Goal: Task Accomplishment & Management: Use online tool/utility

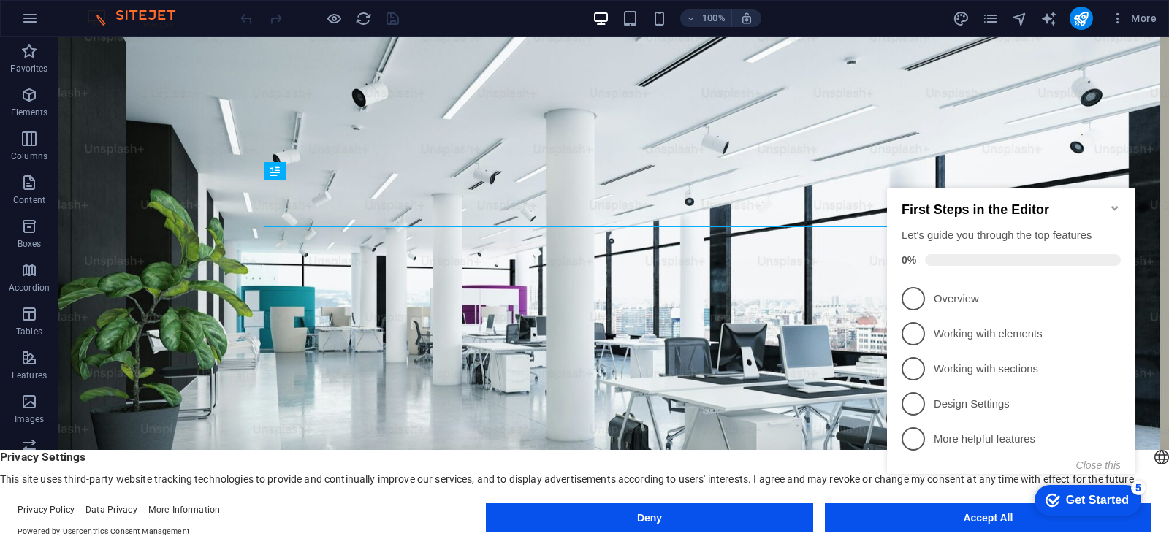
click at [899, 519] on div "checkmark Get Started 5 First Steps in the Editor Let's guide you through the t…" at bounding box center [1014, 344] width 266 height 355
click at [916, 305] on span "1" at bounding box center [913, 298] width 23 height 23
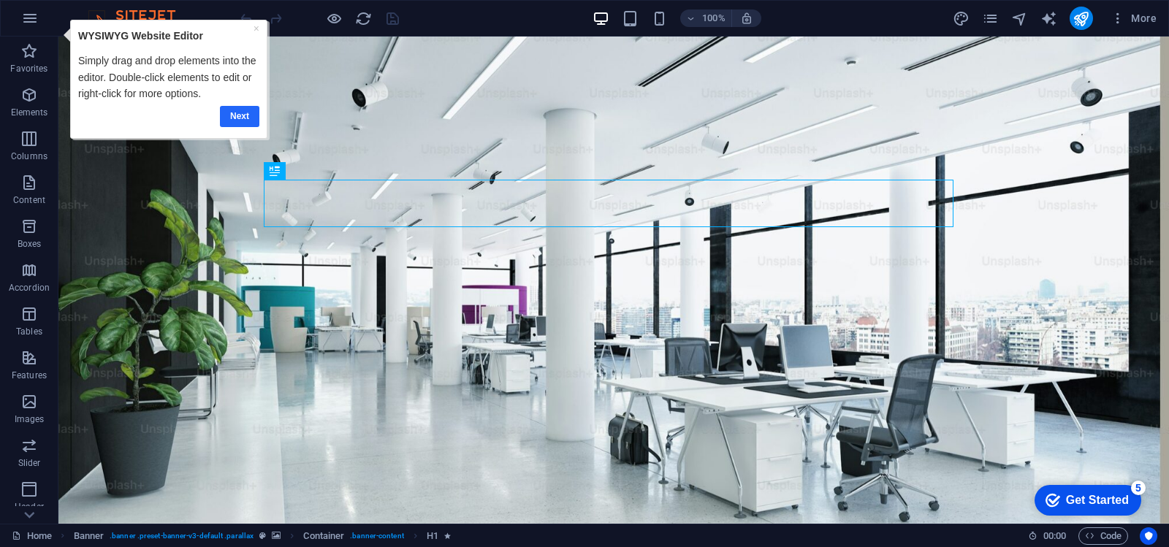
click at [243, 114] on link "Next" at bounding box center [238, 116] width 39 height 21
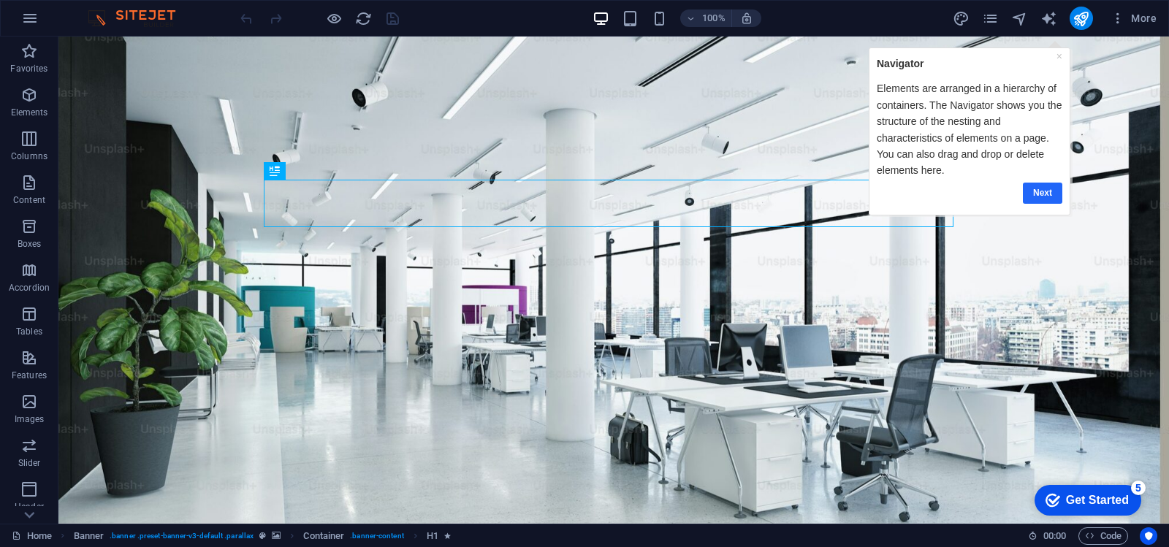
click at [1043, 194] on link "Next" at bounding box center [1041, 192] width 39 height 21
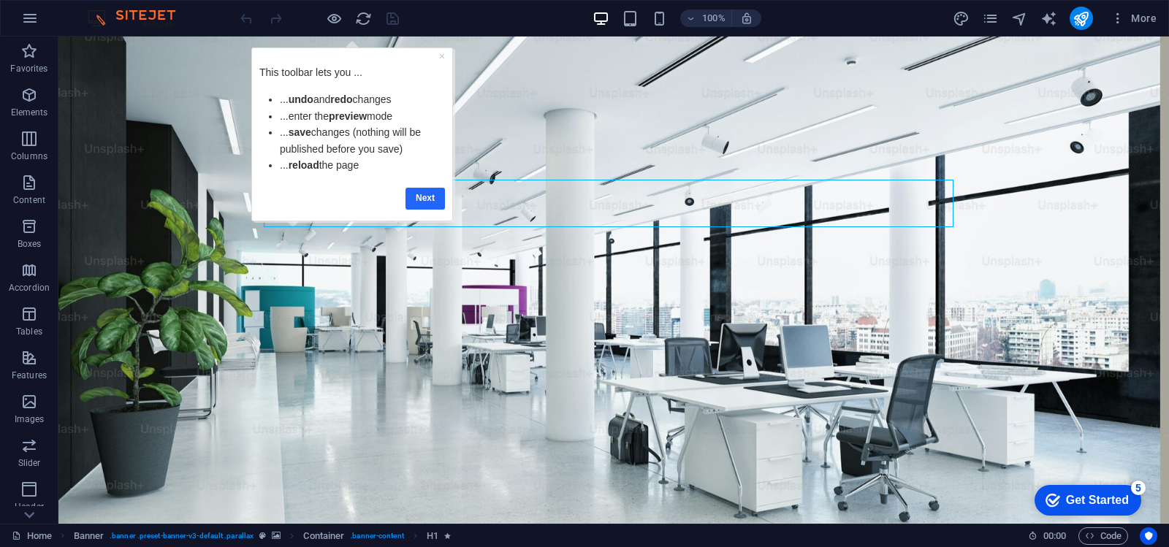
click at [429, 202] on link "Next" at bounding box center [424, 198] width 39 height 21
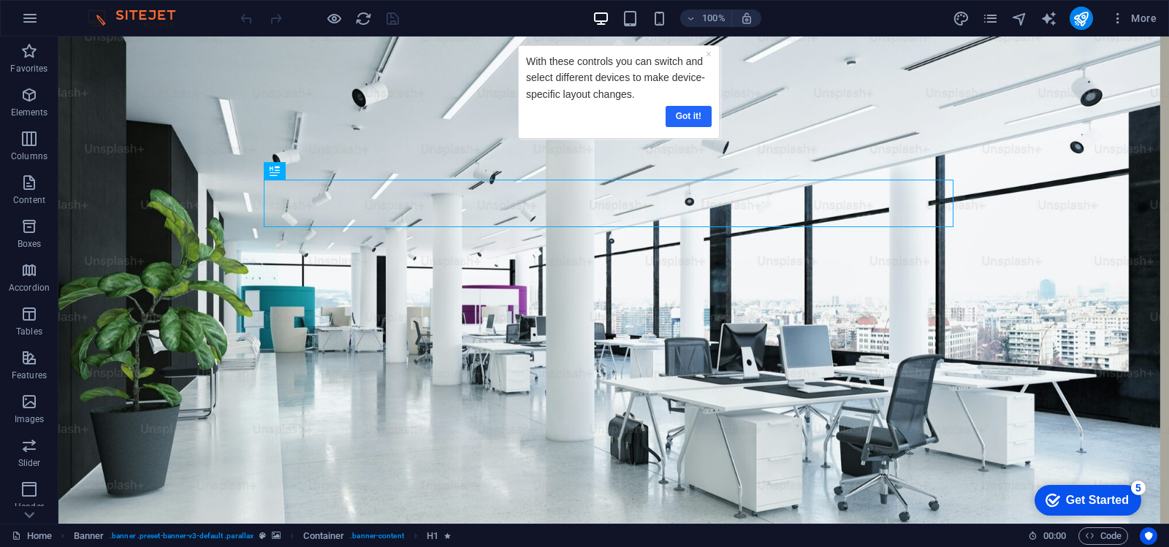
click at [688, 122] on link "Got it!" at bounding box center [688, 116] width 46 height 21
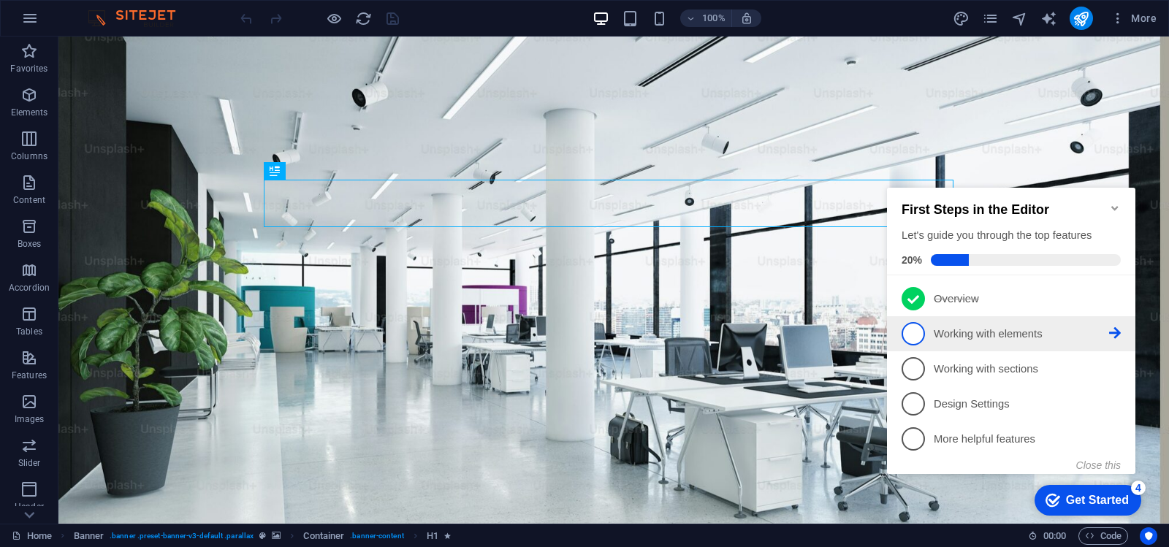
click at [945, 327] on p "Working with elements - incomplete" at bounding box center [1021, 334] width 175 height 15
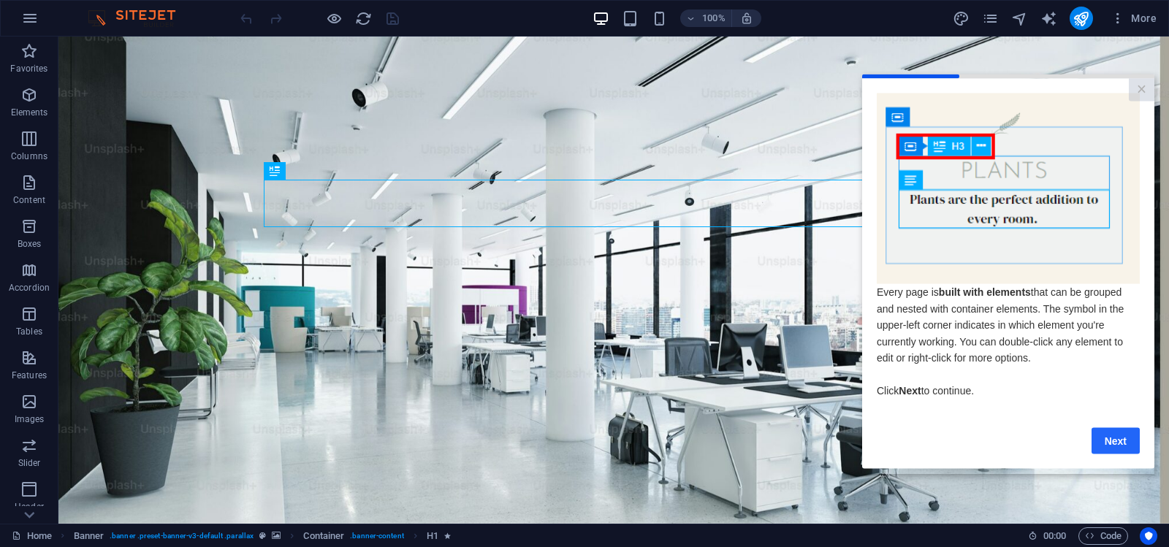
click at [1113, 444] on link "Next" at bounding box center [1116, 440] width 48 height 26
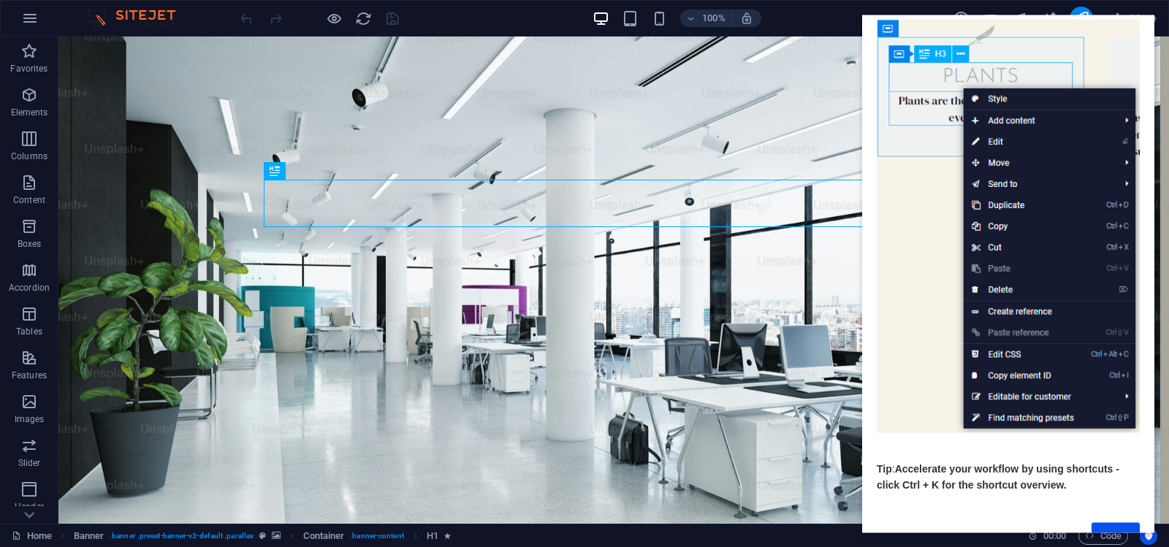
scroll to position [115, 0]
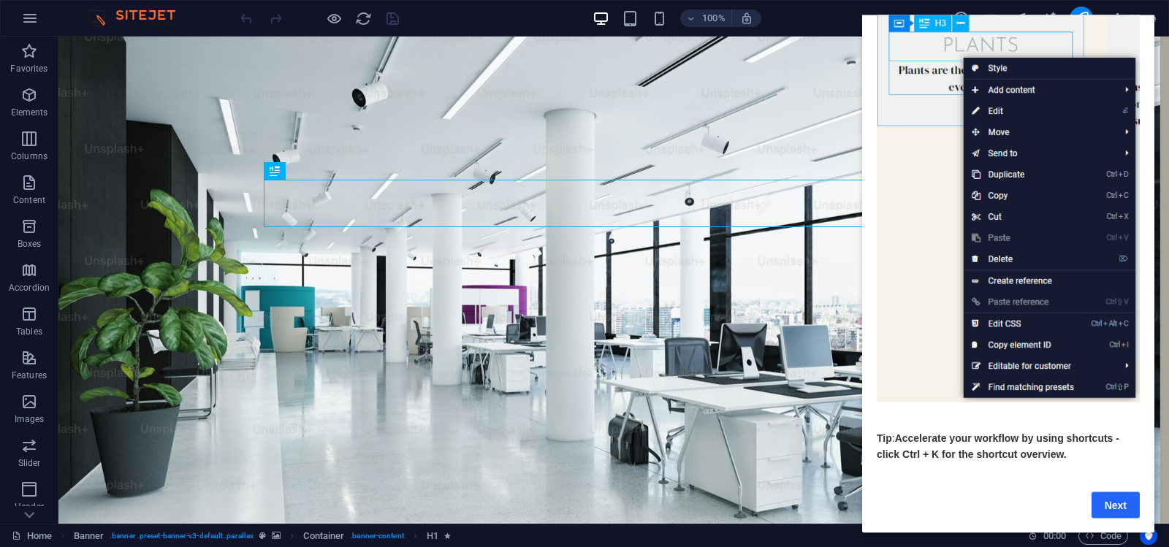
click at [1124, 494] on link "Next" at bounding box center [1116, 505] width 48 height 26
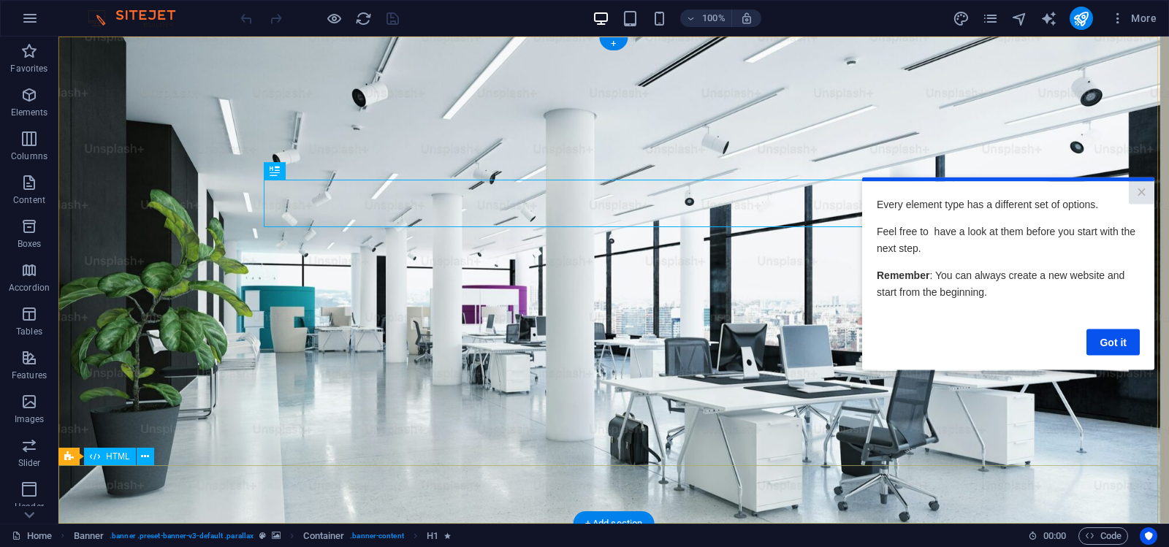
scroll to position [0, 0]
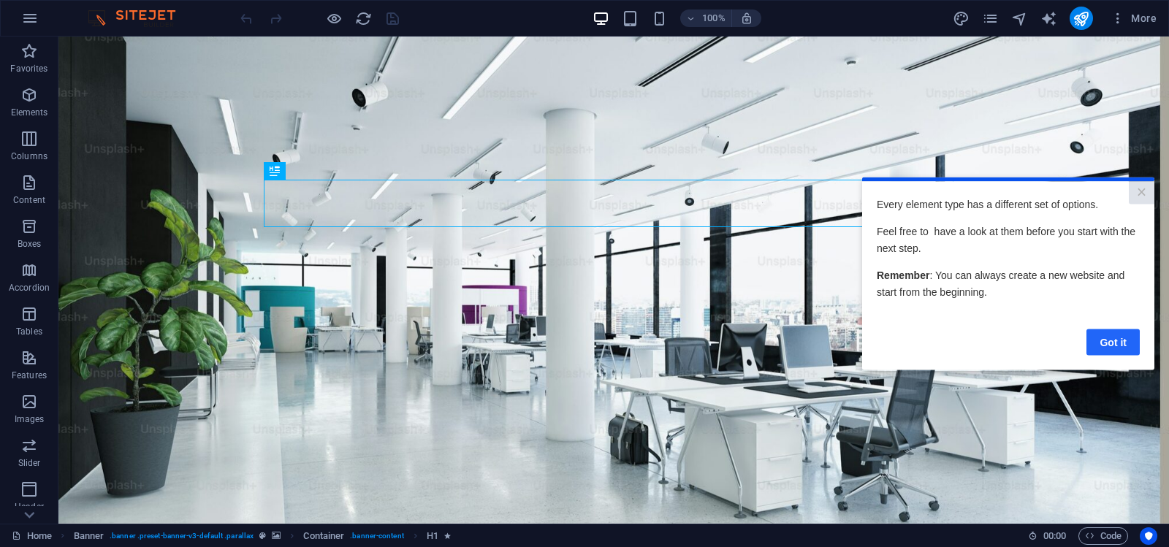
click at [1123, 341] on link "Got it" at bounding box center [1112, 342] width 53 height 26
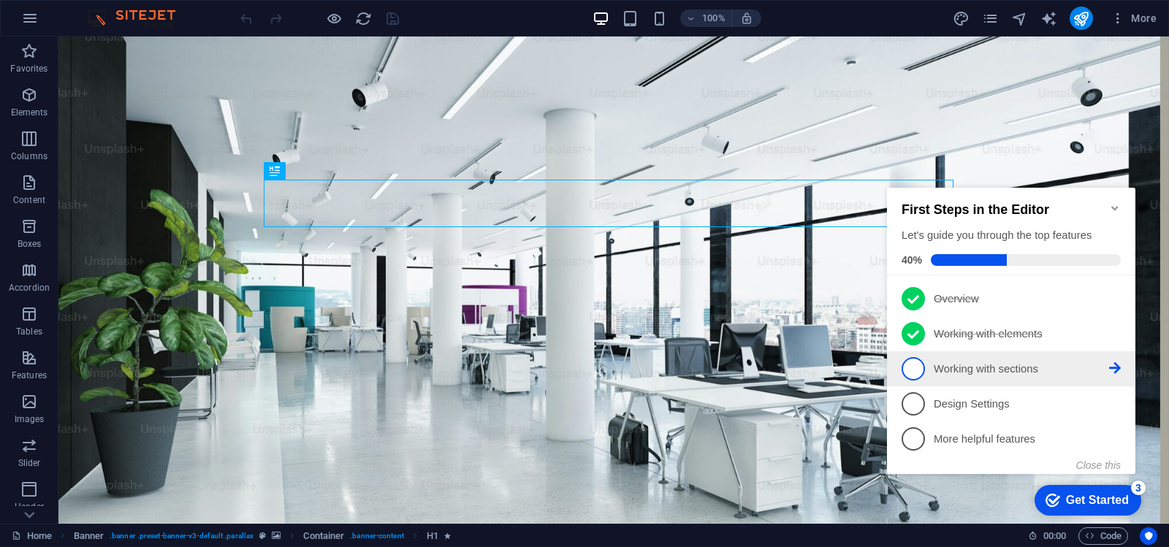
click at [942, 373] on p "Working with sections - incomplete" at bounding box center [1021, 369] width 175 height 15
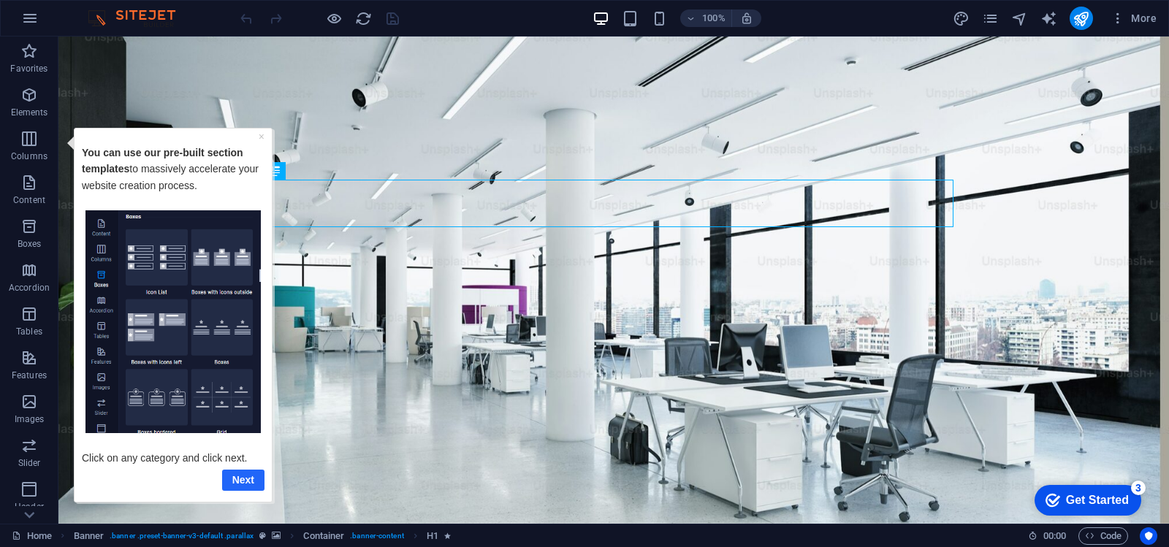
click at [252, 474] on link "Next" at bounding box center [243, 479] width 42 height 21
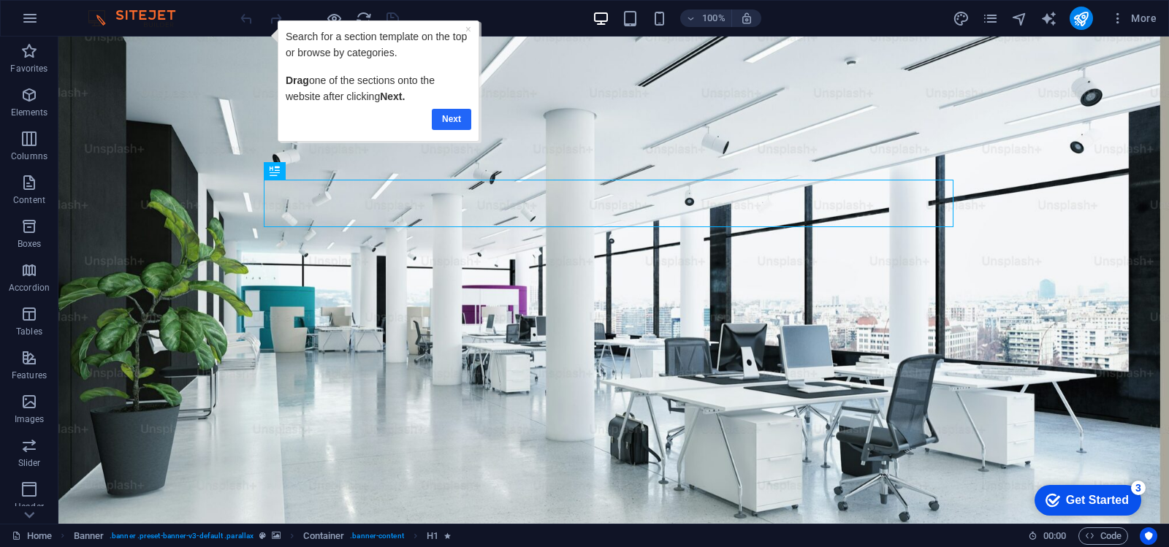
click at [455, 117] on link "Next" at bounding box center [450, 119] width 39 height 21
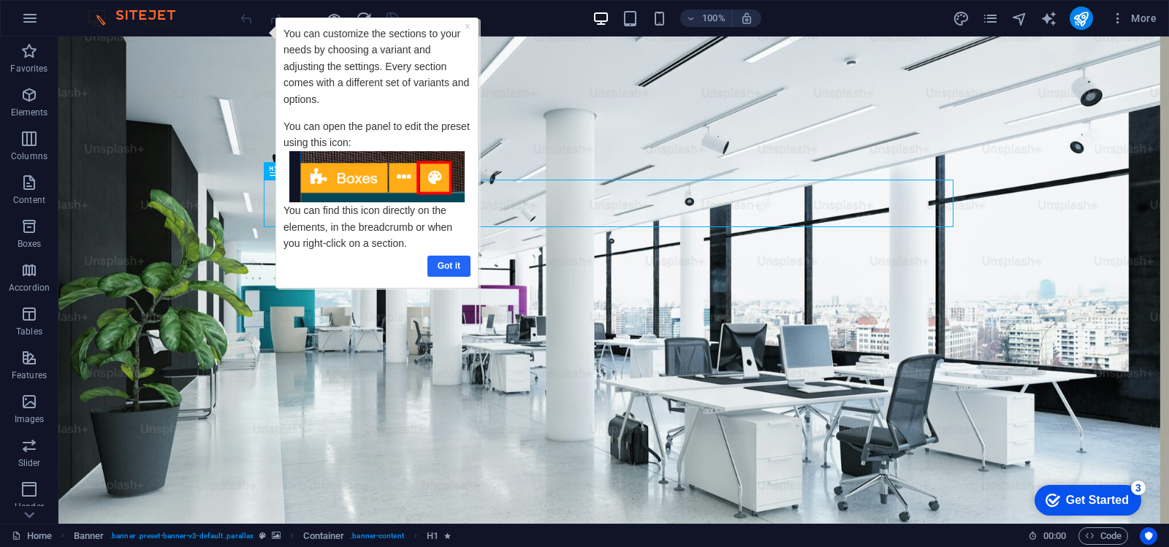
click at [458, 261] on link "Got it" at bounding box center [448, 266] width 43 height 21
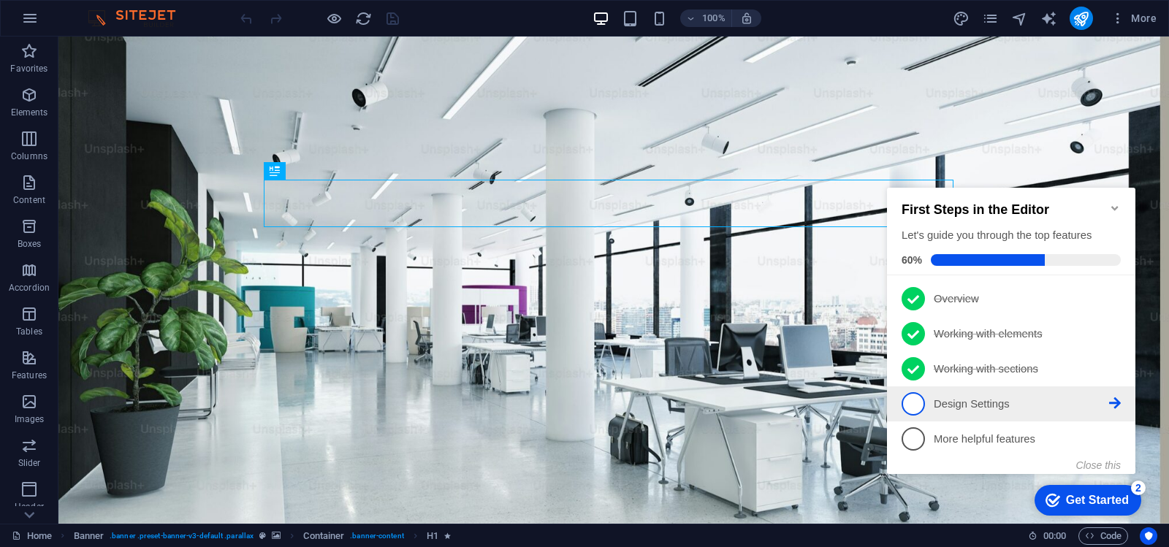
click at [989, 408] on p "Design Settings - incomplete" at bounding box center [1021, 404] width 175 height 15
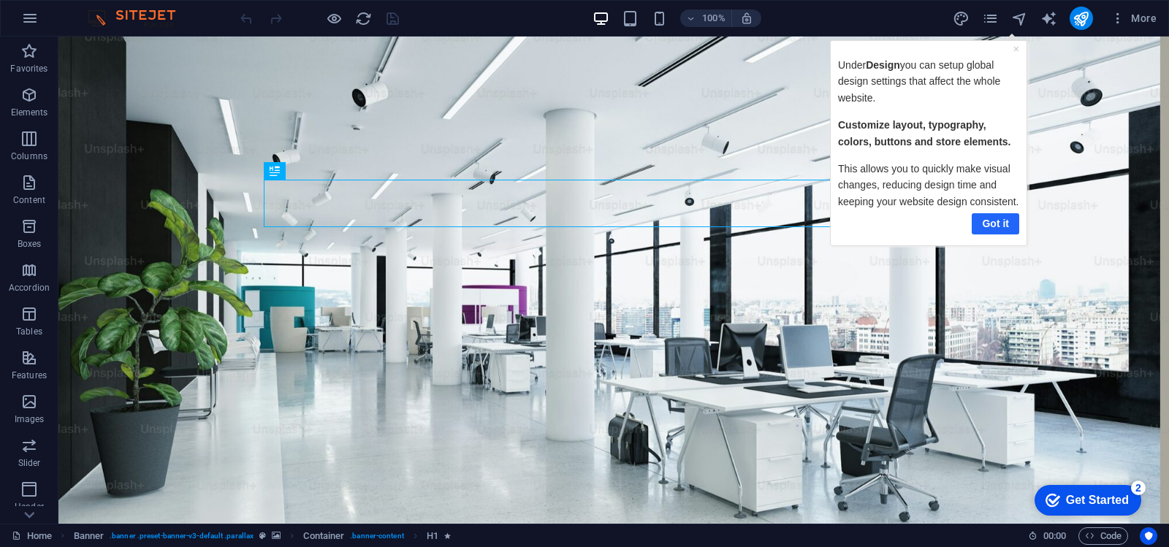
click at [1002, 216] on link "Got it" at bounding box center [994, 223] width 47 height 21
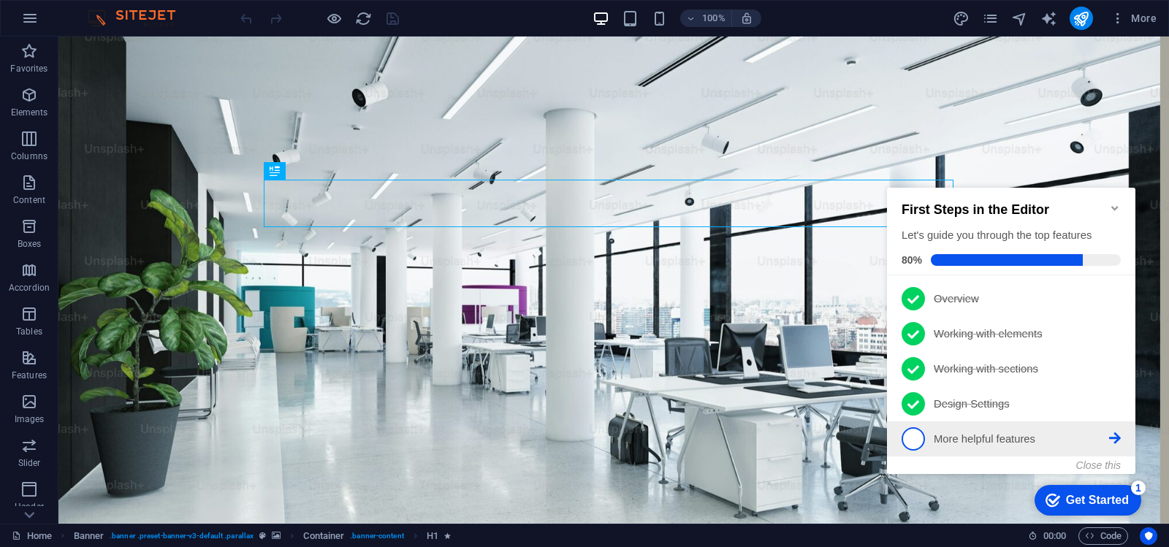
click at [993, 438] on p "More helpful features - incomplete" at bounding box center [1021, 439] width 175 height 15
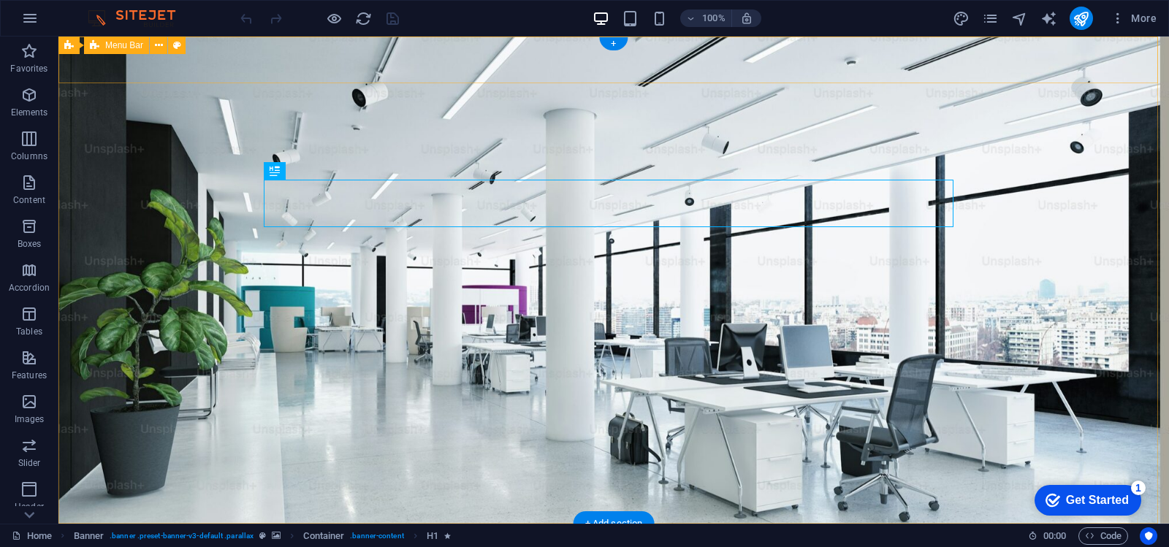
click at [192, 524] on div "Home About us Services Projects Team Contact" at bounding box center [613, 556] width 1110 height 65
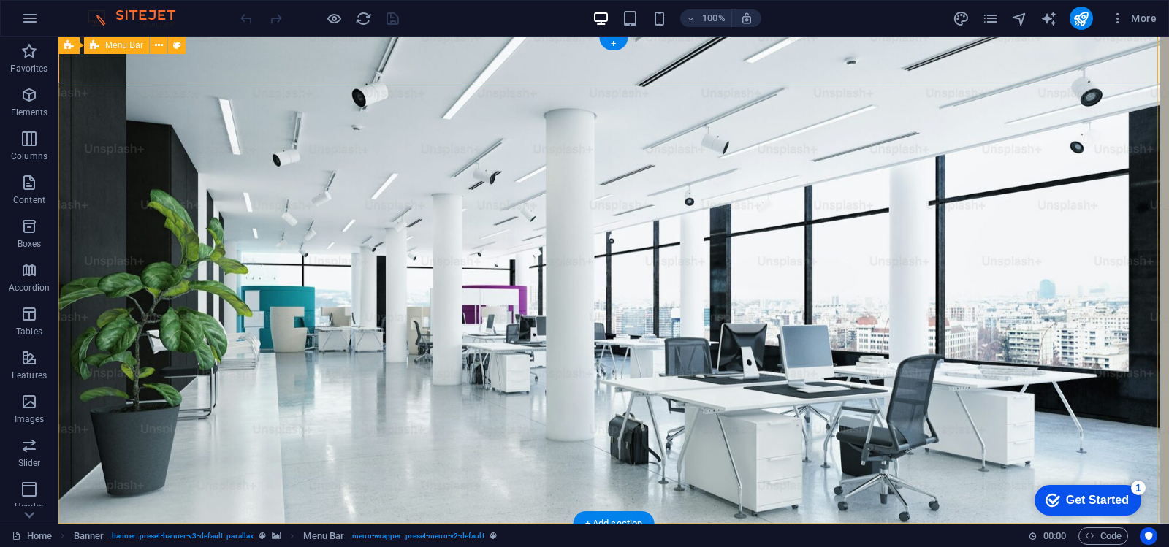
click at [197, 524] on div "Home About us Services Projects Team Contact" at bounding box center [613, 556] width 1110 height 65
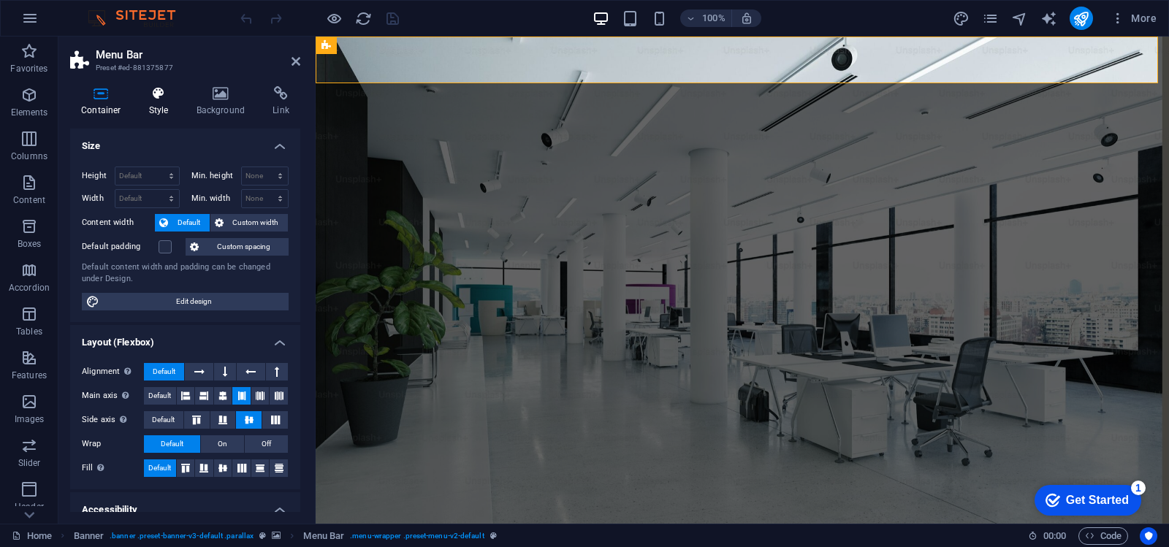
click at [148, 91] on icon at bounding box center [159, 93] width 42 height 15
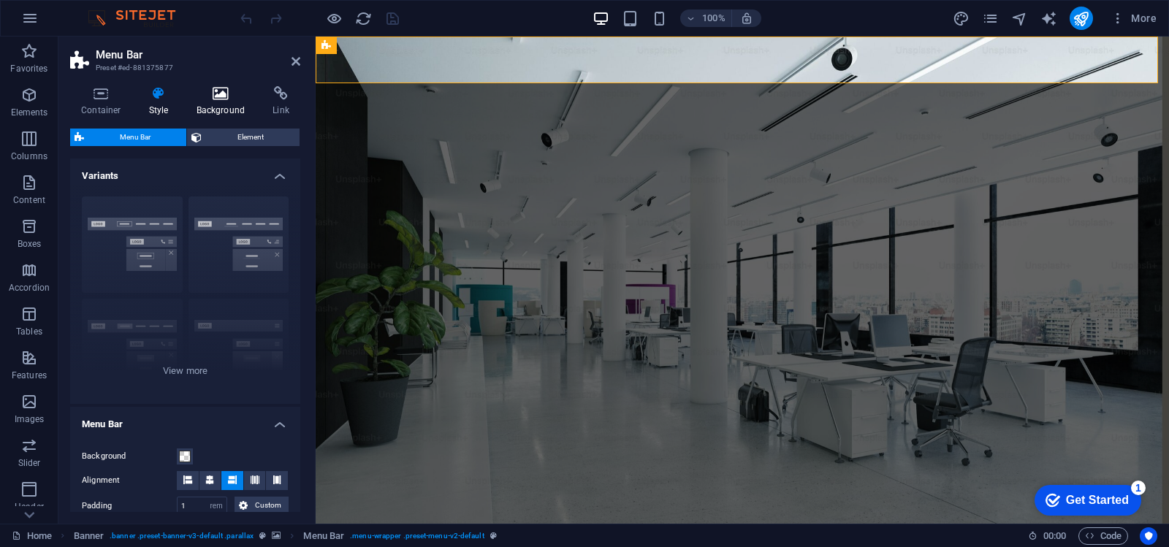
click at [210, 105] on h4 "Background" at bounding box center [224, 101] width 77 height 31
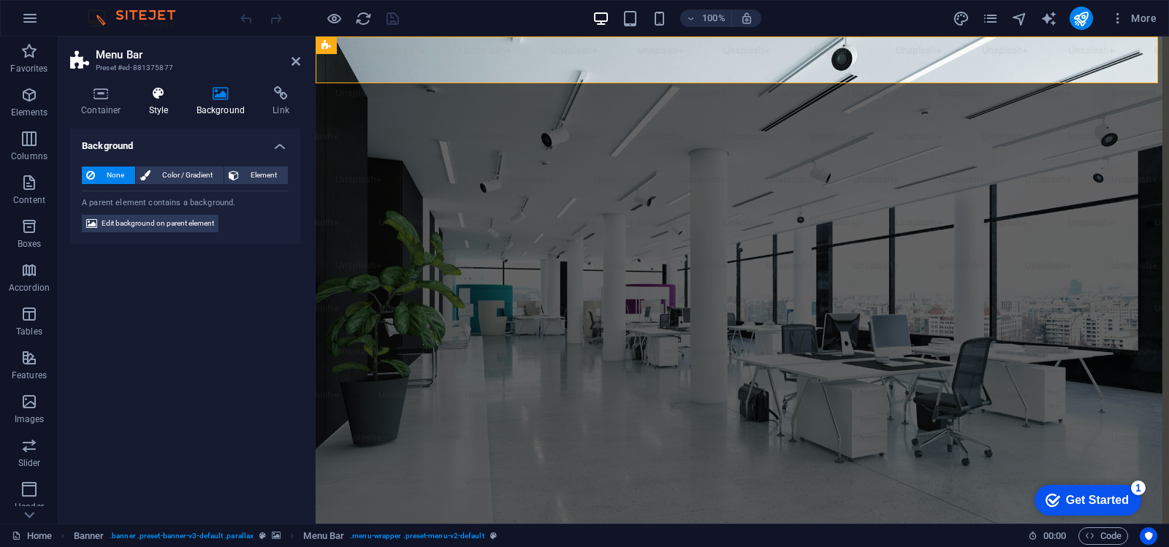
click at [148, 93] on icon at bounding box center [159, 93] width 42 height 15
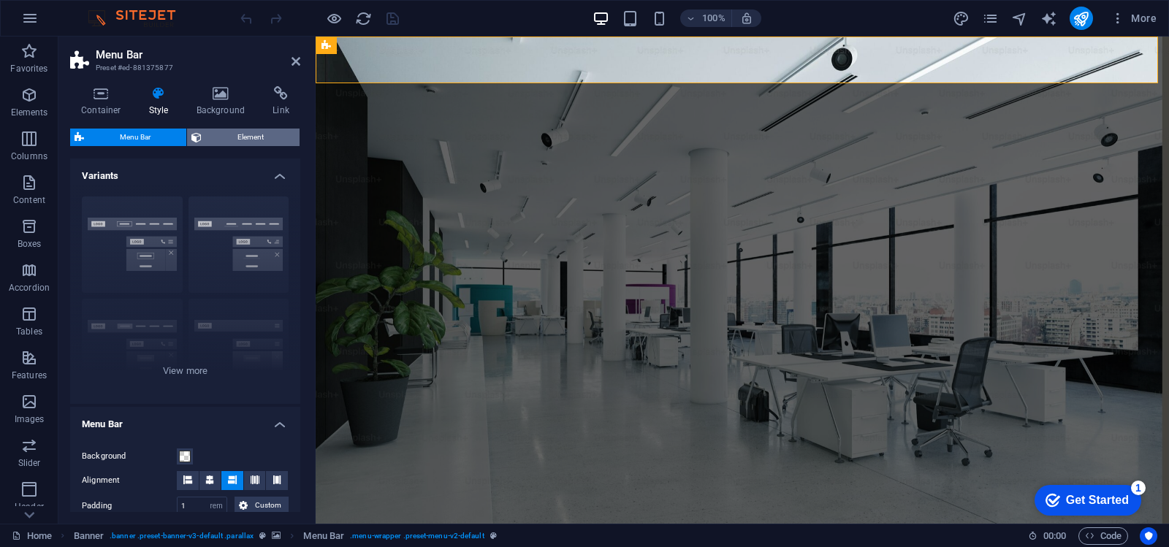
click at [245, 140] on span "Element" at bounding box center [250, 138] width 89 height 18
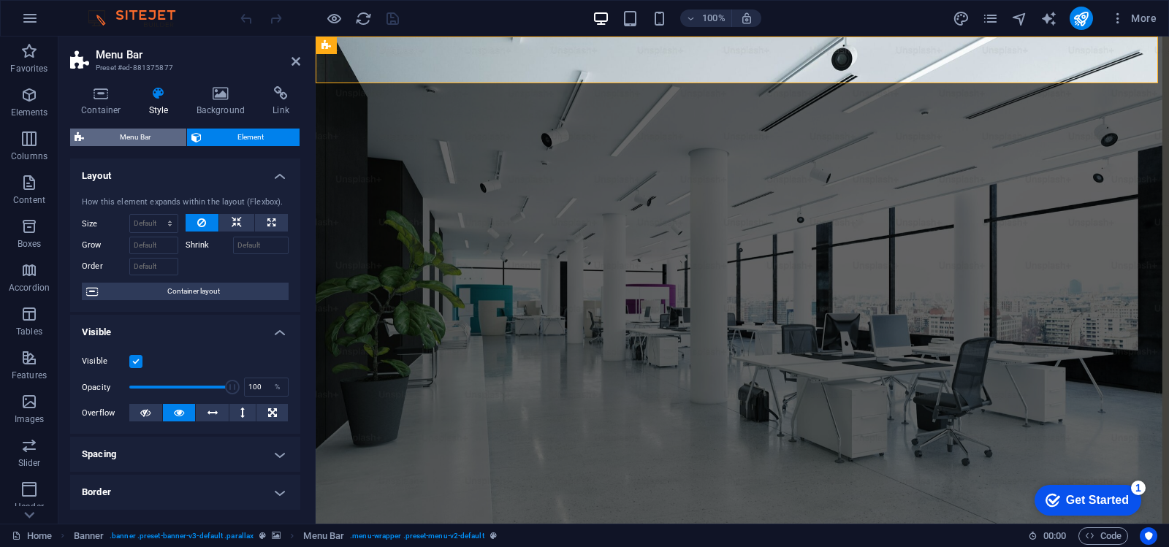
click at [139, 139] on span "Menu Bar" at bounding box center [135, 138] width 94 height 18
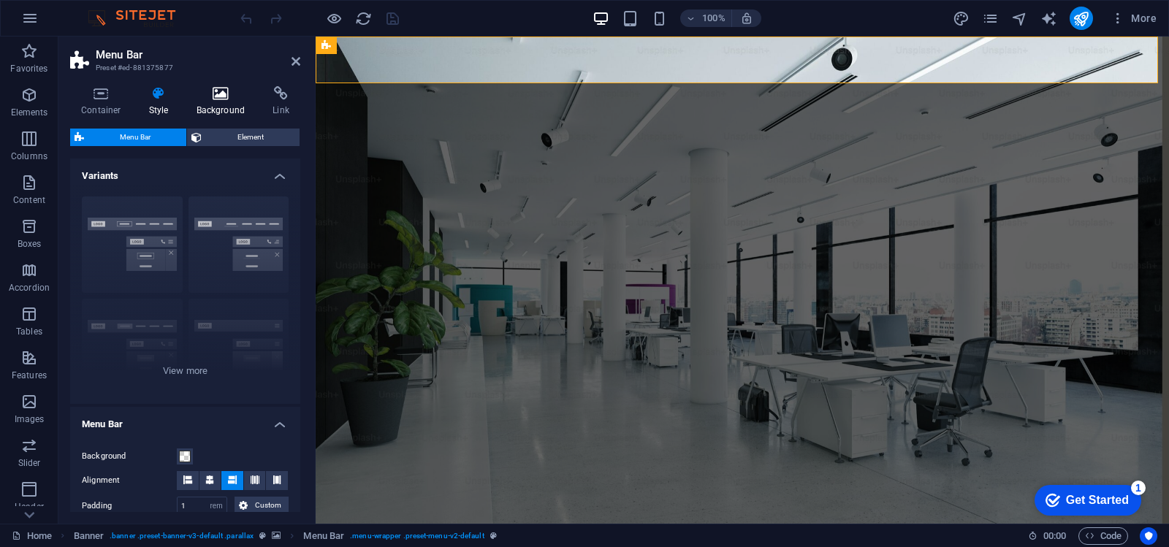
click at [218, 97] on icon at bounding box center [221, 93] width 71 height 15
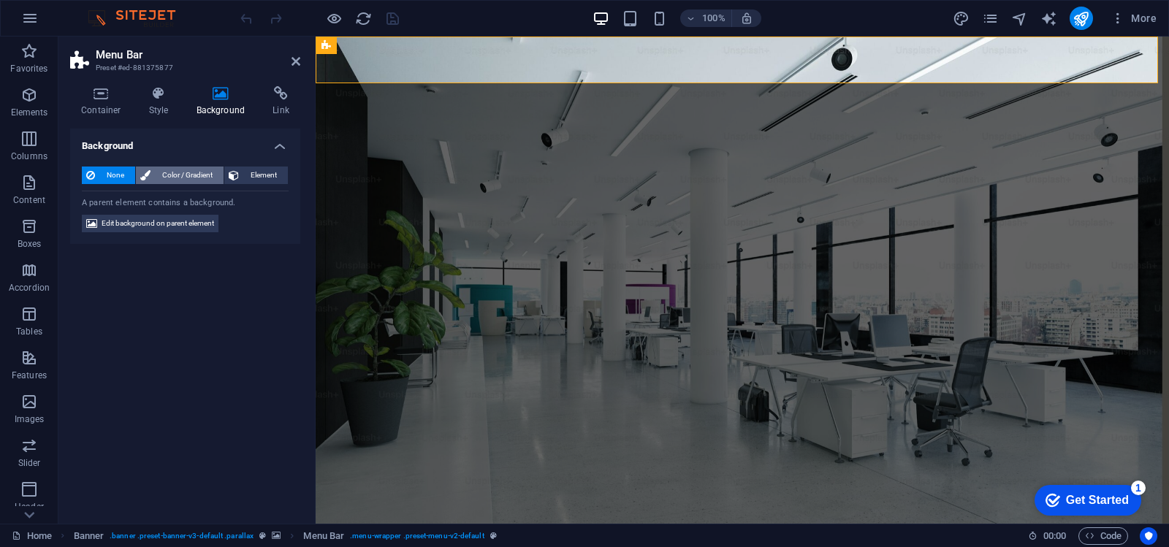
click at [191, 171] on span "Color / Gradient" at bounding box center [187, 176] width 64 height 18
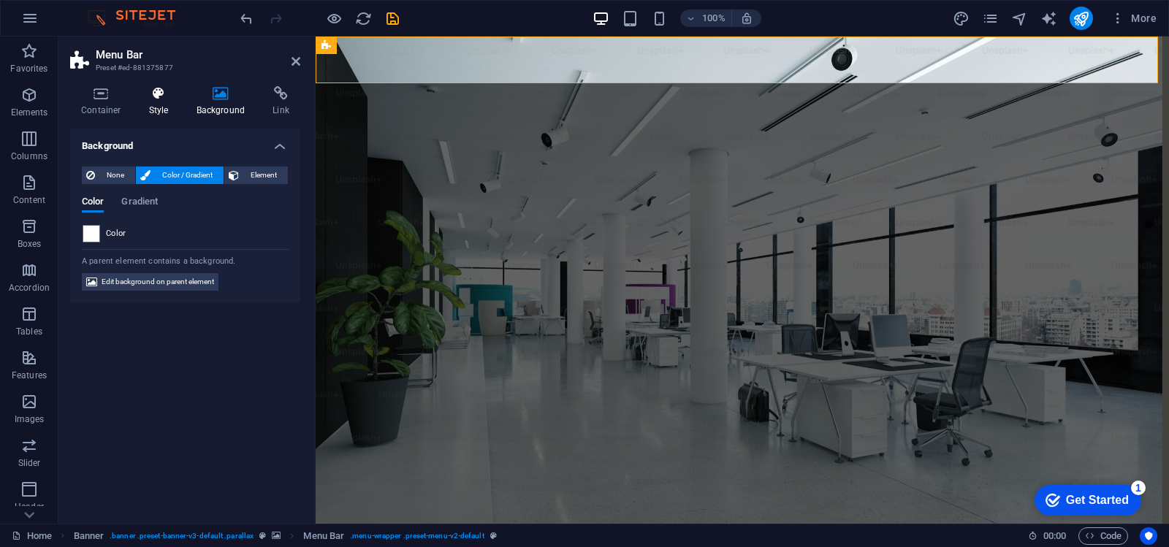
click at [161, 104] on h4 "Style" at bounding box center [161, 101] width 47 height 31
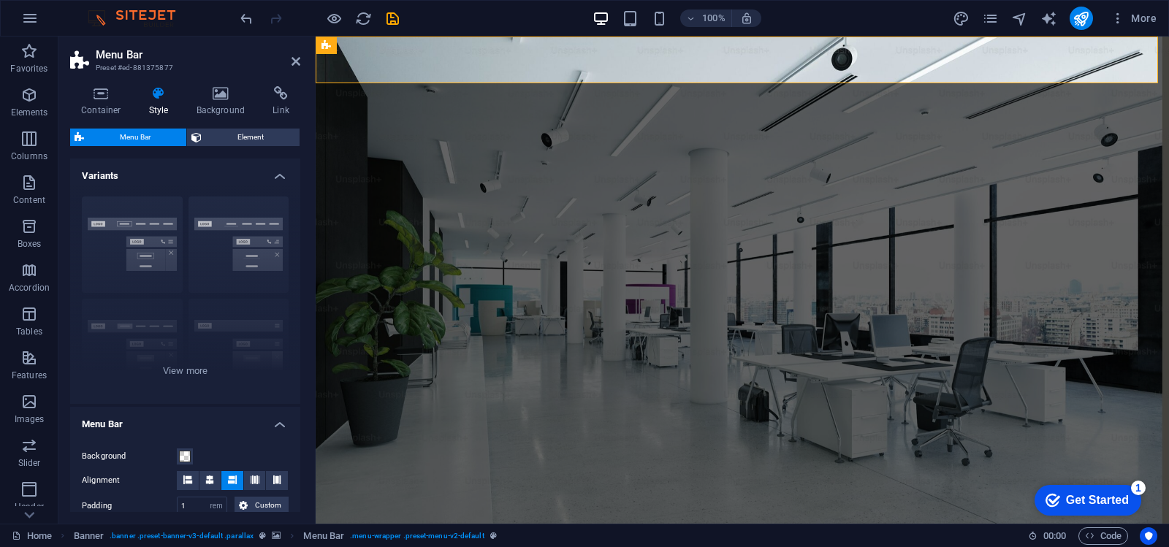
click at [121, 137] on span "Menu Bar" at bounding box center [135, 138] width 94 height 18
click at [104, 96] on icon at bounding box center [101, 93] width 62 height 15
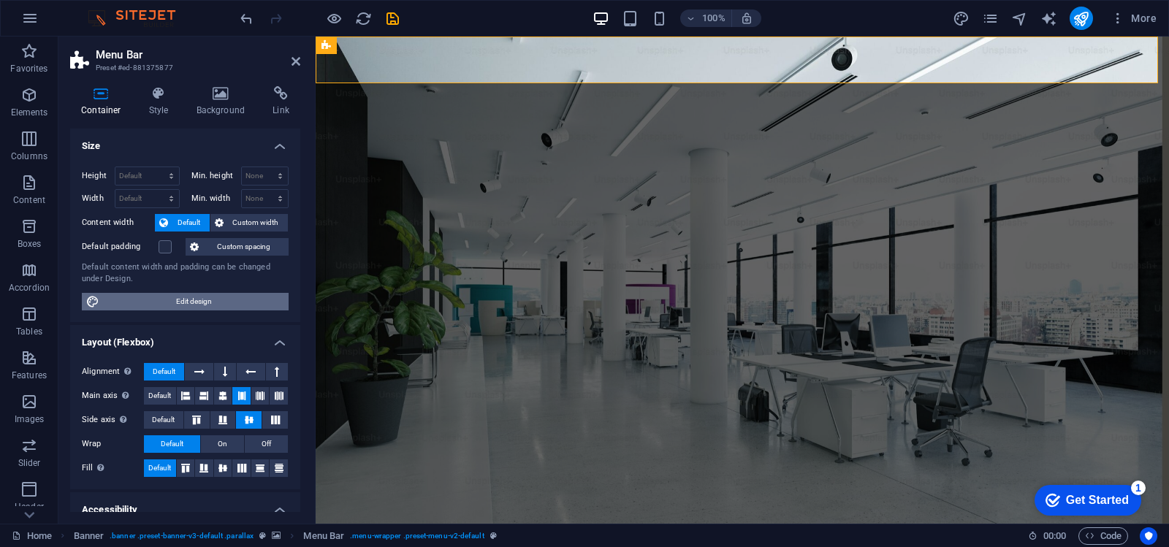
click at [219, 305] on span "Edit design" at bounding box center [194, 302] width 180 height 18
select select "rem"
select select "300"
select select "px"
select select "rem"
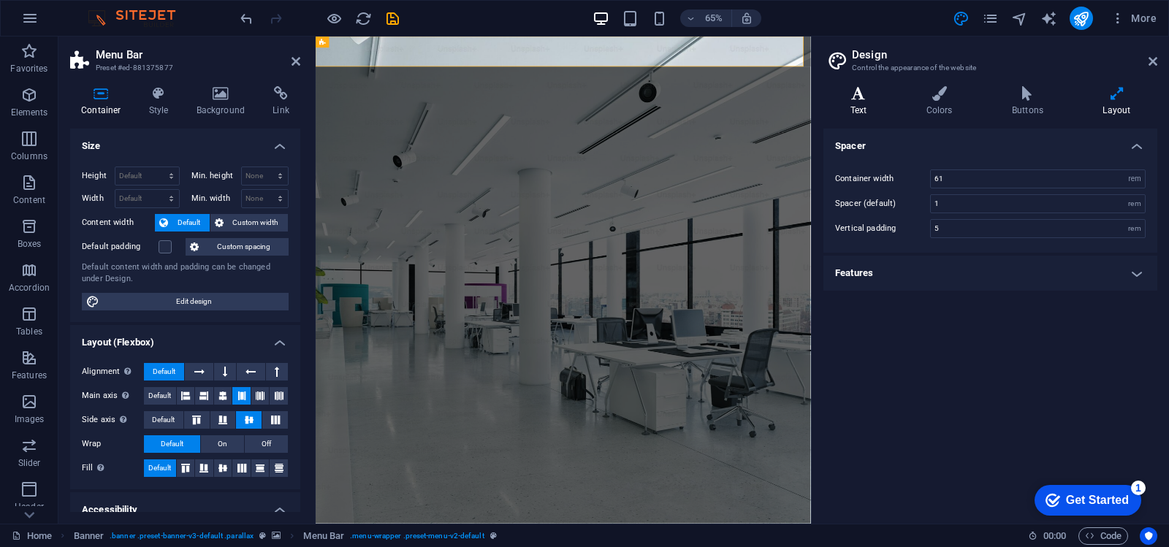
click at [860, 98] on icon at bounding box center [858, 93] width 70 height 15
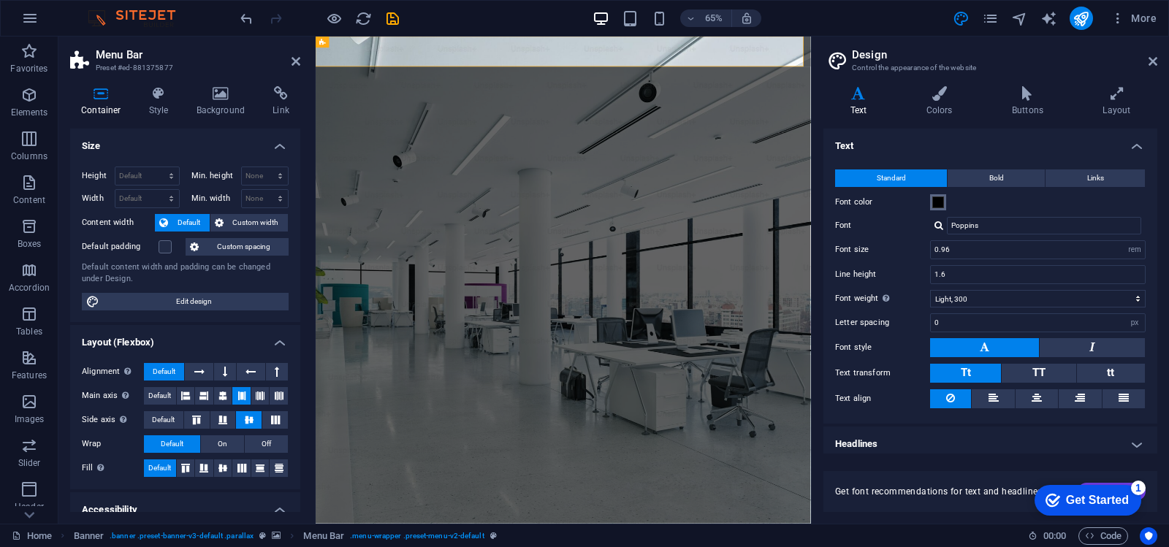
click at [942, 202] on span at bounding box center [938, 203] width 12 height 12
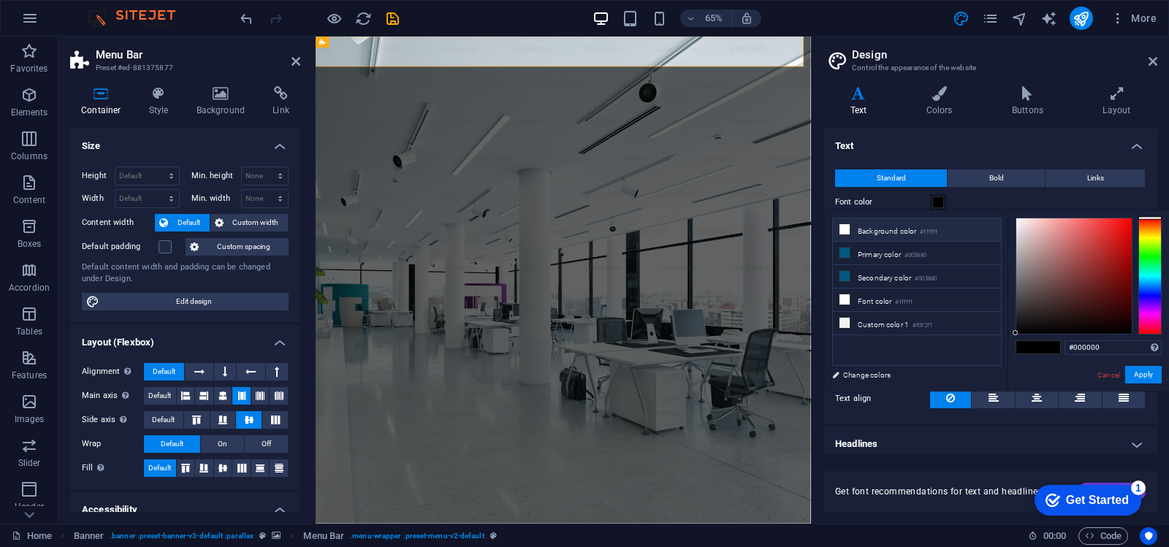
click at [847, 232] on icon at bounding box center [844, 229] width 10 height 10
type input "#ffffff"
click at [1107, 374] on link "Cancel" at bounding box center [1109, 375] width 26 height 11
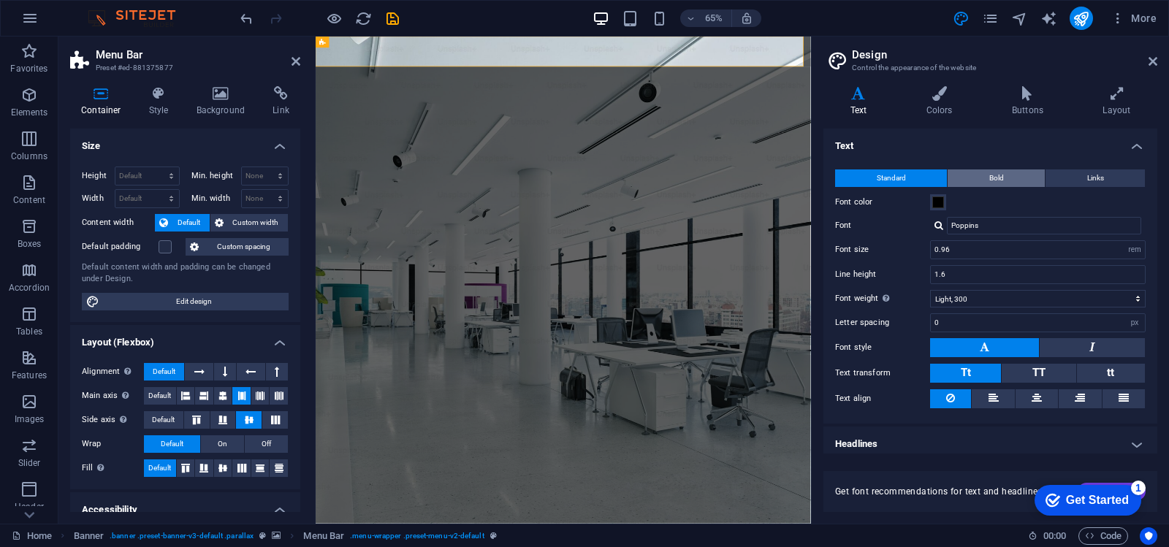
drag, startPoint x: 999, startPoint y: 181, endPoint x: 1007, endPoint y: 180, distance: 8.1
click at [999, 180] on span "Bold" at bounding box center [996, 178] width 15 height 18
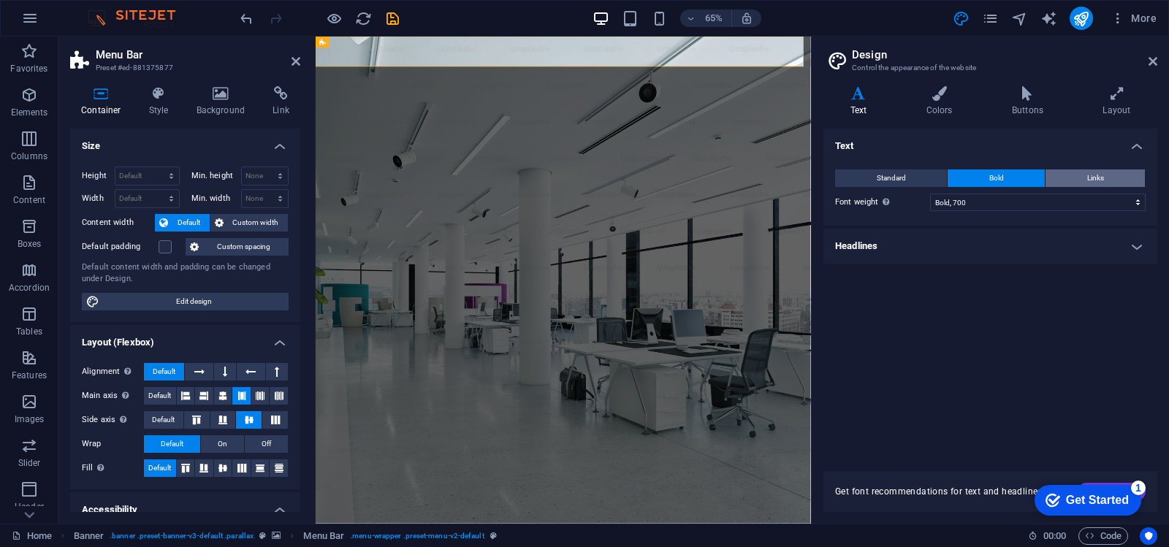
click at [1104, 179] on button "Links" at bounding box center [1094, 178] width 99 height 18
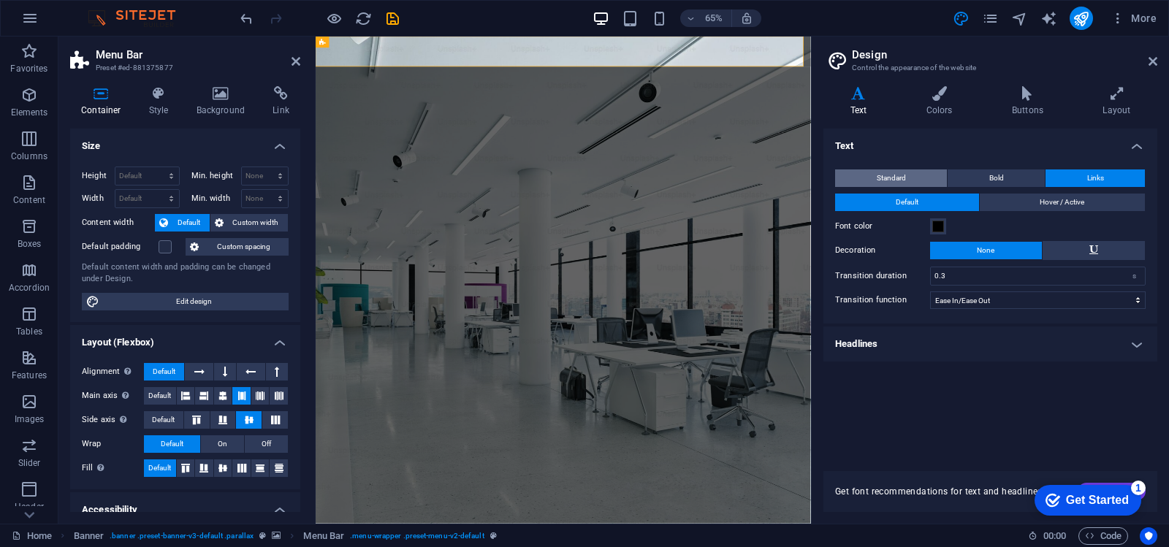
click at [885, 185] on span "Standard" at bounding box center [891, 178] width 29 height 18
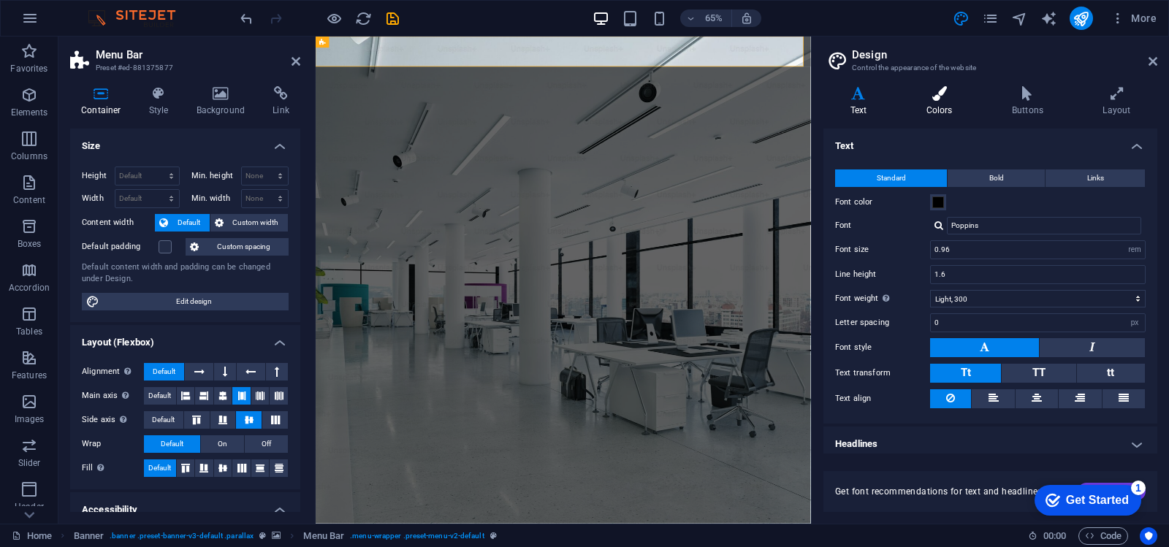
click at [942, 91] on icon at bounding box center [939, 93] width 80 height 15
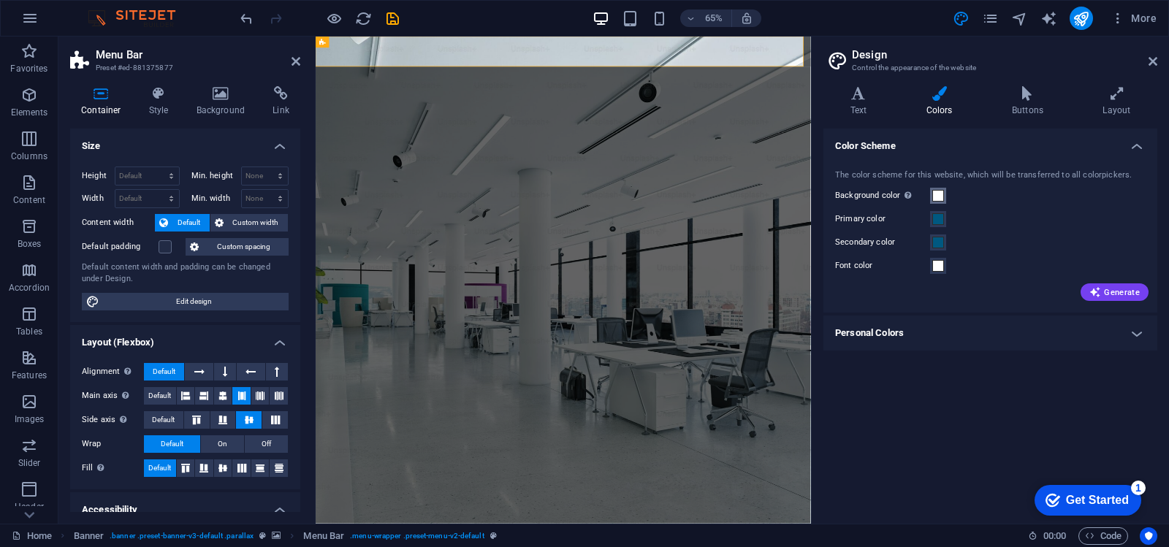
click at [941, 196] on span at bounding box center [938, 196] width 12 height 12
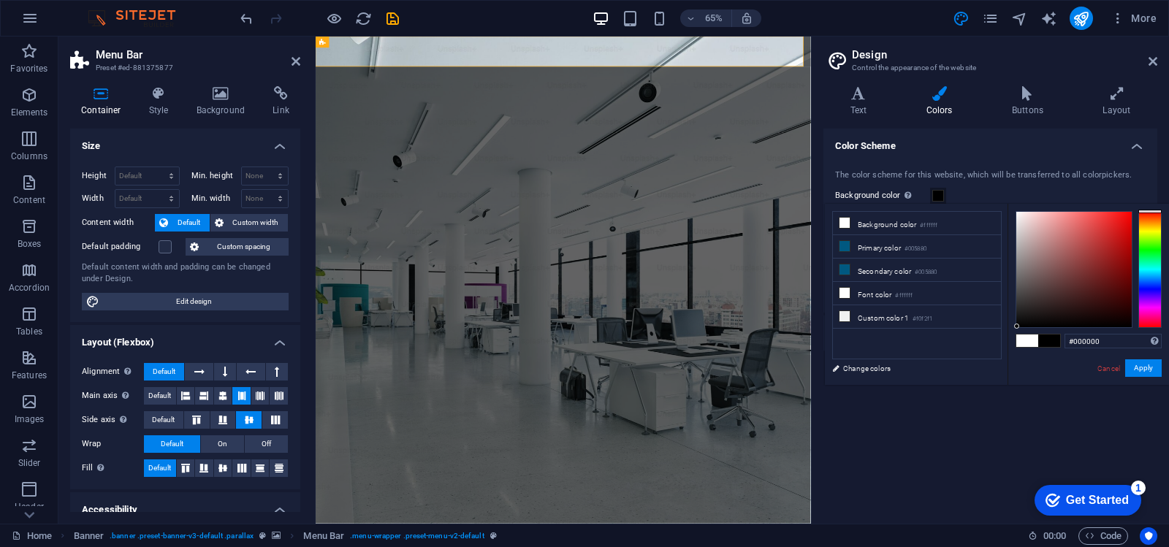
drag, startPoint x: 1037, startPoint y: 294, endPoint x: 1017, endPoint y: 331, distance: 42.5
click at [1017, 331] on div "#000000 Supported formats #0852ed rgb(8, 82, 237) rgba(8, 82, 237, 90%) hsv(221…" at bounding box center [1087, 400] width 161 height 393
click at [847, 298] on li "Font color #ffffff" at bounding box center [917, 293] width 168 height 23
type input "#ffffff"
click at [1105, 367] on link "Cancel" at bounding box center [1109, 368] width 26 height 11
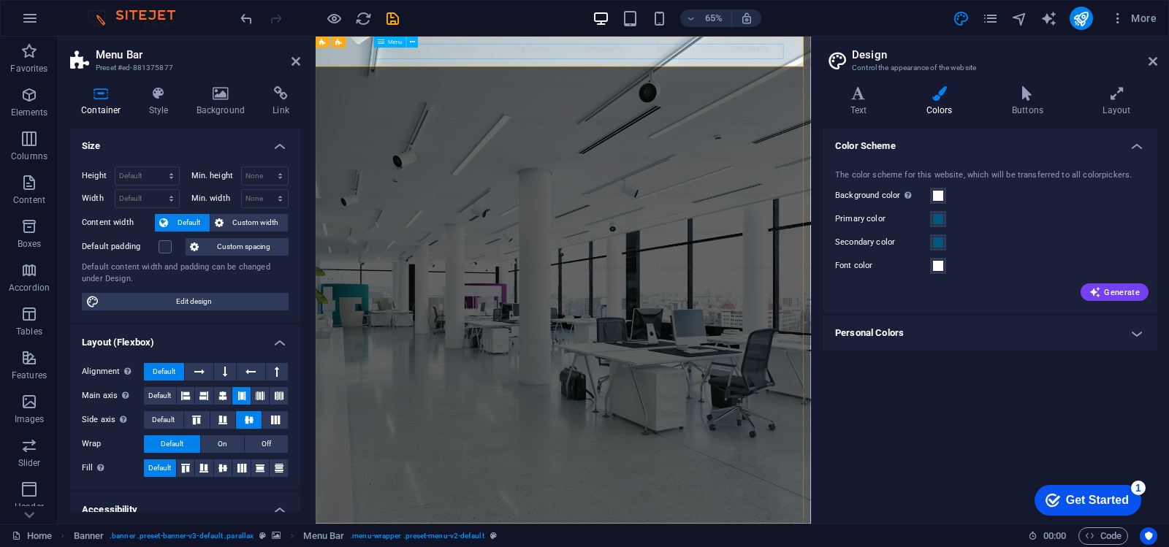
click at [937, 268] on span at bounding box center [938, 266] width 12 height 12
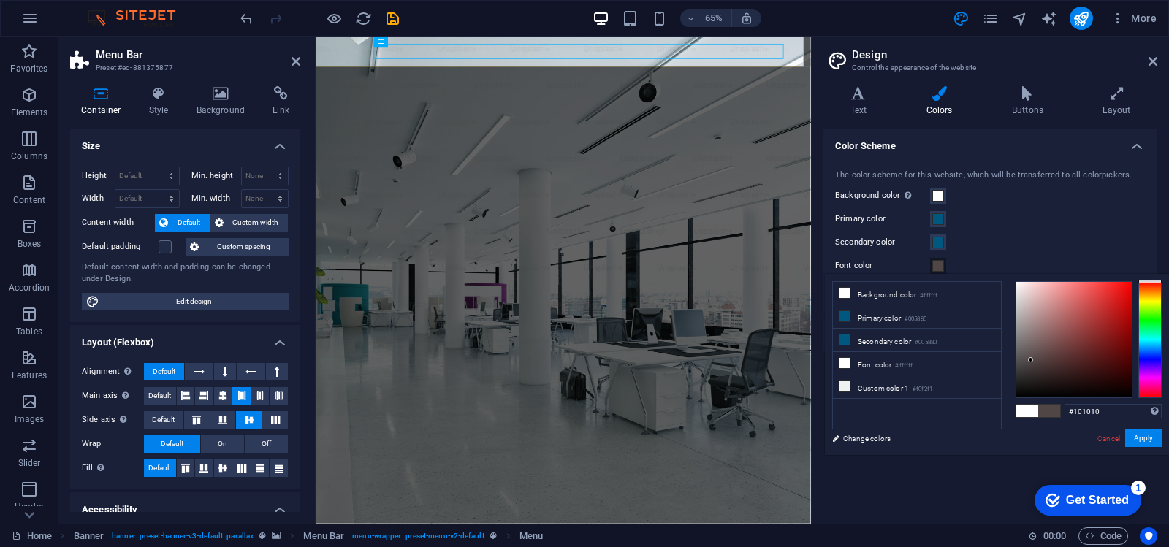
type input "#000000"
drag, startPoint x: 1053, startPoint y: 308, endPoint x: 1009, endPoint y: 399, distance: 100.6
click at [1009, 399] on div "#000000 Supported formats #0852ed rgb(8, 82, 237) rgba(8, 82, 237, 90%) hsv(221…" at bounding box center [1087, 470] width 161 height 393
click at [1113, 434] on link "Cancel" at bounding box center [1109, 438] width 26 height 11
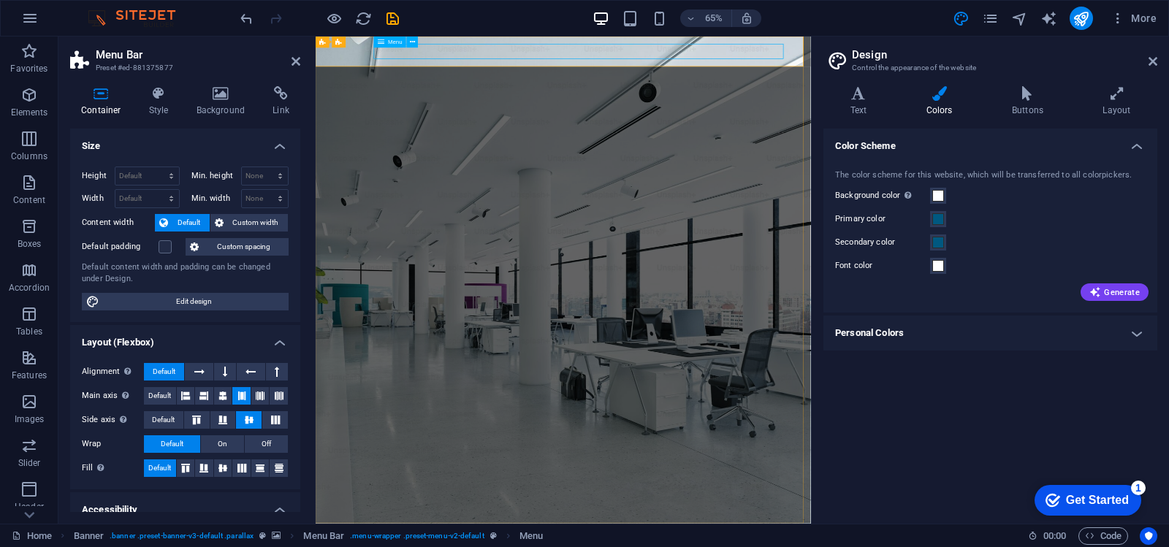
click at [1015, 95] on icon at bounding box center [1027, 93] width 85 height 15
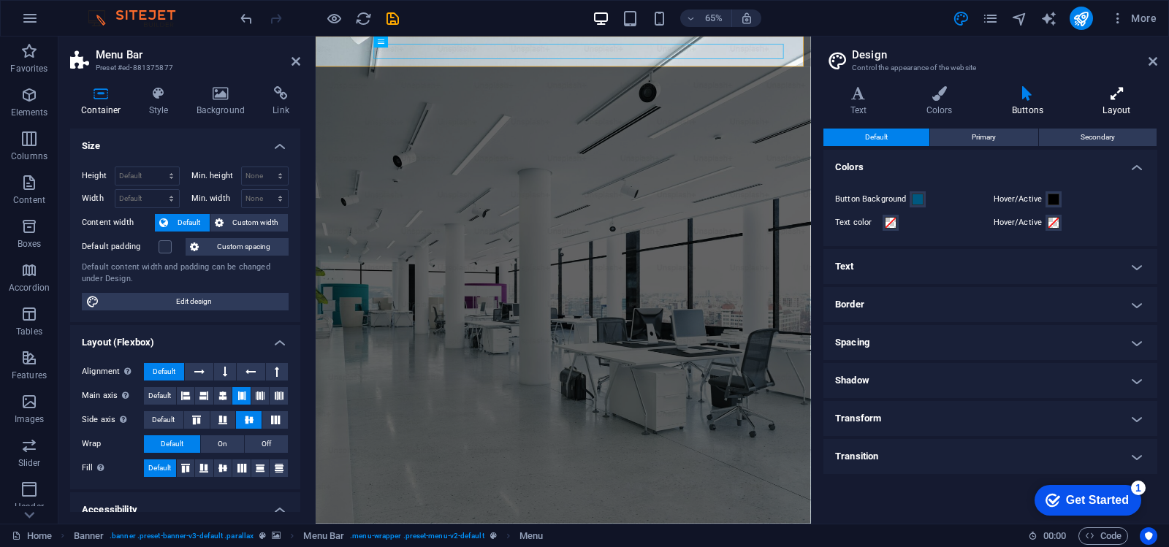
click at [1122, 94] on icon at bounding box center [1116, 93] width 81 height 15
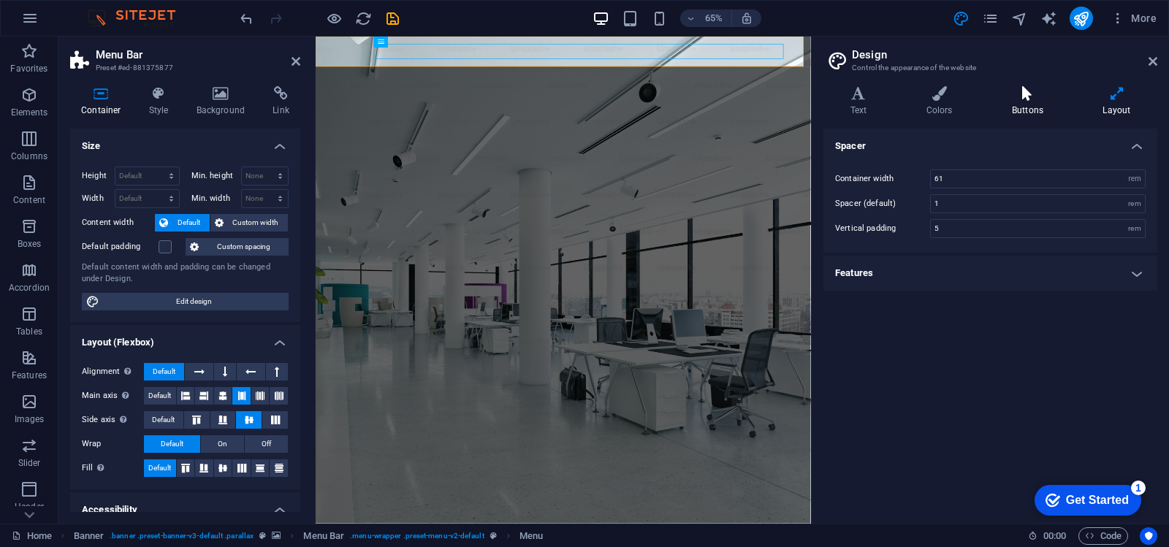
click at [1041, 94] on icon at bounding box center [1027, 93] width 85 height 15
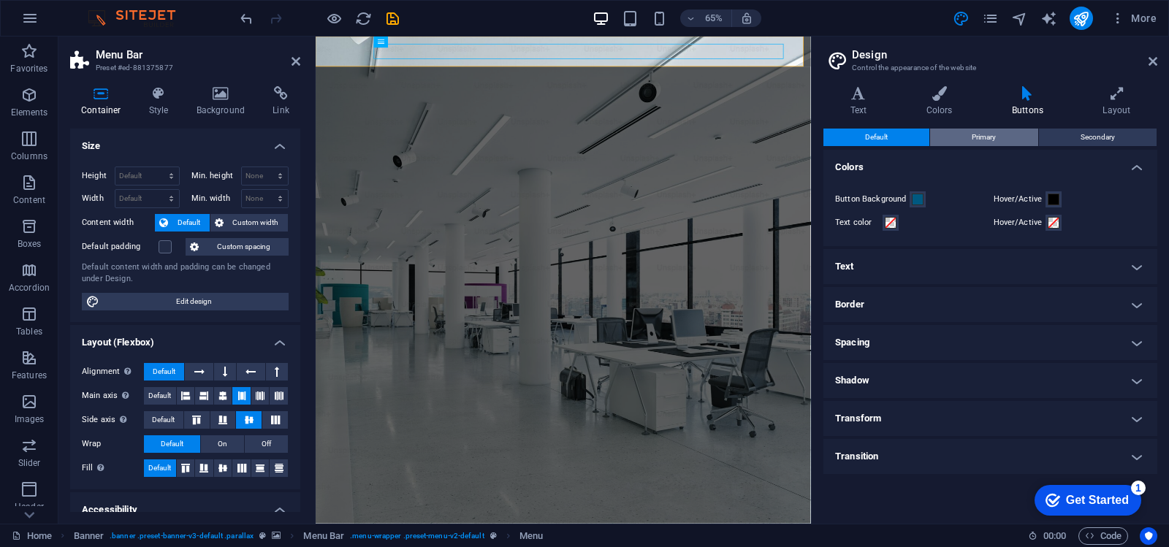
click at [972, 133] on span "Primary" at bounding box center [984, 138] width 24 height 18
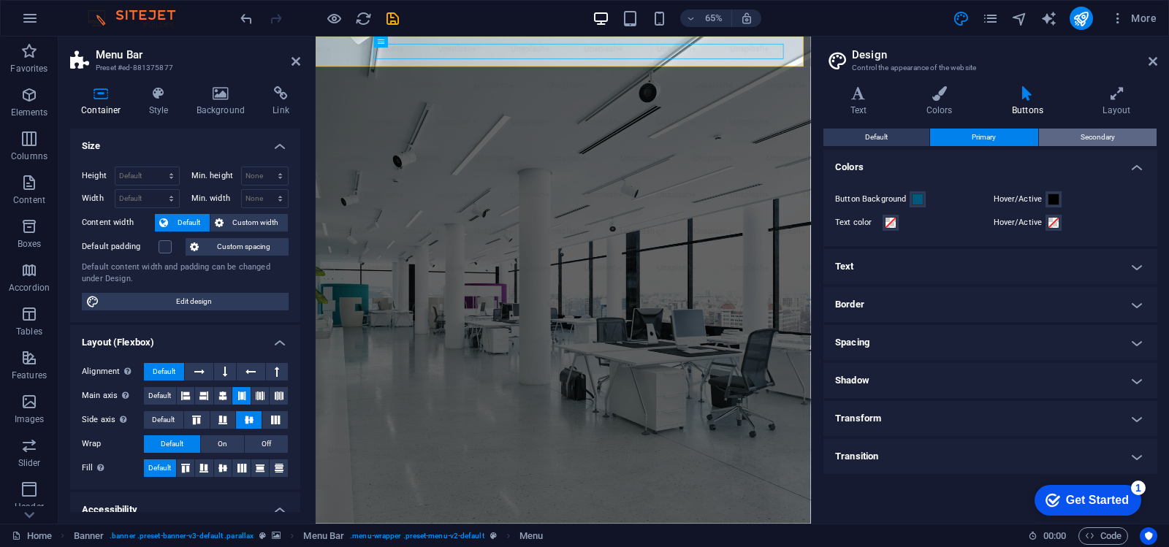
click at [1084, 133] on span "Secondary" at bounding box center [1098, 138] width 34 height 18
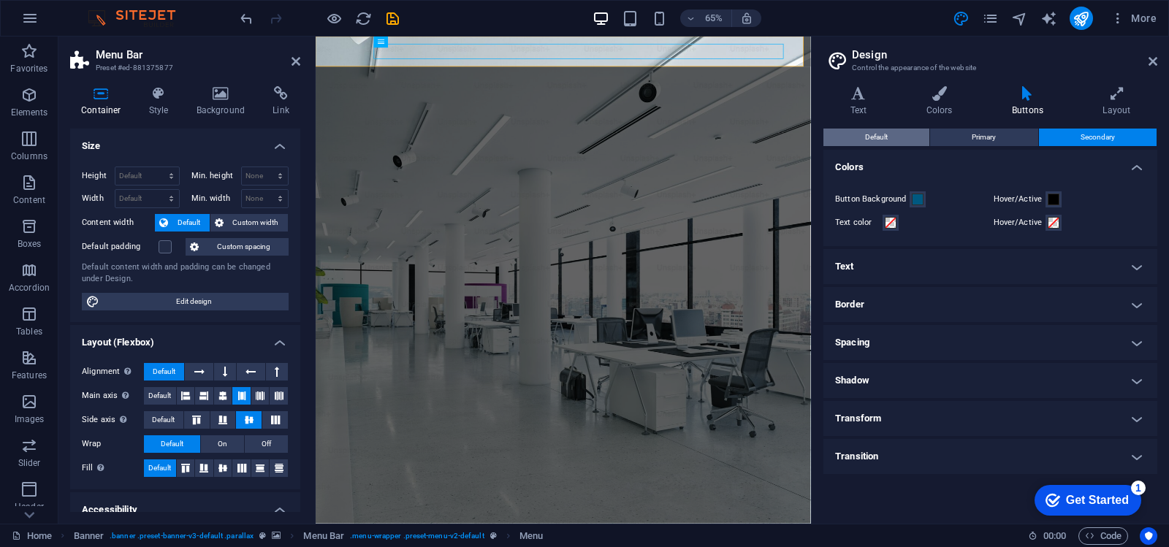
click at [884, 134] on span "Default" at bounding box center [876, 138] width 23 height 18
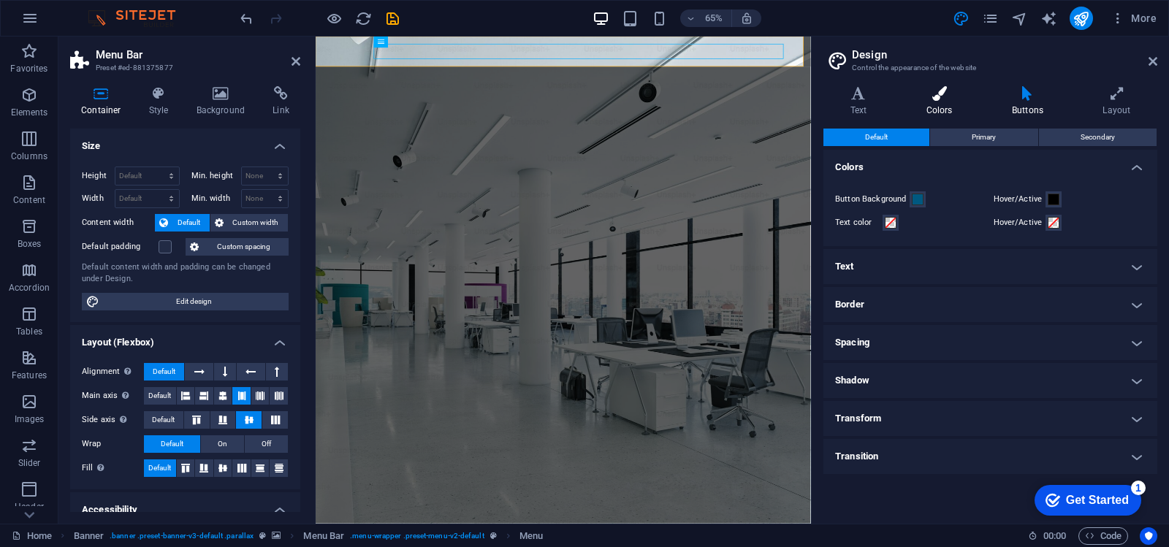
click at [943, 93] on icon at bounding box center [939, 93] width 80 height 15
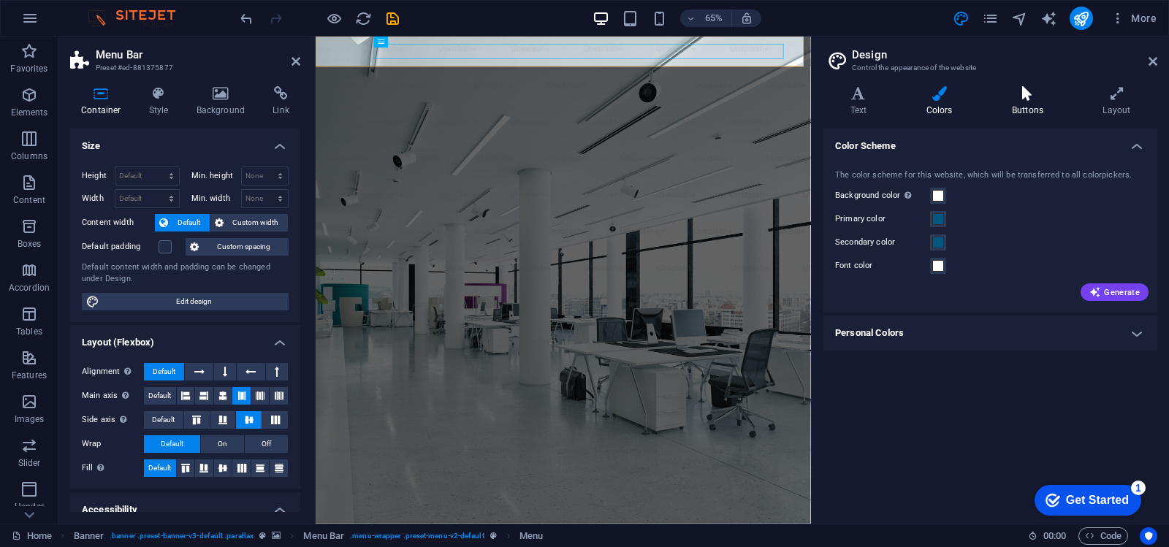
click at [1028, 98] on icon at bounding box center [1027, 93] width 85 height 15
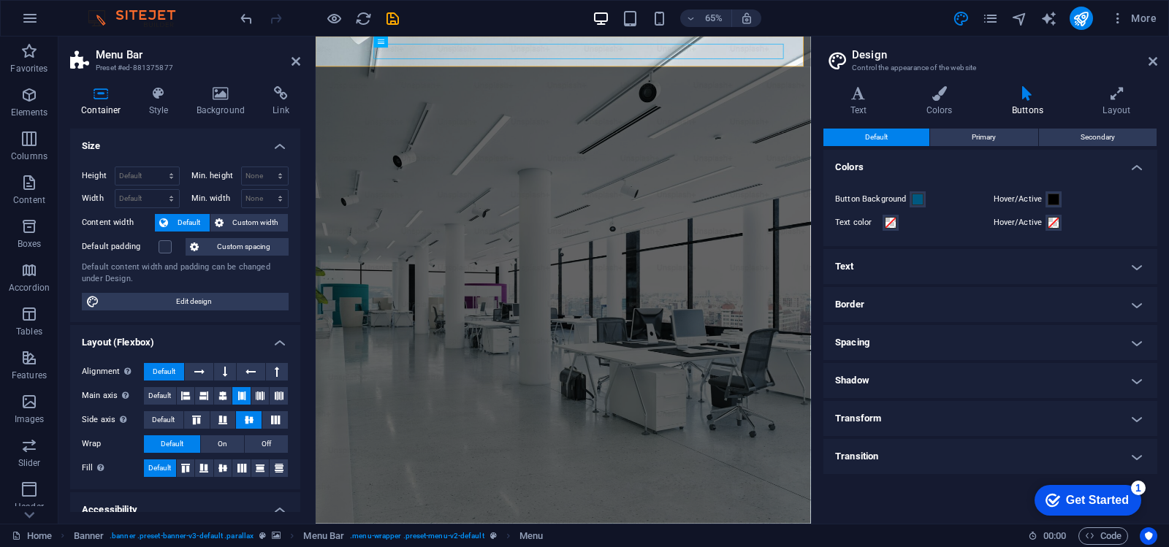
click at [1121, 264] on h4 "Text" at bounding box center [990, 266] width 334 height 35
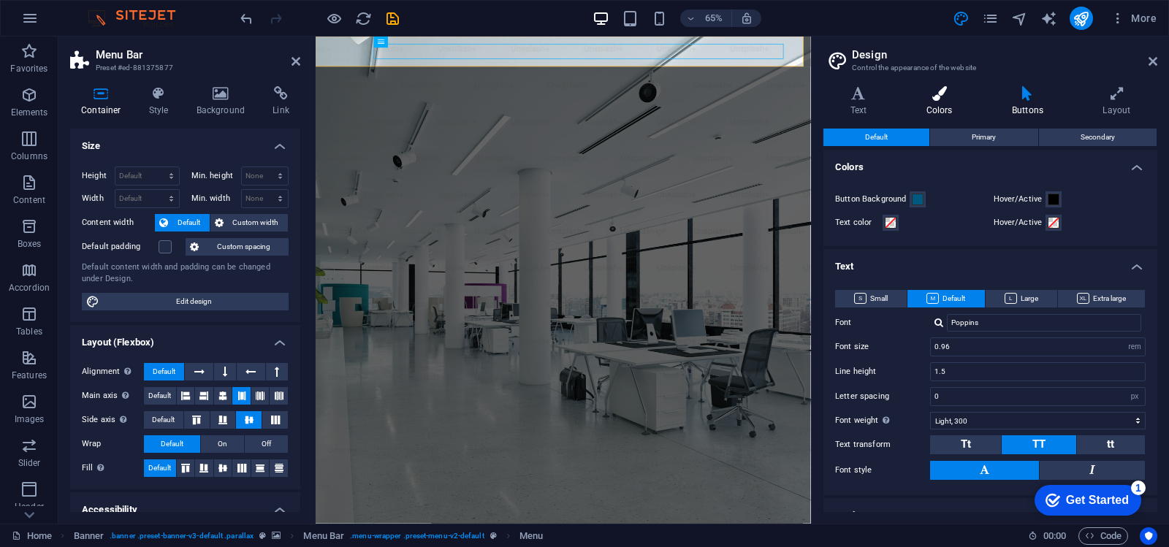
click at [934, 93] on icon at bounding box center [939, 93] width 80 height 15
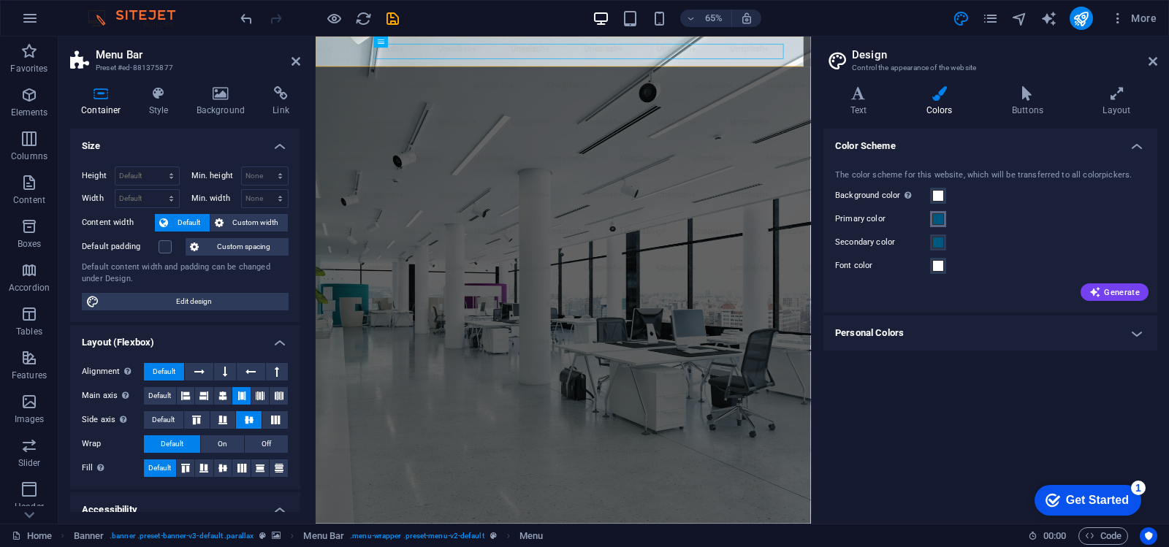
click at [940, 221] on span at bounding box center [938, 219] width 12 height 12
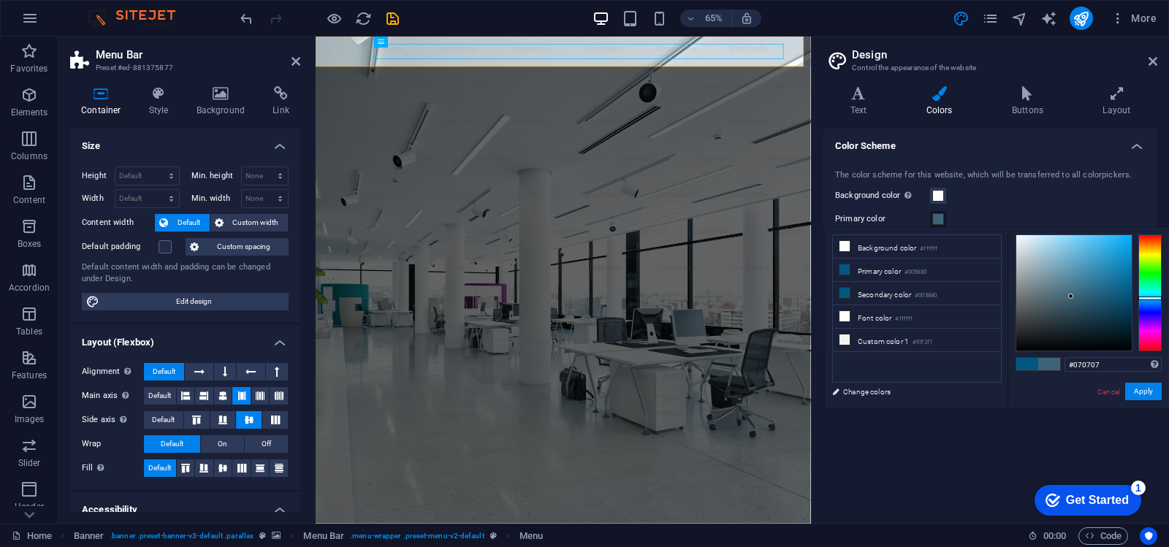
type input "#000000"
drag, startPoint x: 1073, startPoint y: 294, endPoint x: 1012, endPoint y: 359, distance: 88.9
click at [1012, 357] on div "#000000 Supported formats #0852ed rgb(8, 82, 237) rgba(8, 82, 237, 90%) hsv(221…" at bounding box center [1087, 423] width 161 height 393
click at [1106, 394] on link "Cancel" at bounding box center [1109, 391] width 26 height 11
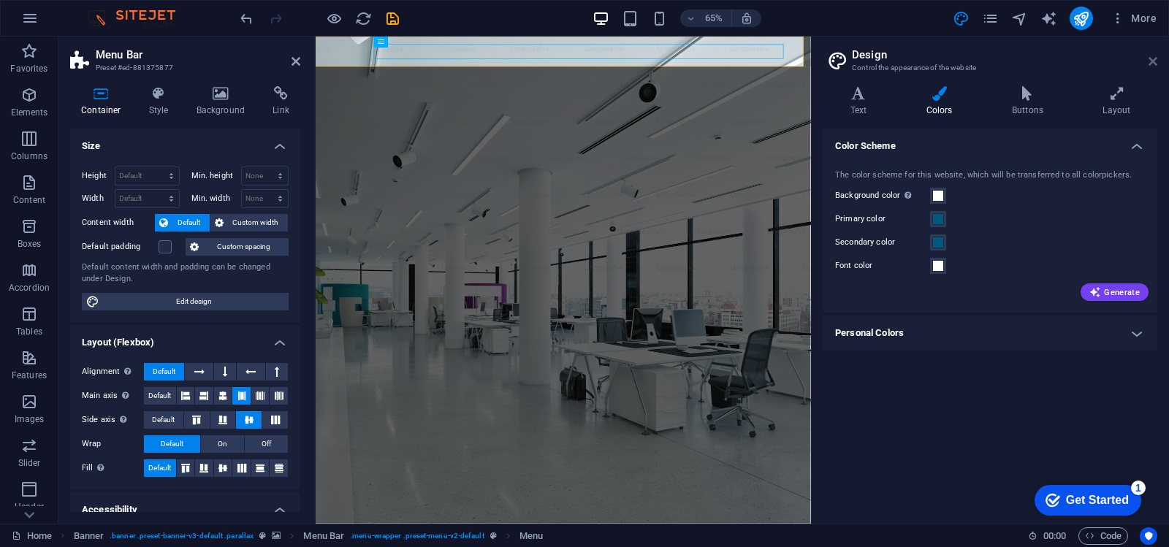
click at [1154, 64] on icon at bounding box center [1152, 62] width 9 height 12
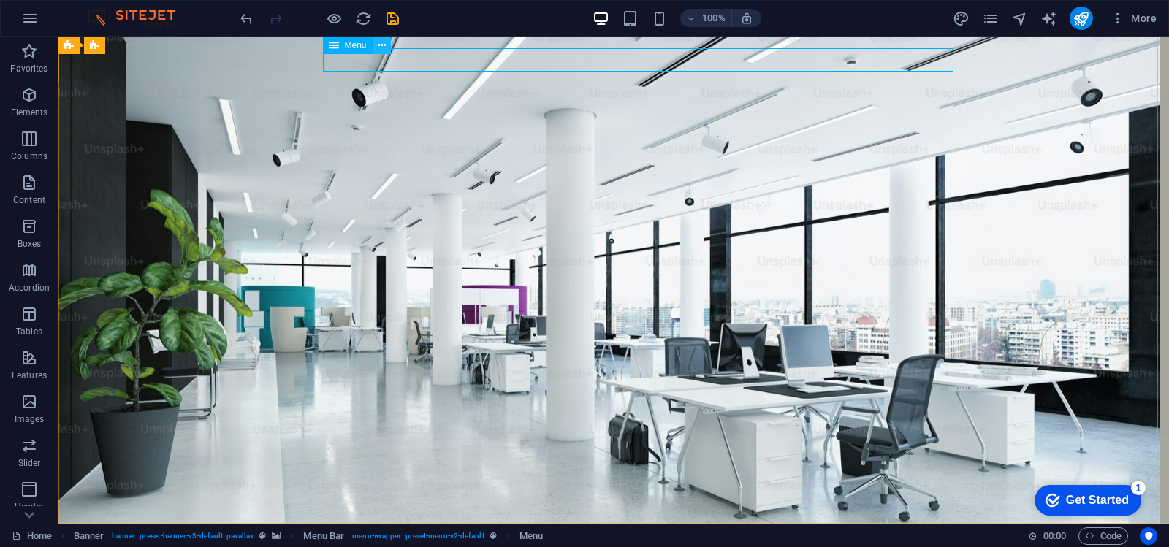
click at [381, 45] on icon at bounding box center [382, 45] width 8 height 15
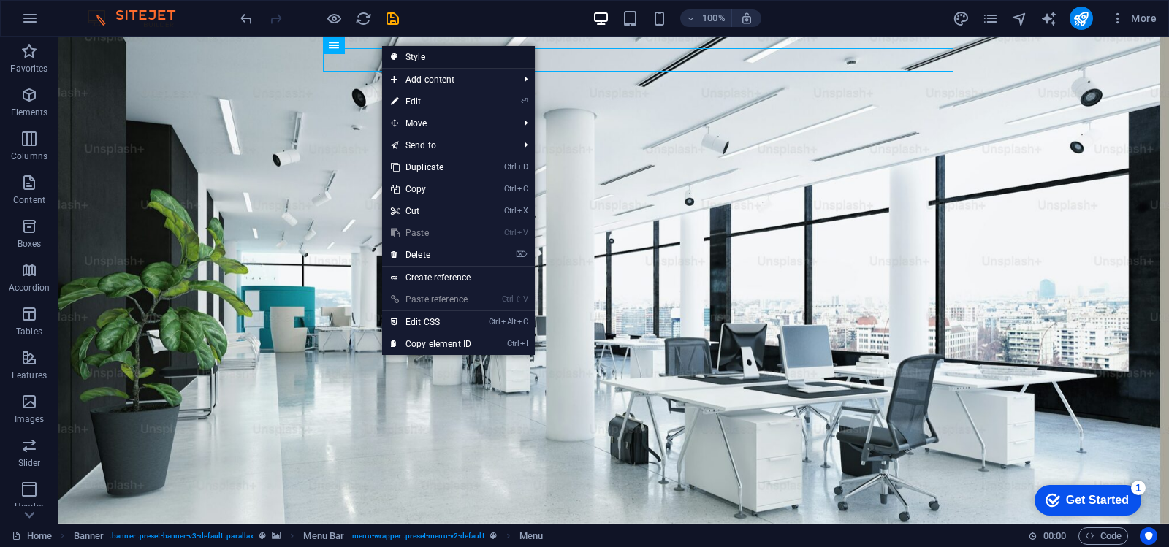
click at [427, 60] on link "Style" at bounding box center [458, 57] width 153 height 22
select select "rem"
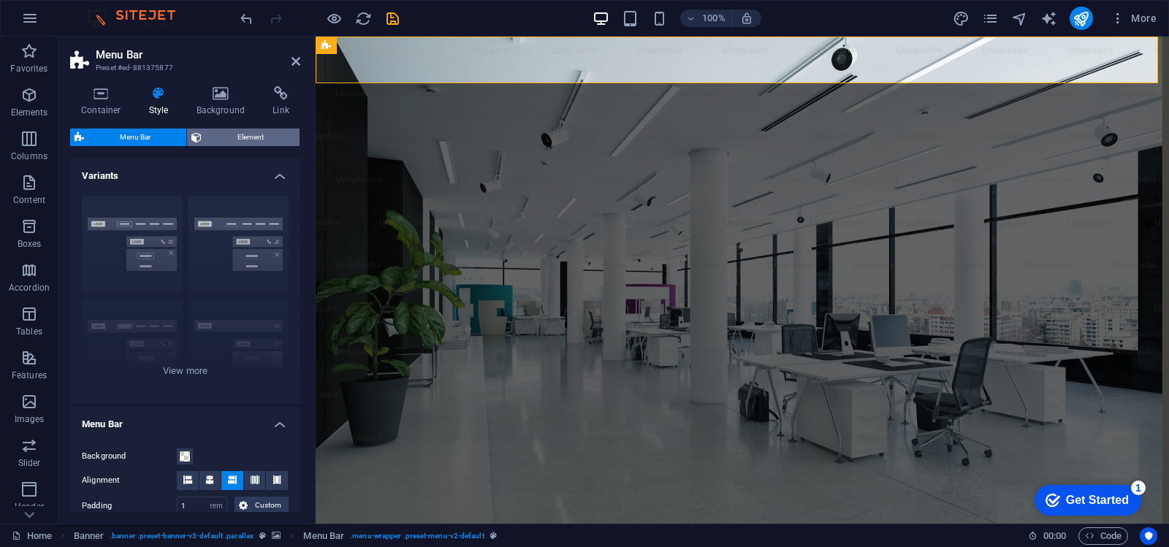
click at [256, 141] on span "Element" at bounding box center [250, 138] width 89 height 18
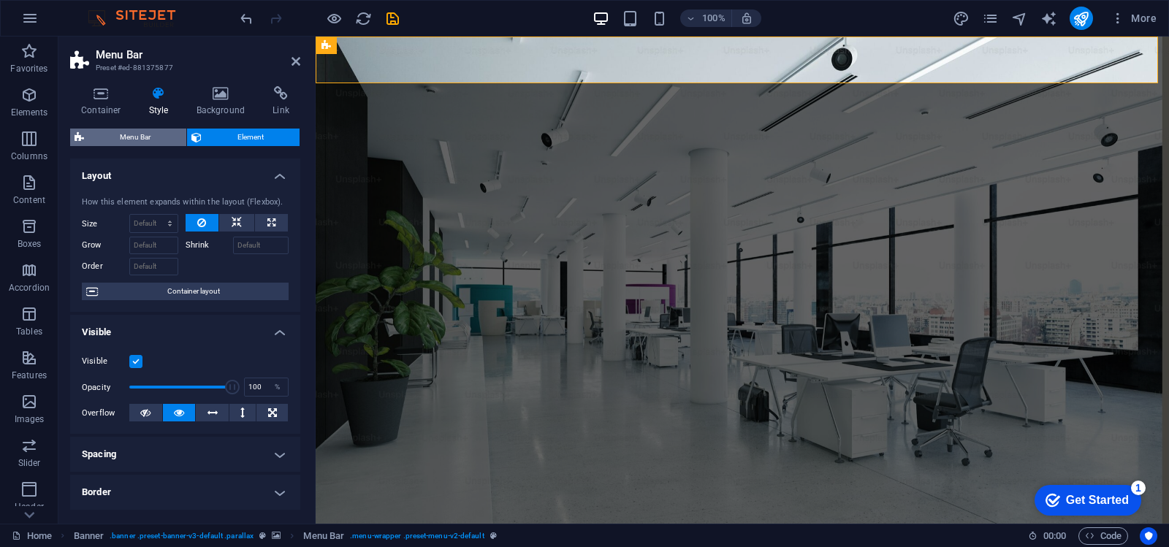
click at [141, 140] on span "Menu Bar" at bounding box center [135, 138] width 94 height 18
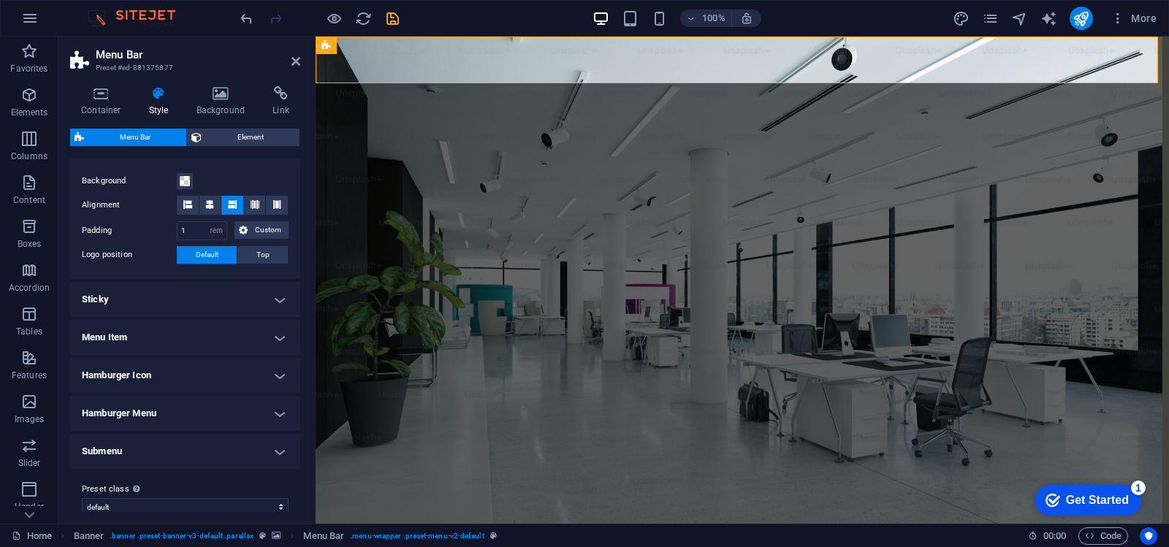
scroll to position [291, 0]
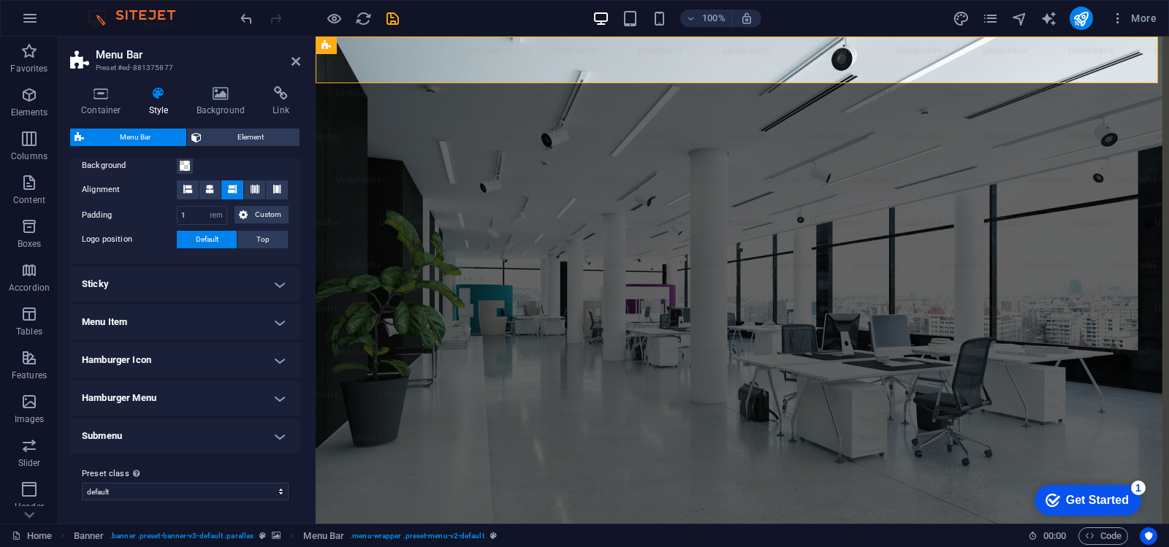
click at [230, 327] on h4 "Menu Item" at bounding box center [185, 322] width 230 height 35
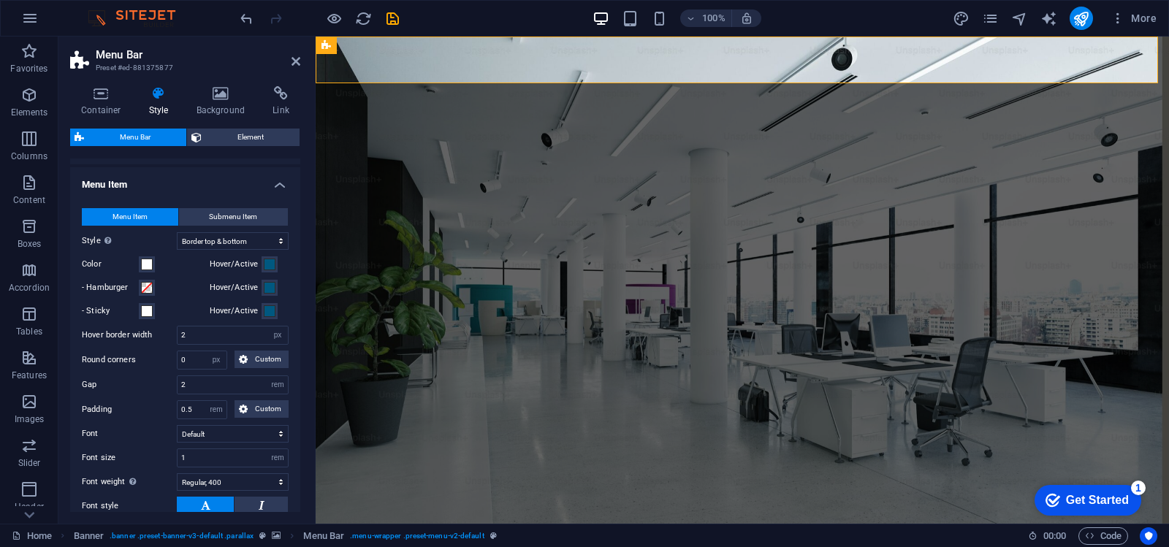
scroll to position [437, 0]
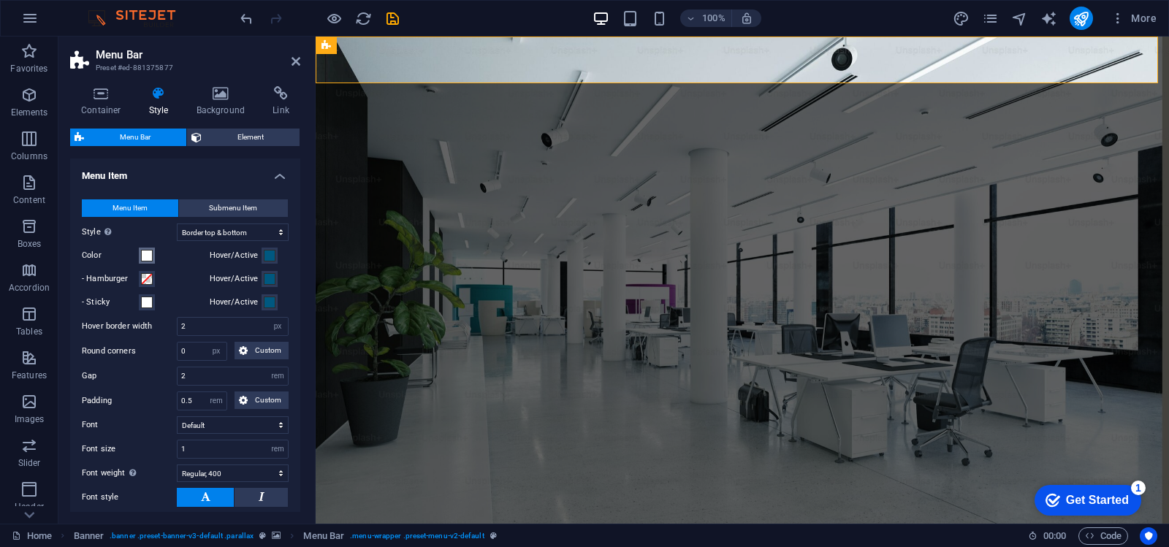
click at [148, 255] on span at bounding box center [147, 256] width 12 height 12
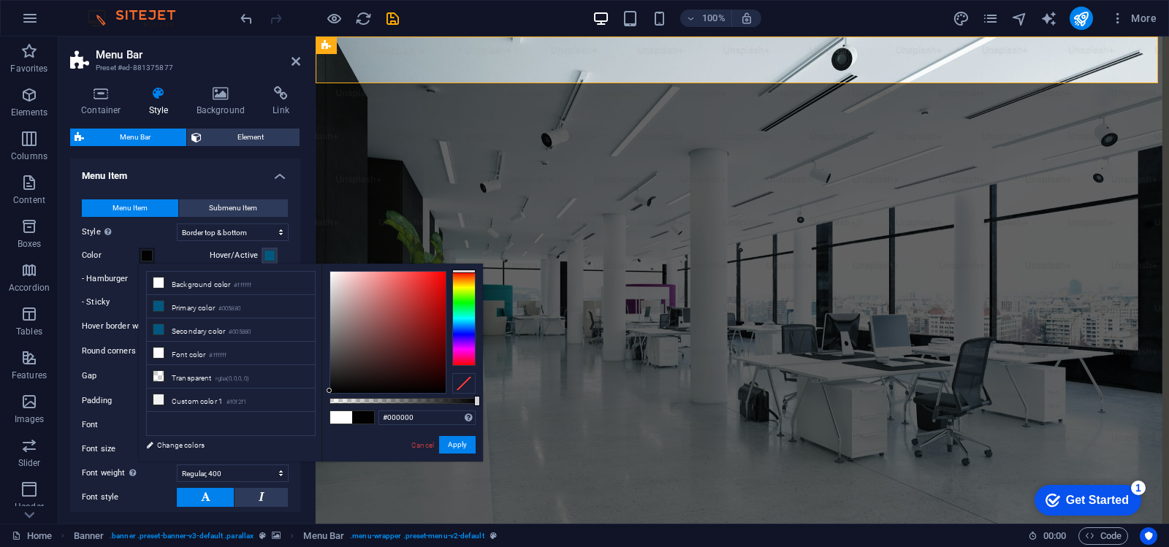
drag, startPoint x: 357, startPoint y: 340, endPoint x: 327, endPoint y: 395, distance: 63.4
click at [330, 393] on div at bounding box center [387, 332] width 115 height 121
drag, startPoint x: 339, startPoint y: 381, endPoint x: 324, endPoint y: 389, distance: 17.0
click at [324, 389] on div "#060606 Supported formats #0852ed rgb(8, 82, 237) rgba(8, 82, 237, 90%) hsv(221…" at bounding box center [401, 469] width 161 height 410
type input "#060606"
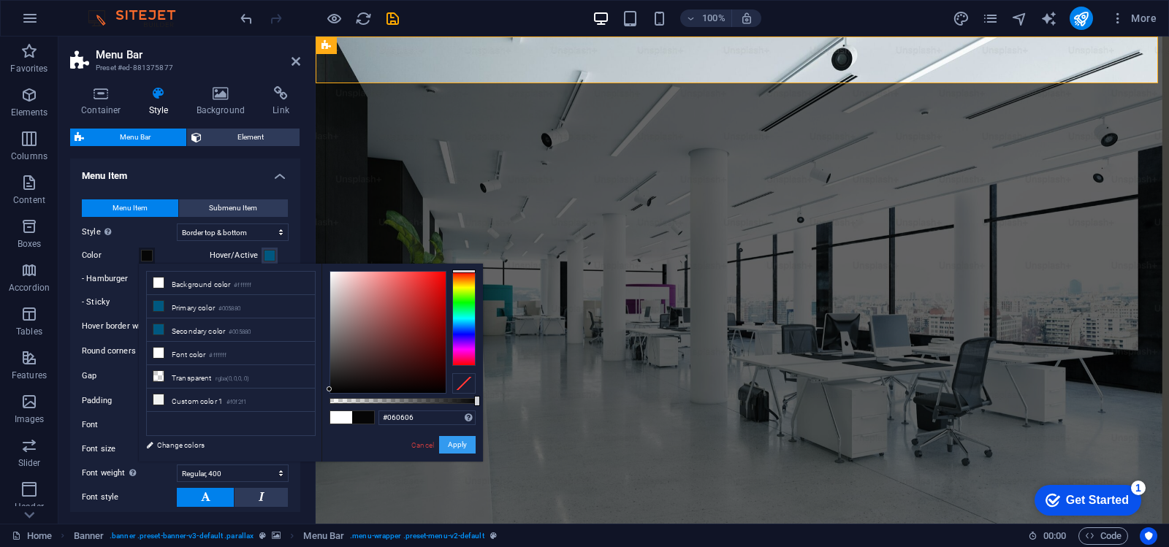
click at [467, 445] on button "Apply" at bounding box center [457, 445] width 37 height 18
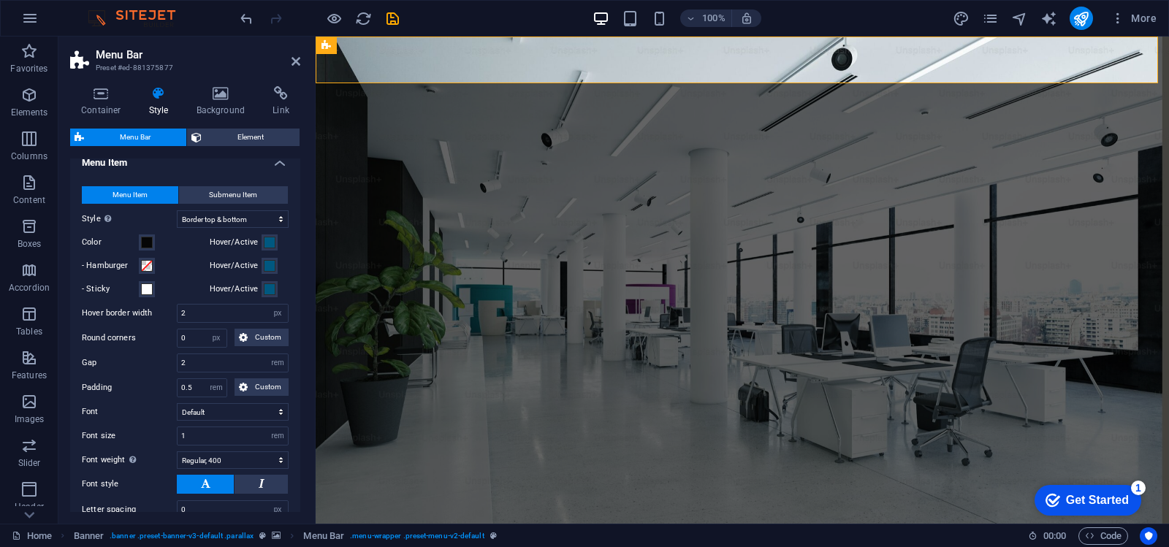
scroll to position [378, 0]
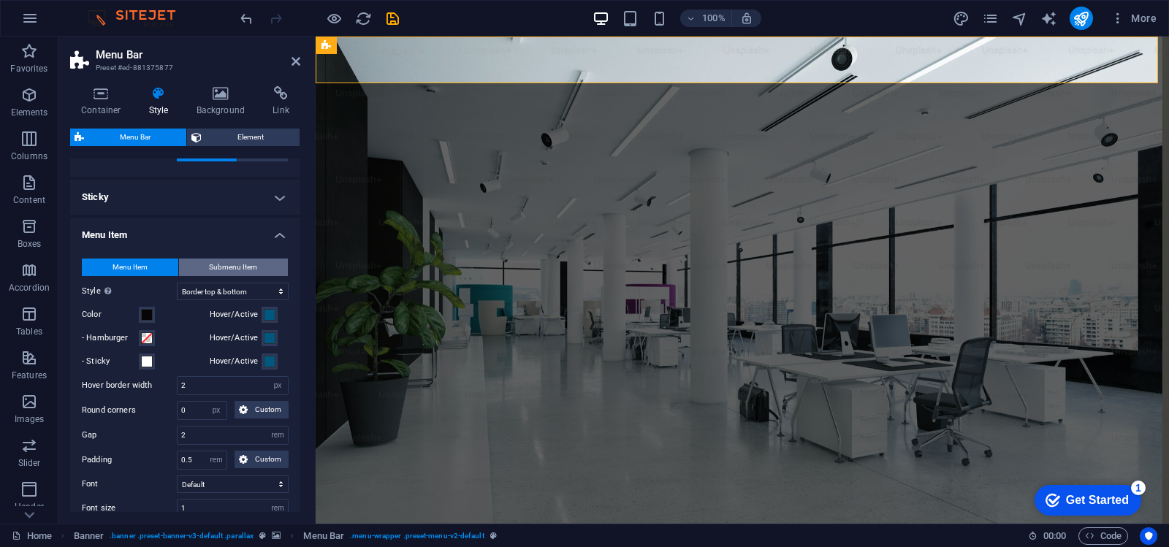
click at [258, 269] on button "Submenu Item" at bounding box center [234, 268] width 110 height 18
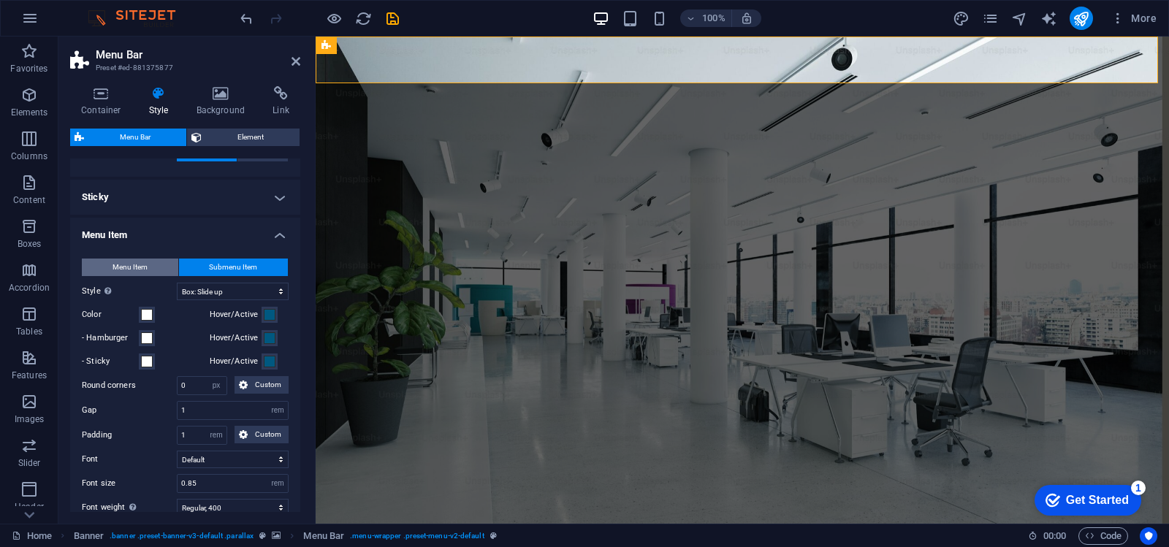
click at [128, 260] on span "Menu Item" at bounding box center [130, 268] width 35 height 18
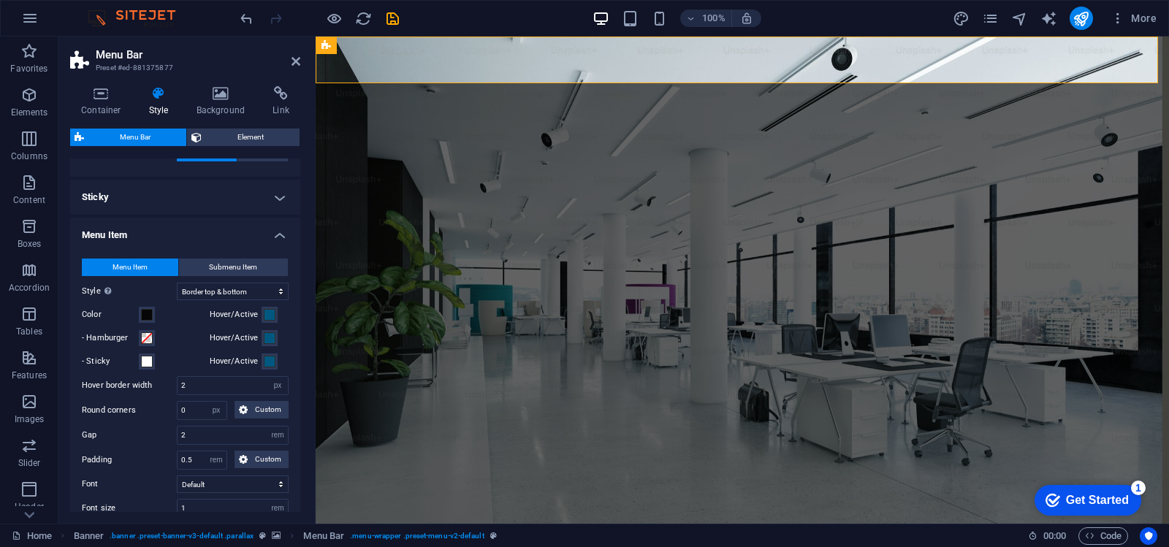
scroll to position [451, 0]
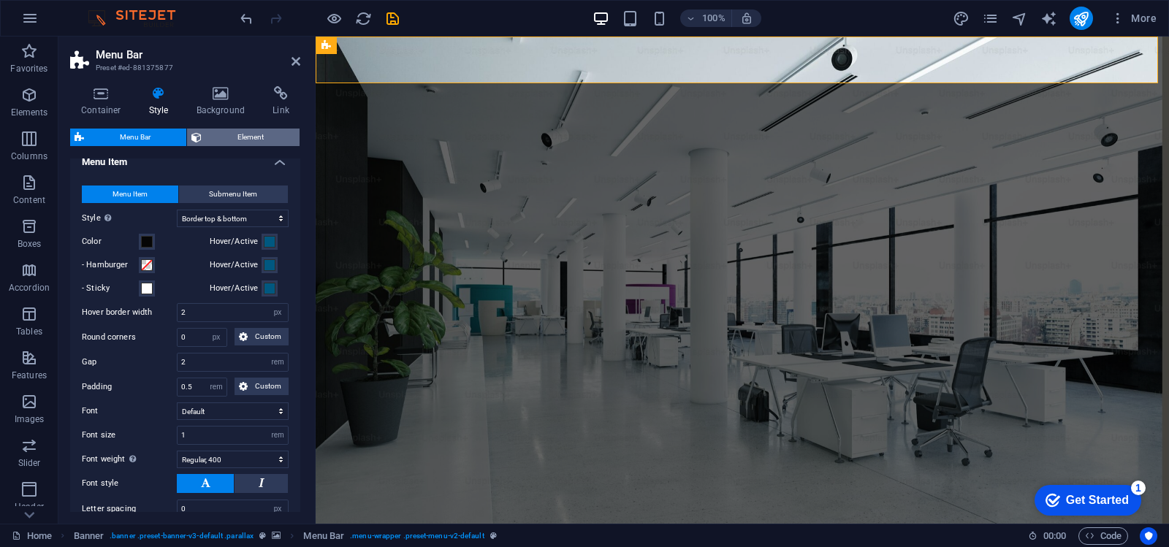
click at [243, 129] on span "Element" at bounding box center [250, 138] width 89 height 18
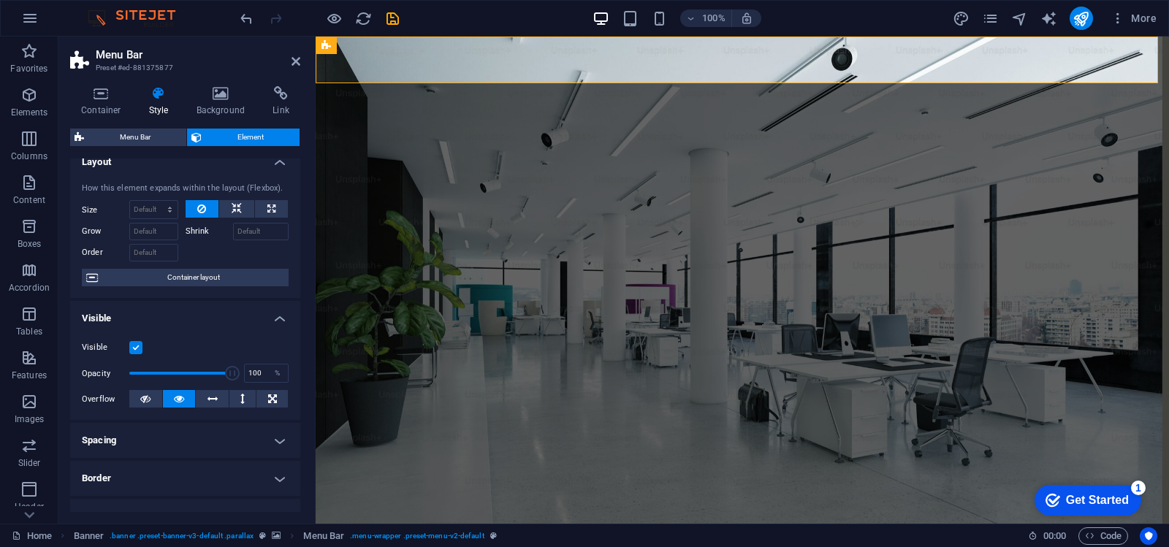
scroll to position [0, 0]
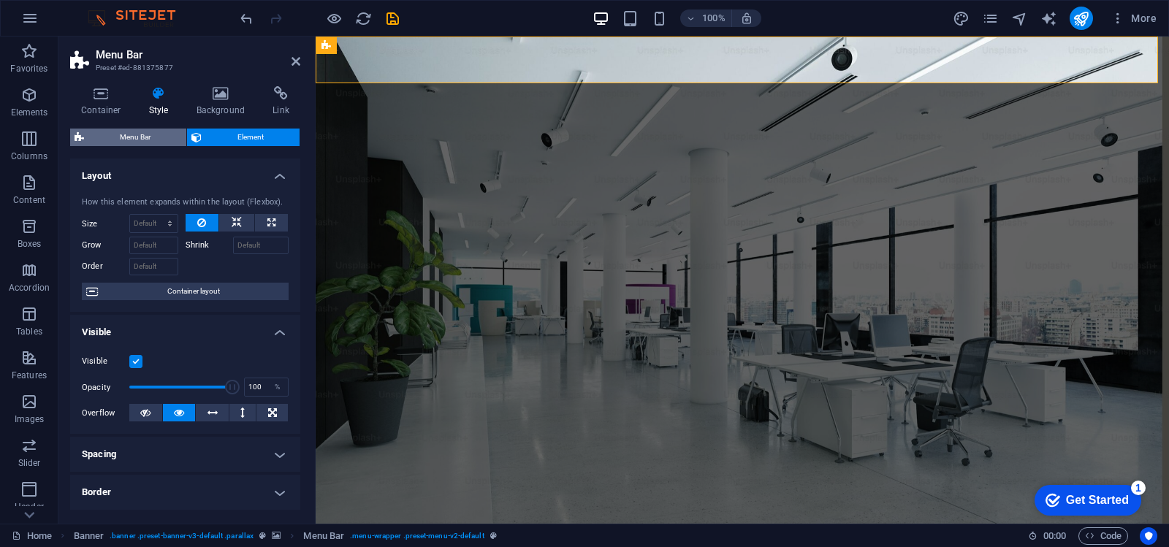
click at [132, 144] on span "Menu Bar" at bounding box center [135, 138] width 94 height 18
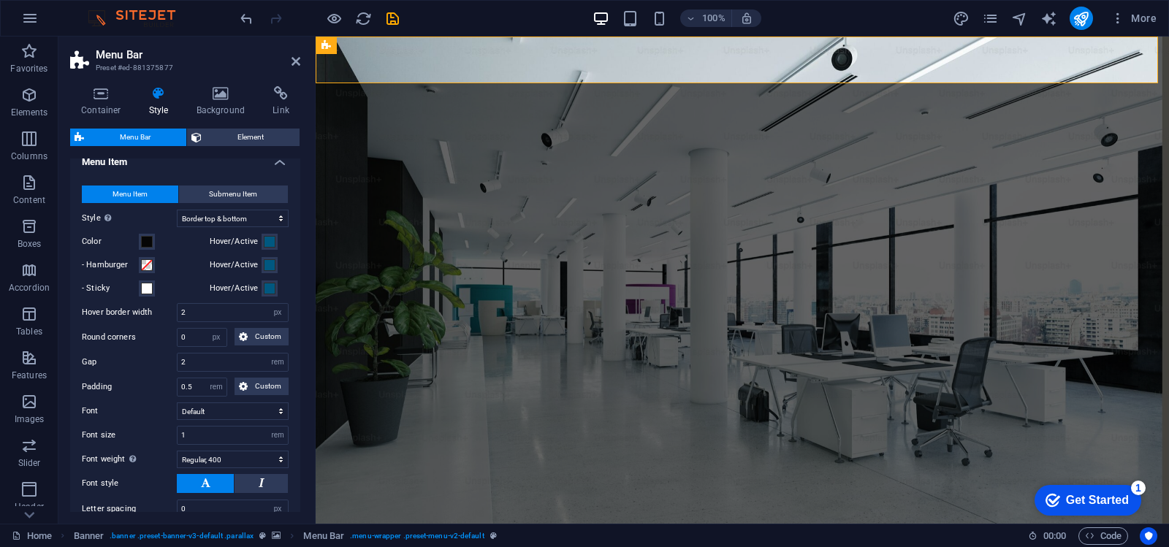
drag, startPoint x: 302, startPoint y: 350, endPoint x: 302, endPoint y: 372, distance: 21.9
click at [302, 372] on div "Container Style Background Link Size Height Default px rem % vh vw Min. height …" at bounding box center [185, 299] width 254 height 449
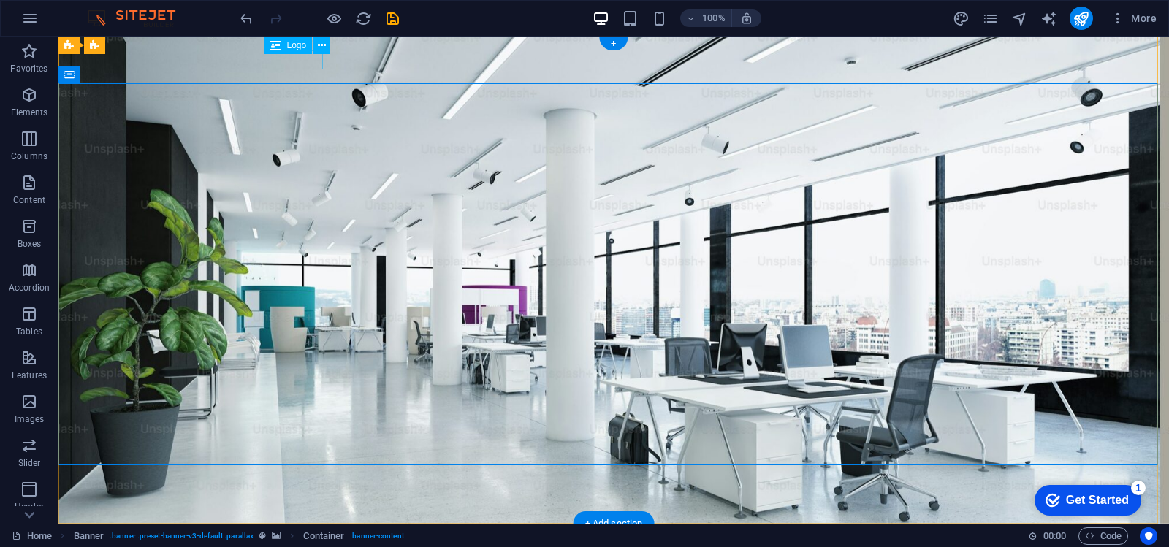
click at [285, 536] on div at bounding box center [614, 545] width 690 height 18
click at [286, 536] on div at bounding box center [614, 545] width 690 height 18
select select "px"
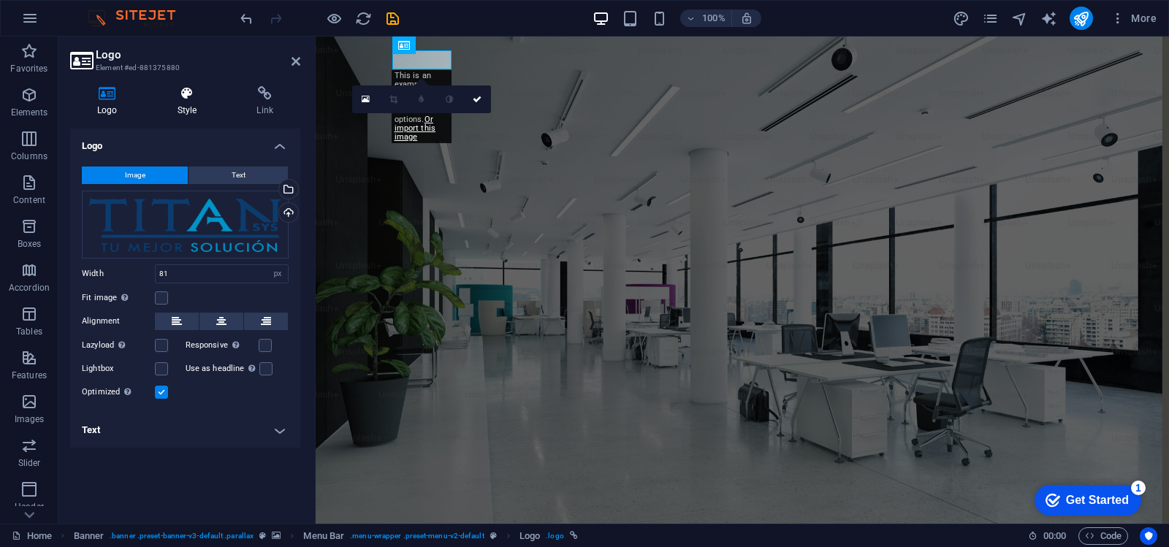
click at [187, 97] on icon at bounding box center [188, 93] width 74 height 15
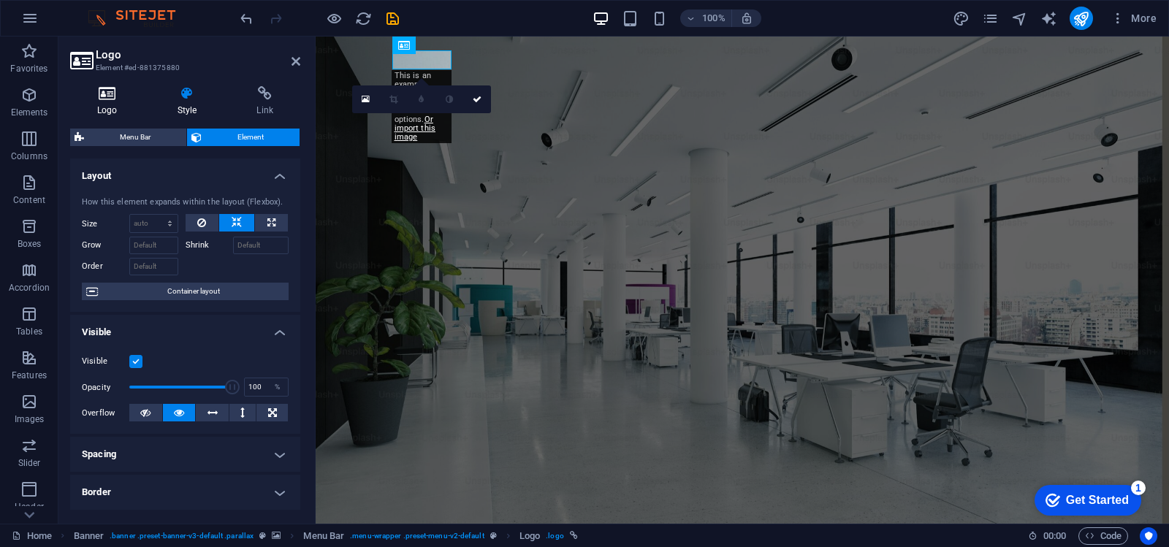
click at [119, 100] on icon at bounding box center [107, 93] width 75 height 15
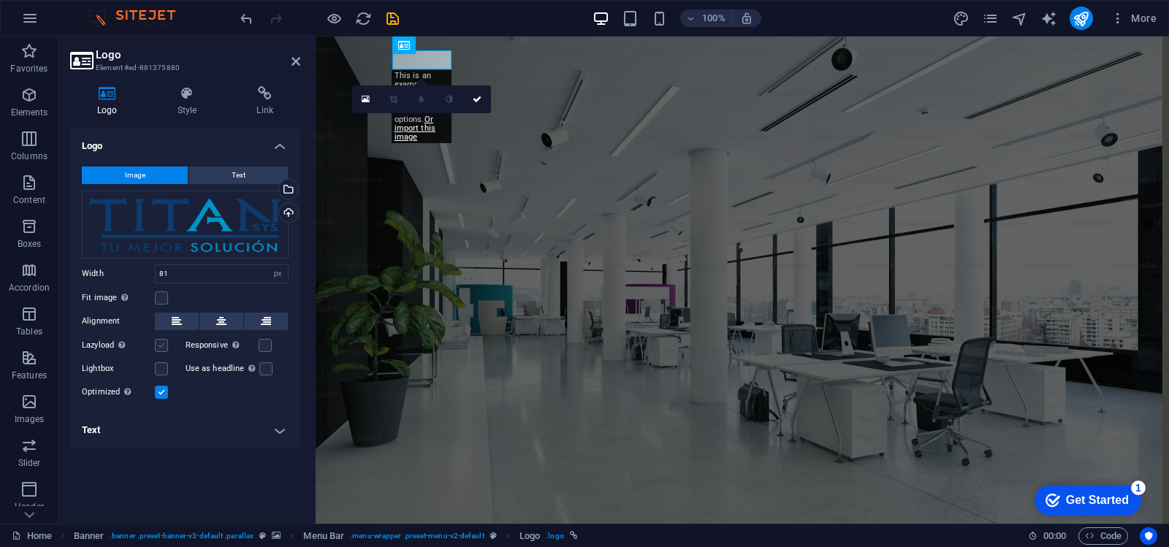
click at [164, 347] on label at bounding box center [161, 345] width 13 height 13
click at [0, 0] on input "Lazyload Loading images after the page loads improves page speed." at bounding box center [0, 0] width 0 height 0
click at [163, 372] on label at bounding box center [161, 368] width 13 height 13
click at [0, 0] on input "Lightbox" at bounding box center [0, 0] width 0 height 0
click at [235, 272] on input "81" at bounding box center [222, 274] width 132 height 18
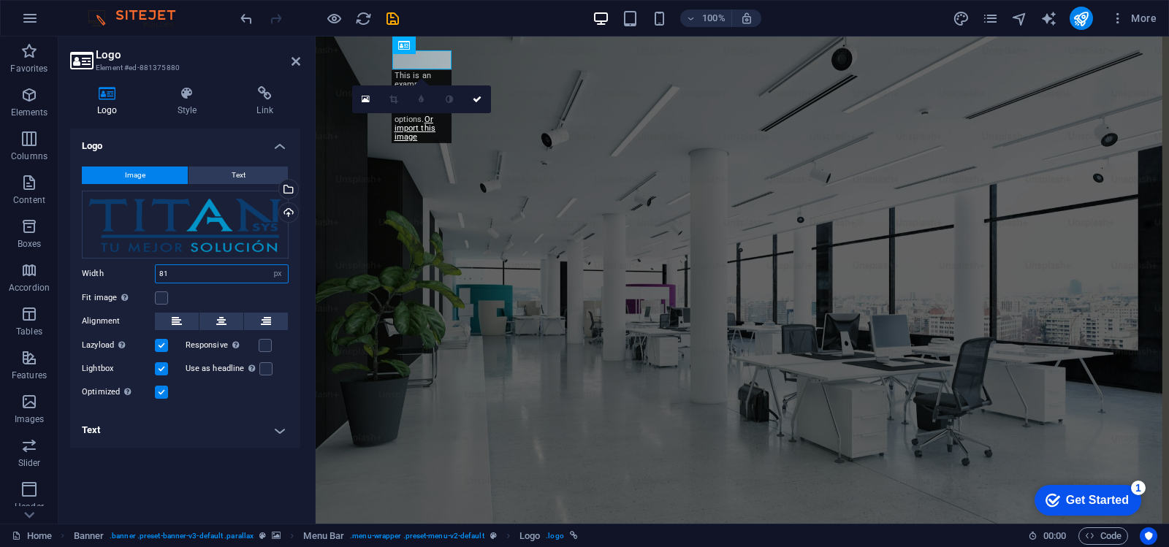
type input "8"
click at [214, 277] on input "100" at bounding box center [222, 274] width 132 height 18
drag, startPoint x: 225, startPoint y: 267, endPoint x: 67, endPoint y: 267, distance: 157.8
click at [68, 267] on div "Logo Style Link Logo Image Text Drag files here, click to choose files or selec…" at bounding box center [185, 299] width 254 height 449
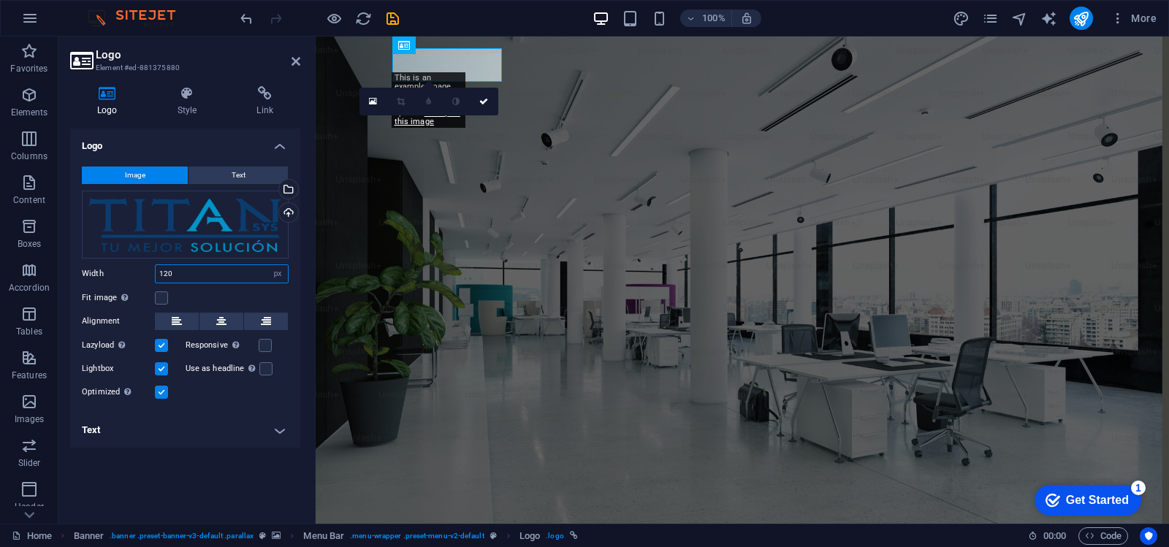
type input "120"
click at [287, 443] on h4 "Text" at bounding box center [185, 430] width 230 height 35
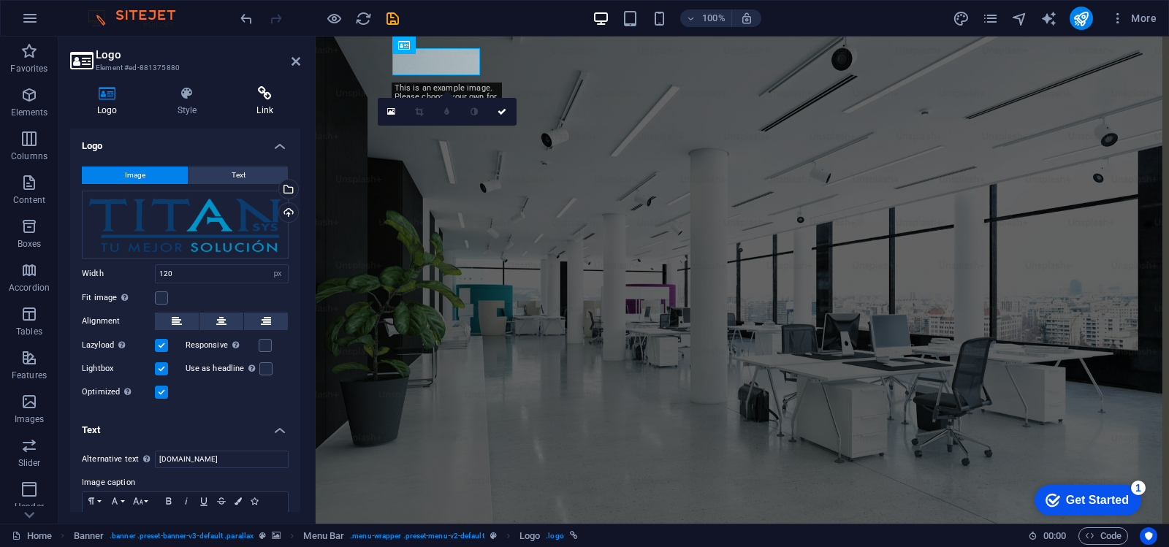
click at [270, 94] on icon at bounding box center [264, 93] width 71 height 15
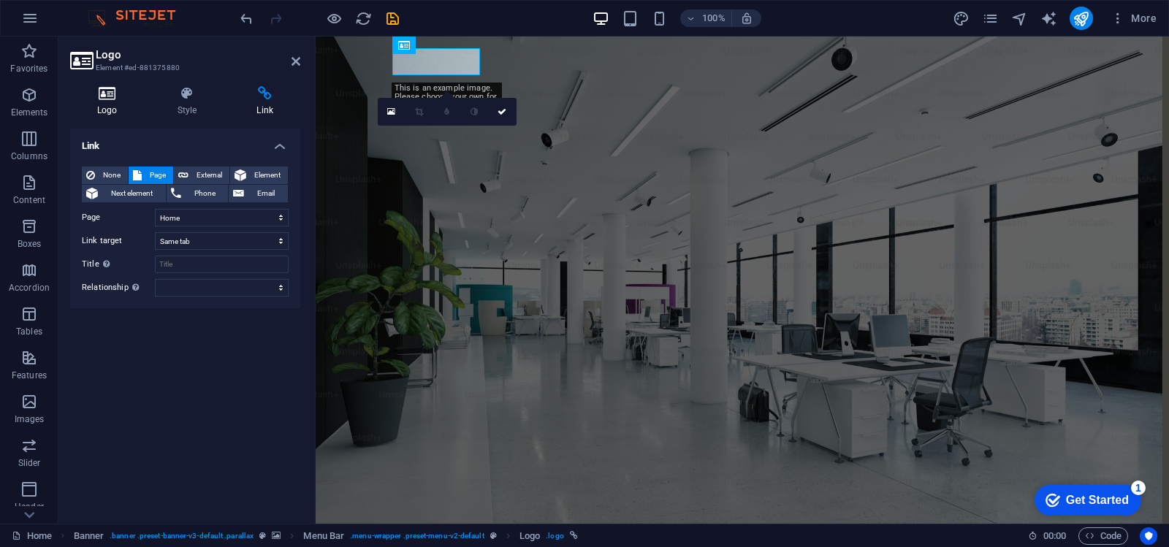
click at [108, 91] on icon at bounding box center [107, 93] width 75 height 15
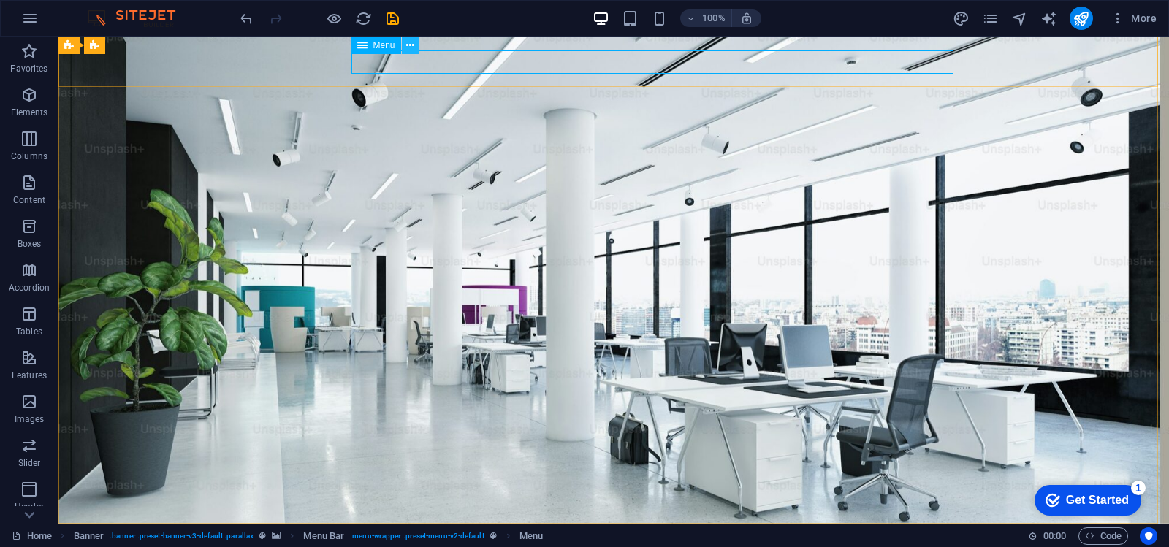
click at [412, 47] on icon at bounding box center [410, 45] width 8 height 15
click at [411, 44] on icon at bounding box center [410, 45] width 8 height 15
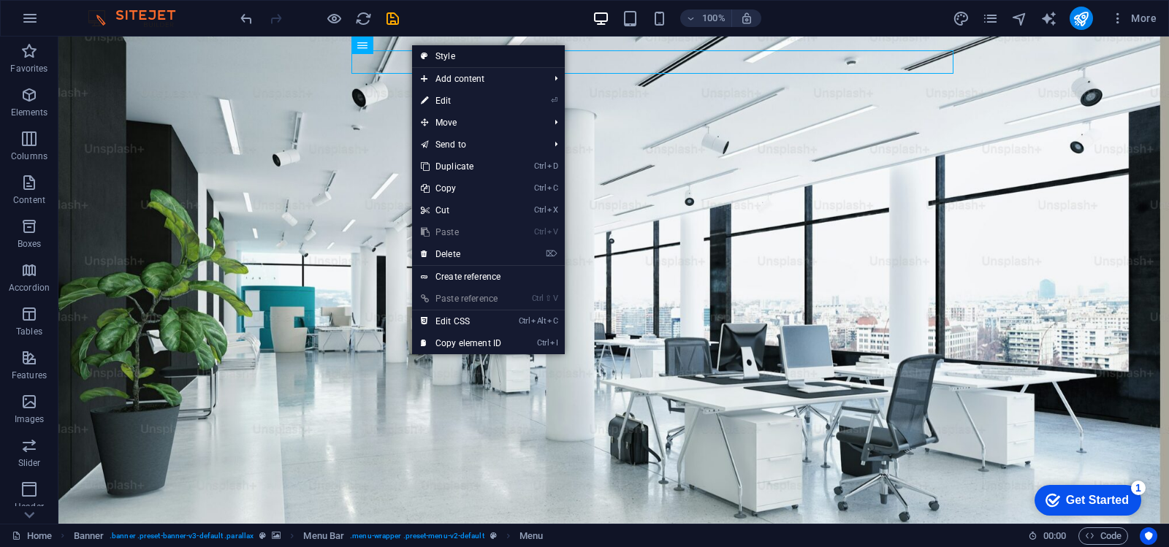
click at [462, 55] on link "Style" at bounding box center [488, 56] width 153 height 22
select select "rem"
select select "hover_border_vertical"
select select "px"
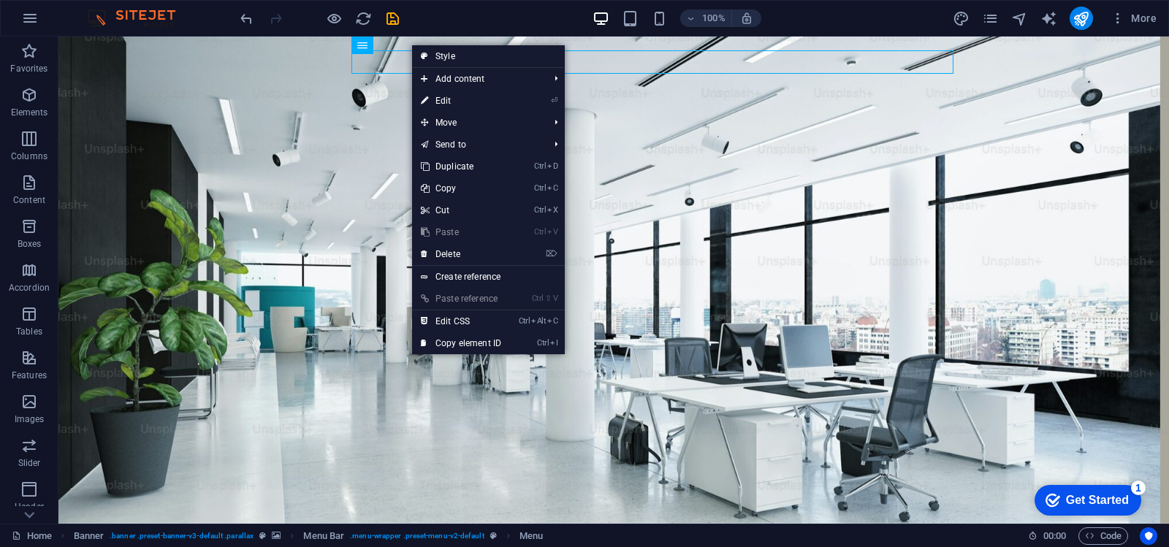
select select "rem"
select select "400"
select select "px"
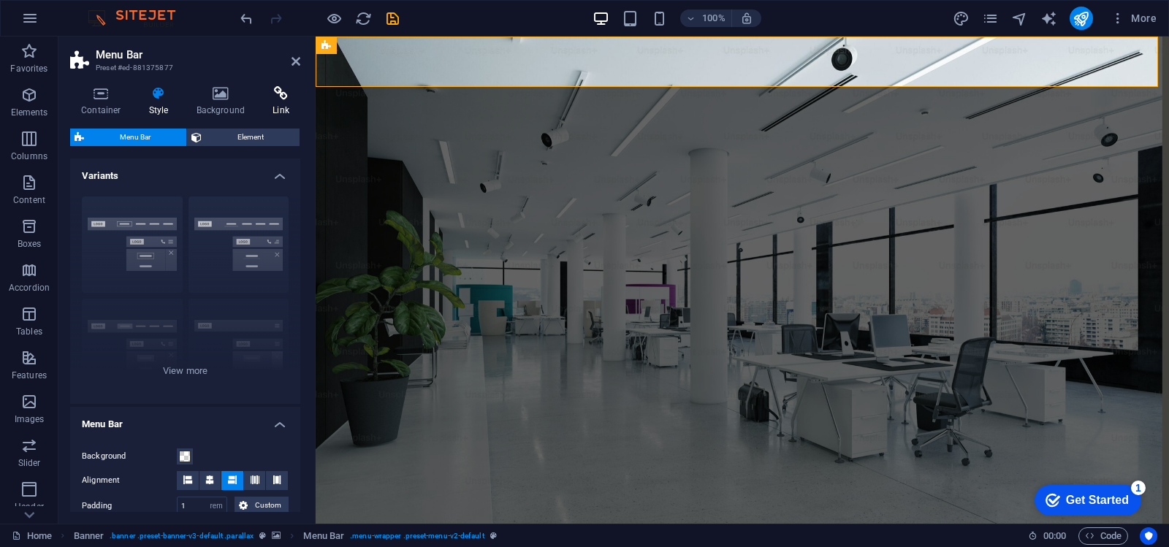
click at [287, 97] on icon at bounding box center [281, 93] width 39 height 15
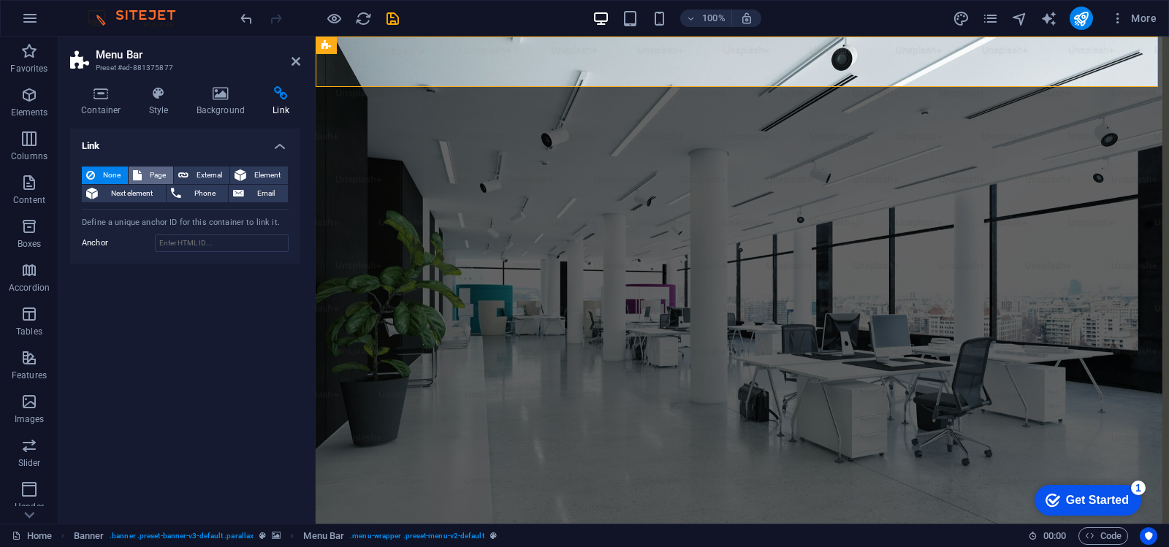
click at [142, 176] on button "Page" at bounding box center [151, 176] width 45 height 18
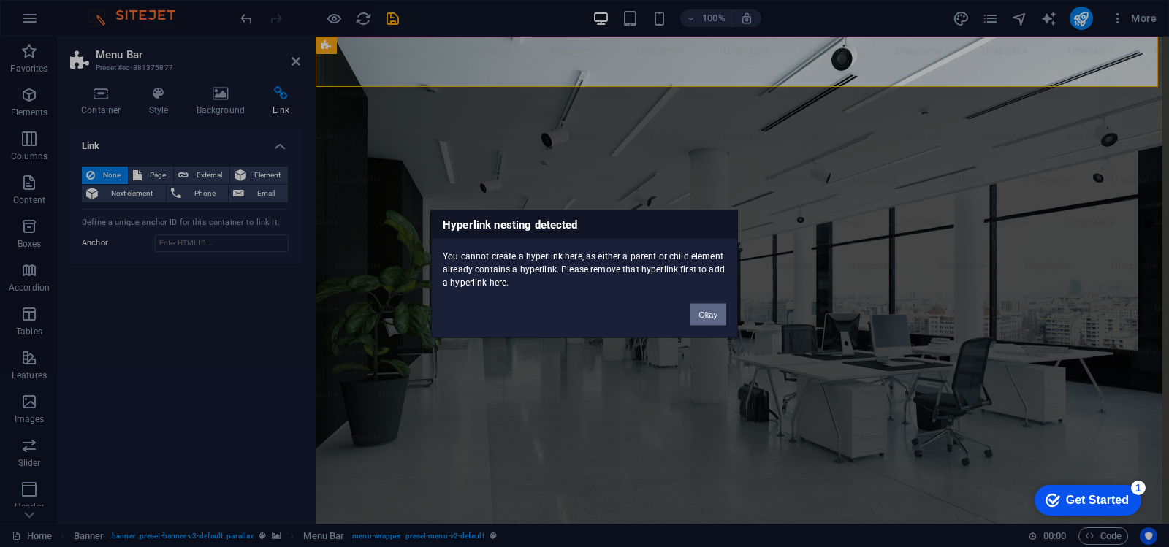
click at [706, 316] on button "Okay" at bounding box center [708, 314] width 37 height 22
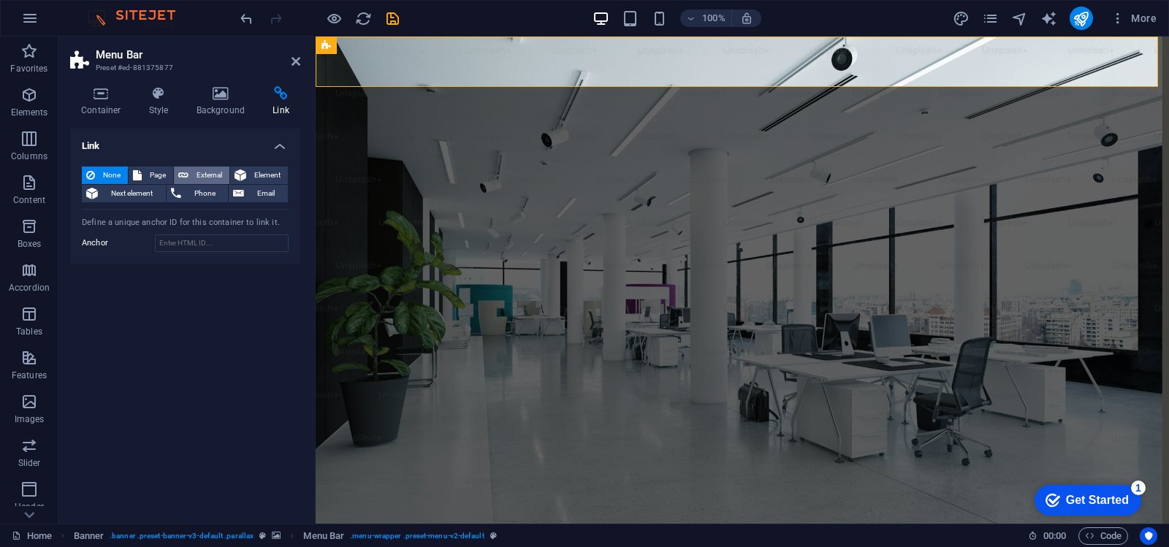
click at [196, 175] on span "External" at bounding box center [209, 176] width 32 height 18
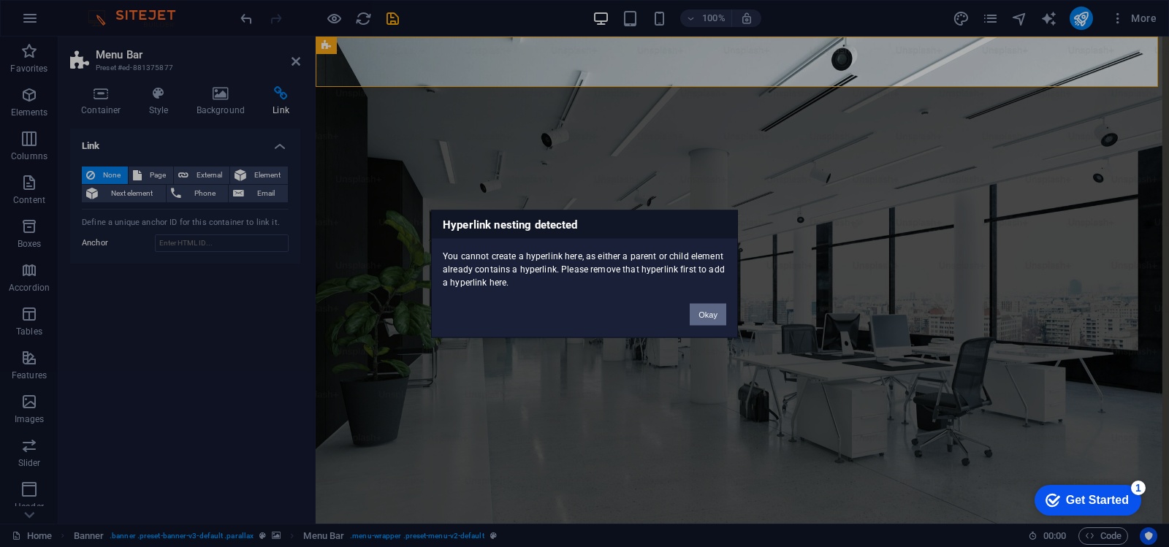
drag, startPoint x: 697, startPoint y: 311, endPoint x: 83, endPoint y: 202, distance: 623.4
click at [697, 311] on button "Okay" at bounding box center [708, 314] width 37 height 22
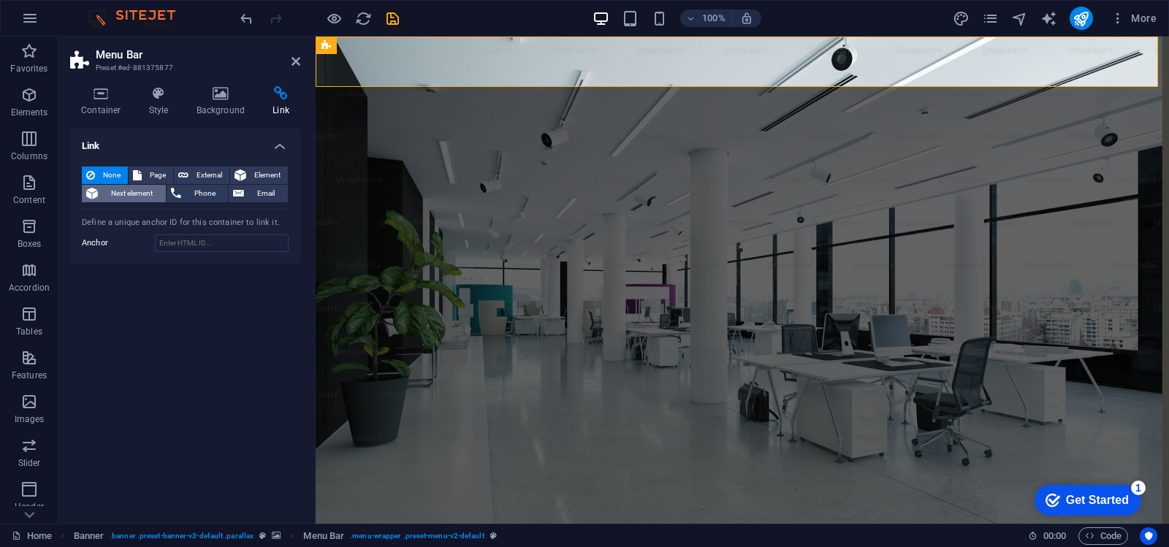
click at [129, 198] on span "Next element" at bounding box center [131, 194] width 59 height 18
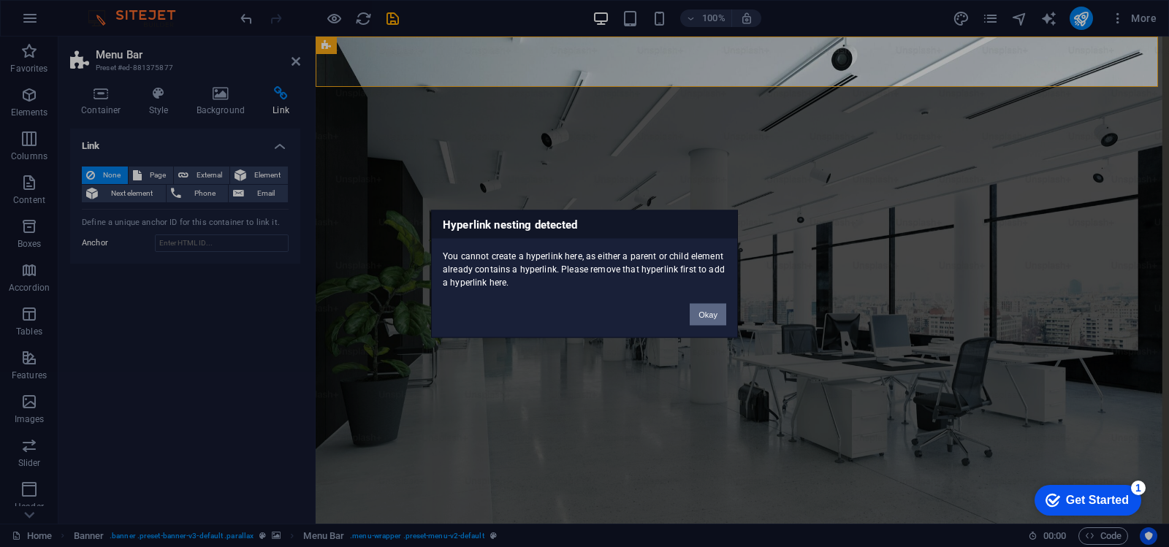
click at [696, 311] on button "Okay" at bounding box center [708, 314] width 37 height 22
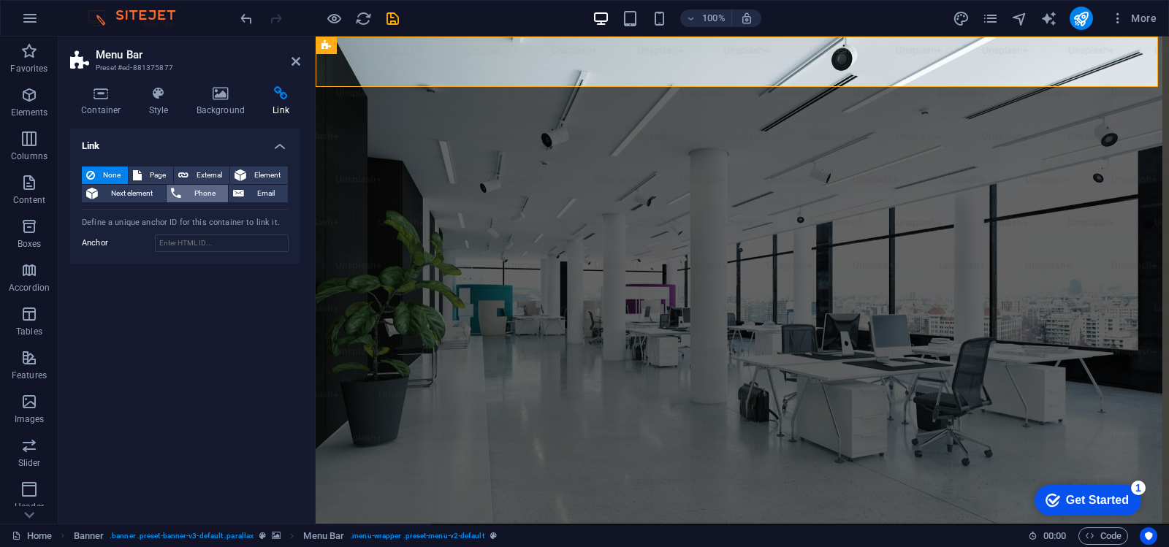
click at [195, 197] on span "Phone" at bounding box center [205, 194] width 39 height 18
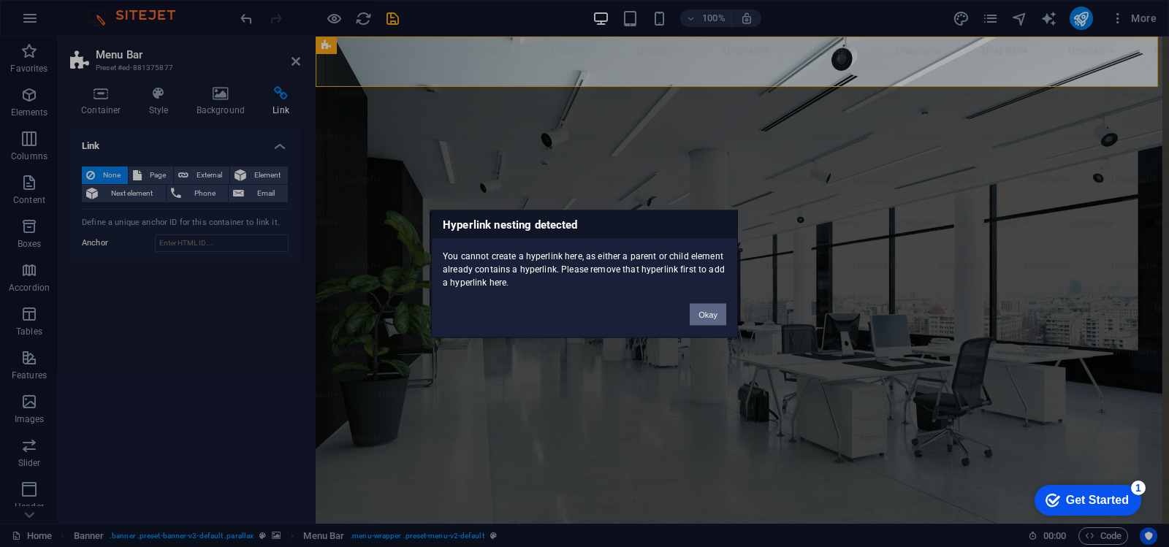
click at [696, 314] on button "Okay" at bounding box center [708, 314] width 37 height 22
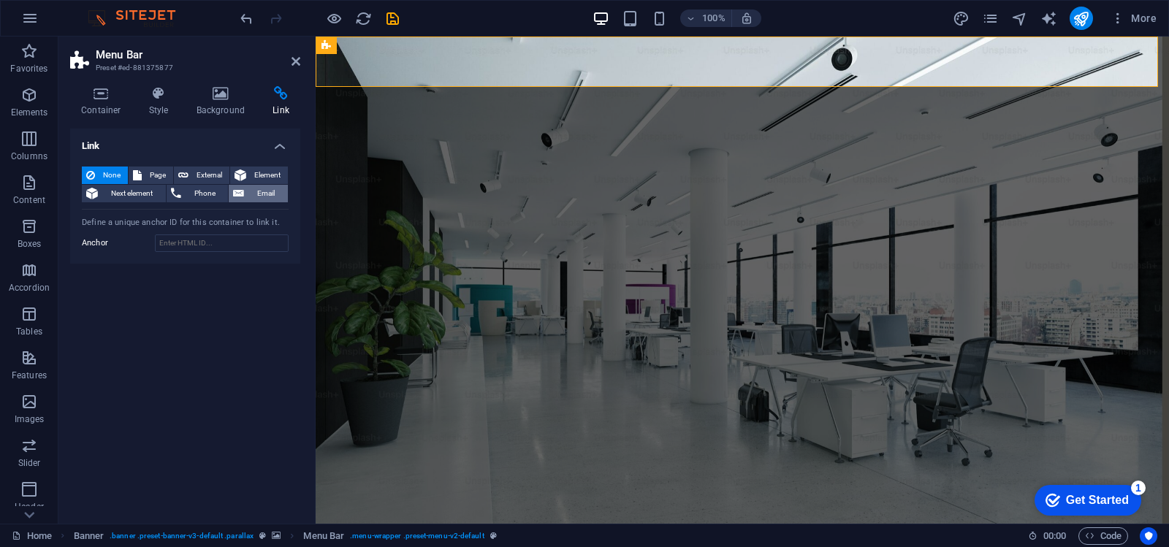
click at [257, 193] on span "Email" at bounding box center [265, 194] width 35 height 18
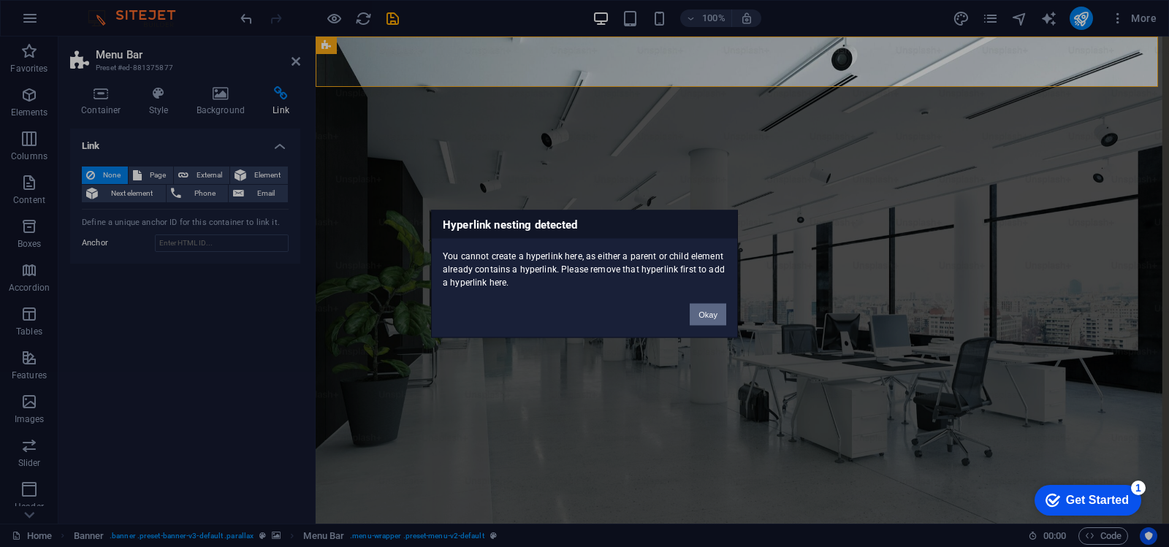
click at [708, 315] on button "Okay" at bounding box center [708, 314] width 37 height 22
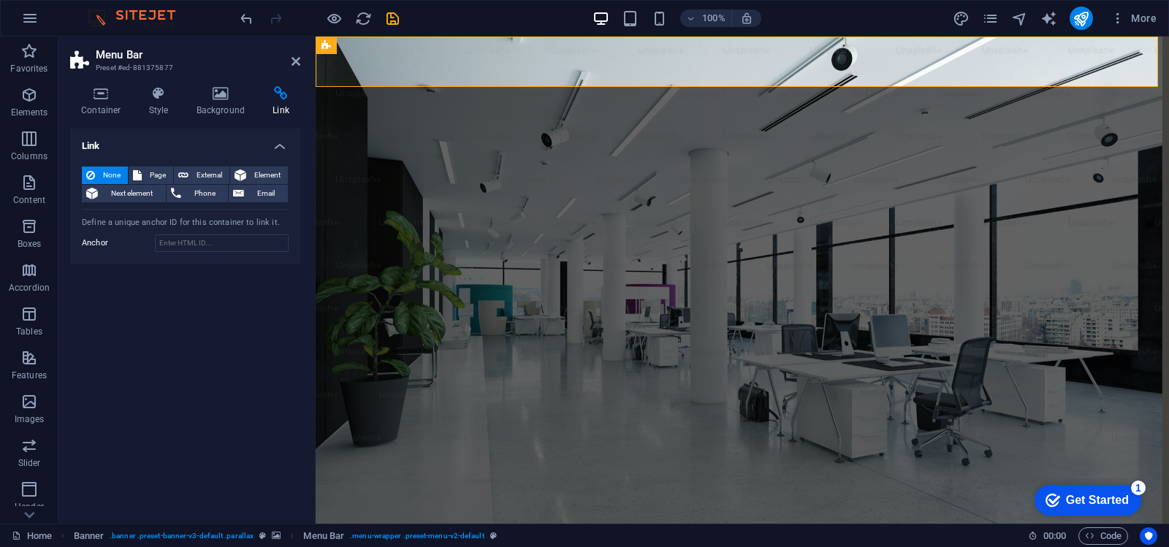
click at [104, 172] on span "None" at bounding box center [111, 176] width 24 height 18
click at [225, 237] on input "Anchor" at bounding box center [222, 244] width 134 height 18
click at [282, 146] on h4 "Link" at bounding box center [185, 142] width 230 height 26
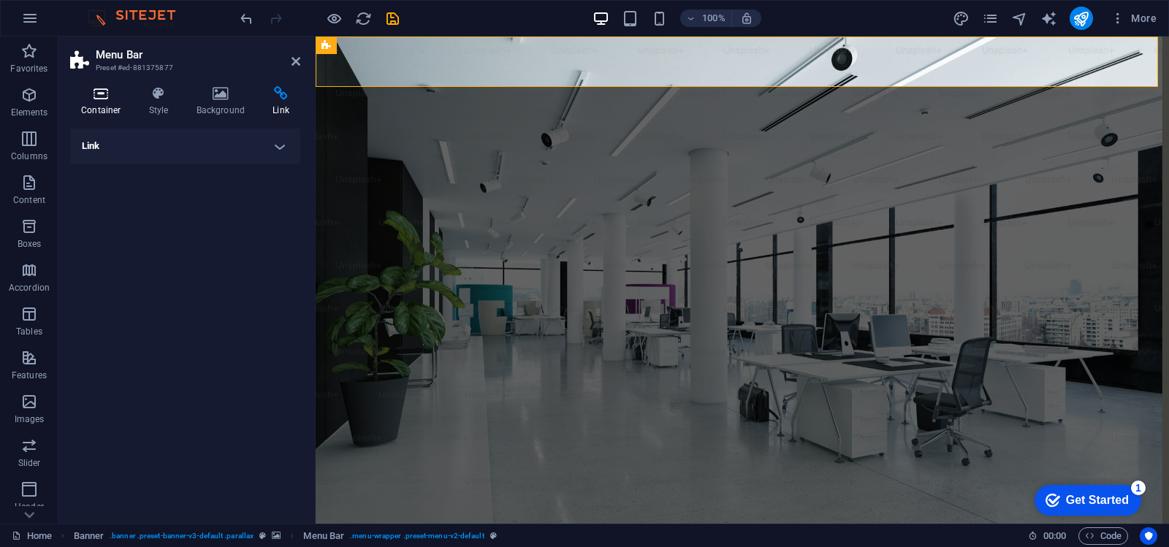
click at [98, 99] on icon at bounding box center [101, 93] width 62 height 15
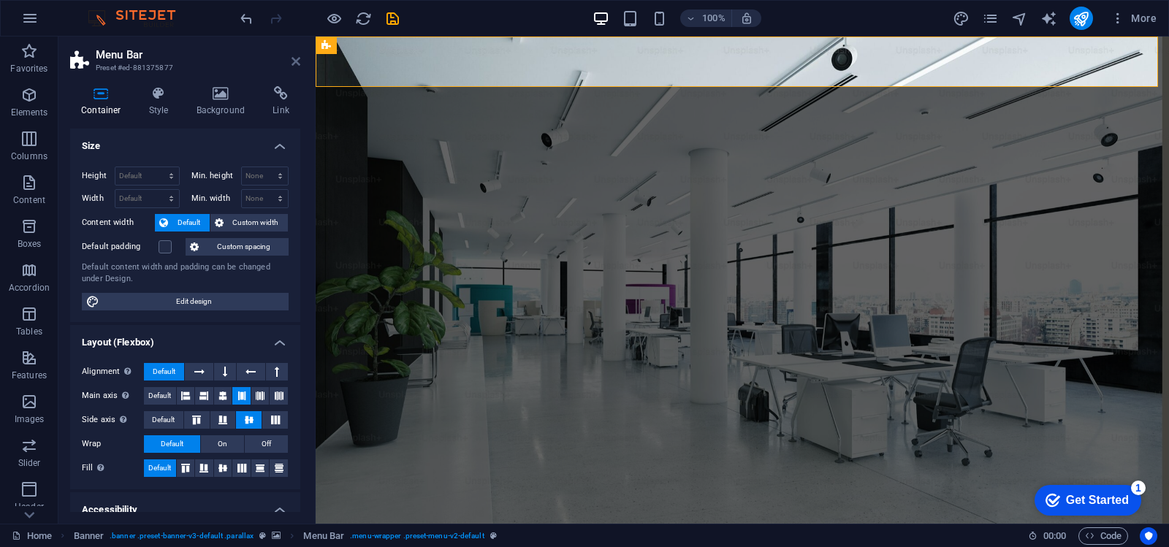
click at [294, 64] on icon at bounding box center [296, 62] width 9 height 12
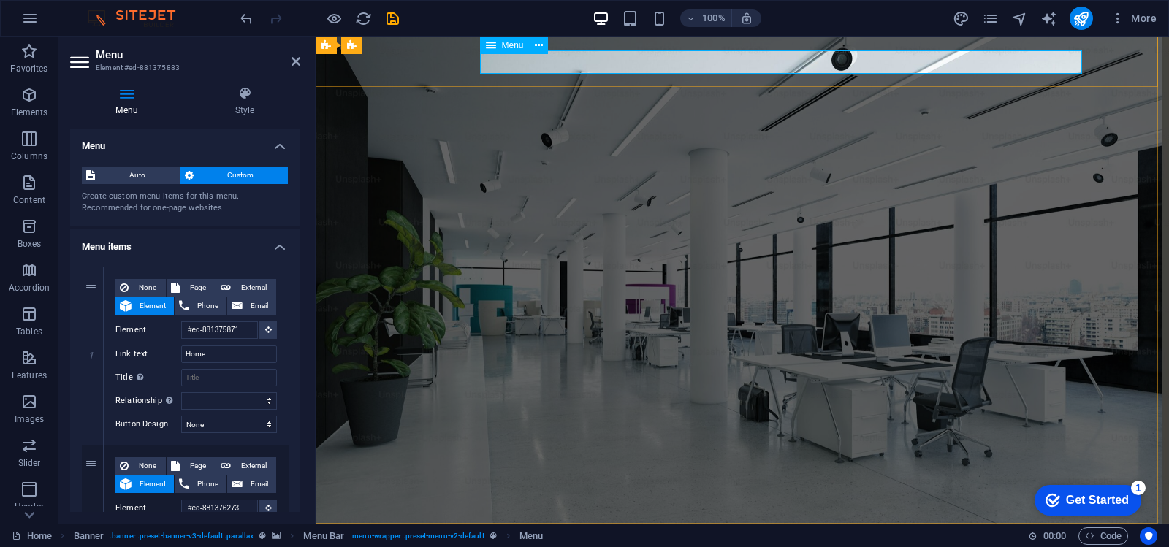
click at [136, 307] on span "Element" at bounding box center [153, 306] width 34 height 18
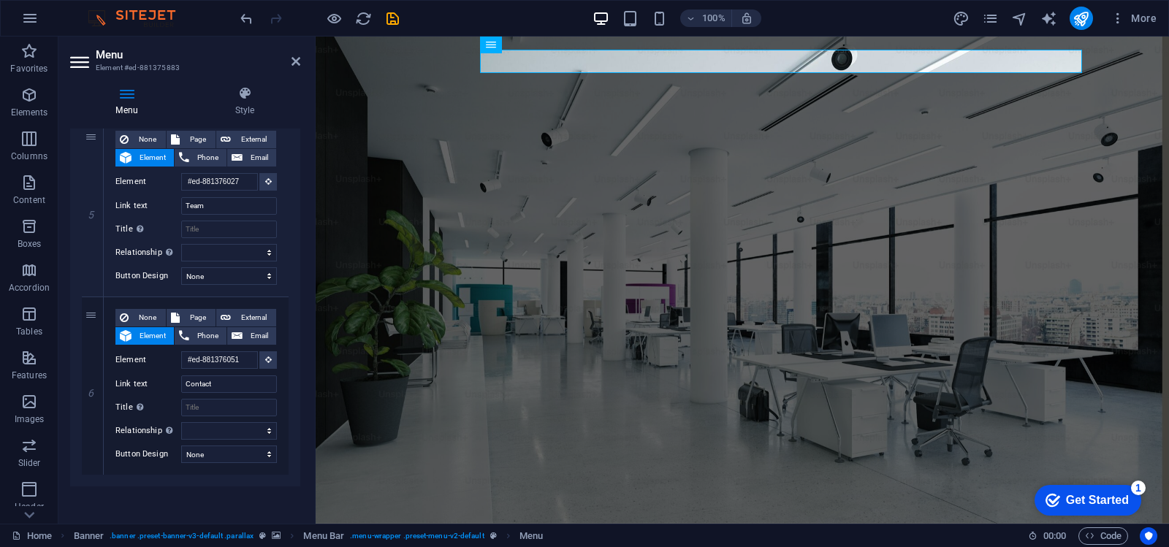
scroll to position [865, 0]
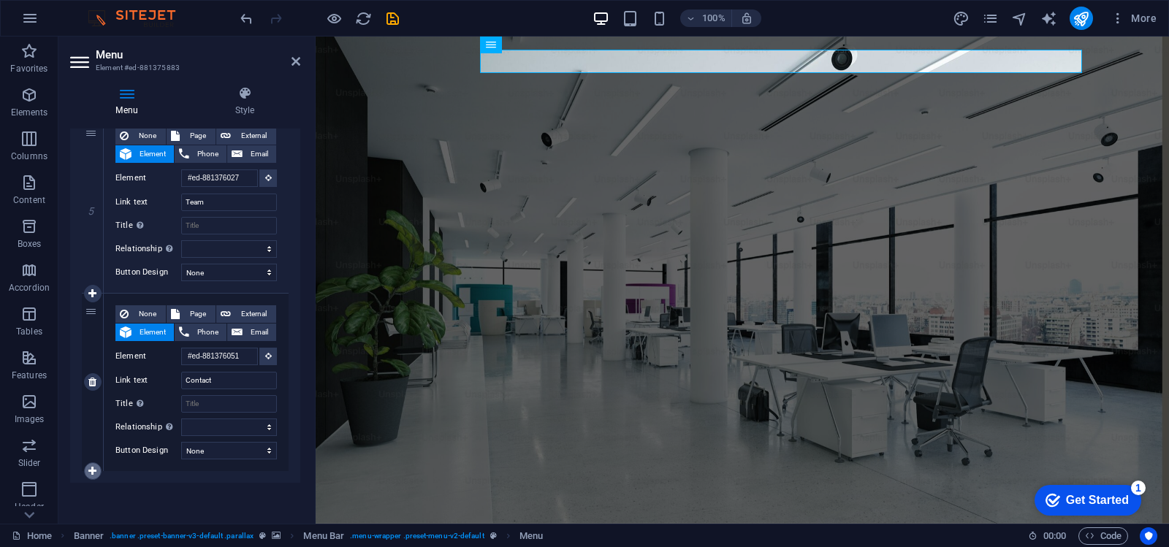
click at [91, 469] on icon at bounding box center [92, 471] width 8 height 10
select select
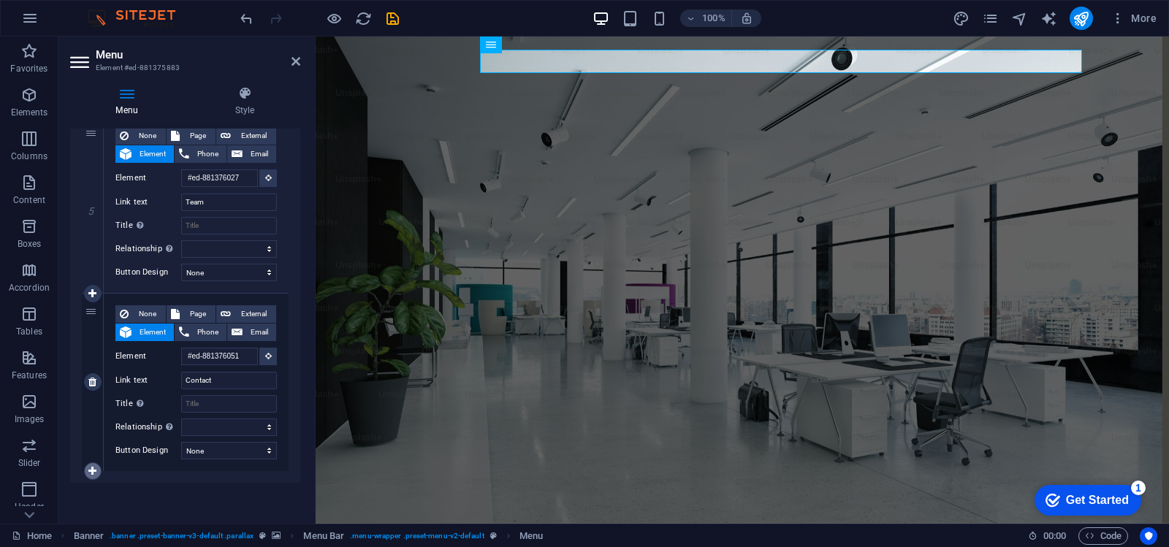
select select
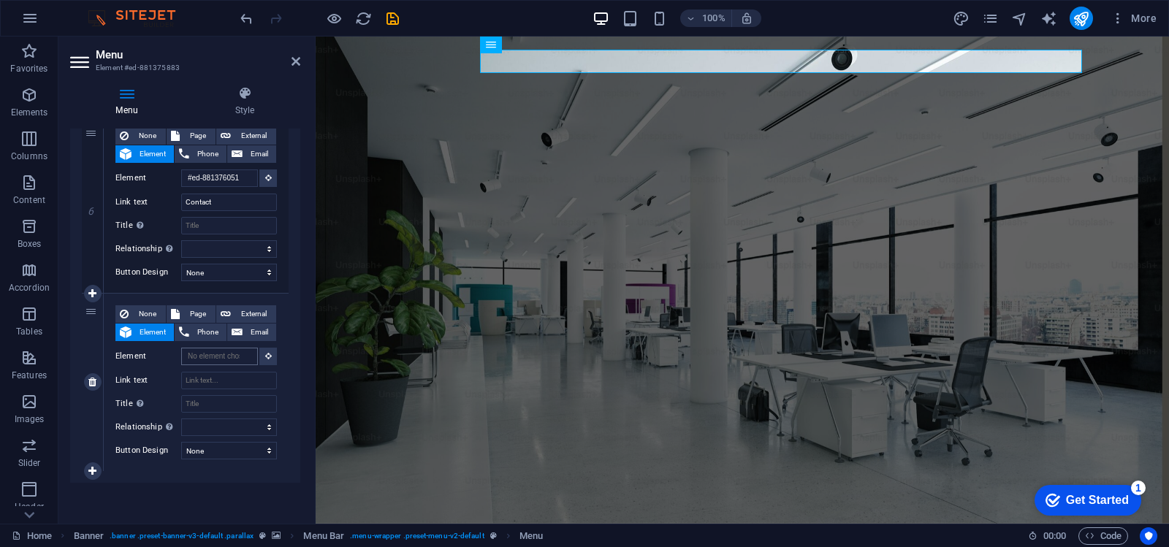
scroll to position [0, 0]
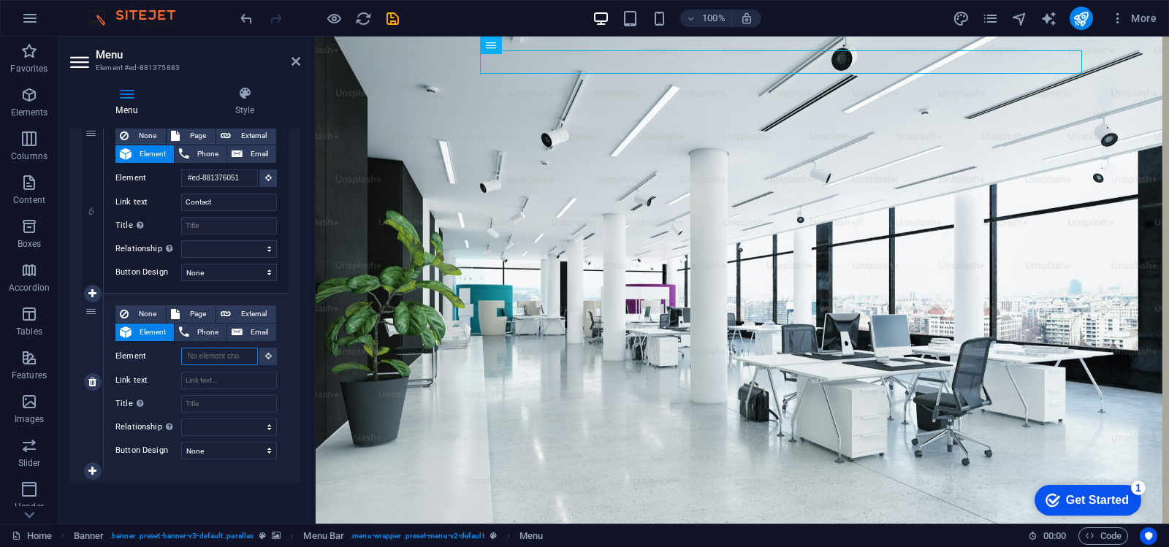
click at [212, 359] on input "Element" at bounding box center [219, 357] width 77 height 18
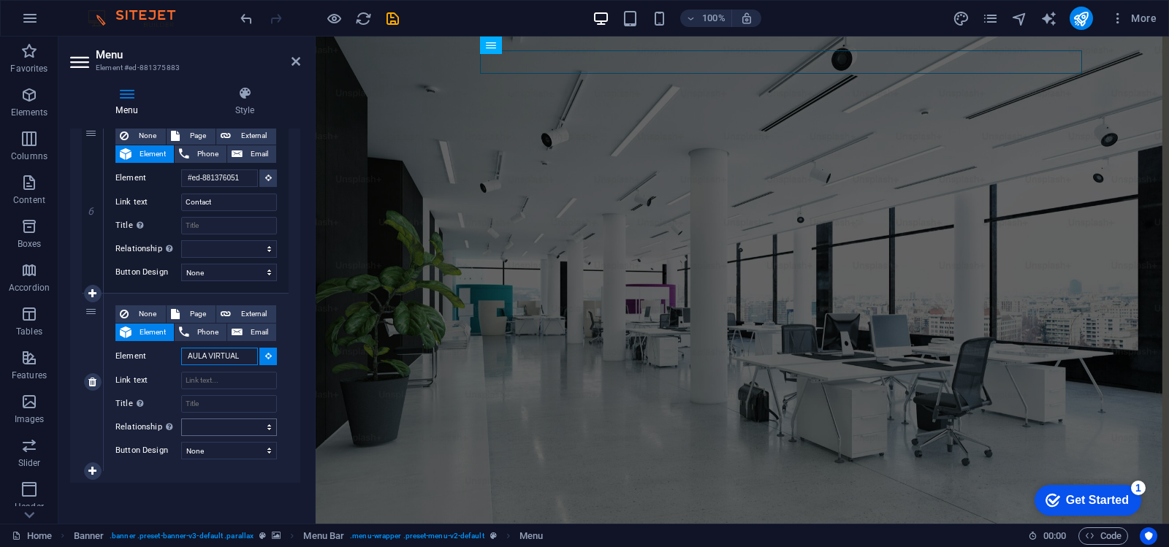
scroll to position [1, 0]
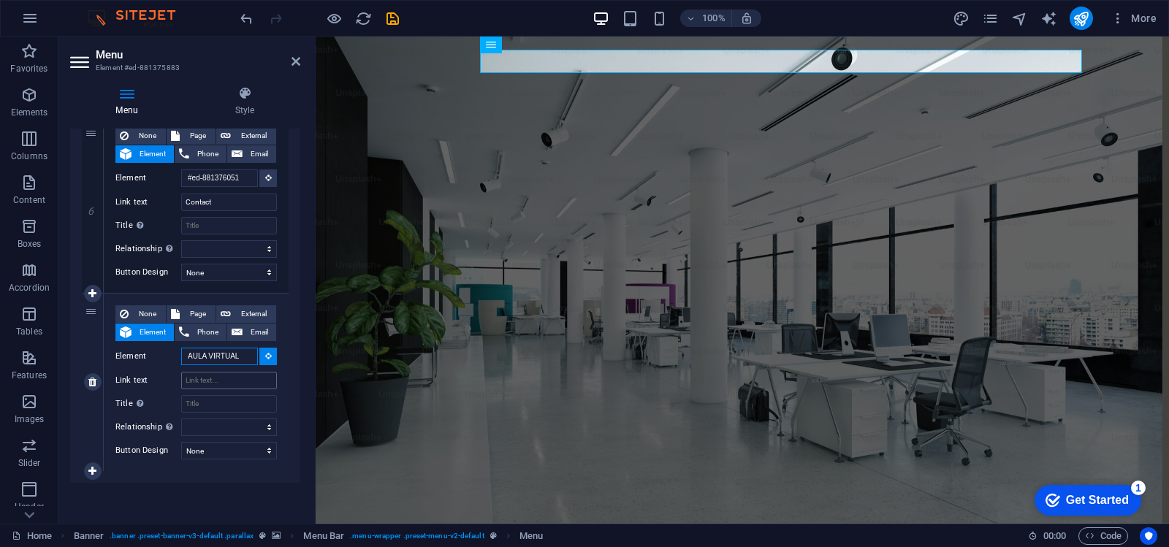
type input "AULA VIRTUAL"
click at [215, 383] on input "Link text" at bounding box center [229, 381] width 96 height 18
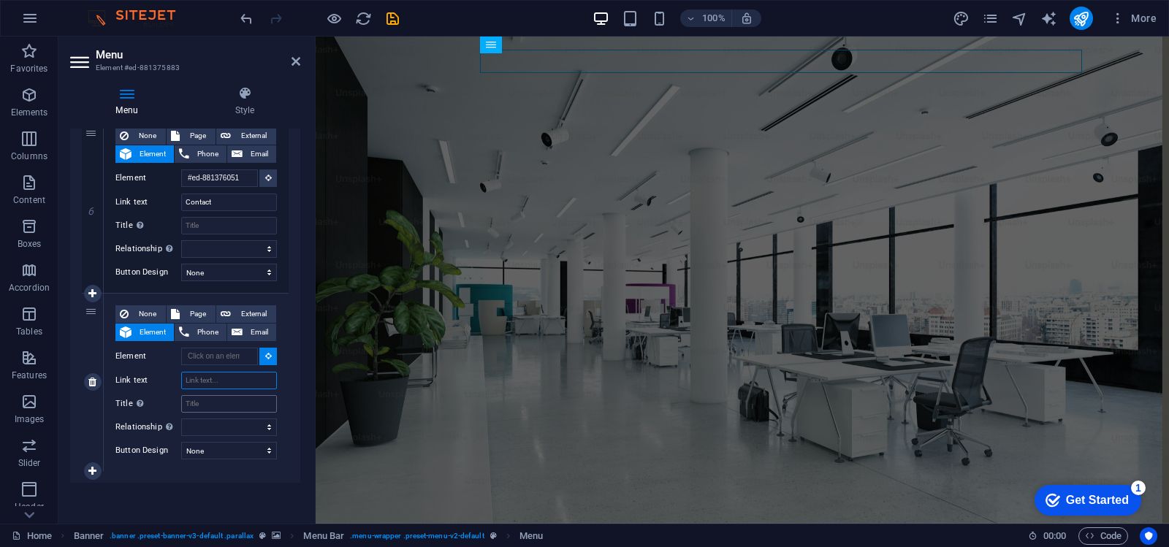
paste input "https://titansys.com.ve/titan_cursos"
type input "https://titansys.com.ve/titan_cursos"
select select
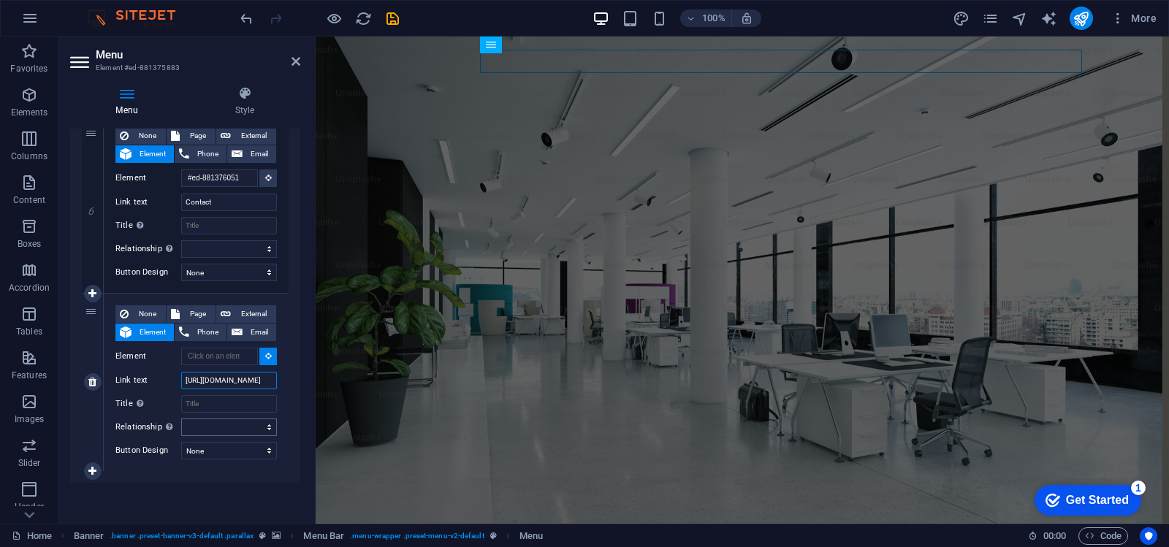
select select
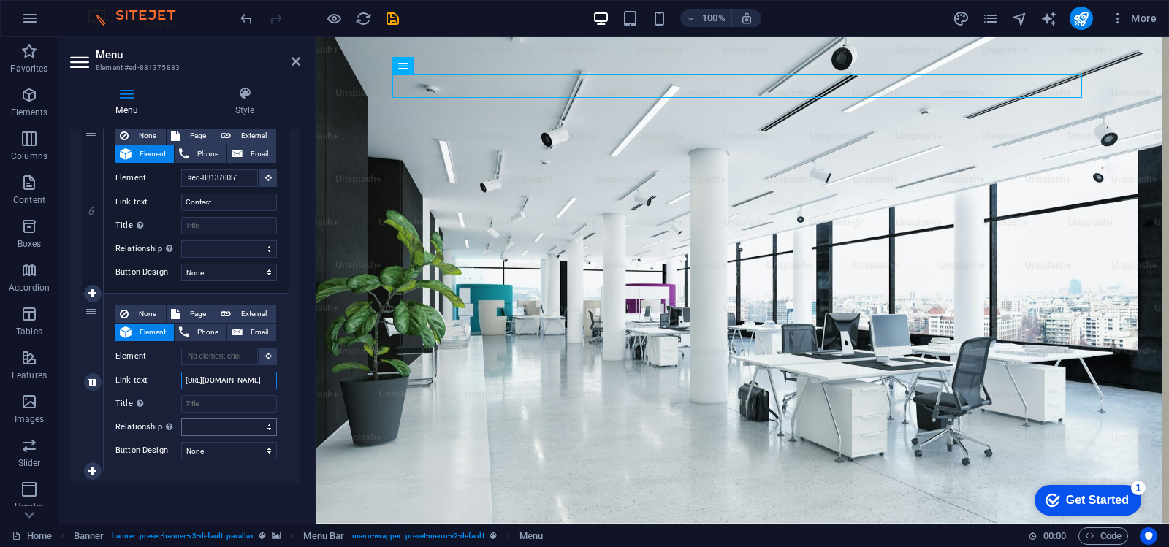
select select
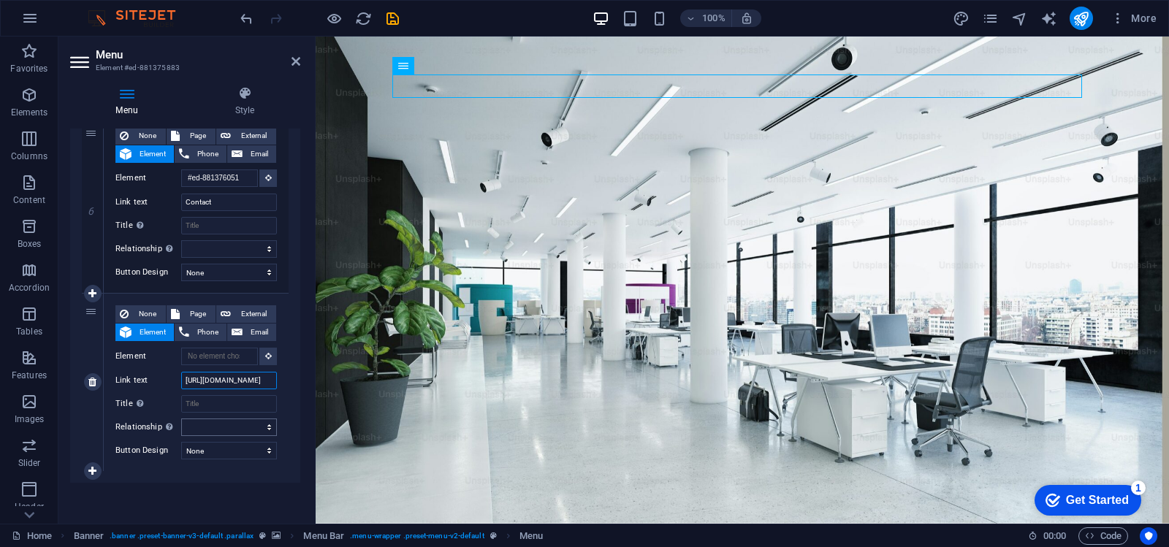
select select
click at [262, 362] on button at bounding box center [268, 357] width 18 height 18
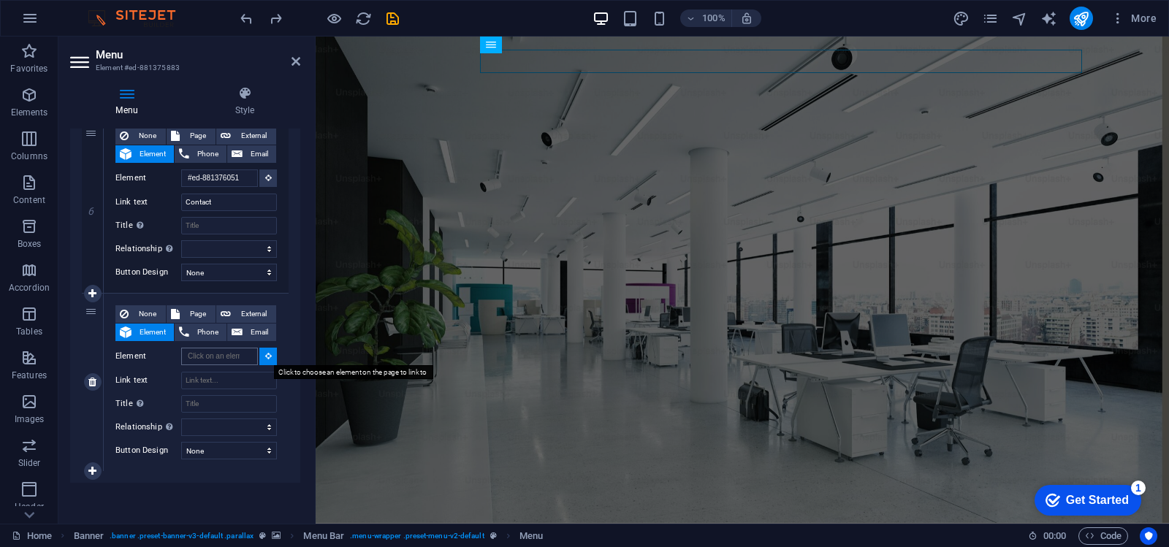
scroll to position [0, 0]
click at [232, 358] on input "Element" at bounding box center [219, 357] width 77 height 18
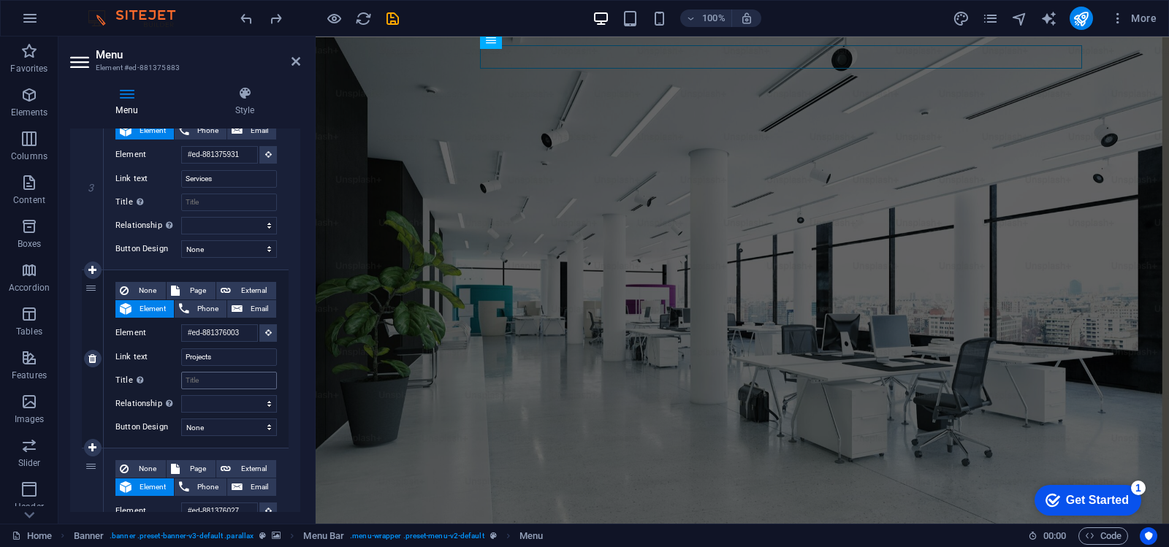
scroll to position [599, 0]
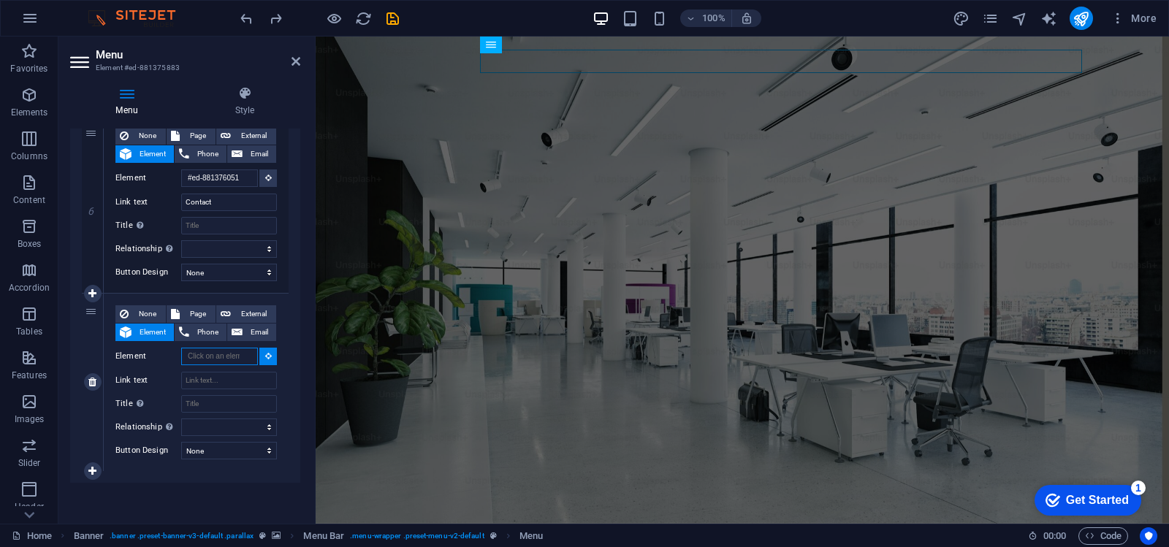
paste input "https://titansys.com.ve/titan_cursos"
type input "https://titansys.com.ve/titan_cursos"
click at [226, 386] on input "Link text" at bounding box center [229, 381] width 96 height 18
type input "a"
select select
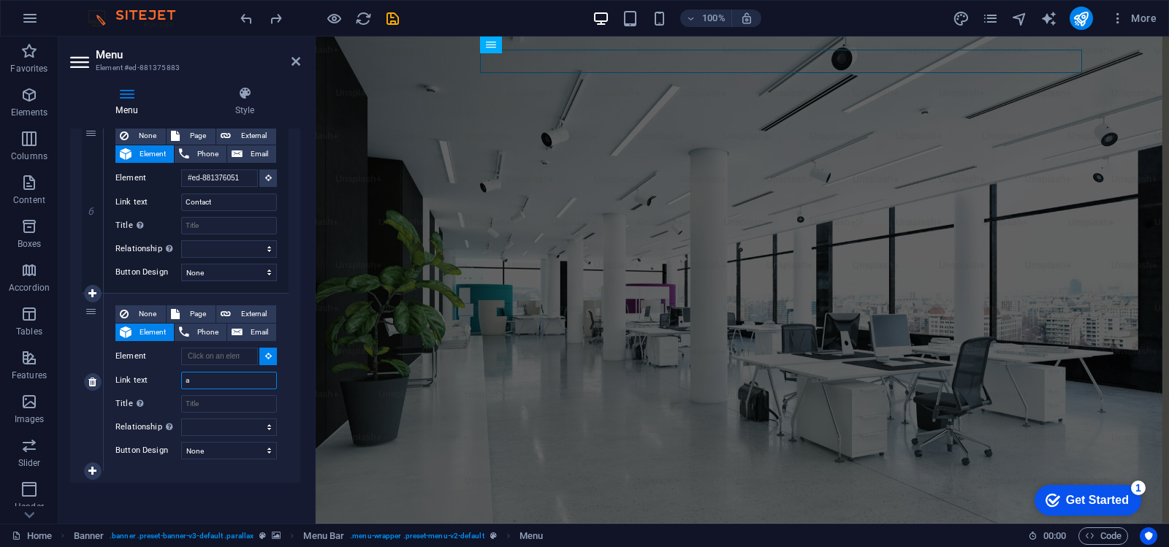
select select
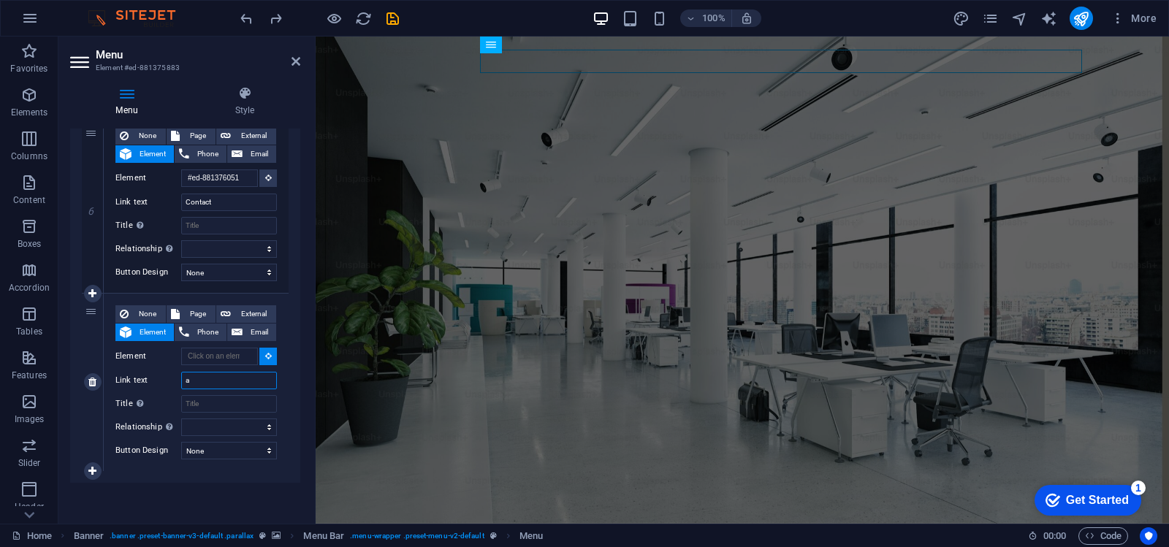
select select
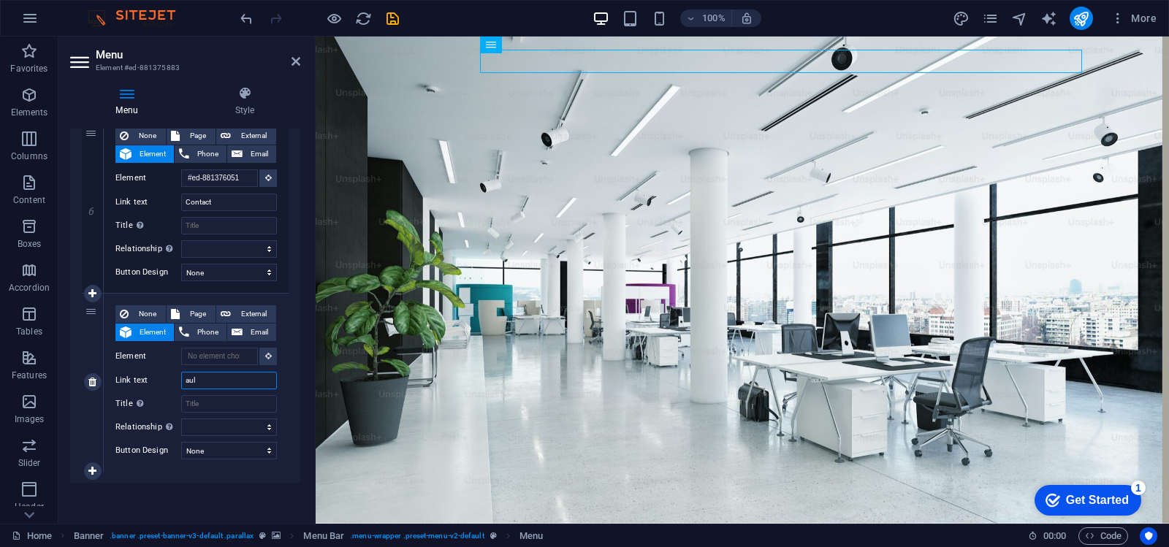
type input "aula"
select select
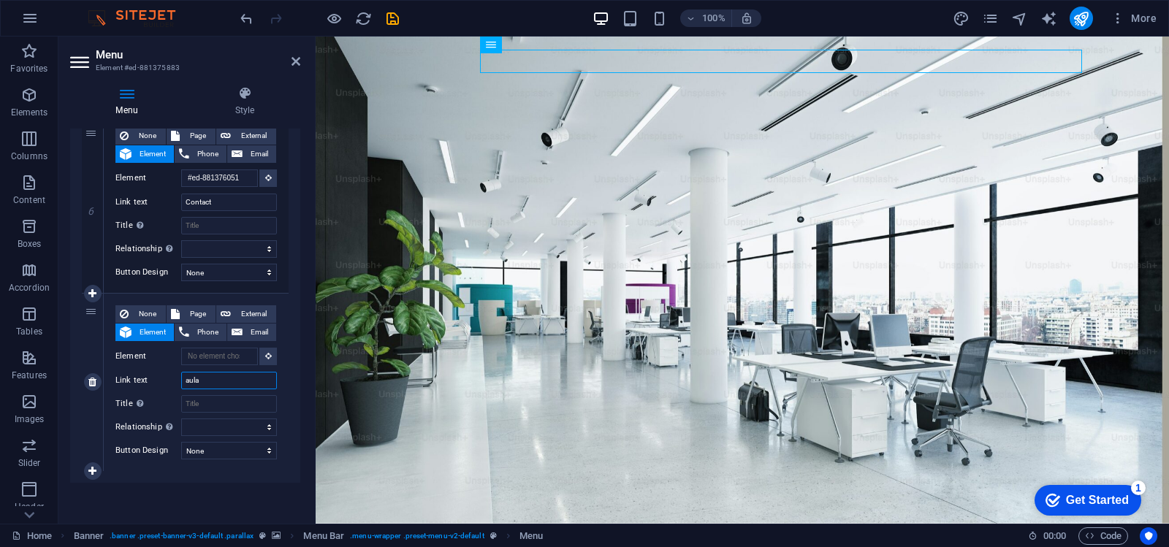
select select
type input "a"
type input "AULA"
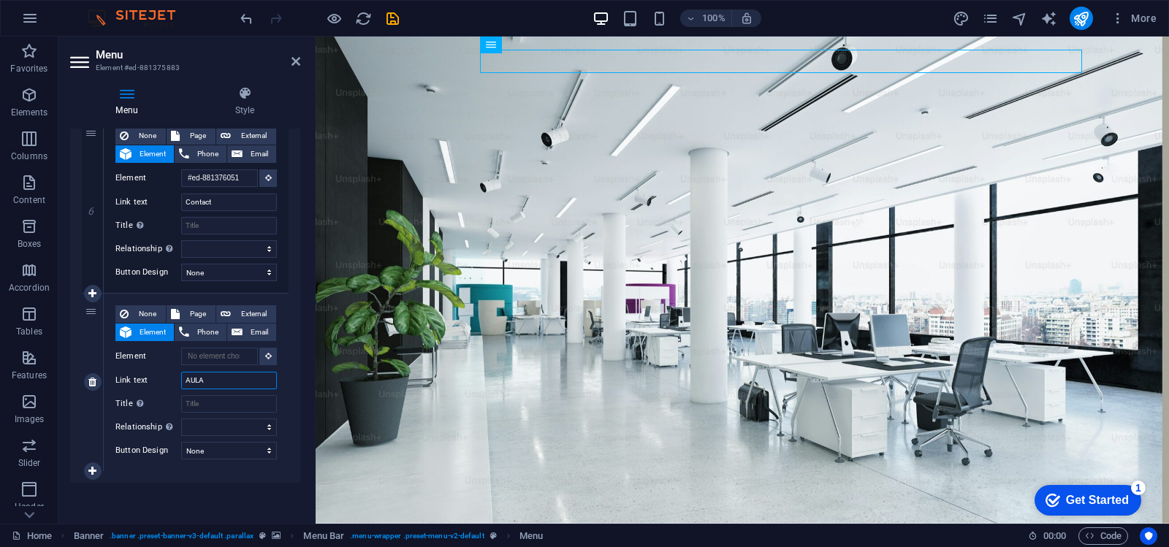
select select
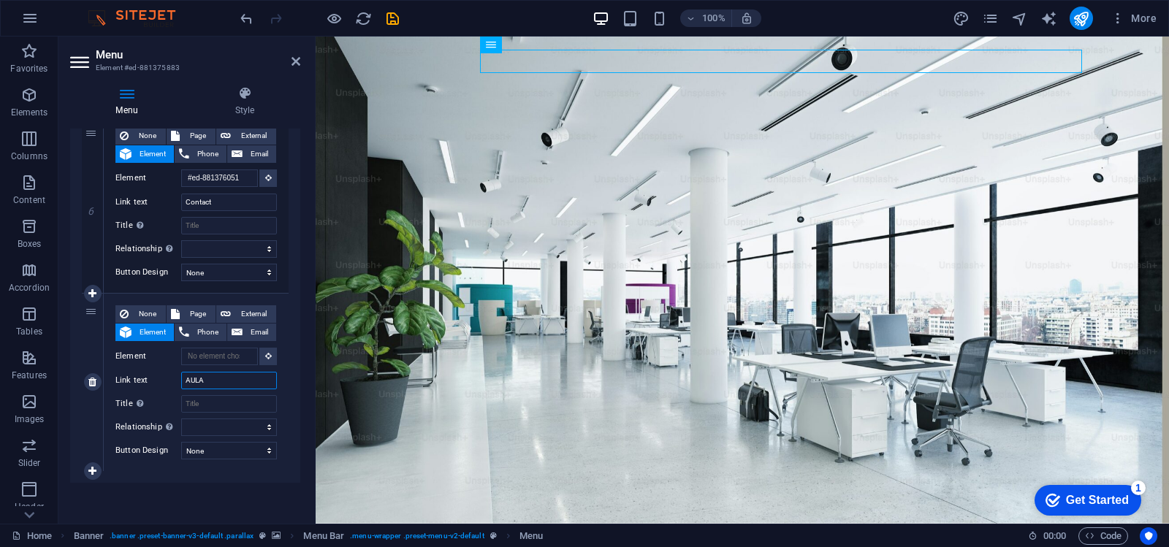
select select
type input "AULA"
select select
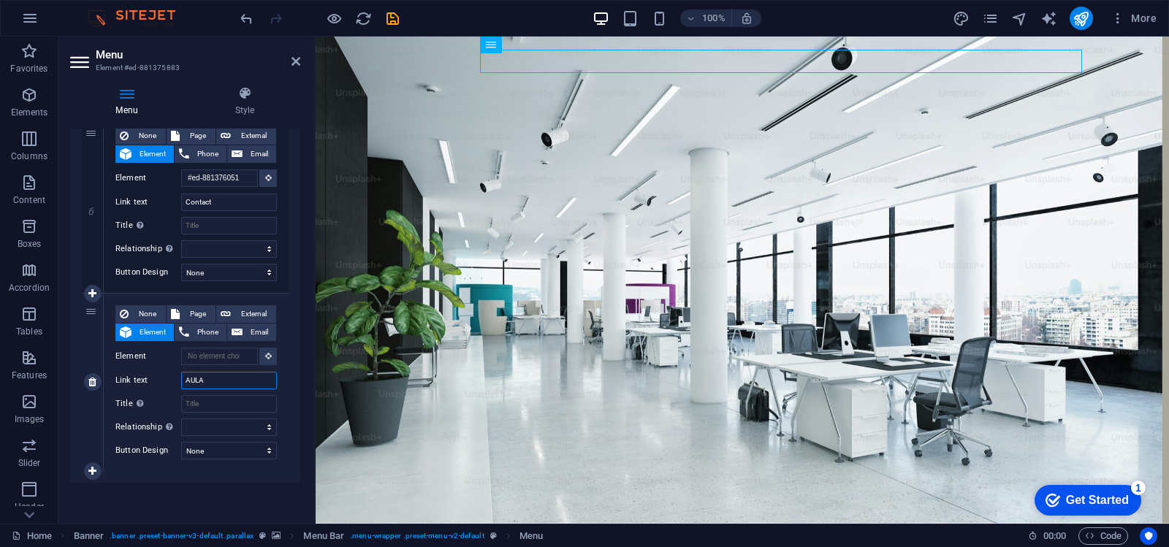
select select
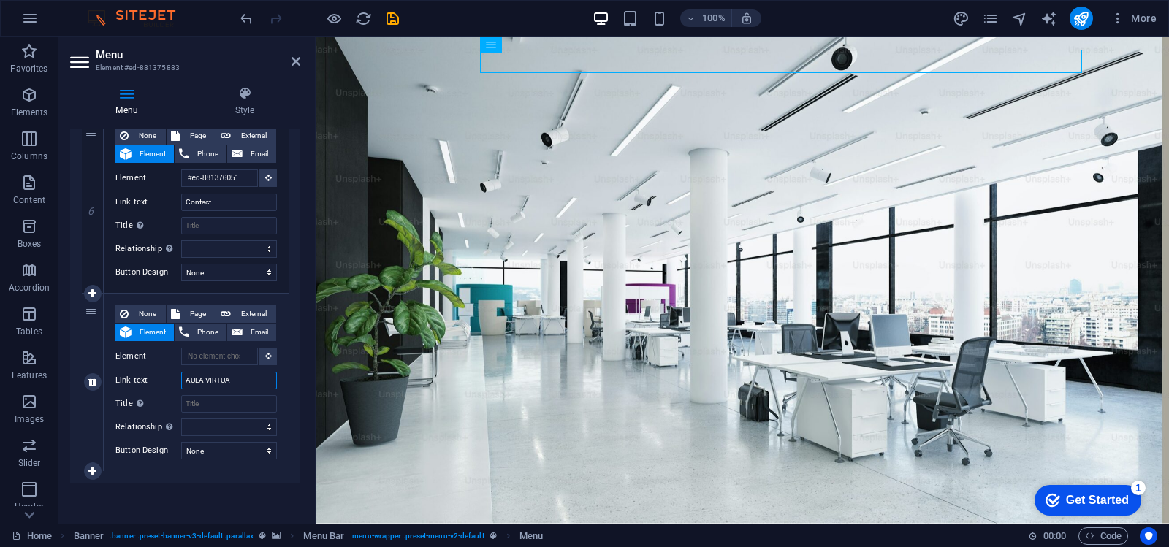
type input "AULA VIRTUAL"
select select
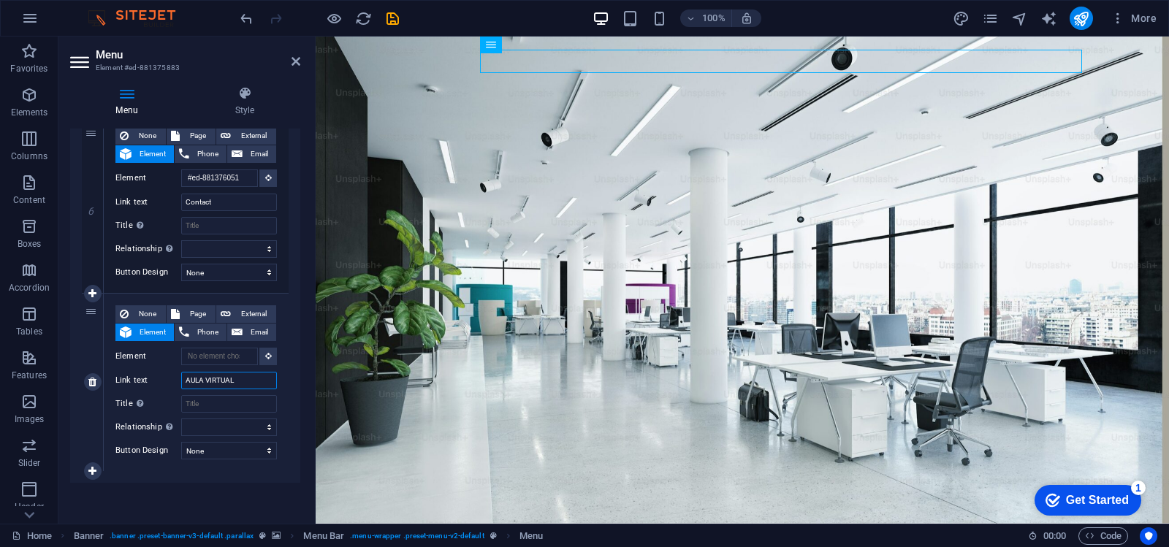
select select
type input "AULA VIRTUAL"
click at [223, 451] on select "None Default Primary Secondary" at bounding box center [229, 451] width 96 height 18
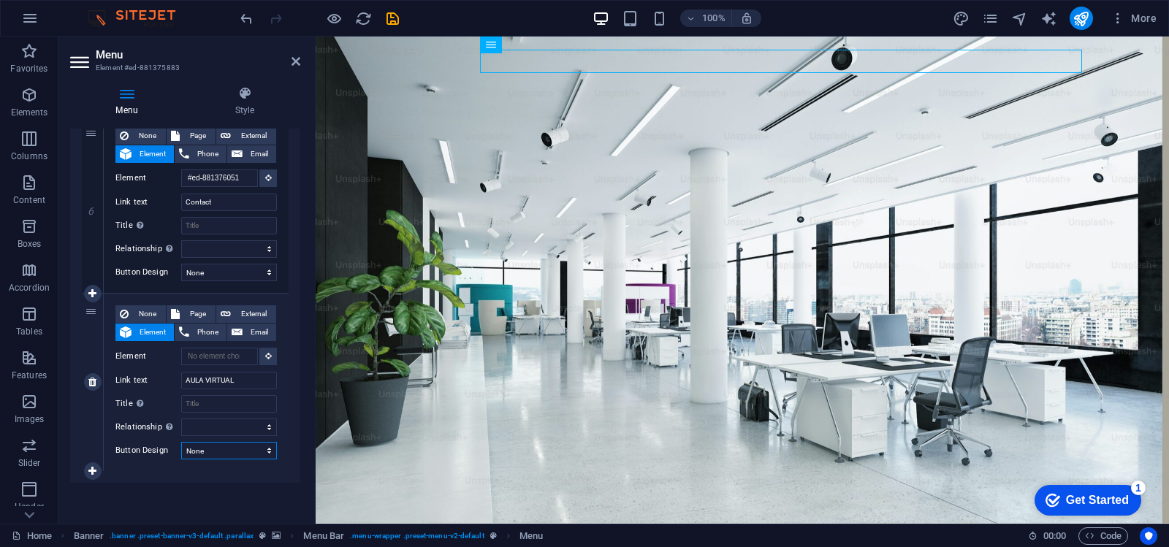
select select "primary"
click at [181, 442] on select "None Default Primary Secondary" at bounding box center [229, 451] width 96 height 18
select select
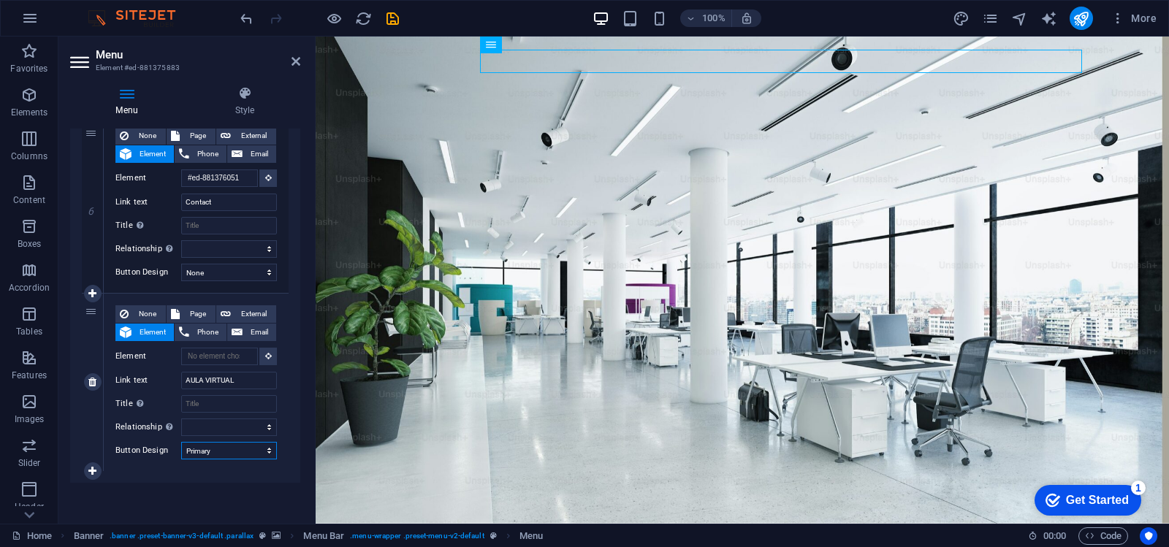
select select
click at [231, 447] on select "None Default Primary Secondary" at bounding box center [229, 451] width 96 height 18
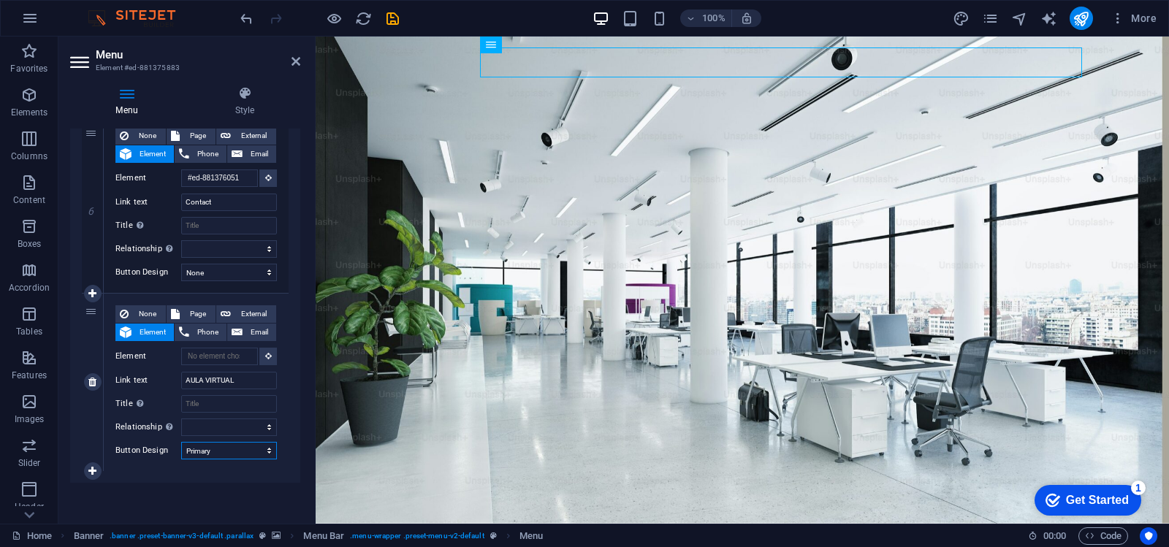
select select "secondary"
click at [181, 442] on select "None Default Primary Secondary" at bounding box center [229, 451] width 96 height 18
select select
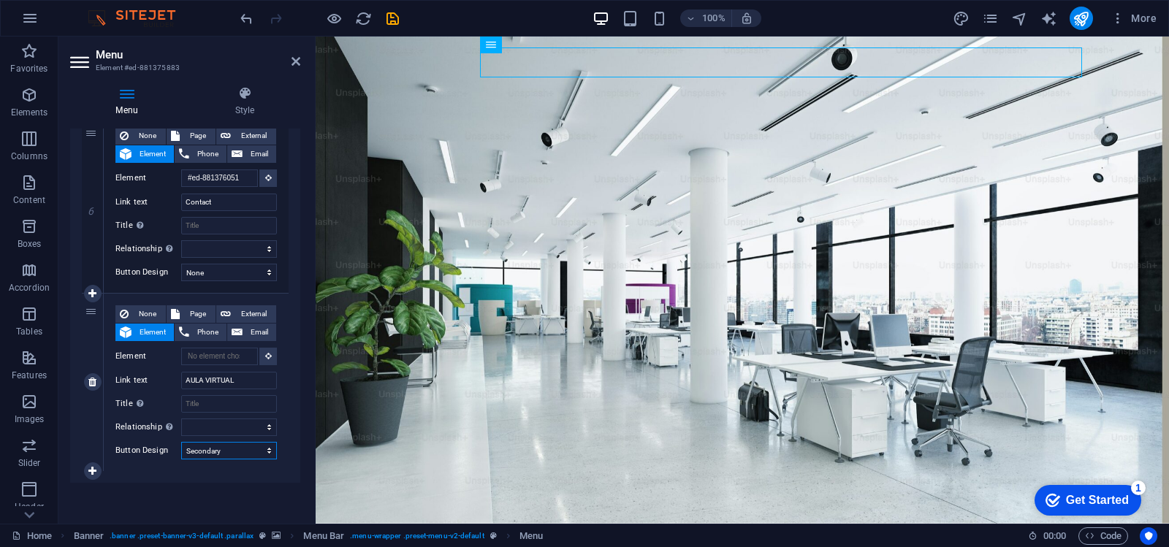
select select
click at [224, 456] on select "None Default Primary Secondary" at bounding box center [229, 451] width 96 height 18
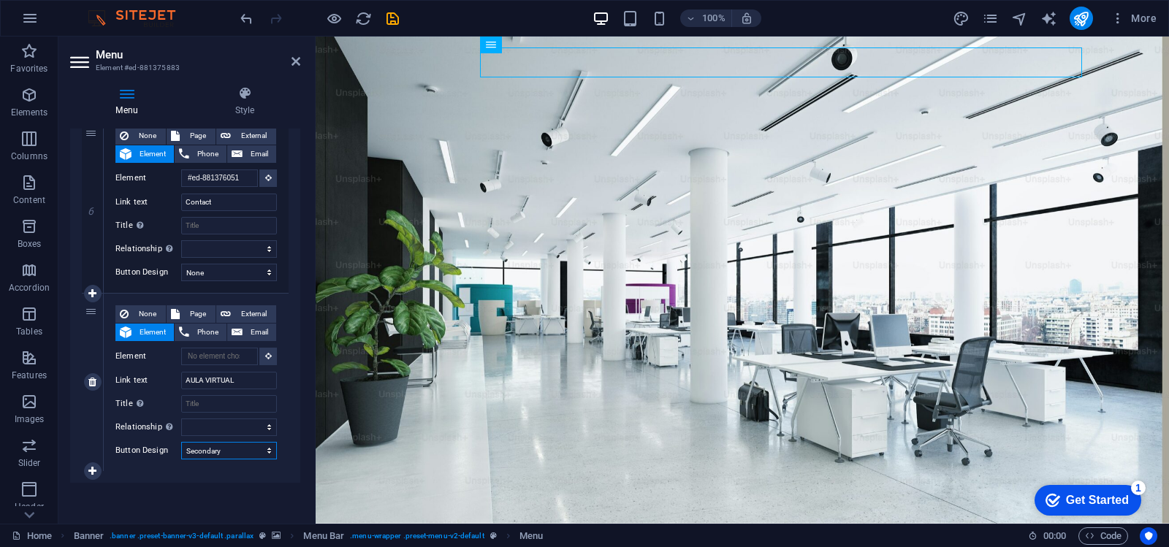
select select "default"
click at [181, 442] on select "None Default Primary Secondary" at bounding box center [229, 451] width 96 height 18
select select
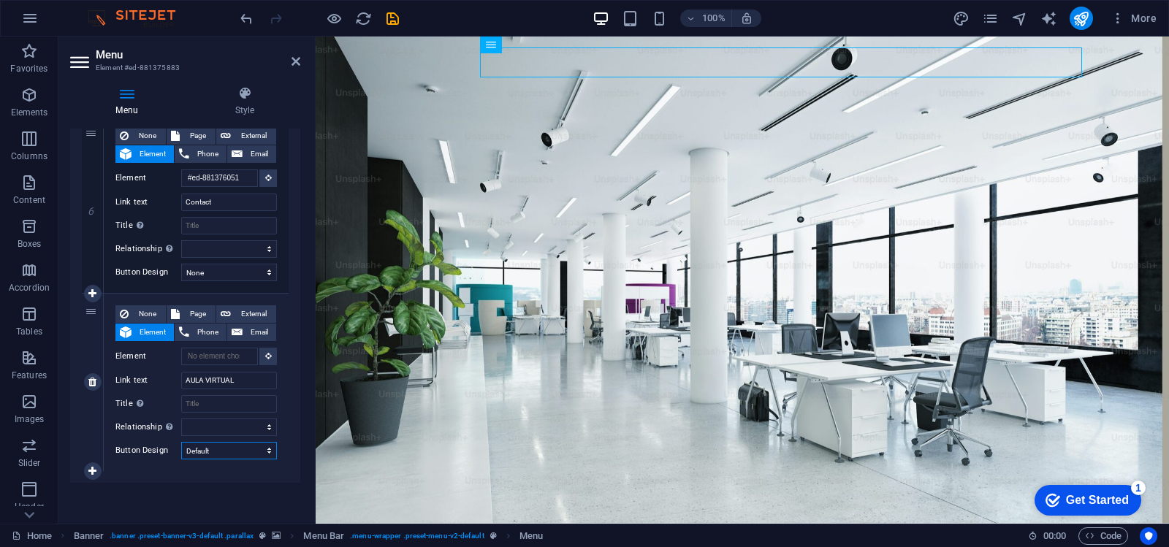
select select
click at [207, 490] on div "Menu Auto Custom Create custom menu items for this menu. Recommended for one-pa…" at bounding box center [185, 321] width 230 height 384
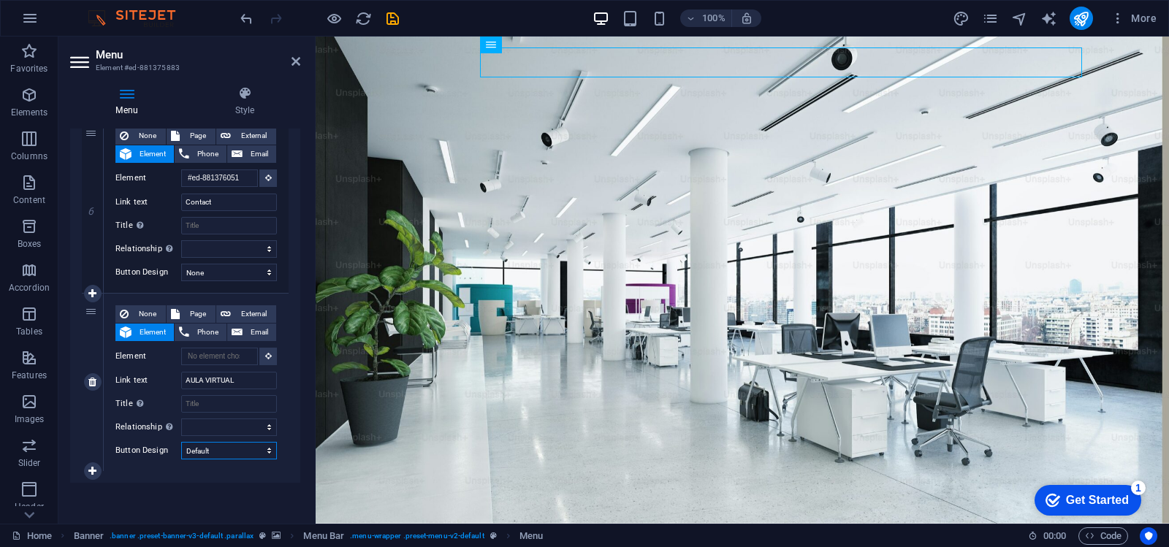
click at [249, 447] on select "None Default Primary Secondary" at bounding box center [229, 451] width 96 height 18
select select "primary"
click at [181, 442] on select "None Default Primary Secondary" at bounding box center [229, 451] width 96 height 18
select select
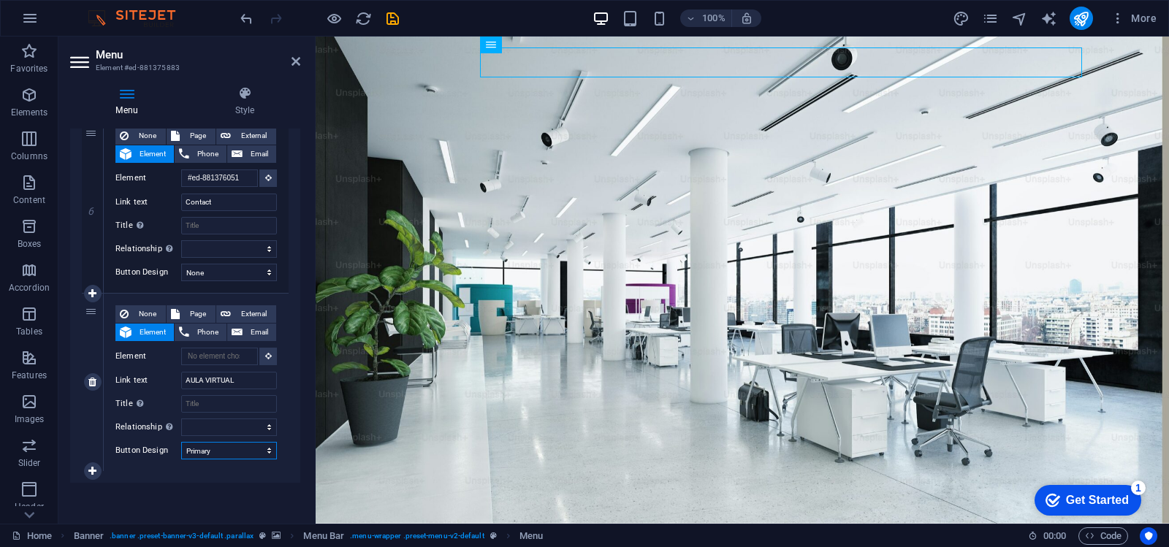
select select
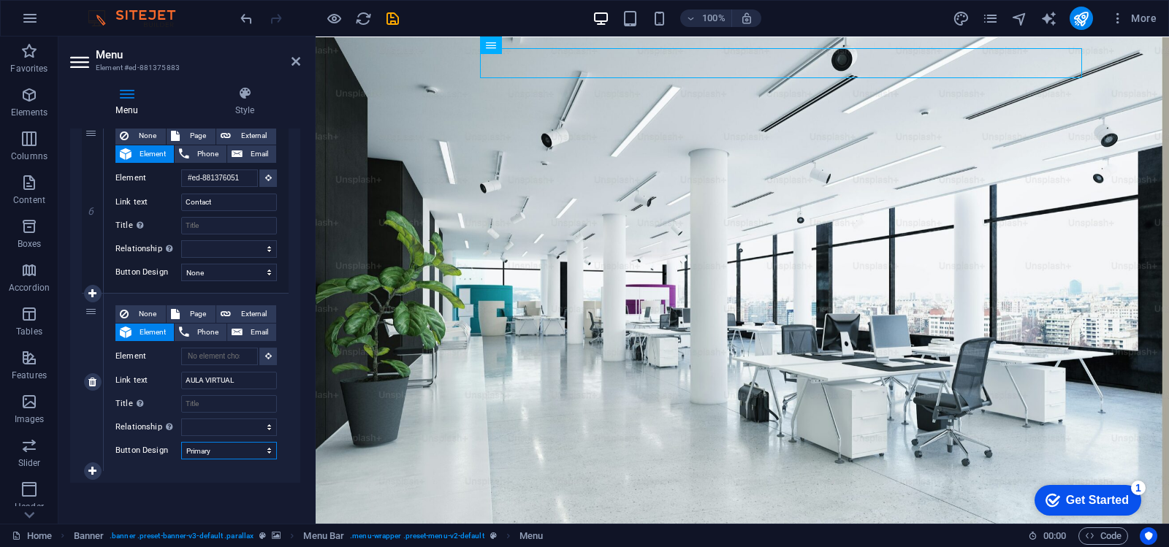
scroll to position [1, 0]
click at [193, 313] on span "Page" at bounding box center [197, 314] width 27 height 18
select select
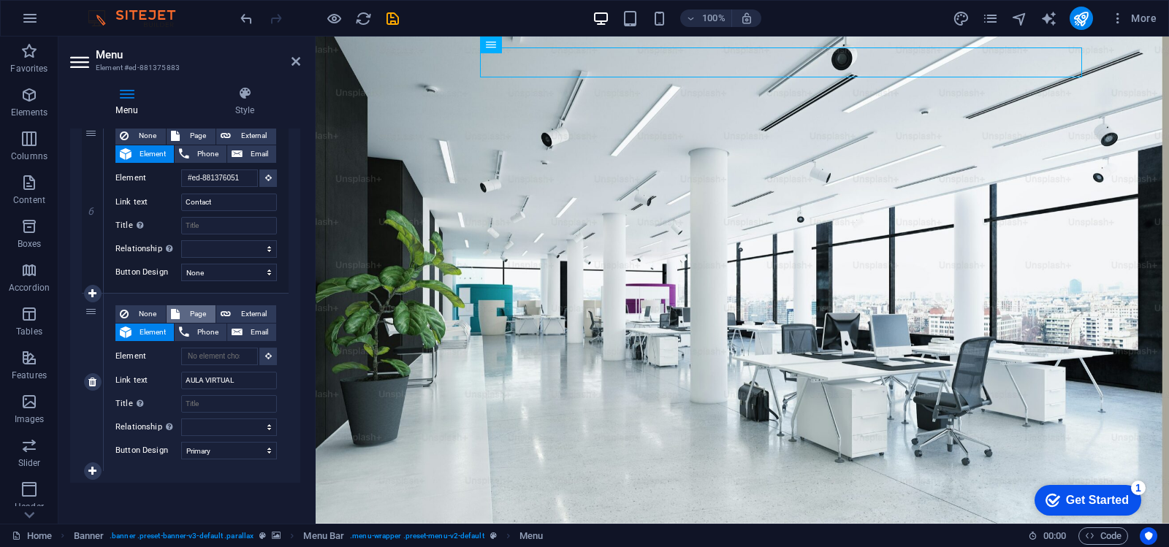
select select
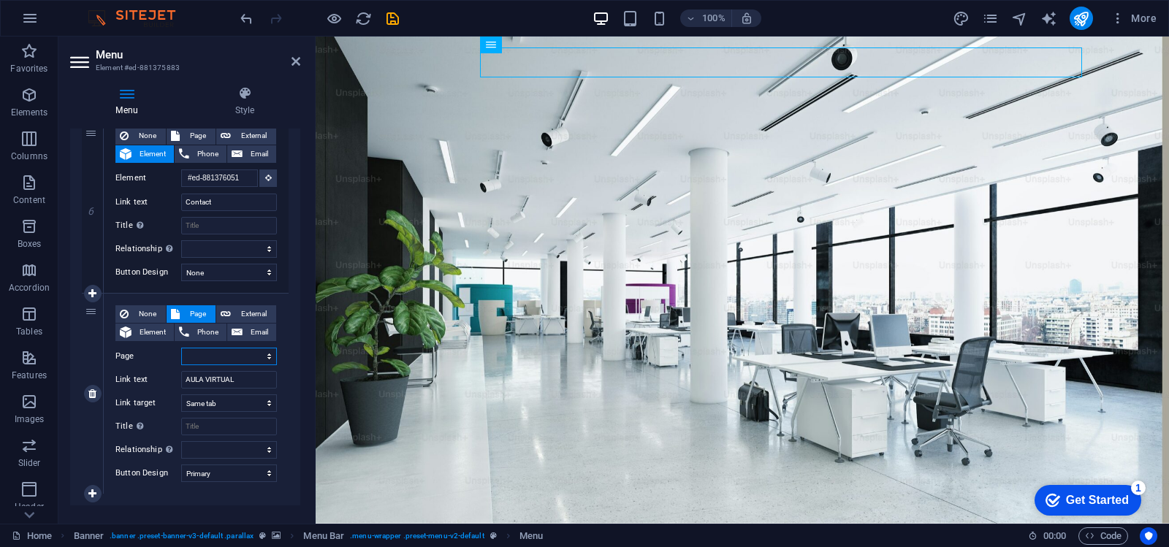
click at [238, 351] on select "Home Legal Notice Privacy" at bounding box center [229, 357] width 96 height 18
click at [239, 349] on select "Home Legal Notice Privacy" at bounding box center [229, 357] width 96 height 18
click at [218, 399] on select "New tab Same tab Overlay" at bounding box center [229, 404] width 96 height 18
click at [213, 354] on select "Home Legal Notice Privacy" at bounding box center [229, 357] width 96 height 18
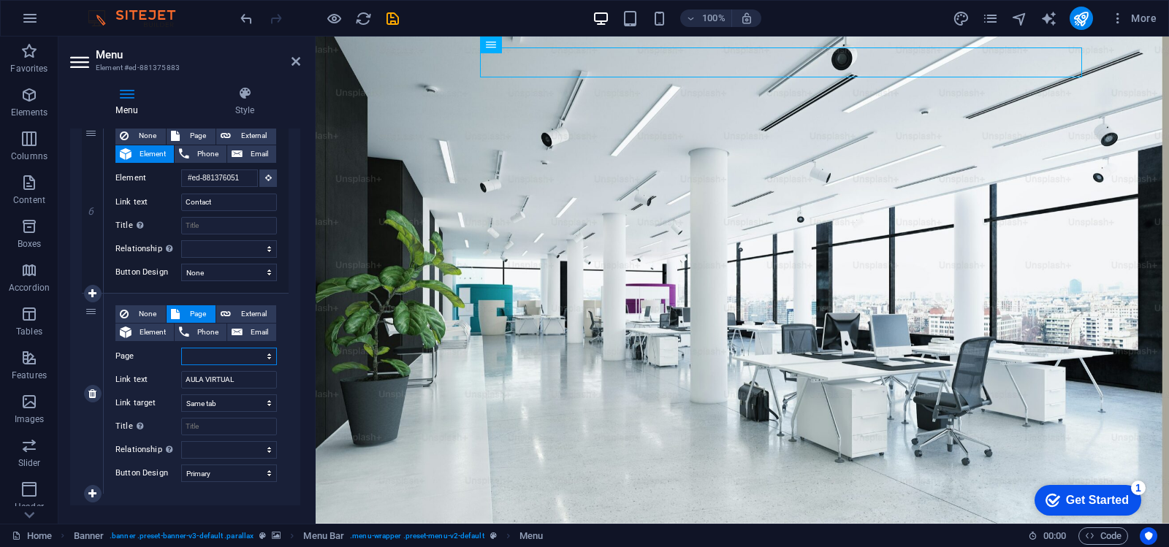
click at [213, 354] on select "Home Legal Notice Privacy" at bounding box center [229, 357] width 96 height 18
click at [259, 311] on span "External" at bounding box center [253, 314] width 37 height 18
select select
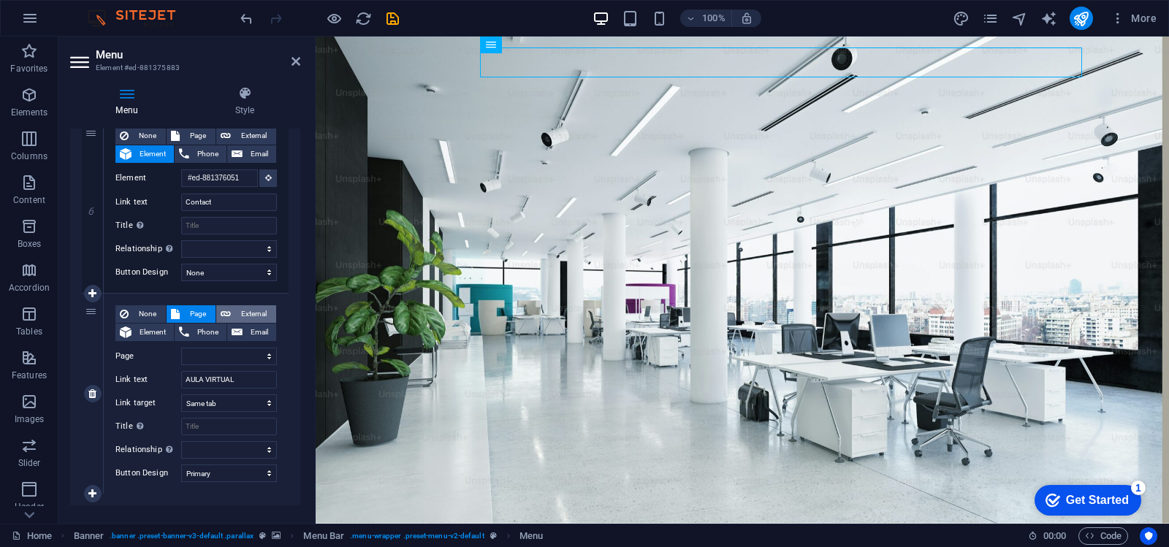
select select
select select "blank"
select select
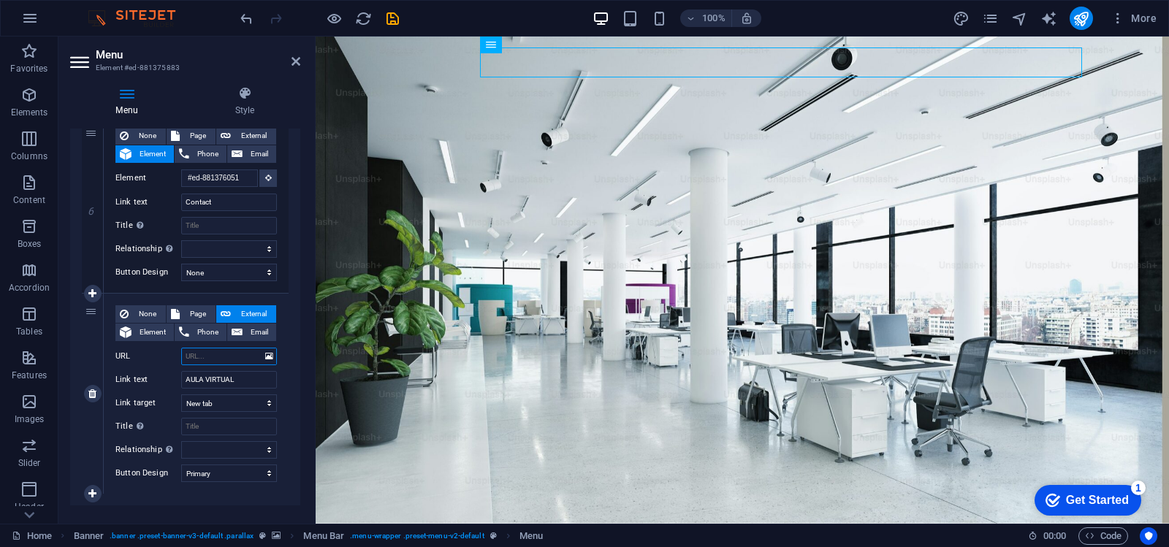
click at [226, 354] on input "URL" at bounding box center [229, 357] width 96 height 18
paste input "https://titansys.com.ve/titan_cursos"
type input "https://titansys.com.ve/titan_cursos"
select select
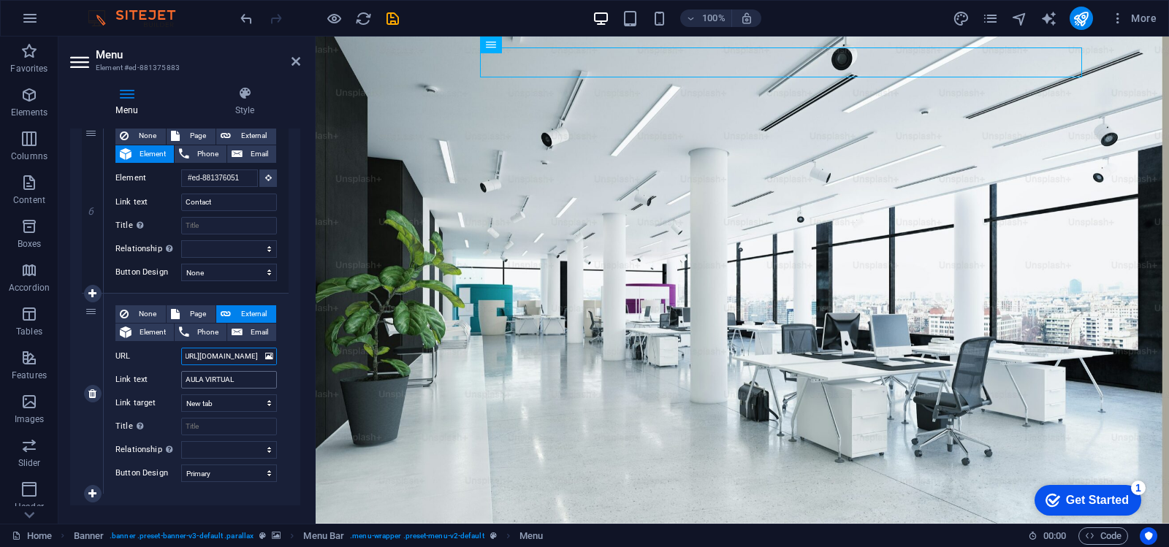
select select
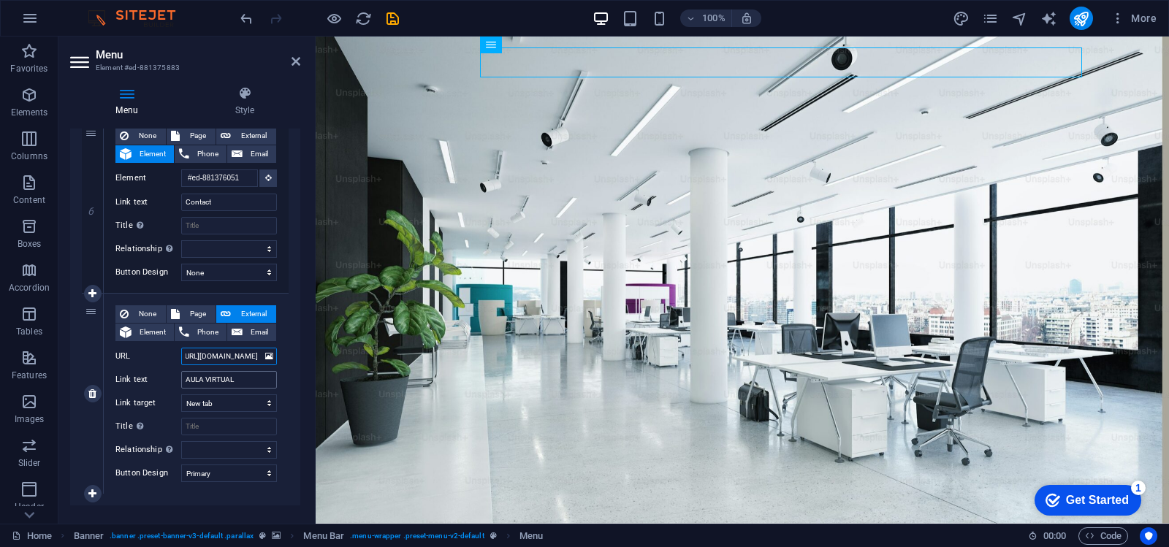
select select
type input "https://titansys.com.ve/titan_cursos"
click at [86, 357] on div "7" at bounding box center [93, 394] width 22 height 200
click at [245, 405] on select "New tab Same tab Overlay" at bounding box center [229, 404] width 96 height 18
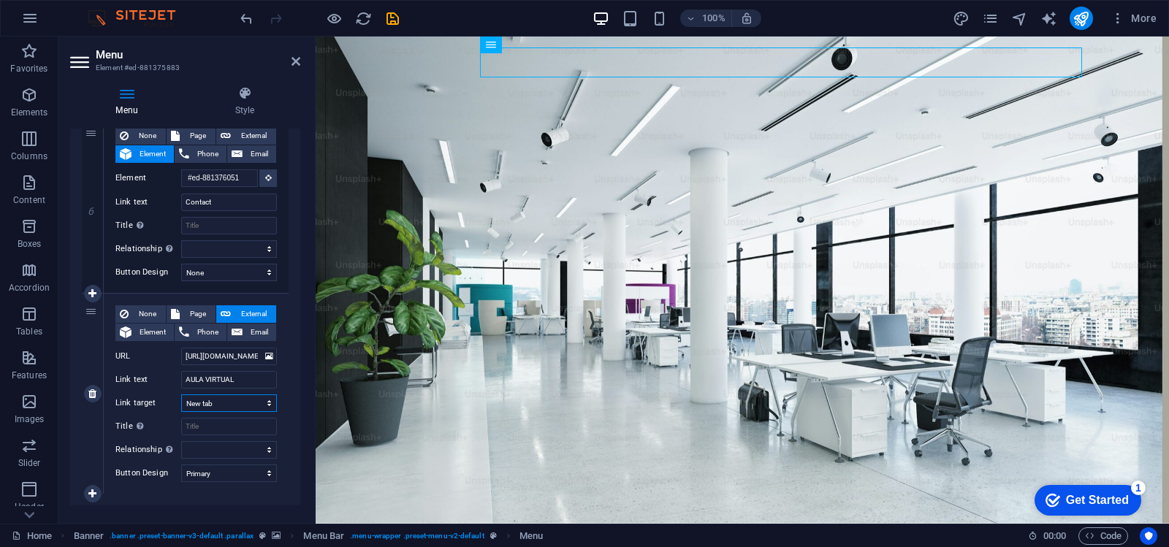
click at [245, 403] on select "New tab Same tab Overlay" at bounding box center [229, 404] width 96 height 18
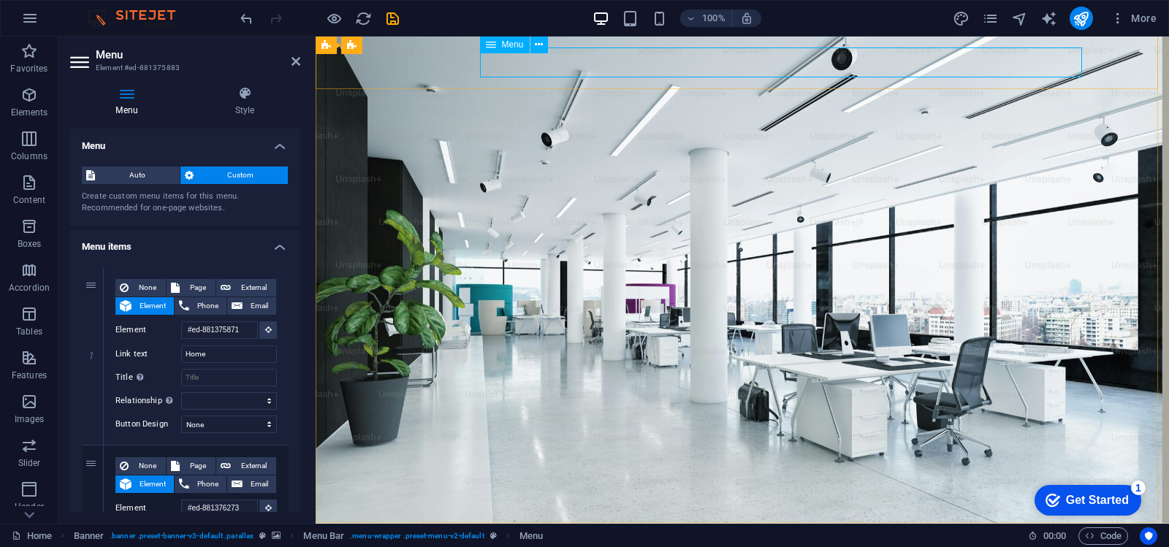
click at [294, 59] on icon at bounding box center [296, 62] width 9 height 12
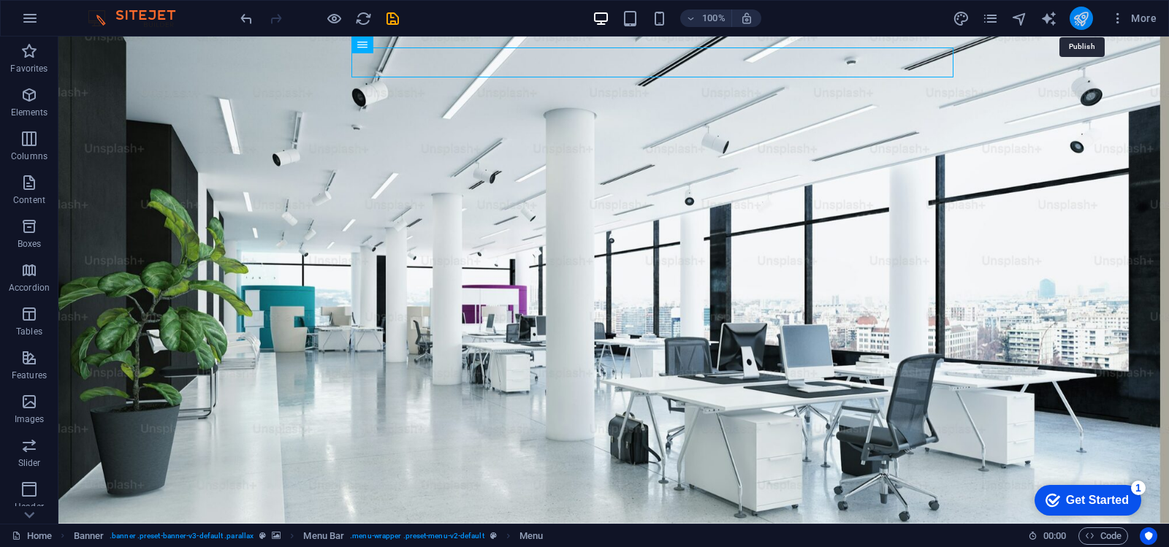
click at [1083, 15] on icon "publish" at bounding box center [1081, 18] width 17 height 17
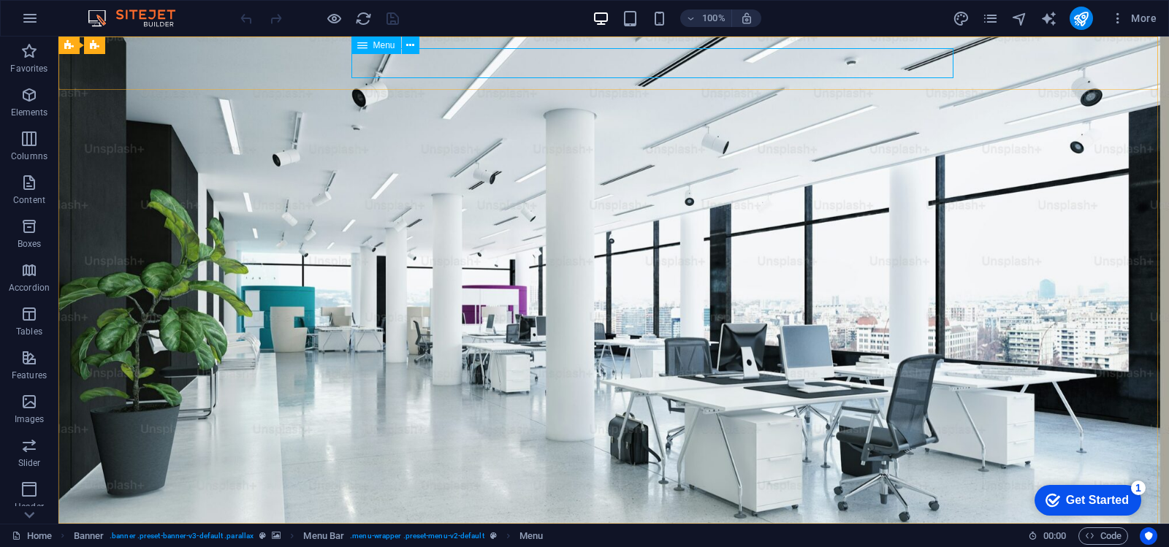
click at [378, 48] on span "Menu" at bounding box center [384, 45] width 22 height 9
select select "primary"
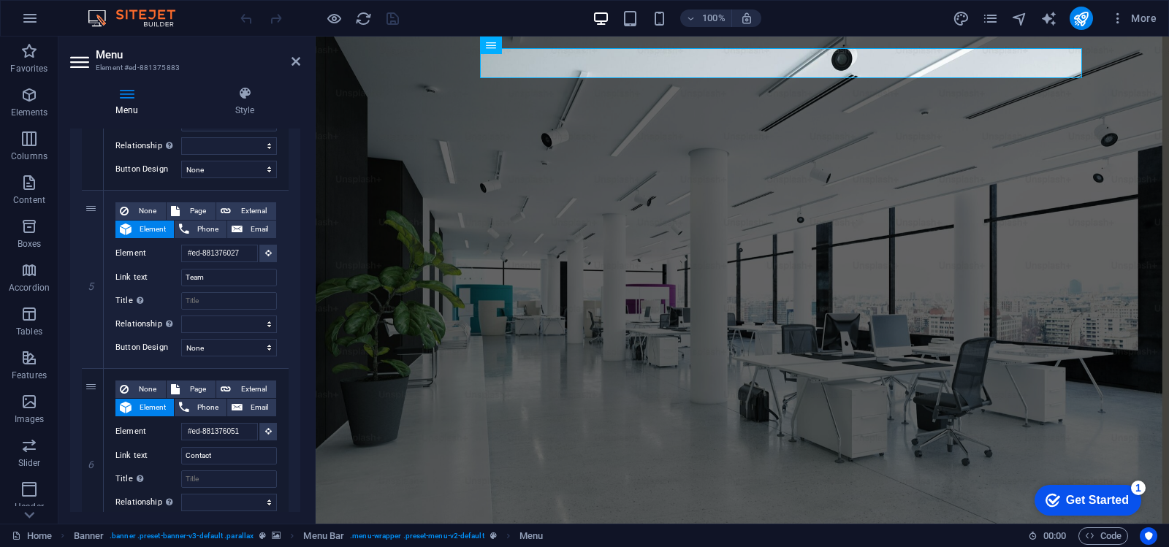
scroll to position [1066, 0]
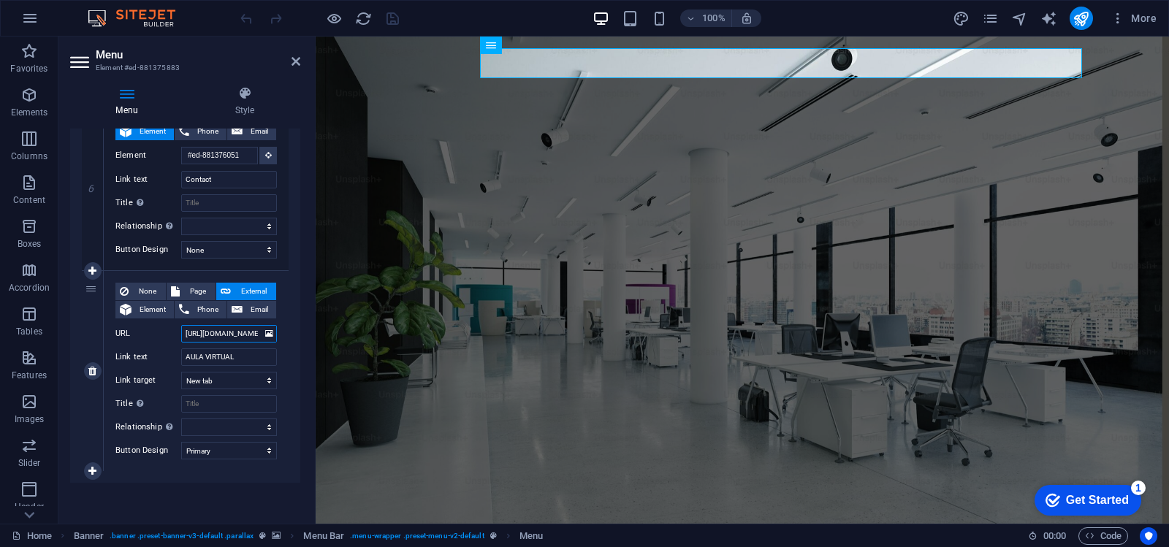
click at [240, 337] on input "https://titansys.com.ve/titan_cursos" at bounding box center [229, 334] width 96 height 18
click at [251, 335] on input "https://titansys.com.ve/titan_cursos" at bounding box center [229, 334] width 96 height 18
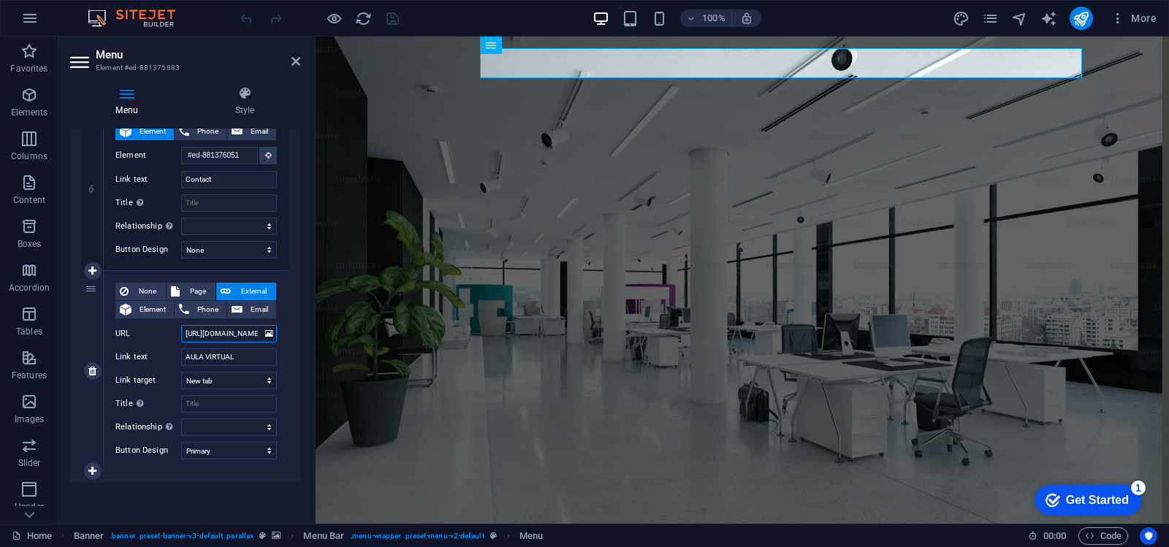
drag, startPoint x: 256, startPoint y: 335, endPoint x: 90, endPoint y: 315, distance: 167.0
click at [92, 315] on div "7 None Page External Element Phone Email Page Home Legal Notice Privacy Element…" at bounding box center [185, 371] width 207 height 200
type input "e/titan_cursos"
select select
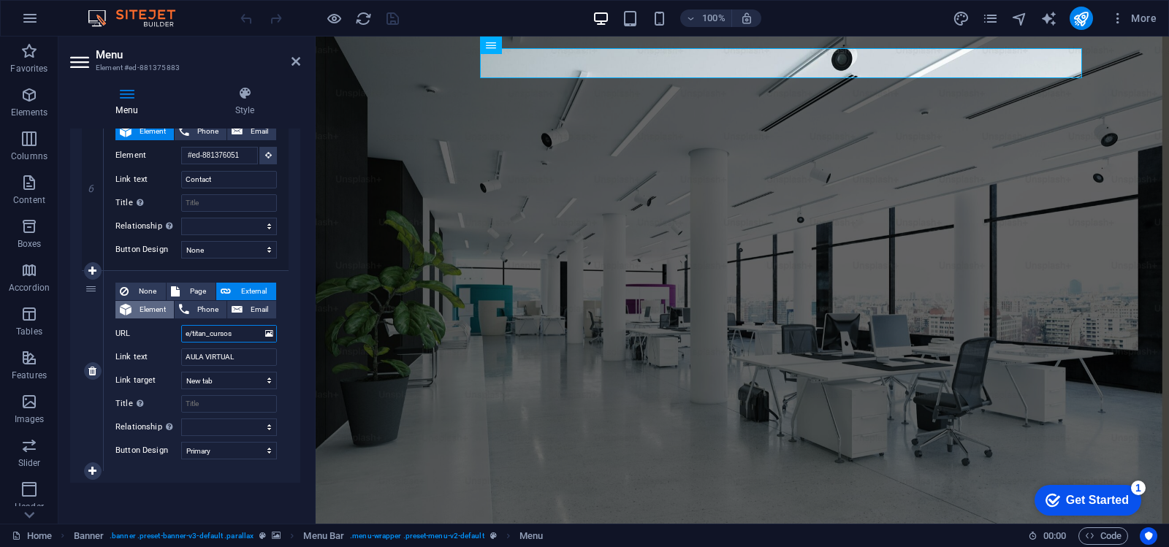
select select
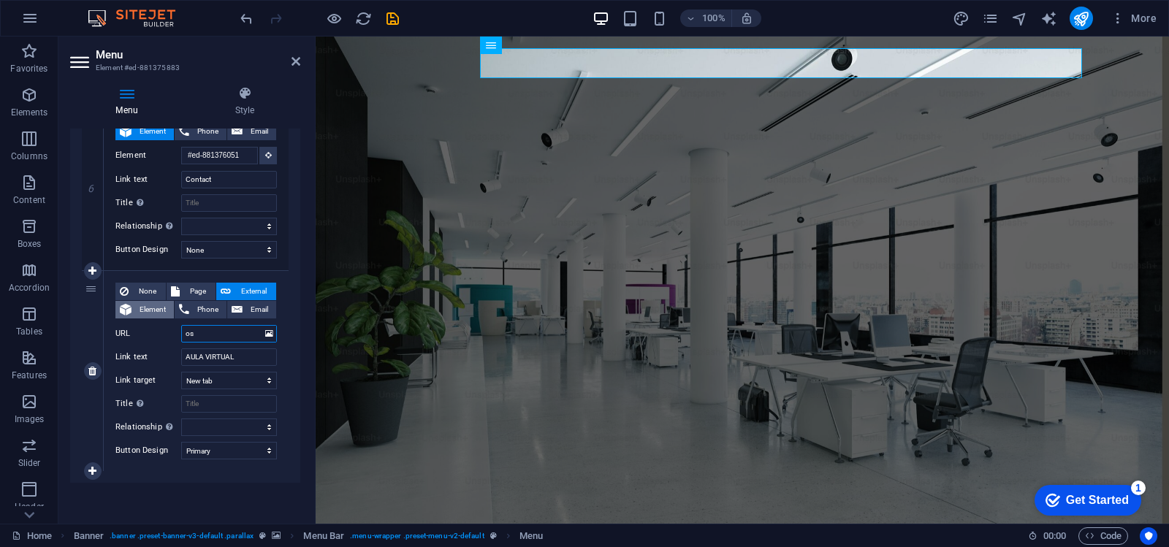
type input "s"
select select
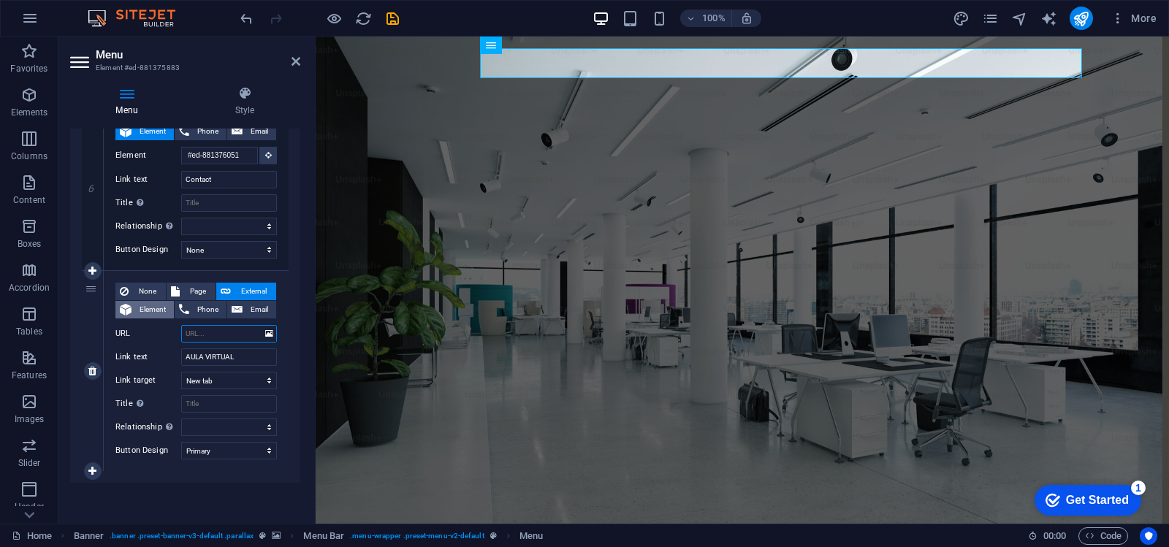
select select
paste input "https://titansys.com.ve/titan_cursos/login/index.php"
type input "https://titansys.com.ve/titan_cursos/login/index.php"
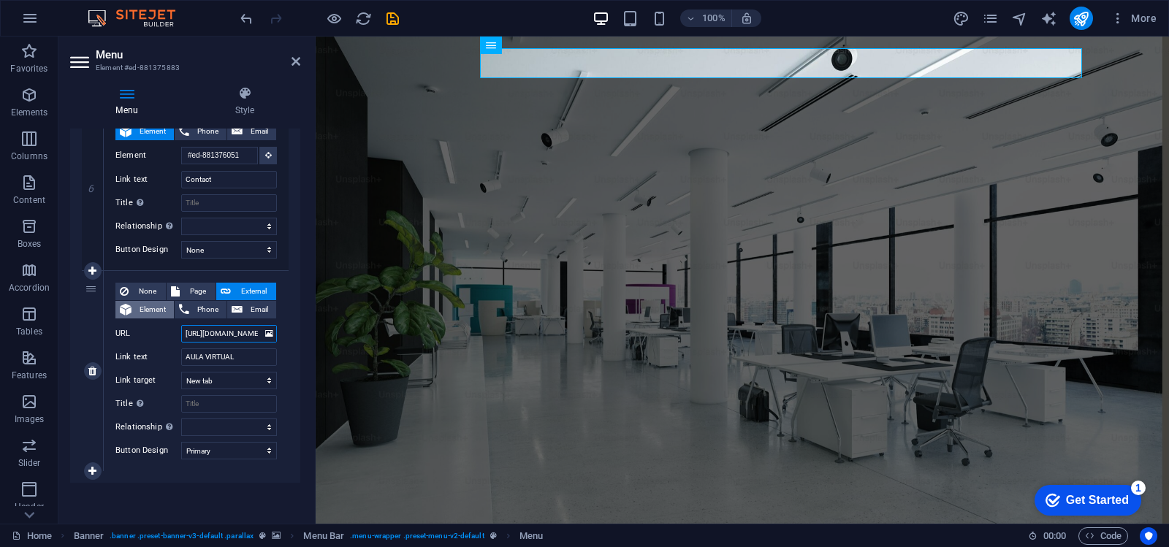
scroll to position [0, 102]
select select
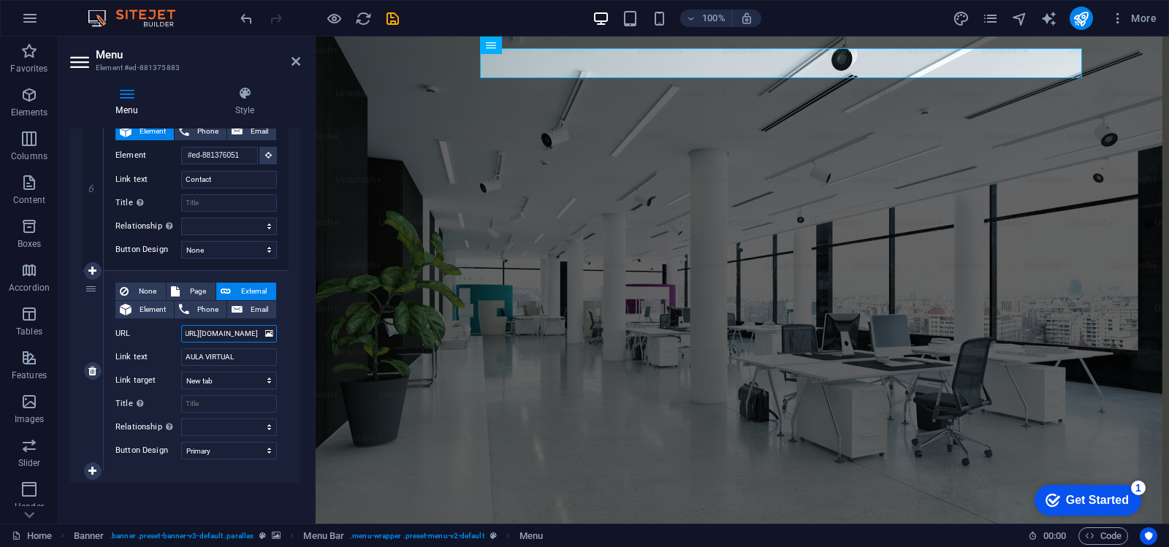
select select
type input "https://titansys.com.ve/titan_cursos/login/index.php"
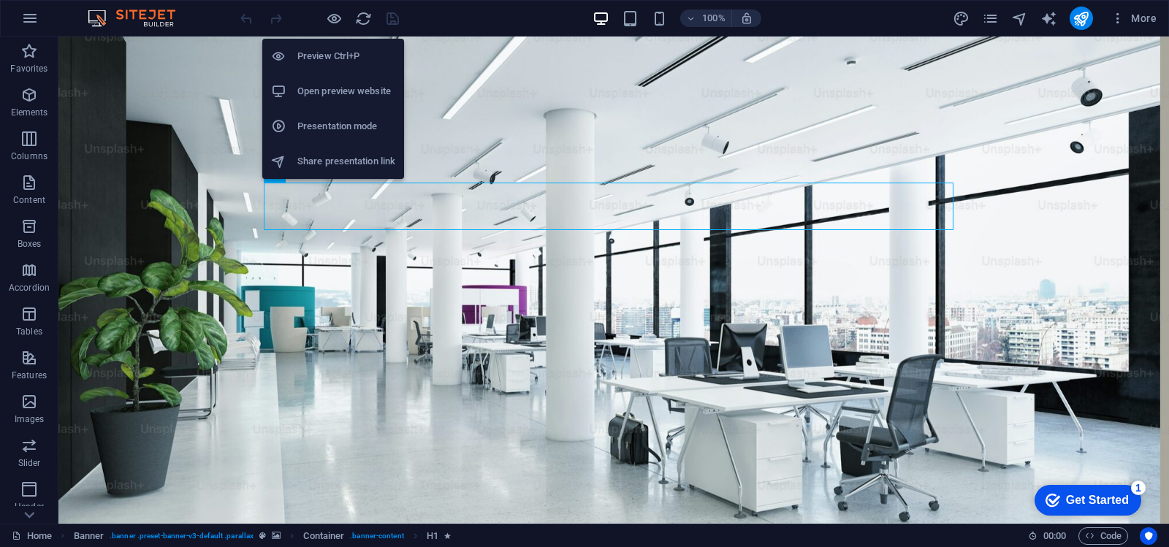
click at [0, 0] on h6 "Presentation mode" at bounding box center [0, 0] width 0 height 0
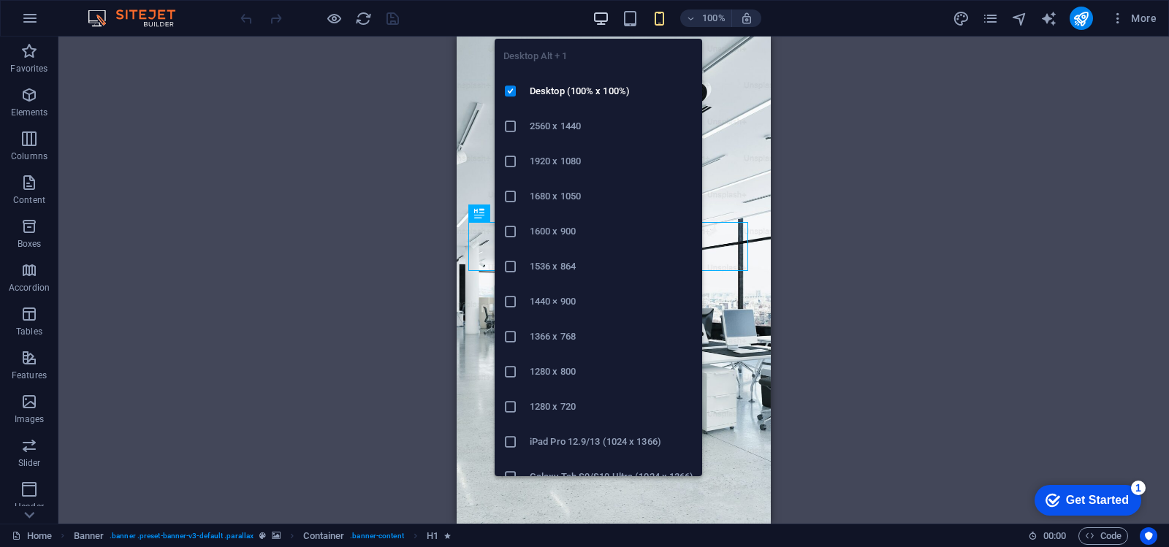
click at [0, 0] on span "button" at bounding box center [0, 0] width 0 height 0
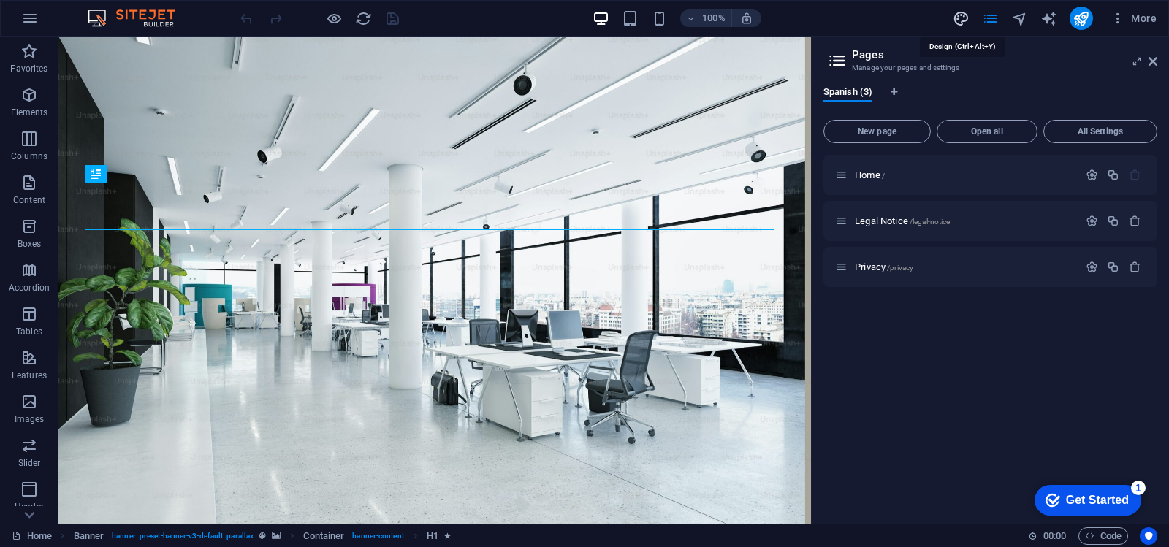
click at [960, 15] on icon "design" at bounding box center [961, 18] width 17 height 17
select select "rem"
select select "300"
select select "px"
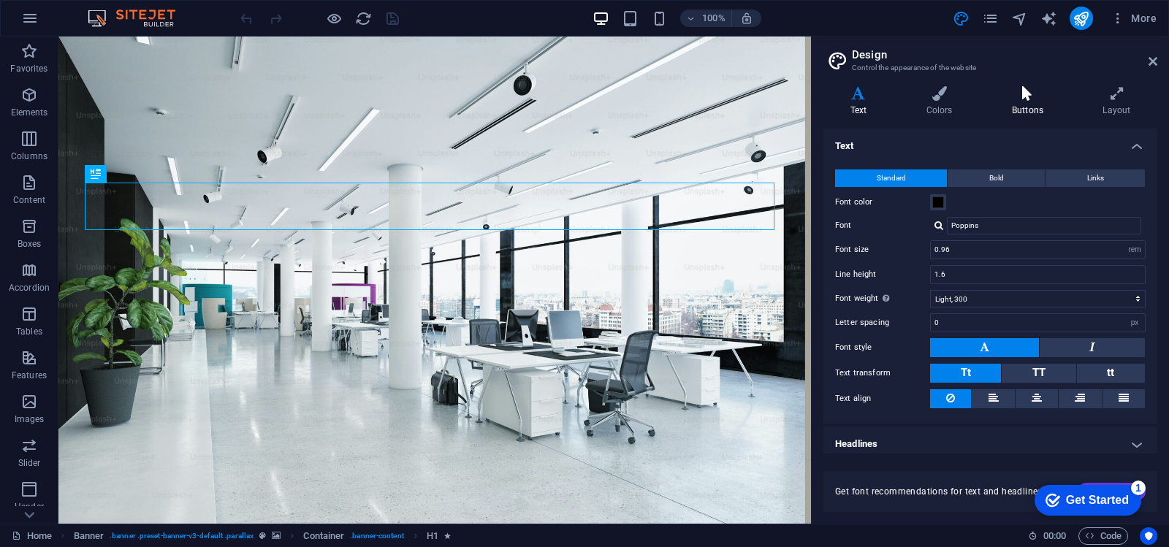
click at [1030, 97] on icon at bounding box center [1027, 93] width 85 height 15
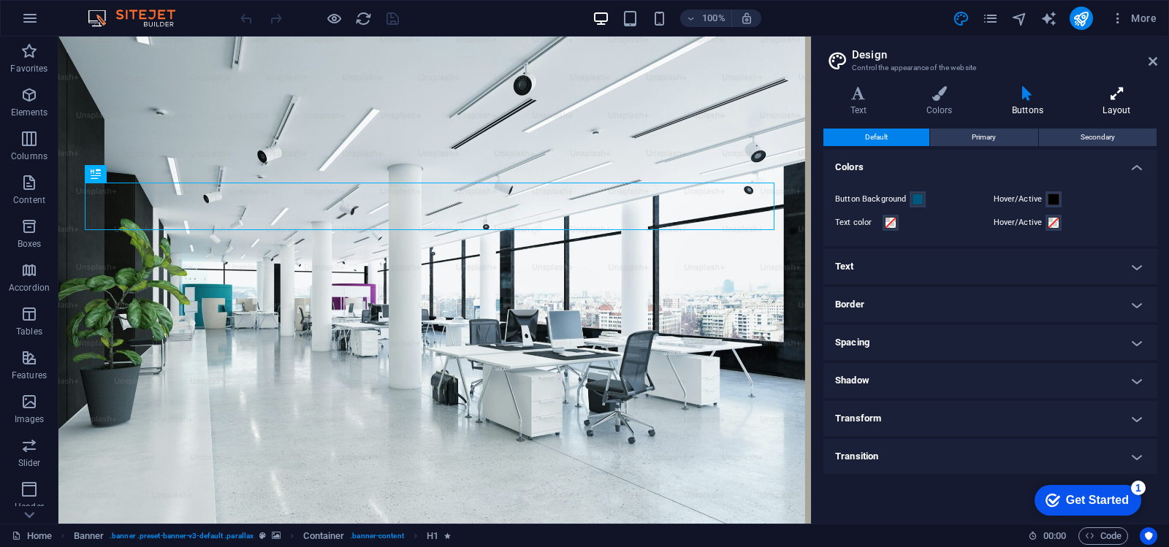
click at [1117, 91] on icon at bounding box center [1116, 93] width 81 height 15
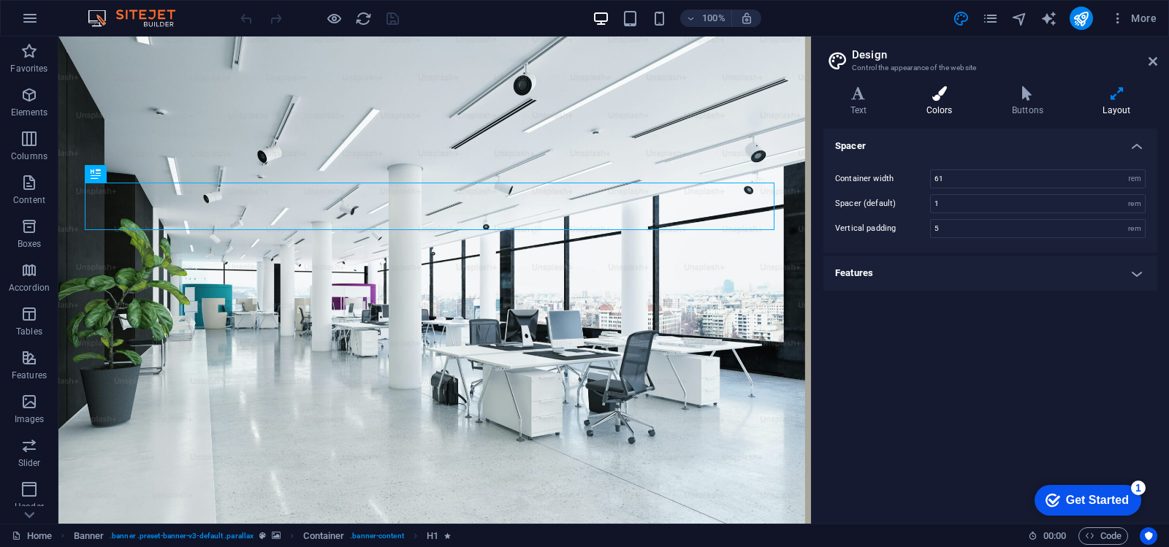
click at [942, 90] on icon at bounding box center [939, 93] width 80 height 15
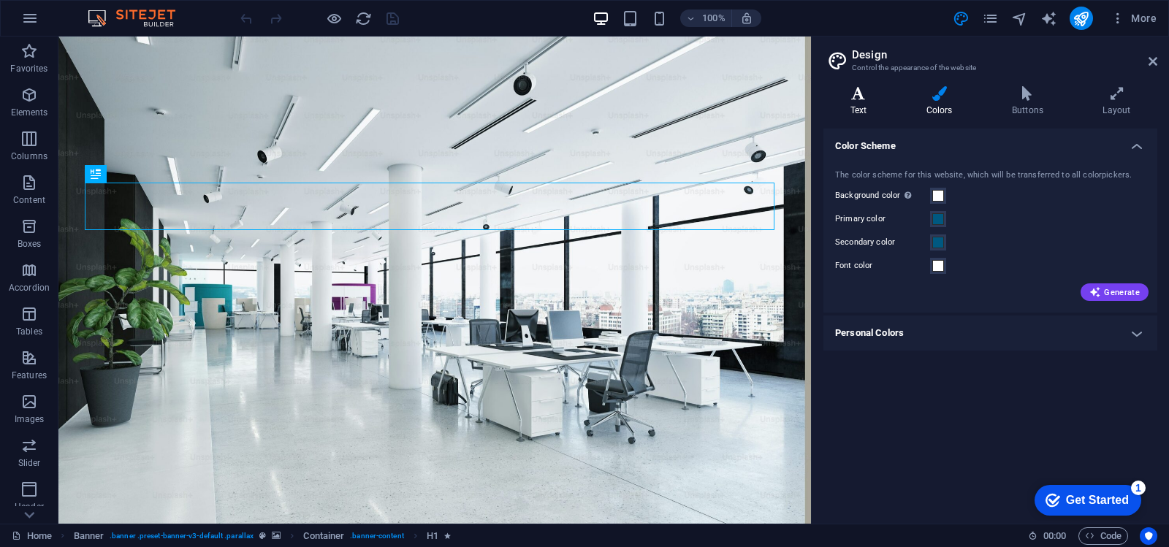
click at [862, 93] on icon at bounding box center [858, 93] width 70 height 15
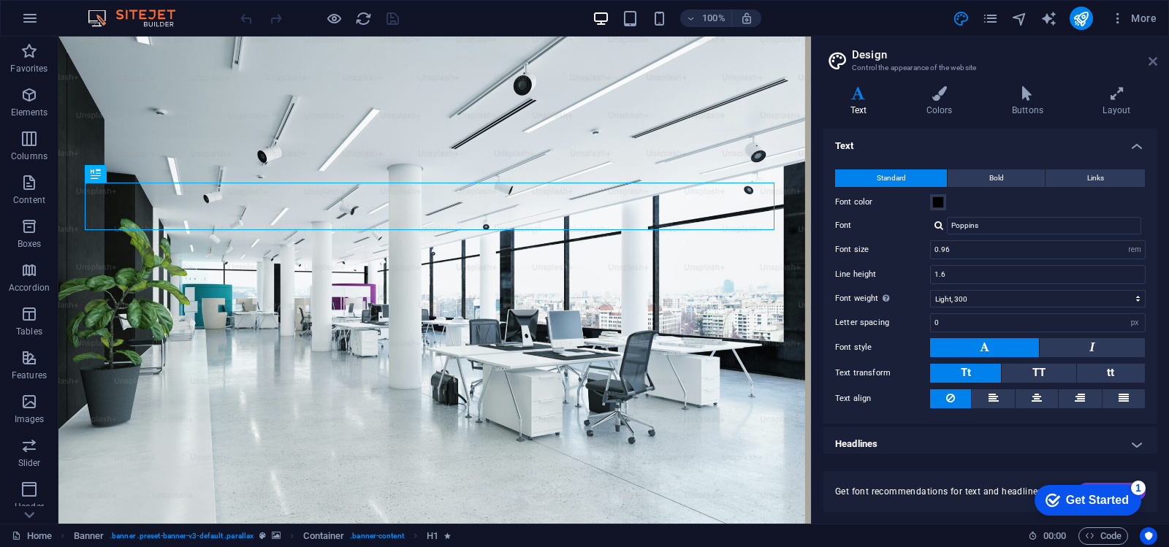
drag, startPoint x: 1154, startPoint y: 60, endPoint x: 1051, endPoint y: 5, distance: 116.7
click at [1154, 60] on icon at bounding box center [1152, 62] width 9 height 12
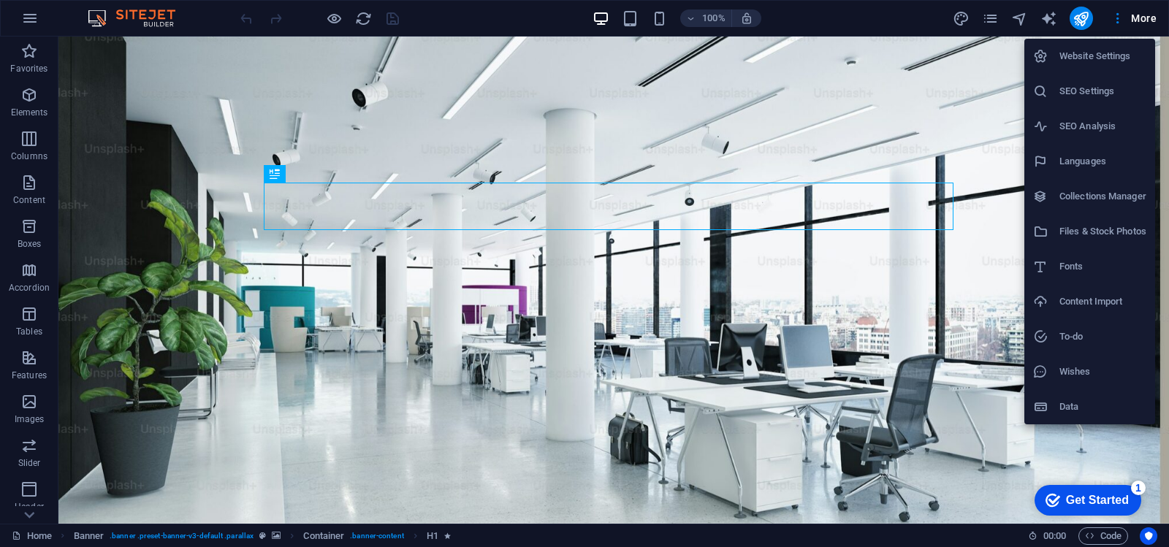
click at [1125, 55] on h6 "Website Settings" at bounding box center [1102, 56] width 87 height 18
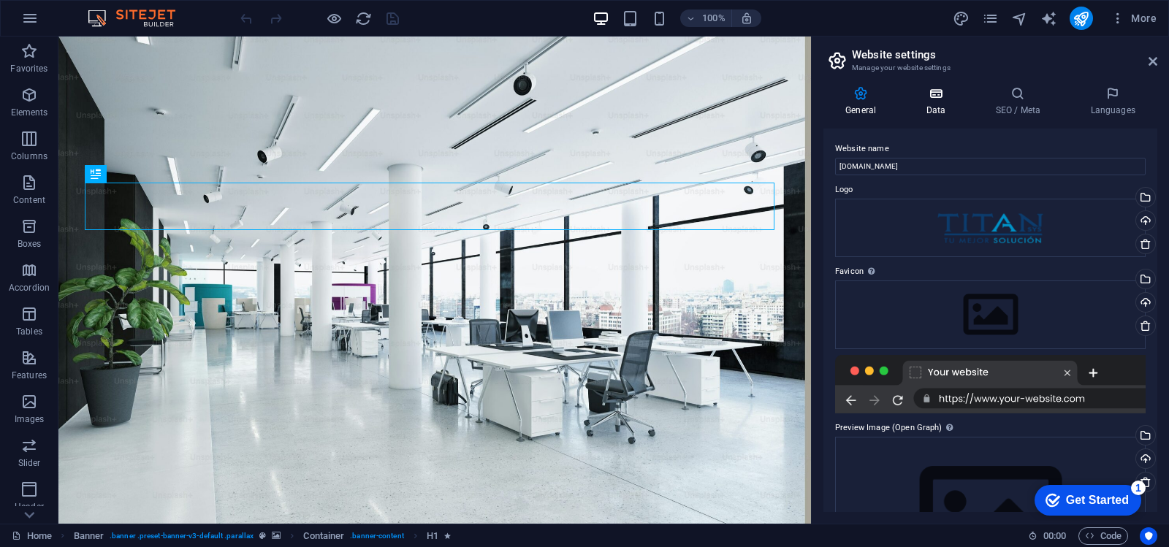
click at [927, 104] on h4 "Data" at bounding box center [938, 101] width 69 height 31
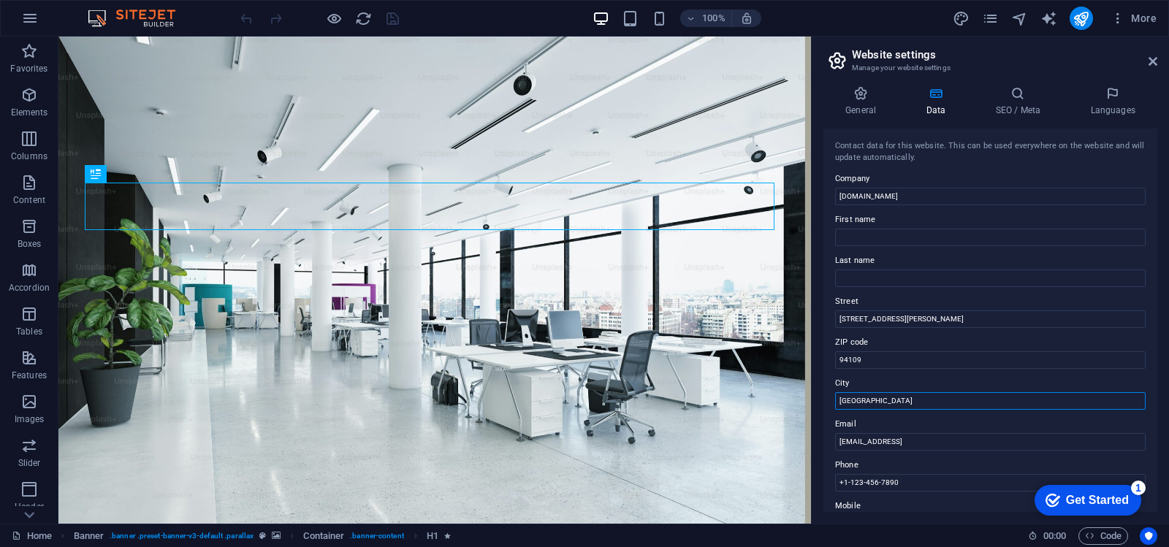
click at [899, 396] on input "[GEOGRAPHIC_DATA]" at bounding box center [990, 401] width 311 height 18
drag, startPoint x: 969, startPoint y: 437, endPoint x: 771, endPoint y: 389, distance: 203.8
click at [930, 405] on input "[GEOGRAPHIC_DATA]" at bounding box center [990, 401] width 311 height 18
drag, startPoint x: 933, startPoint y: 405, endPoint x: 832, endPoint y: 401, distance: 100.9
click at [832, 401] on div "Contact data for this website. This can be used everywhere on the website and w…" at bounding box center [990, 321] width 334 height 384
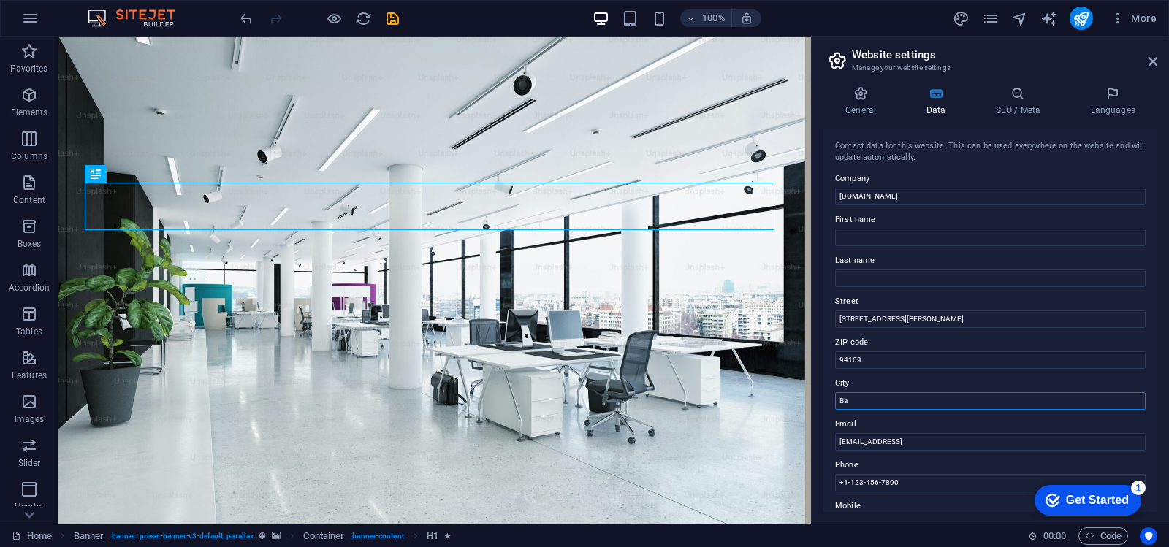
type input "B"
click at [926, 321] on input "[STREET_ADDRESS][PERSON_NAME]" at bounding box center [990, 320] width 311 height 18
drag, startPoint x: 996, startPoint y: 357, endPoint x: 702, endPoint y: 310, distance: 297.4
click at [884, 237] on input "First name" at bounding box center [990, 238] width 311 height 18
type input "T"
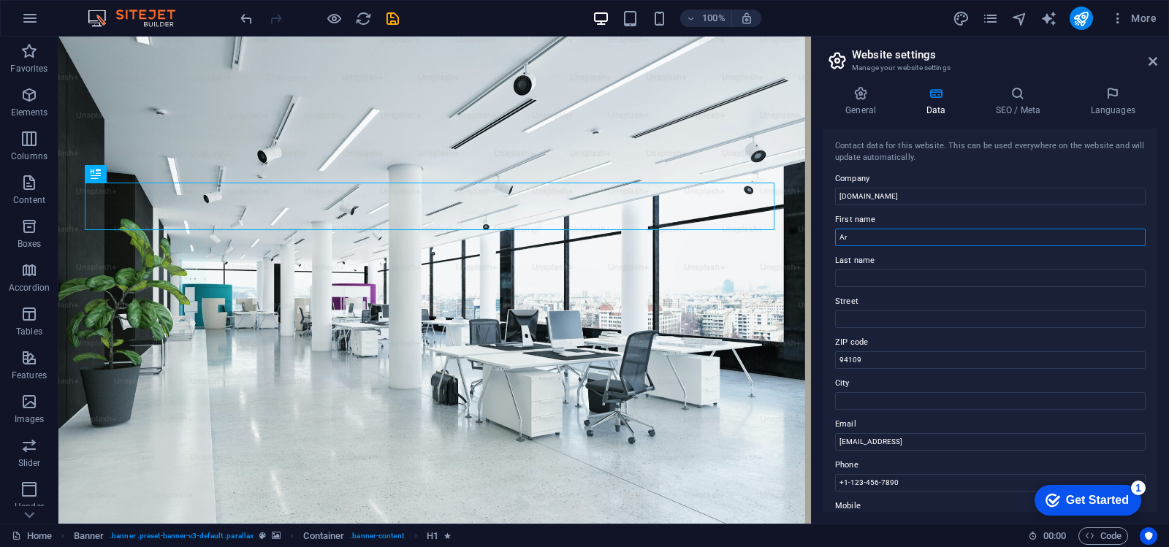
type input "A"
type input "Titansys"
type input "U"
type input "Multicentro Empresarial Crystal Plaza Piso 5 OFC 5-D"
type input "3001"
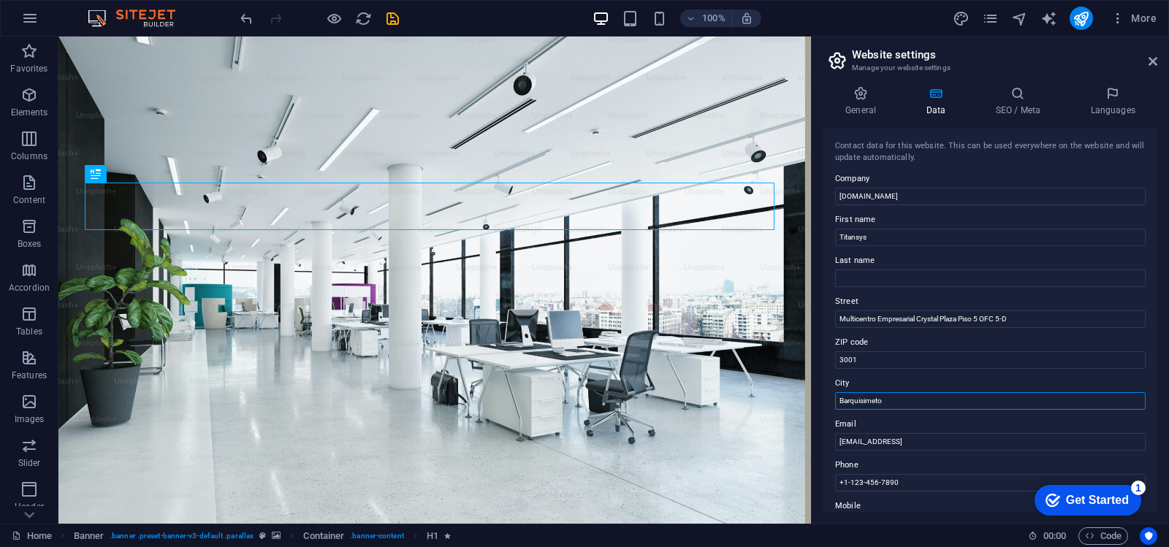
type input "Barquisimeto"
type input "[EMAIL_ADDRESS][DOMAIN_NAME]"
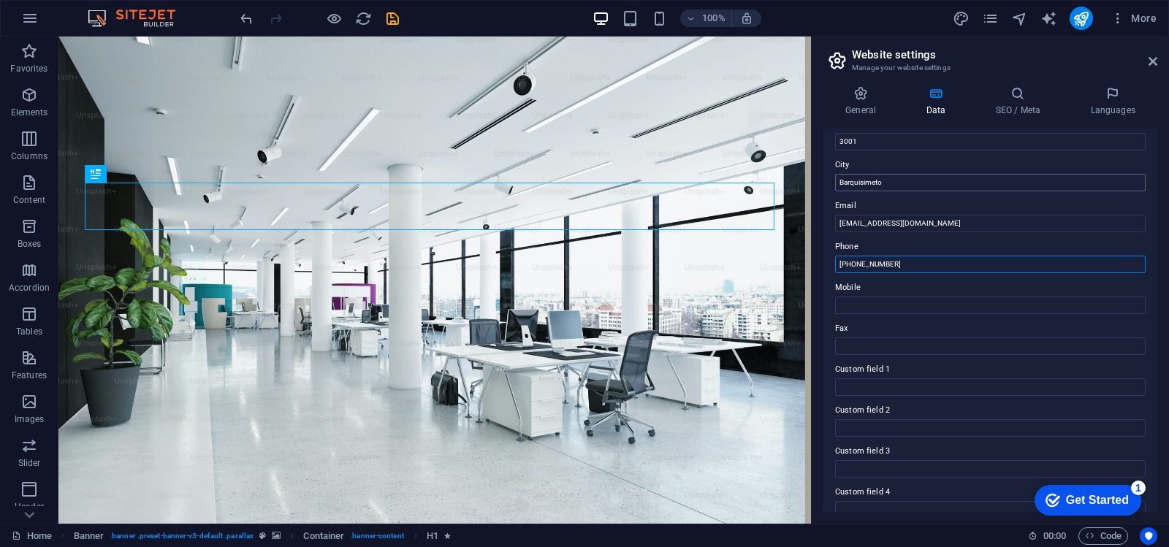
scroll to position [219, 0]
type input "[PHONE_NUMBER]"
click at [920, 308] on input "Mobile" at bounding box center [990, 305] width 311 height 18
drag, startPoint x: 967, startPoint y: 297, endPoint x: 712, endPoint y: 259, distance: 257.8
click at [890, 308] on input "Mobile" at bounding box center [990, 305] width 311 height 18
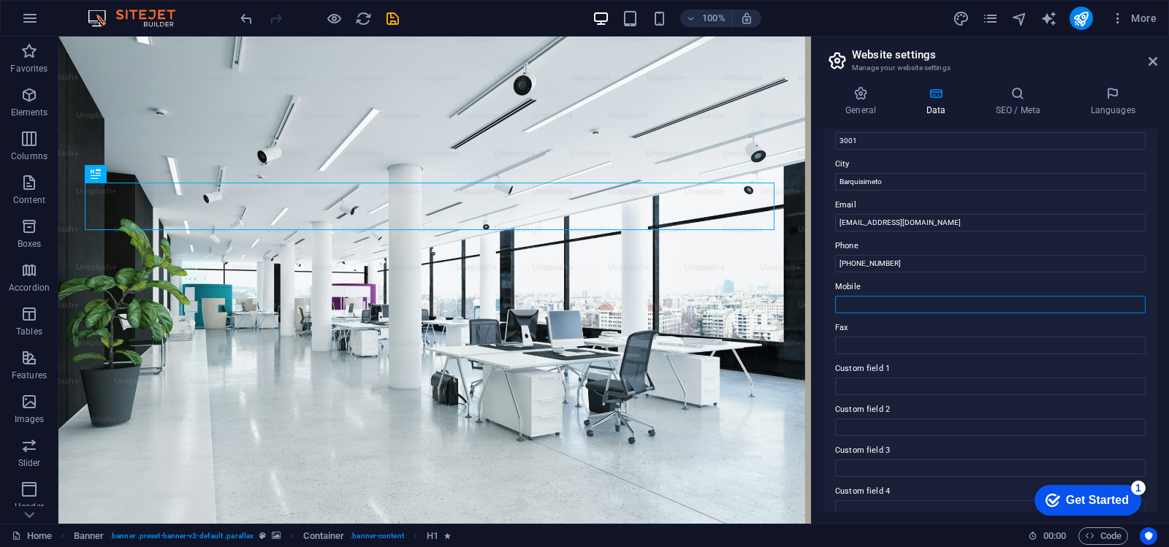
paste input "[PHONE_NUMBER]"
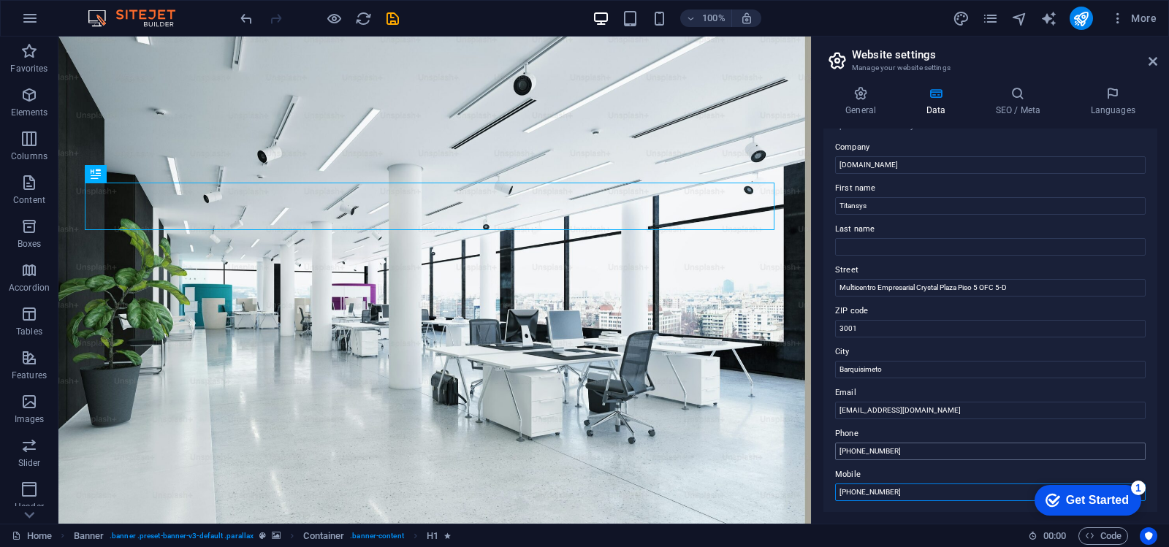
scroll to position [0, 0]
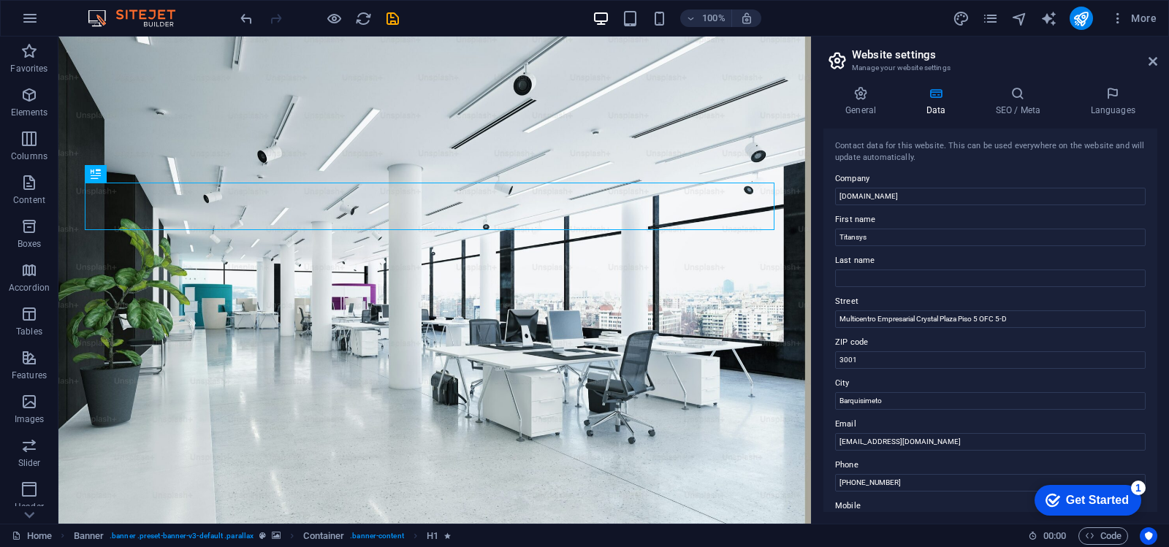
type input "[PHONE_NUMBER]"
click at [1089, 497] on div "Get Started" at bounding box center [1097, 500] width 63 height 13
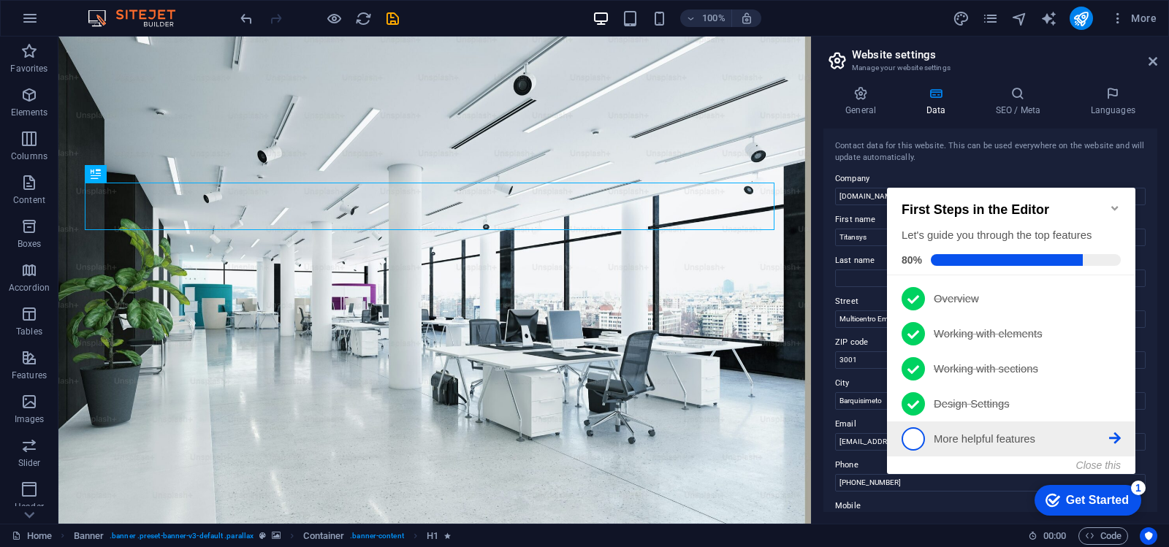
click at [934, 441] on p "More helpful features - incomplete" at bounding box center [1021, 439] width 175 height 15
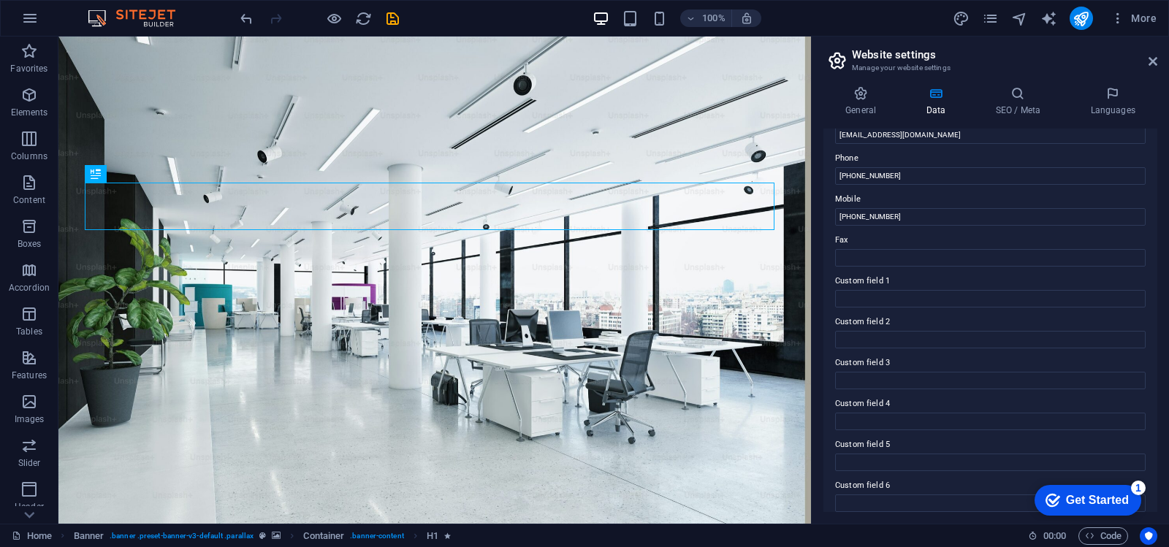
scroll to position [319, 0]
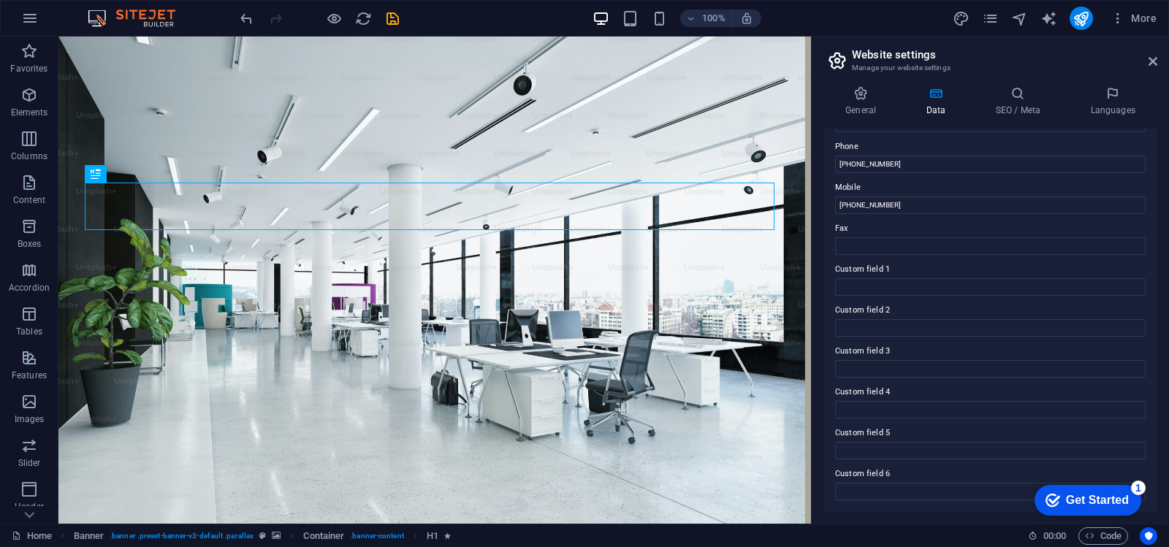
click at [1081, 499] on div "Get Started" at bounding box center [1097, 500] width 63 height 13
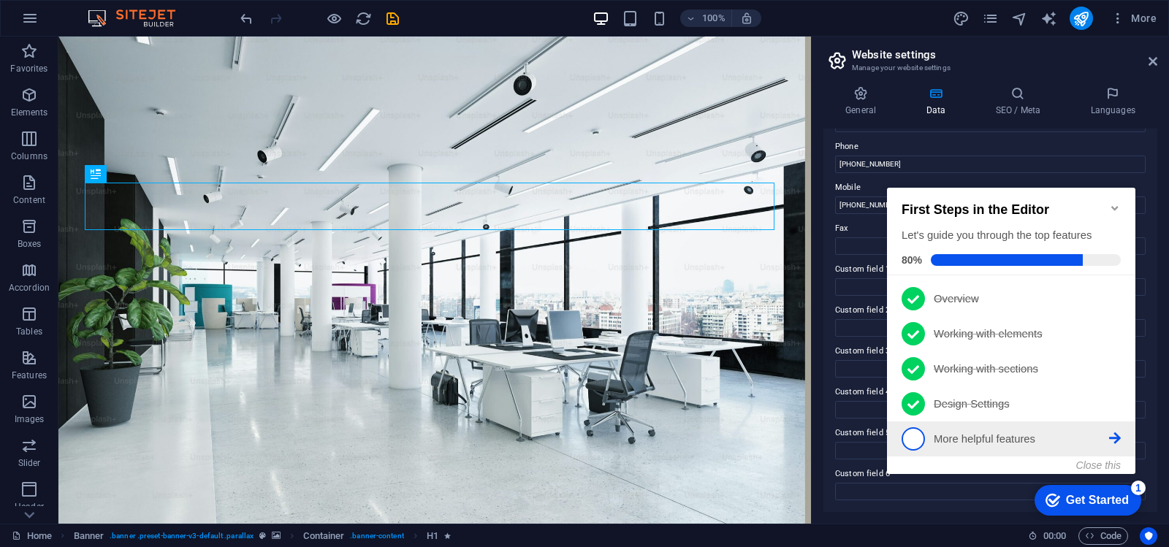
click at [914, 436] on span "5" at bounding box center [913, 438] width 23 height 23
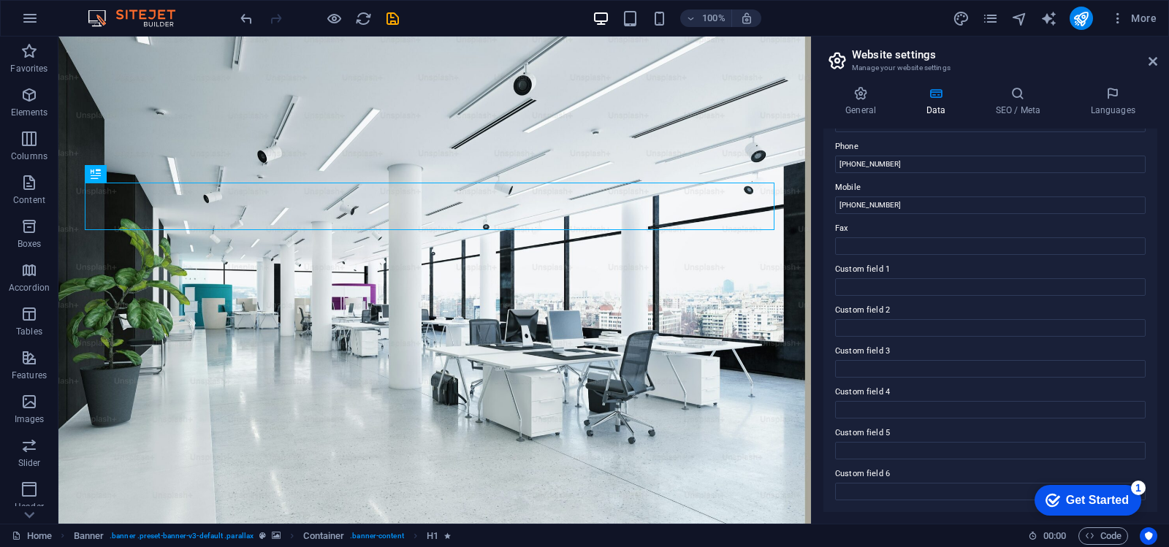
click at [1078, 498] on div "Get Started" at bounding box center [1097, 500] width 63 height 13
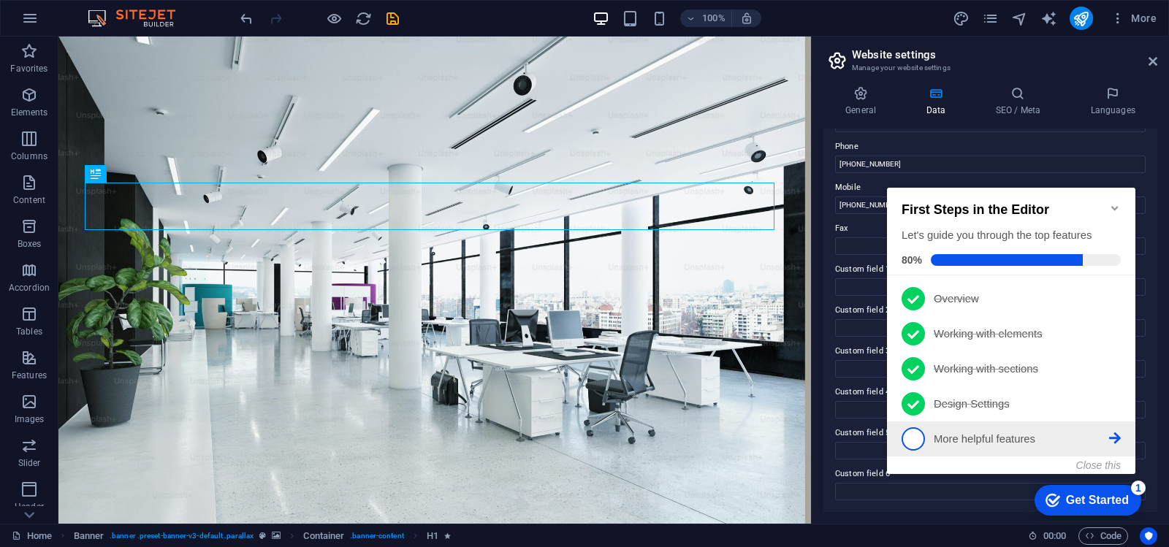
click at [1115, 436] on icon at bounding box center [1115, 439] width 12 height 12
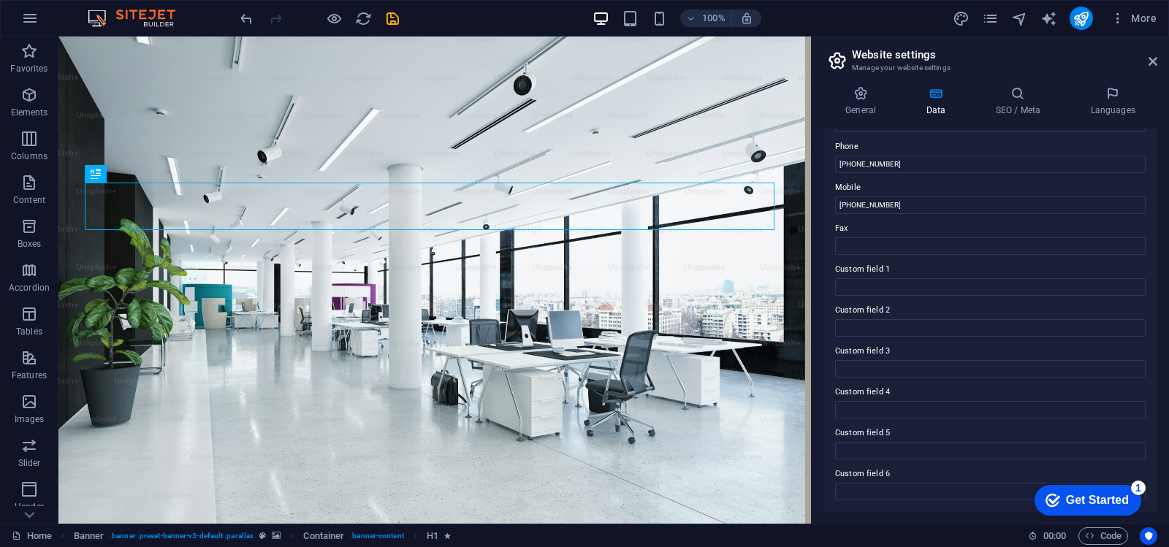
click at [1129, 492] on div "checkmark Get Started 1" at bounding box center [1088, 500] width 107 height 31
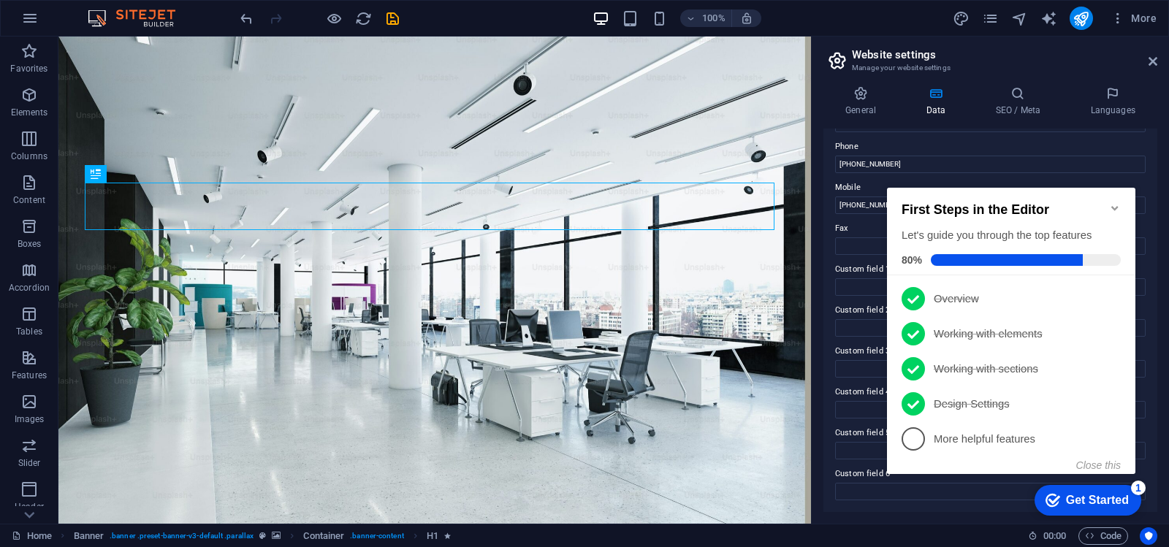
click at [1113, 206] on icon "Minimize checklist" at bounding box center [1114, 208] width 7 height 4
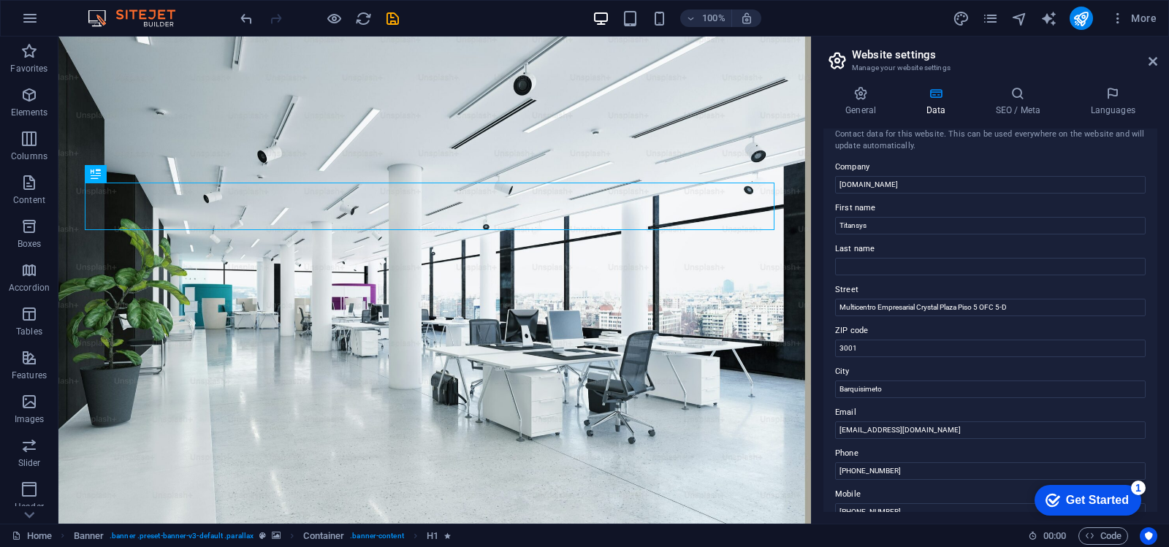
scroll to position [0, 0]
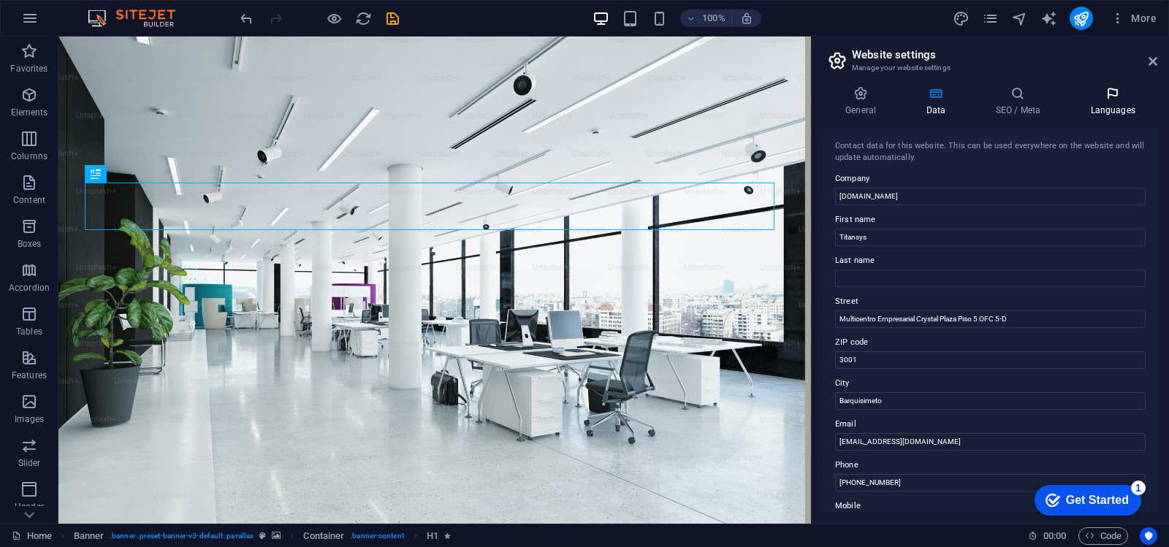
click at [1089, 90] on icon at bounding box center [1112, 93] width 89 height 15
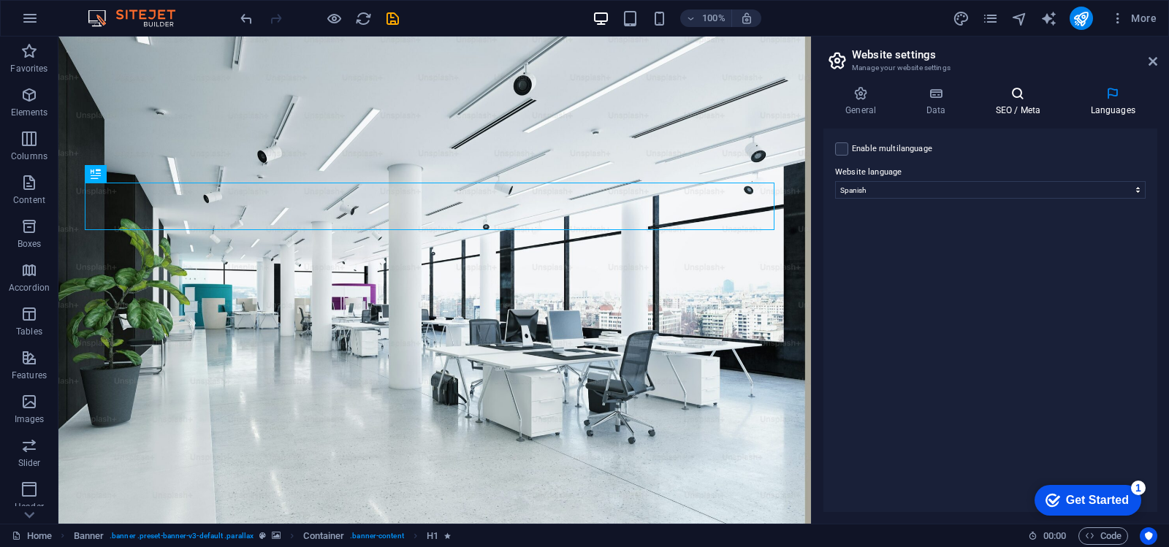
click at [1011, 103] on h4 "SEO / Meta" at bounding box center [1020, 101] width 95 height 31
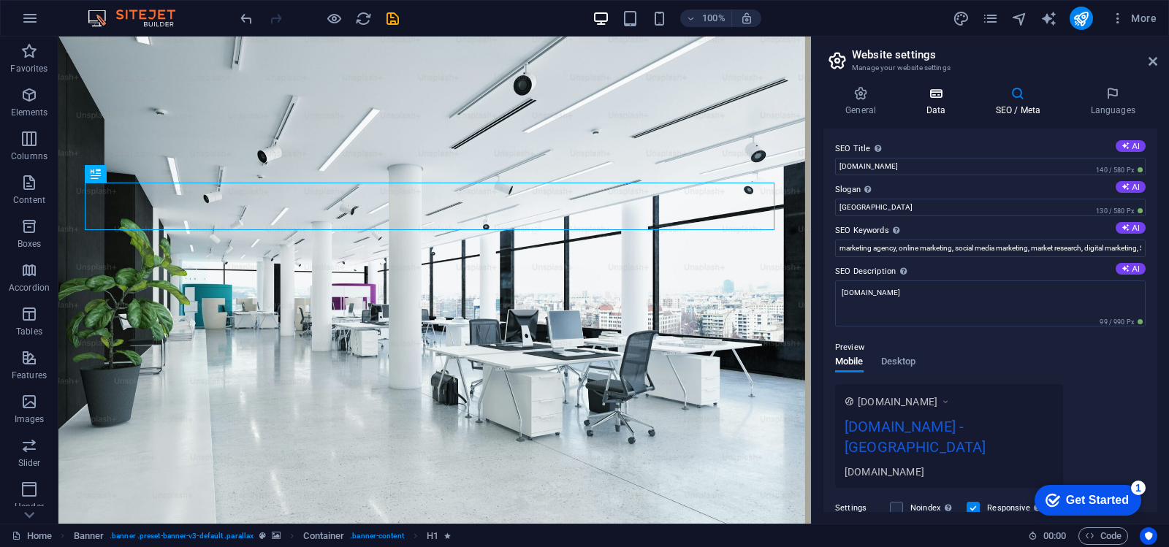
click at [953, 88] on icon at bounding box center [936, 93] width 64 height 15
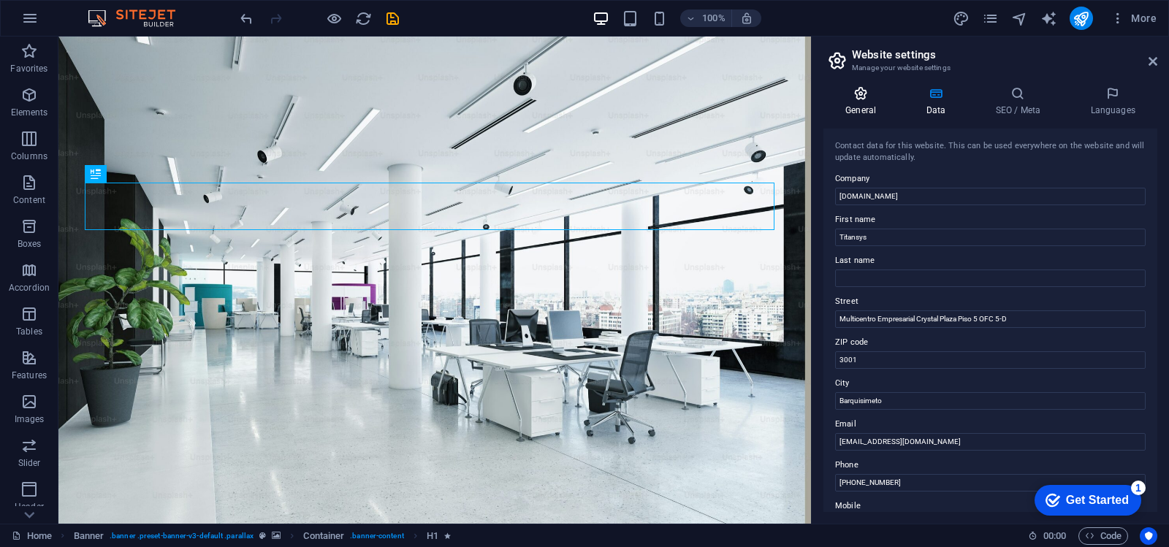
click at [857, 88] on icon at bounding box center [860, 93] width 75 height 15
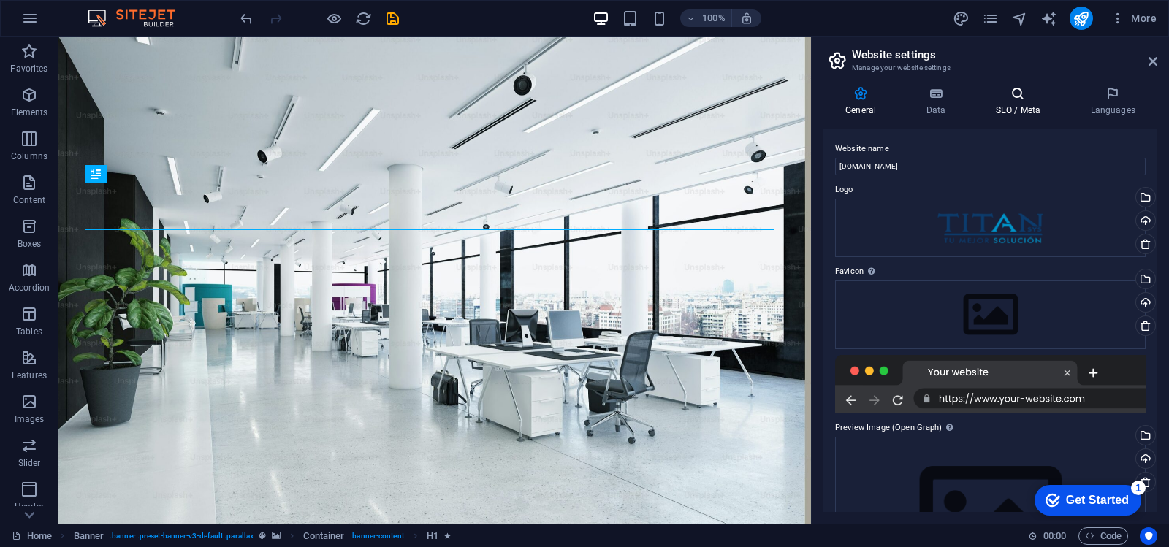
click at [1018, 88] on icon at bounding box center [1017, 93] width 89 height 15
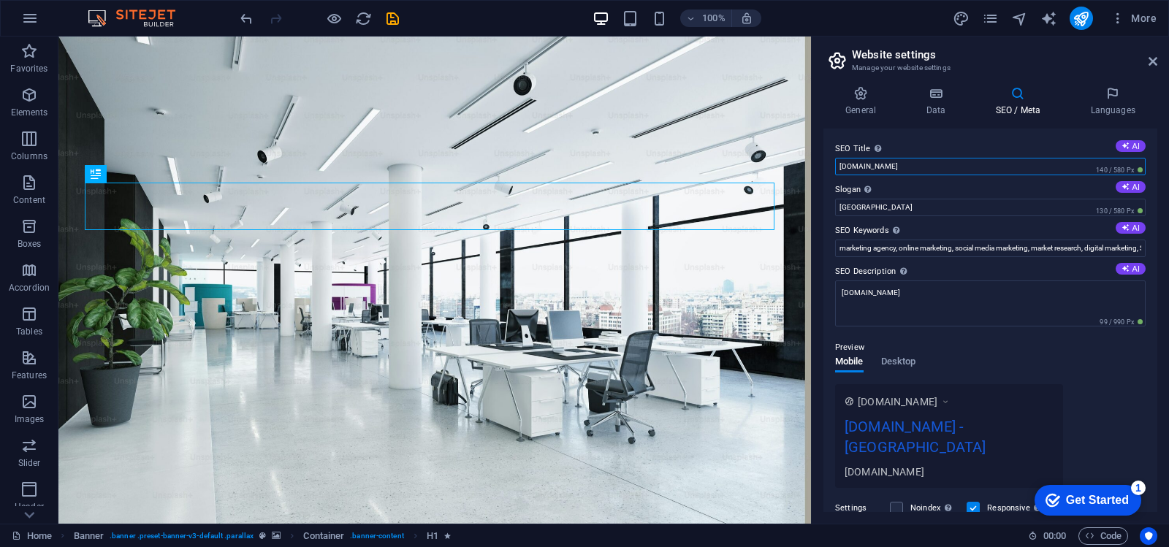
click at [914, 169] on input "[DOMAIN_NAME]" at bounding box center [990, 167] width 311 height 18
click at [899, 199] on input "[GEOGRAPHIC_DATA]" at bounding box center [990, 208] width 311 height 18
drag, startPoint x: 975, startPoint y: 243, endPoint x: 810, endPoint y: 203, distance: 169.2
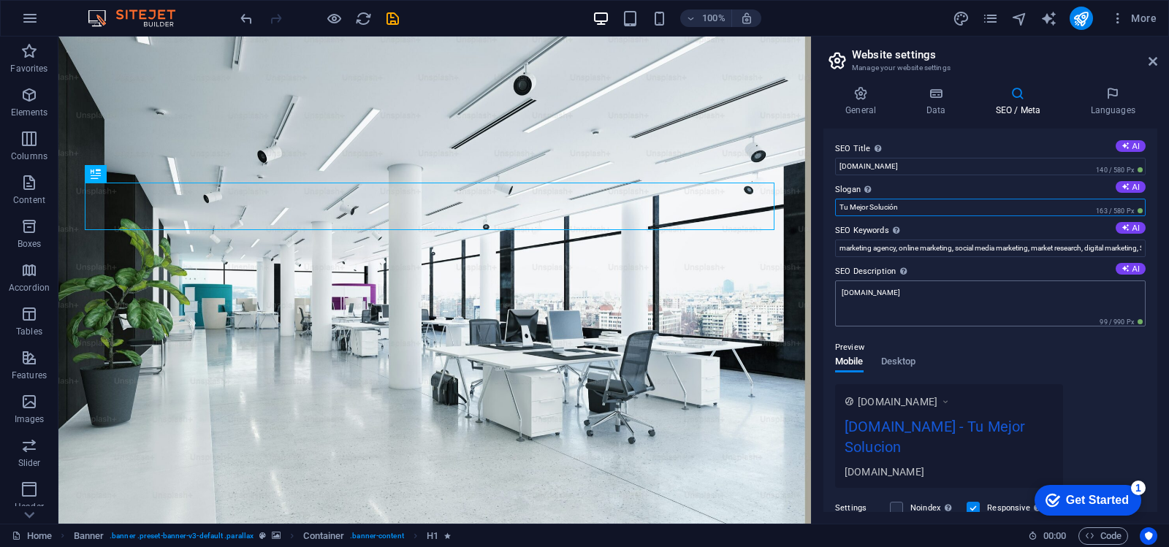
type input "Tu Mejor Solución"
click at [945, 301] on textarea "[DOMAIN_NAME]" at bounding box center [990, 304] width 311 height 46
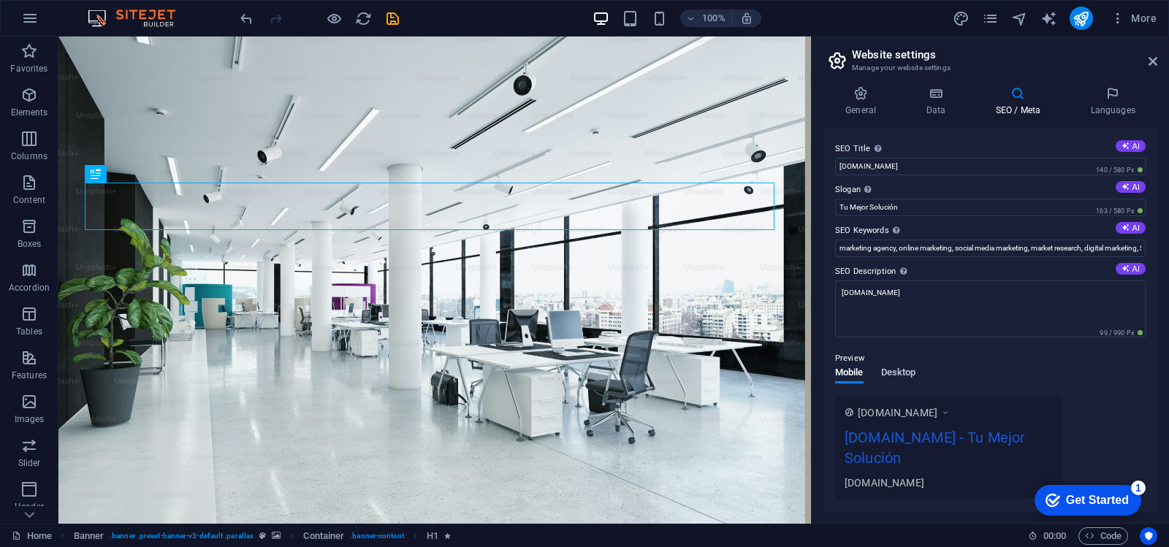
click at [899, 368] on span "Desktop" at bounding box center [898, 374] width 35 height 20
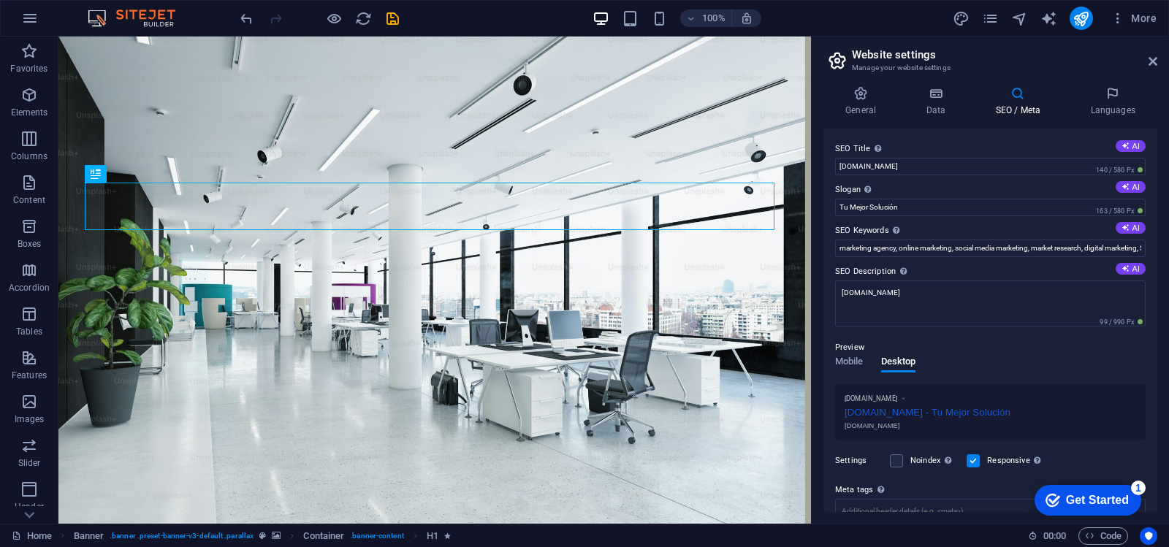
click at [848, 355] on p "Preview" at bounding box center [849, 348] width 29 height 18
click at [847, 361] on span "Mobile" at bounding box center [849, 363] width 28 height 20
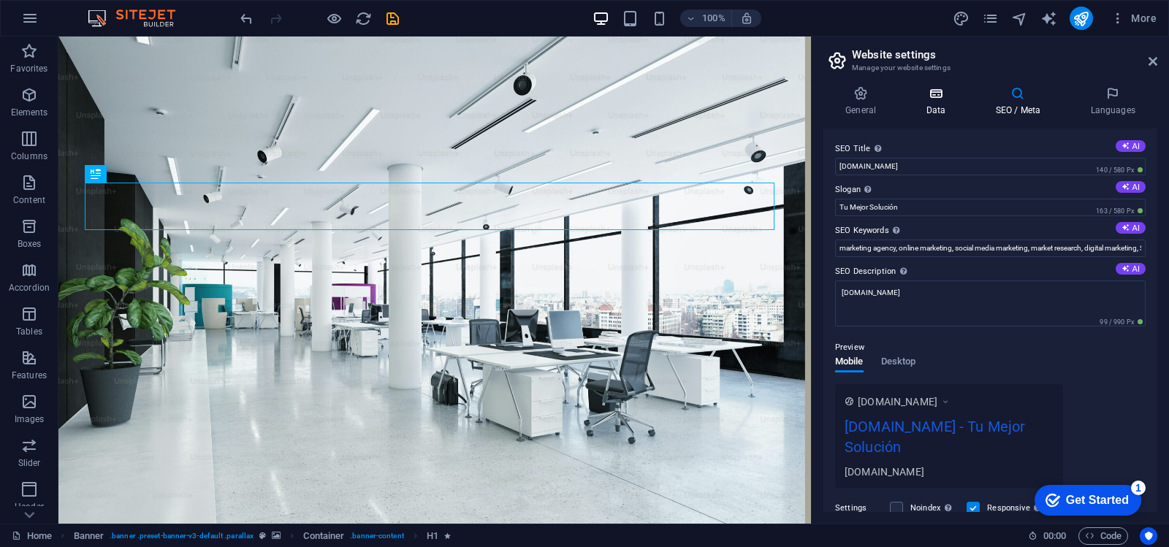
click at [941, 99] on icon at bounding box center [936, 93] width 64 height 15
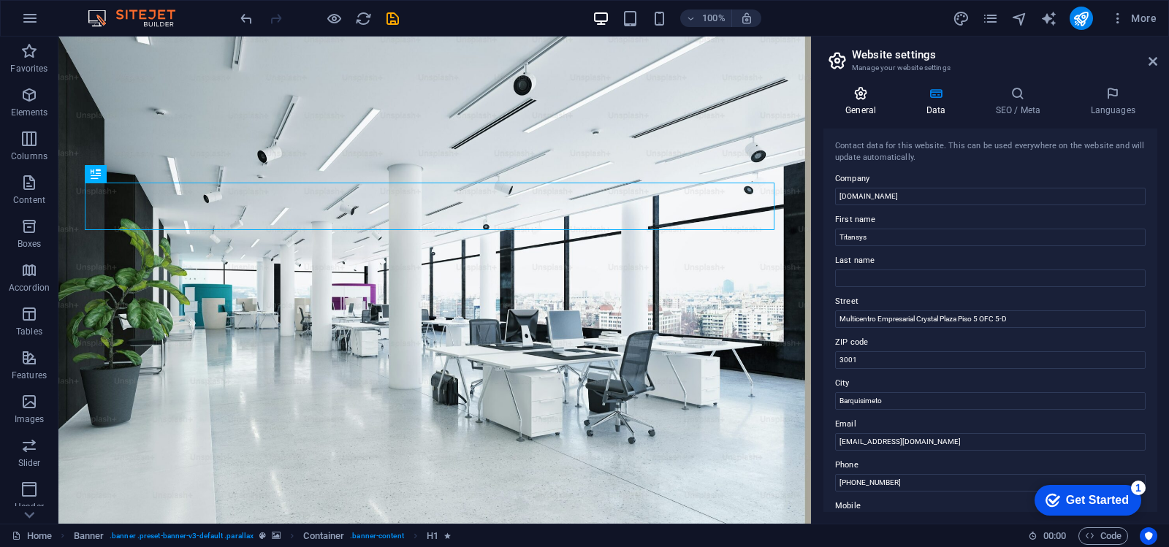
click at [859, 100] on icon at bounding box center [860, 93] width 75 height 15
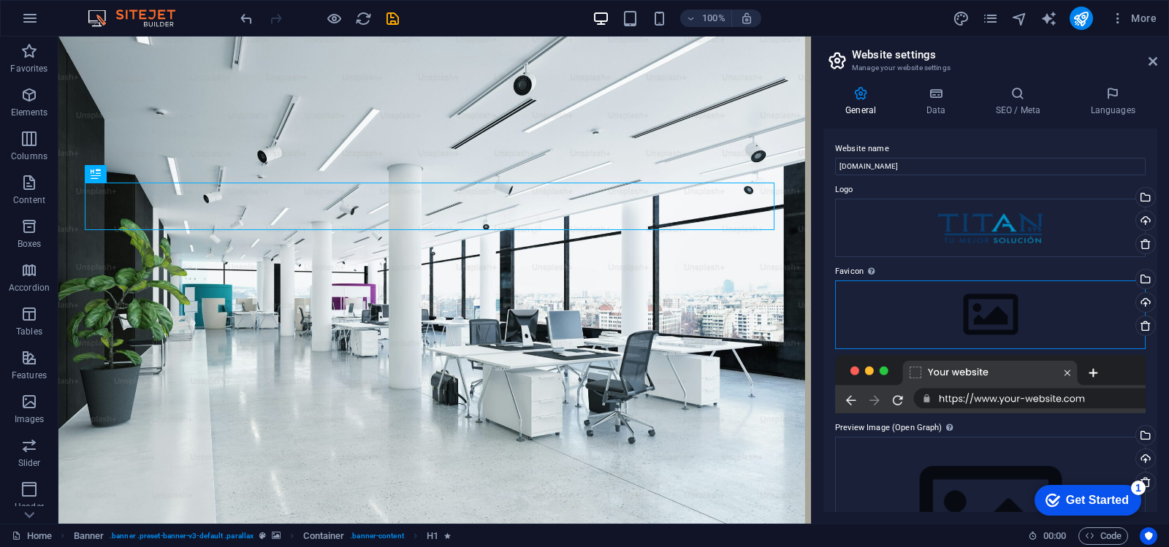
click at [969, 296] on div "Drag files here, click to choose files or select files from Files or our free s…" at bounding box center [990, 315] width 311 height 69
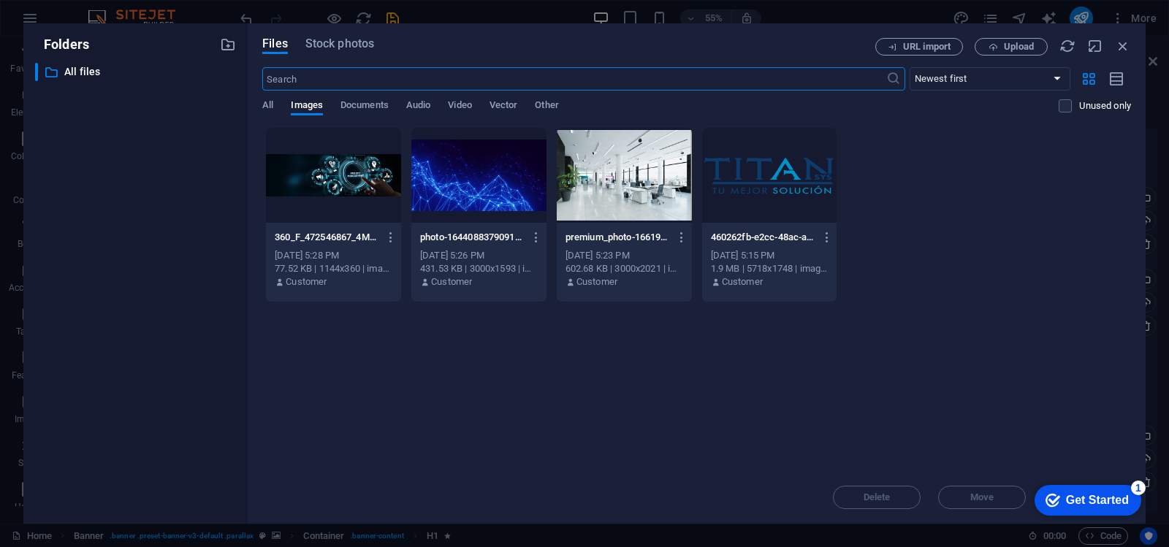
click at [695, 414] on div "Drop files here to upload them instantly 360_F_472546867_4MBw9cVFYE7AwnrIIbmZ8x…" at bounding box center [696, 299] width 869 height 344
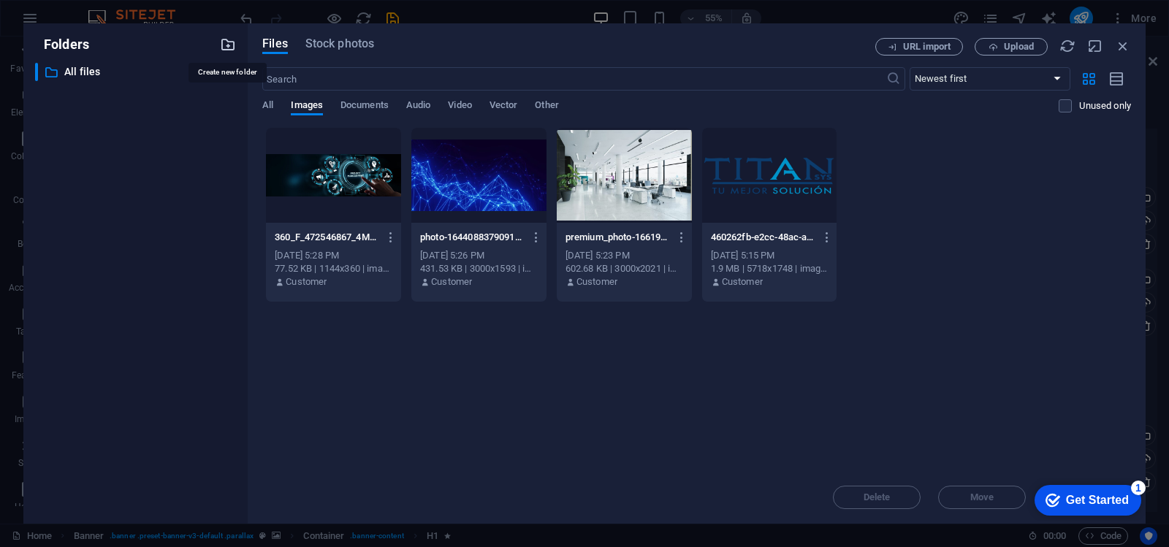
click at [226, 44] on icon "button" at bounding box center [228, 45] width 16 height 16
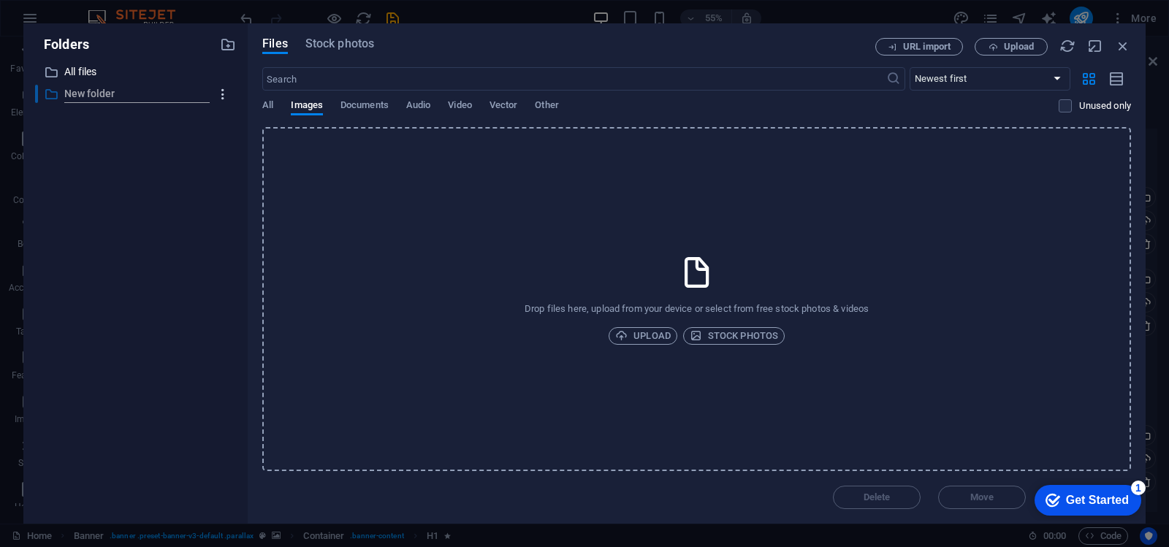
click at [225, 94] on icon "button" at bounding box center [223, 94] width 15 height 15
click at [221, 205] on h6 "Delete" at bounding box center [235, 203] width 42 height 18
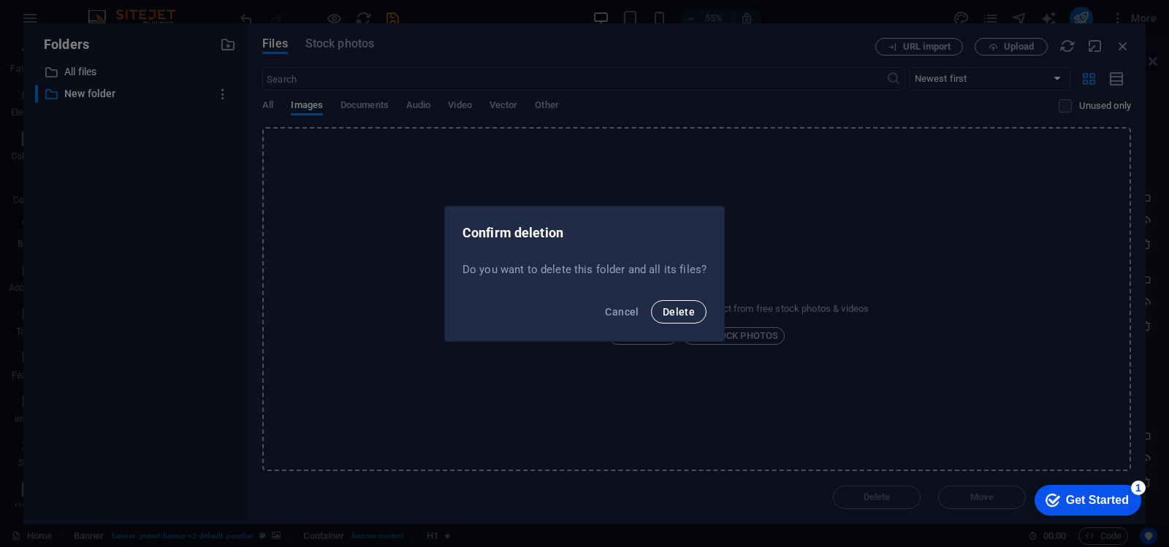
click at [671, 315] on span "Delete" at bounding box center [679, 312] width 32 height 12
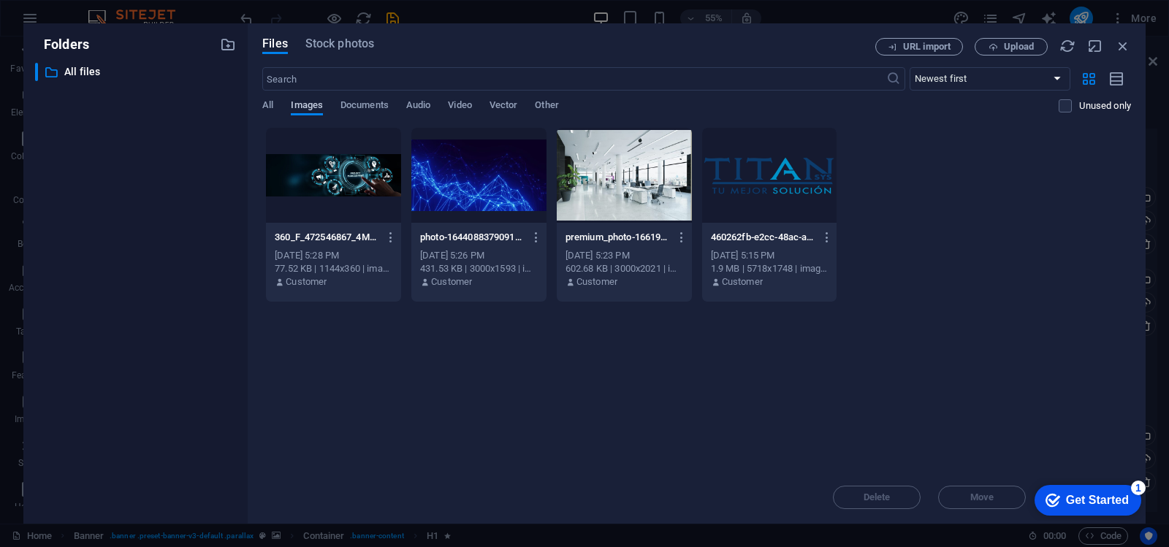
click at [316, 104] on span "Images" at bounding box center [307, 106] width 32 height 20
drag, startPoint x: 441, startPoint y: 329, endPoint x: 628, endPoint y: 305, distance: 188.6
click at [442, 329] on div "Drop files here to upload them instantly 360_F_472546867_4MBw9cVFYE7AwnrIIbmZ8x…" at bounding box center [696, 299] width 869 height 344
click at [1012, 42] on span "Upload" at bounding box center [1019, 46] width 30 height 9
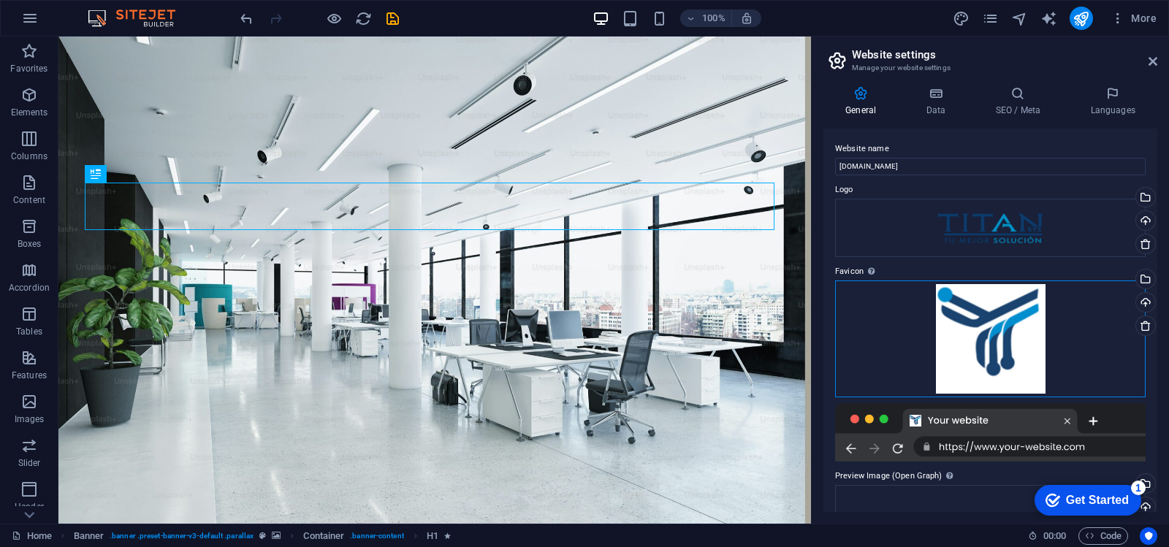
click at [1030, 324] on div "Drag files here, click to choose files or select files from Files or our free s…" at bounding box center [990, 339] width 311 height 117
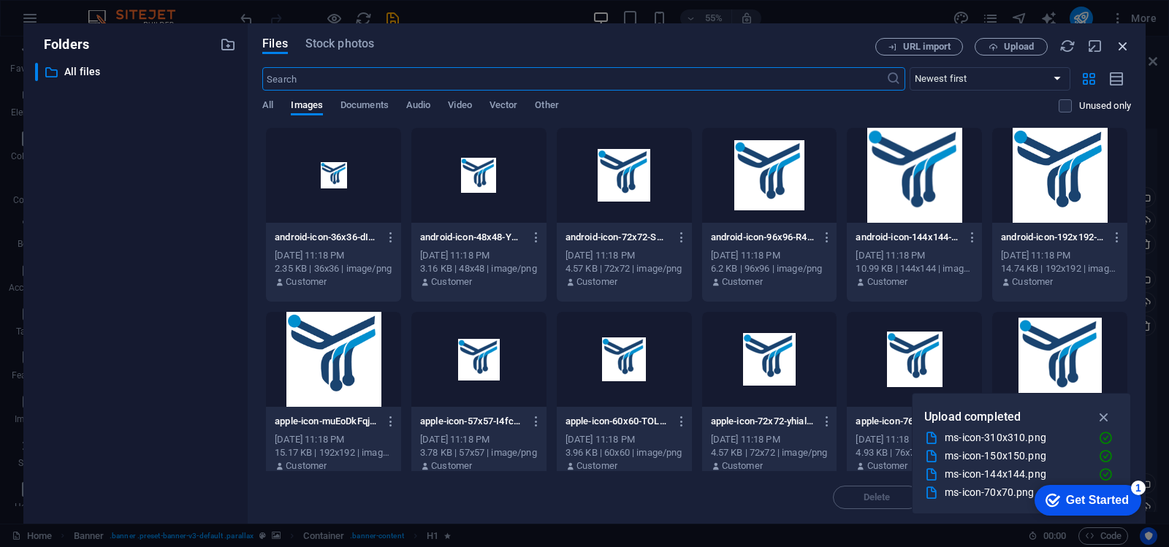
click at [1127, 44] on icon "button" at bounding box center [1123, 46] width 16 height 16
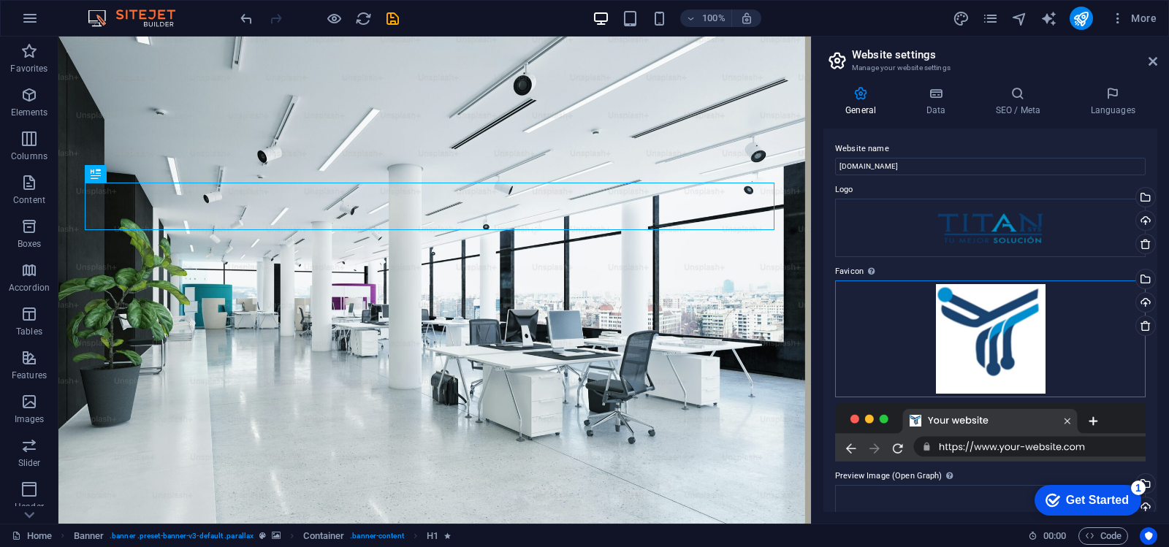
click at [989, 313] on div "Drag files here, click to choose files or select files from Files or our free s…" at bounding box center [990, 339] width 311 height 117
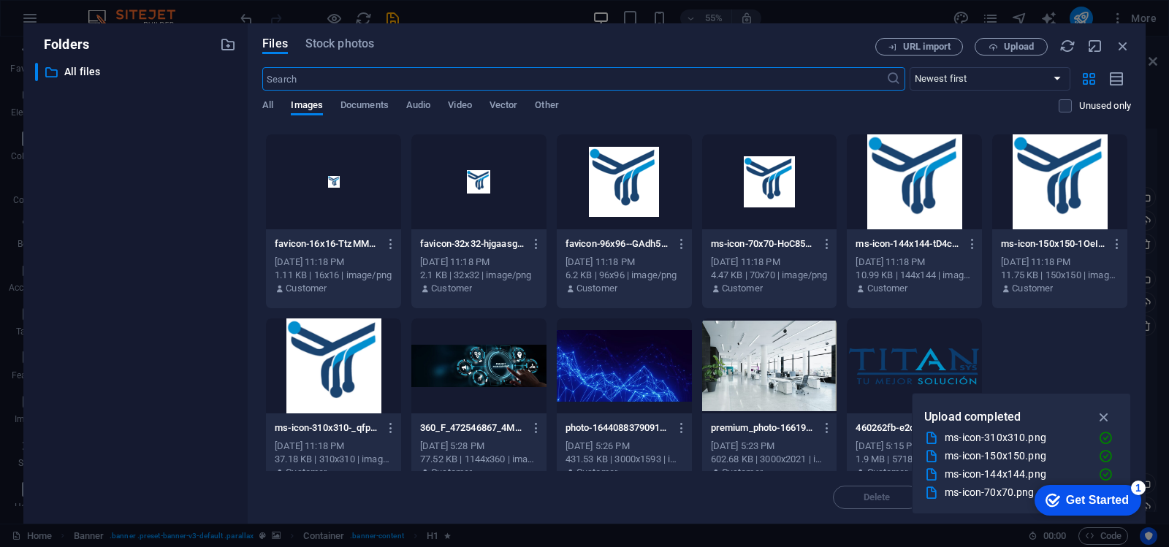
scroll to position [568, 0]
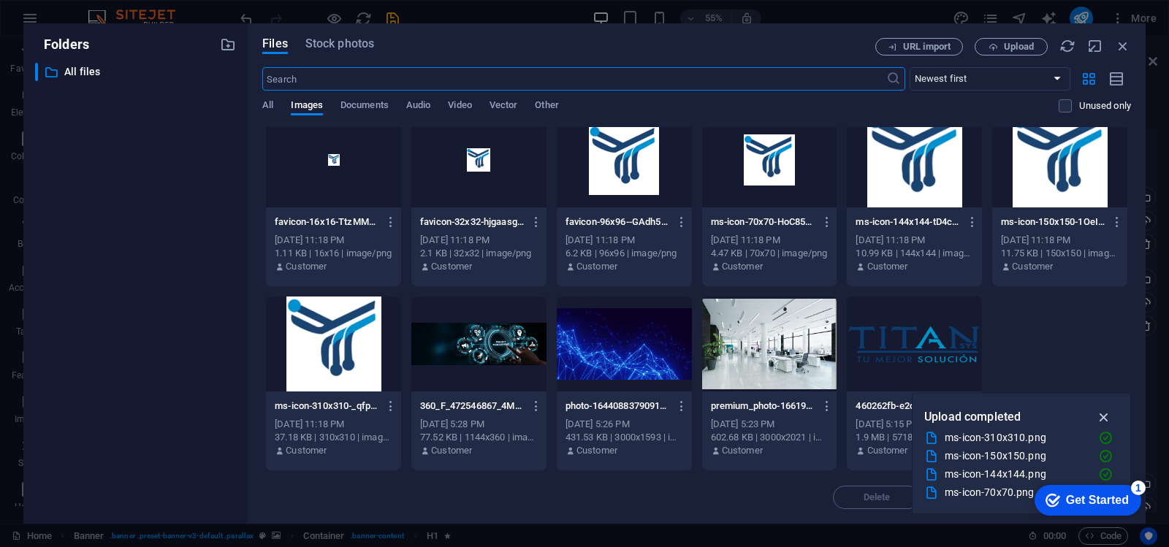
click at [1111, 417] on icon "button" at bounding box center [1104, 417] width 17 height 16
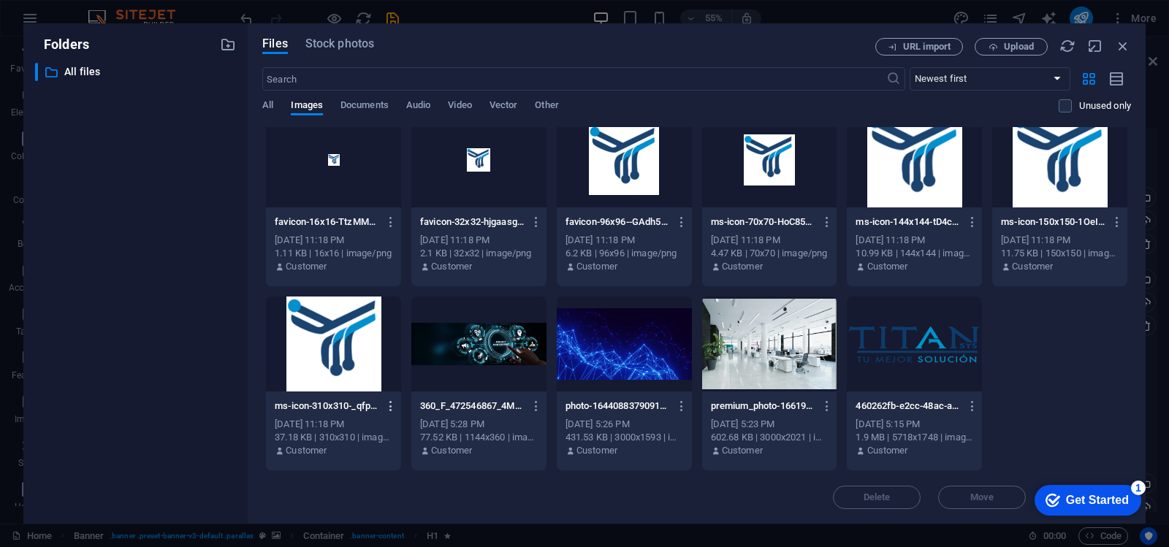
click at [390, 410] on icon "button" at bounding box center [391, 406] width 14 height 13
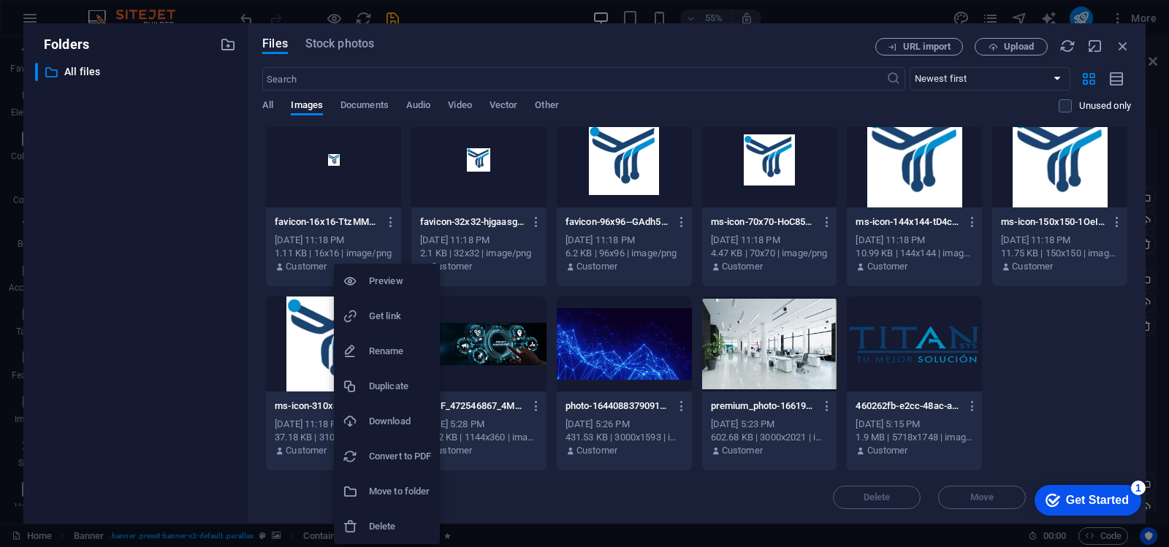
click at [391, 529] on h6 "Delete" at bounding box center [400, 527] width 62 height 18
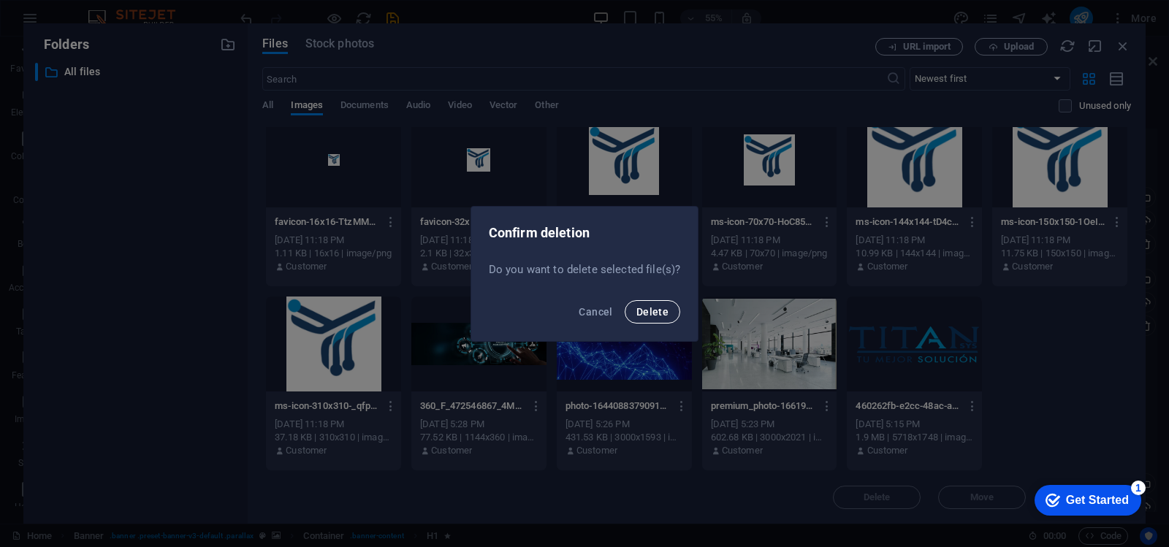
click at [643, 310] on span "Delete" at bounding box center [652, 312] width 32 height 12
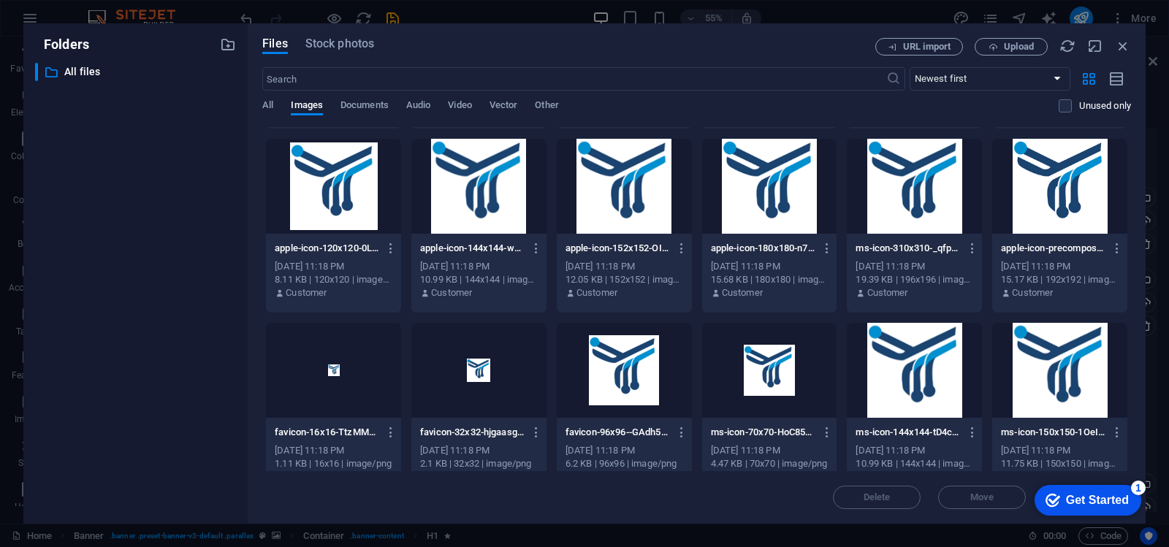
scroll to position [348, 0]
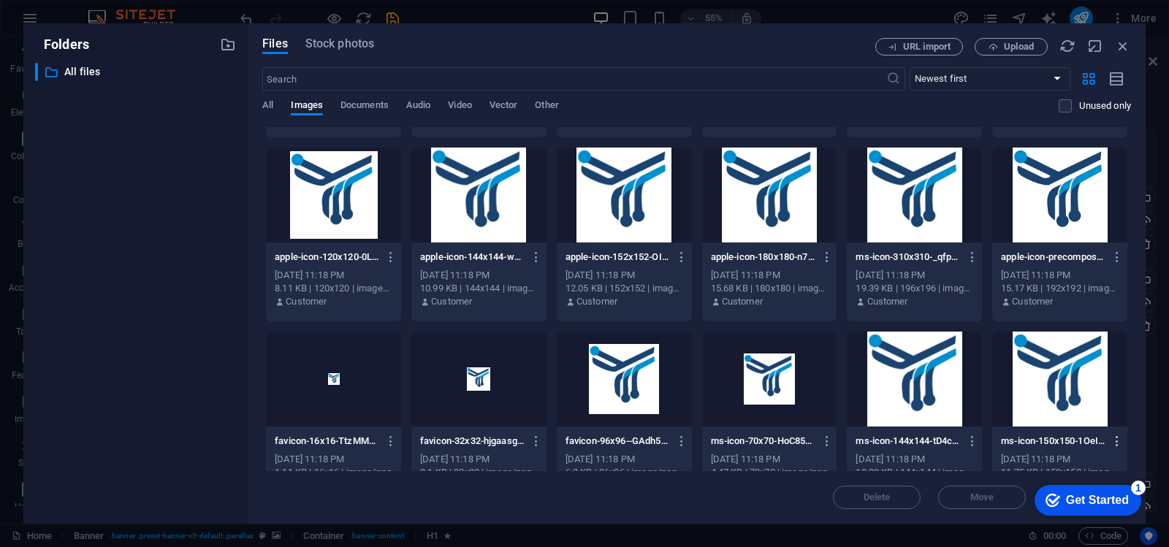
click at [1117, 442] on icon "button" at bounding box center [1117, 441] width 14 height 13
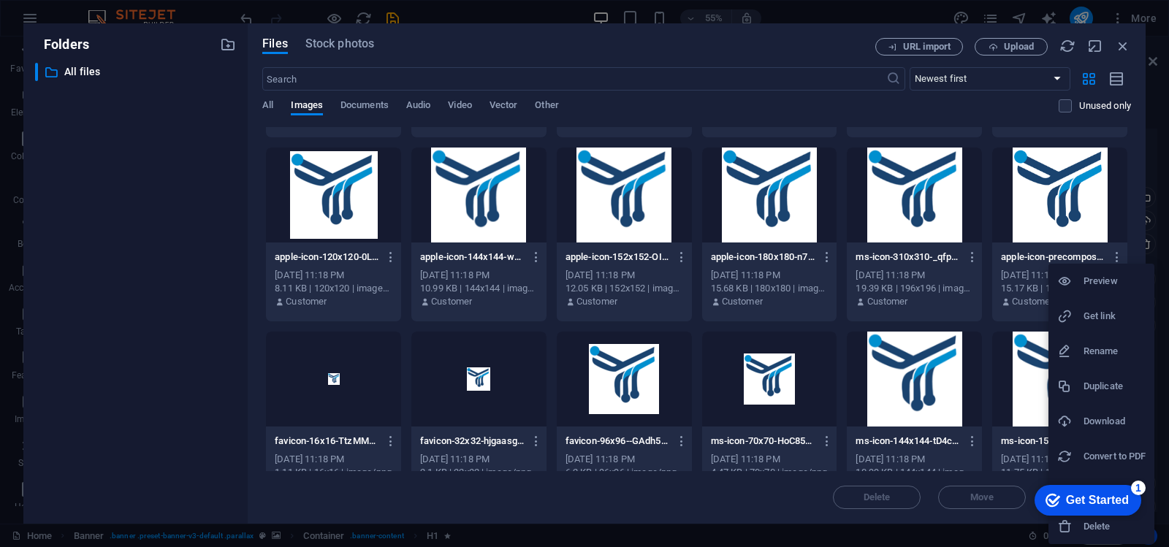
click at [243, 186] on div at bounding box center [584, 273] width 1169 height 547
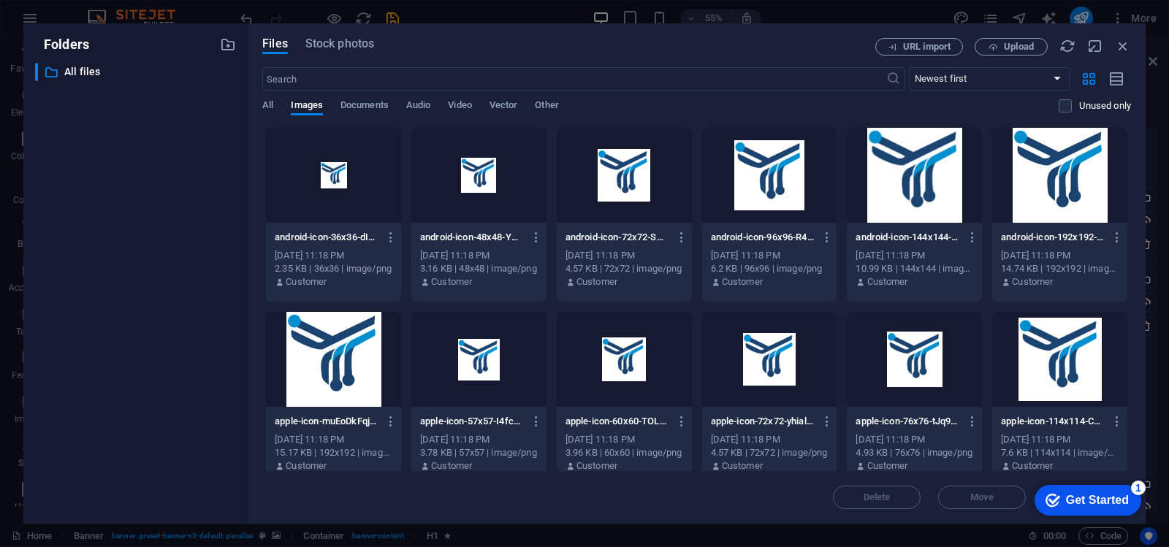
scroll to position [0, 0]
click at [1063, 110] on label at bounding box center [1065, 105] width 13 height 13
click at [0, 0] on input "checkbox" at bounding box center [0, 0] width 0 height 0
click at [1062, 108] on label at bounding box center [1065, 105] width 13 height 13
click at [0, 0] on input "checkbox" at bounding box center [0, 0] width 0 height 0
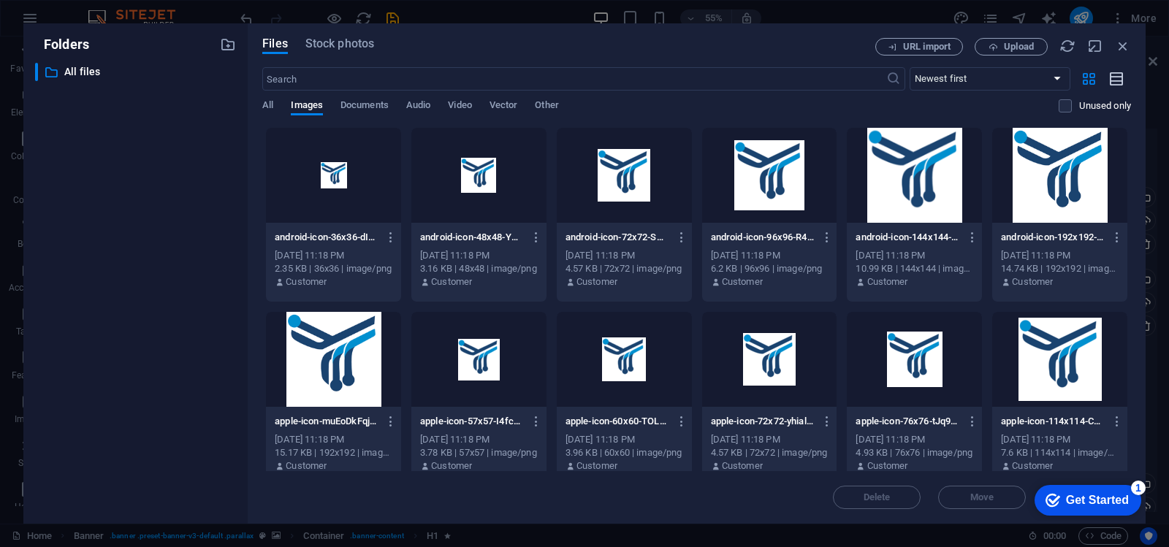
click at [1110, 83] on icon "button" at bounding box center [1117, 79] width 16 height 17
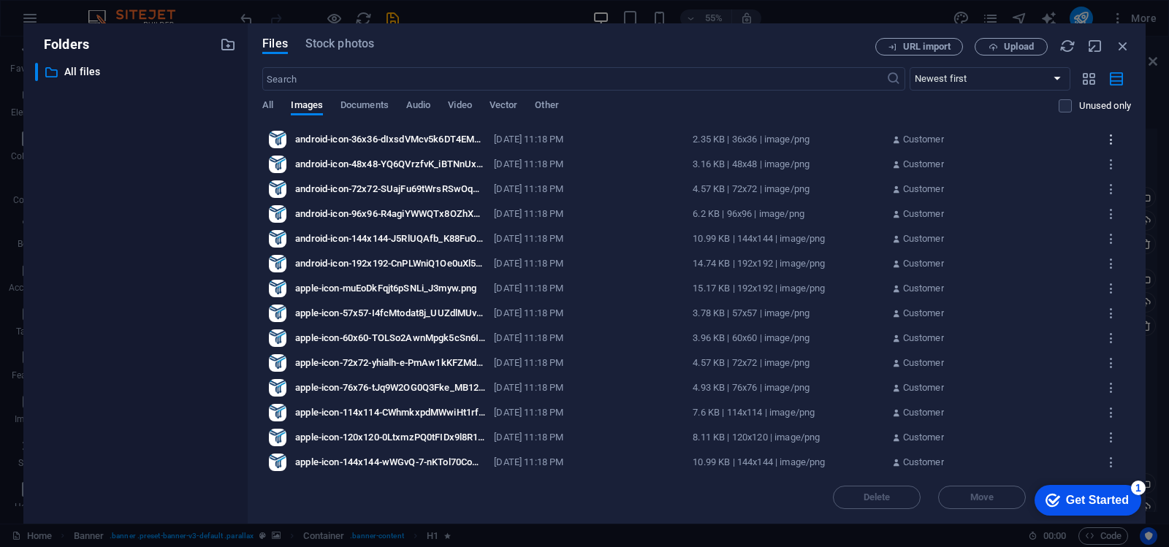
click at [1109, 137] on icon "button" at bounding box center [1112, 139] width 14 height 13
click at [1105, 419] on h6 "Delete" at bounding box center [1114, 423] width 62 height 18
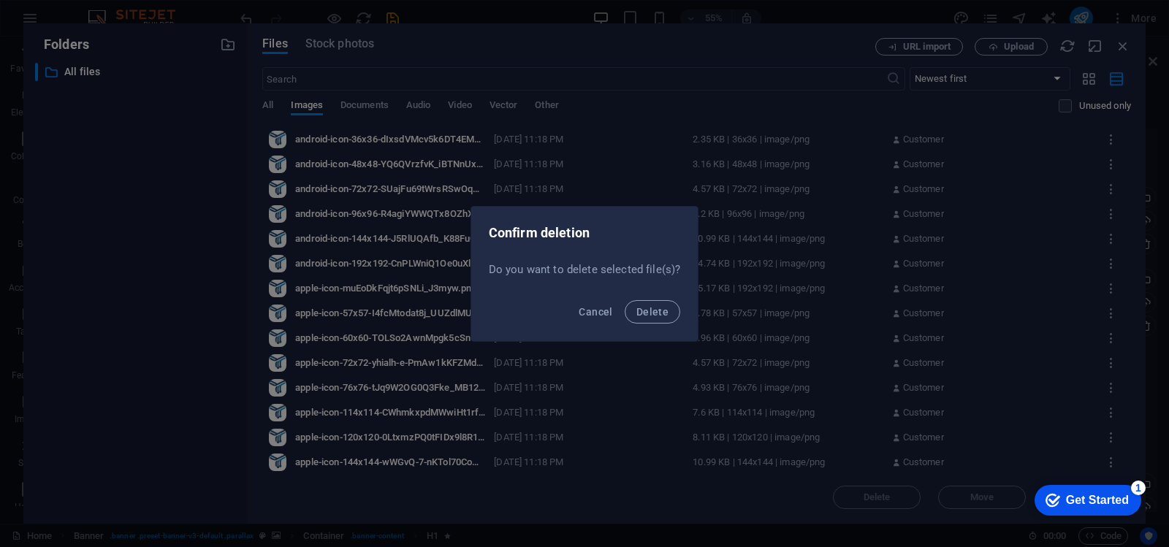
drag, startPoint x: 664, startPoint y: 310, endPoint x: 809, endPoint y: 259, distance: 153.9
click at [668, 310] on button "Delete" at bounding box center [653, 311] width 56 height 23
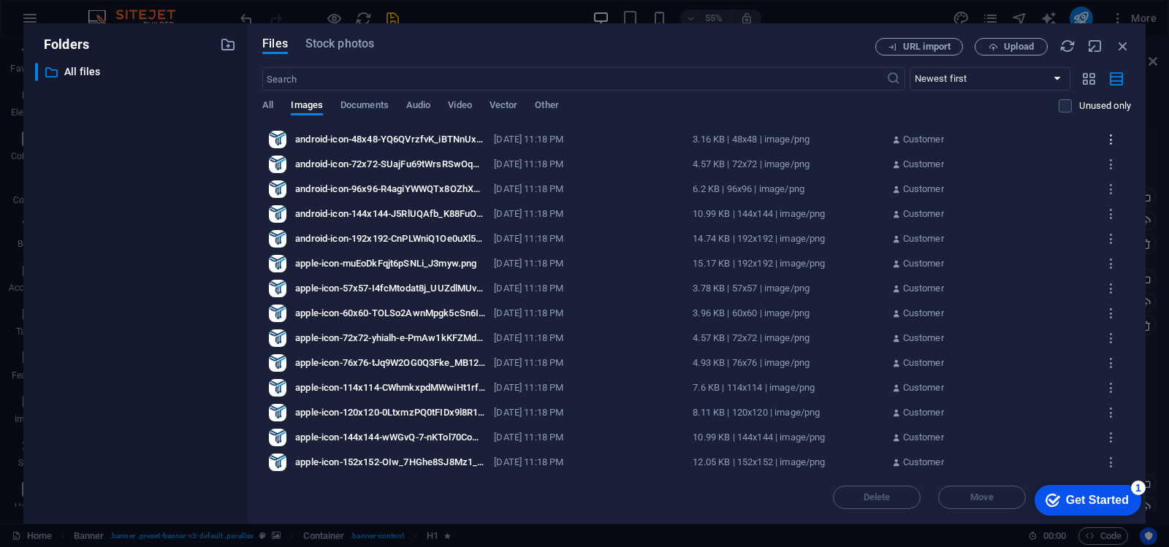
click at [1111, 136] on icon "button" at bounding box center [1112, 139] width 14 height 13
click at [1094, 415] on h6 "Delete" at bounding box center [1114, 423] width 62 height 18
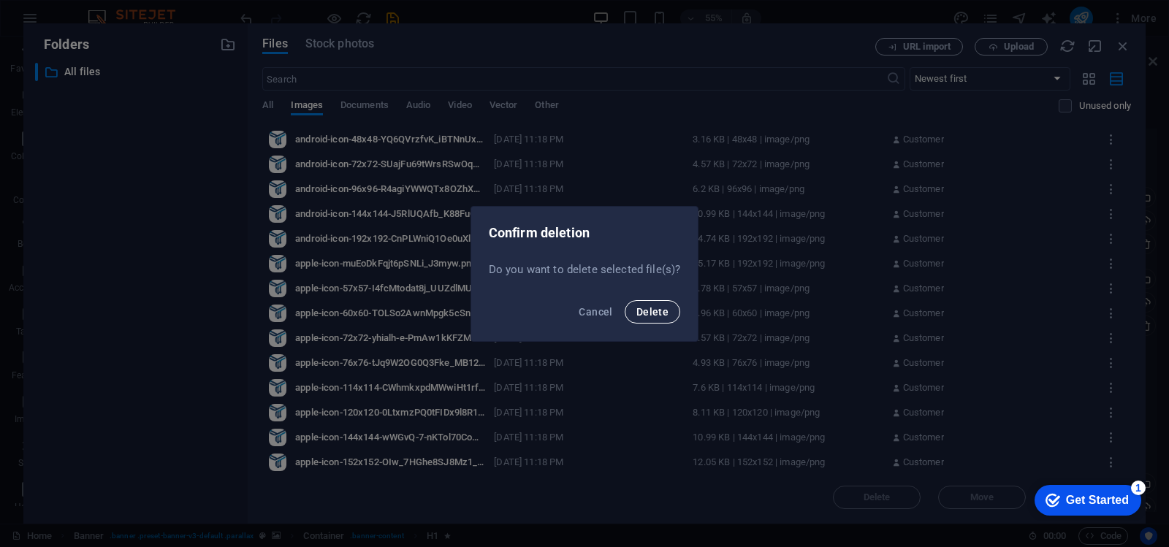
click at [660, 309] on span "Delete" at bounding box center [652, 312] width 32 height 12
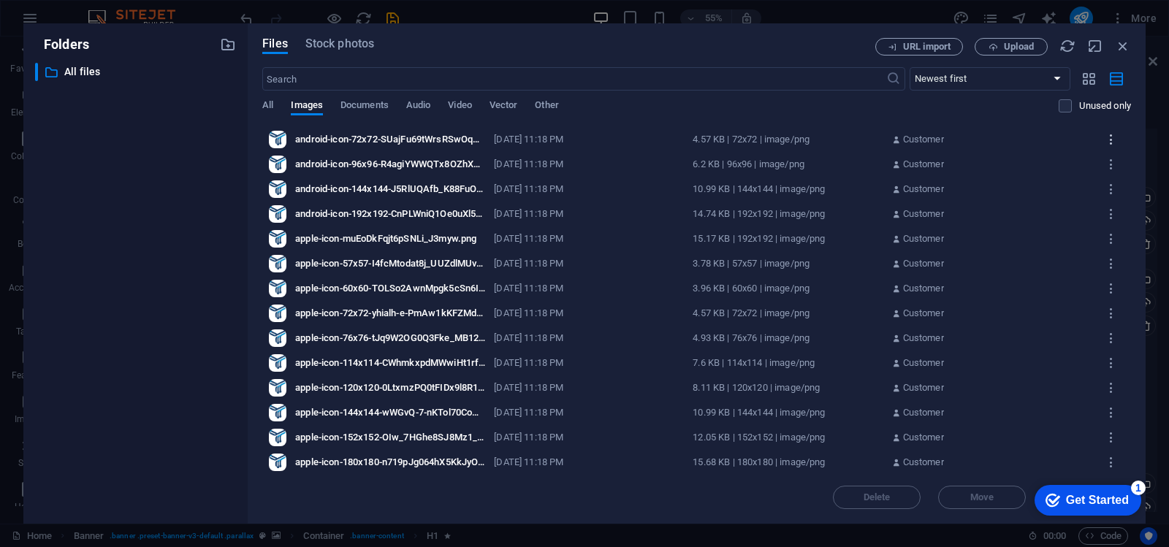
click at [1110, 134] on icon "button" at bounding box center [1112, 139] width 14 height 13
click at [1086, 413] on li "Delete" at bounding box center [1101, 422] width 106 height 35
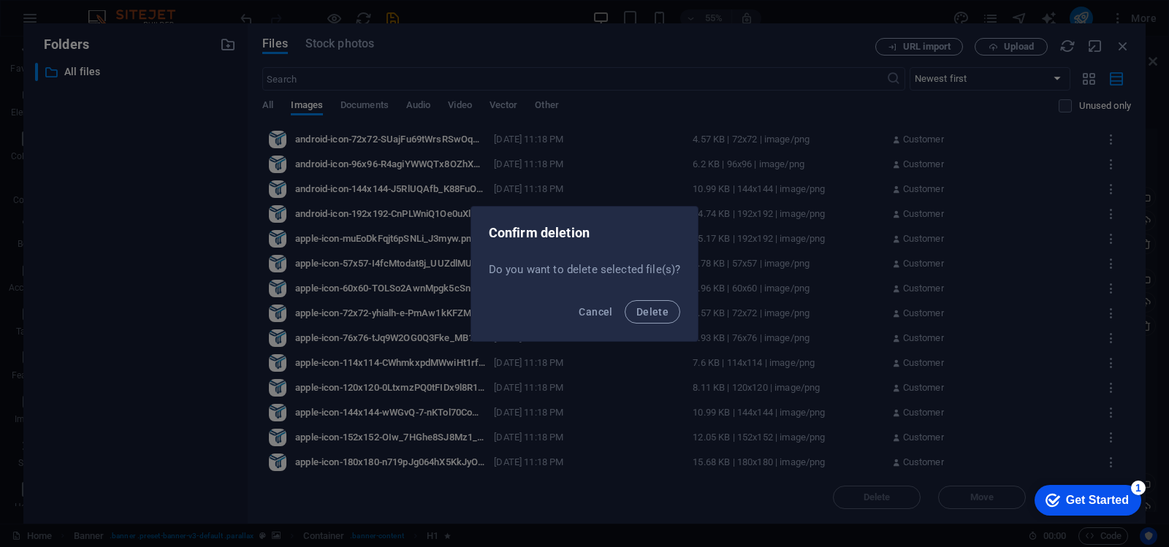
drag, startPoint x: 642, startPoint y: 306, endPoint x: 847, endPoint y: 241, distance: 214.7
click at [646, 306] on span "Delete" at bounding box center [652, 312] width 32 height 12
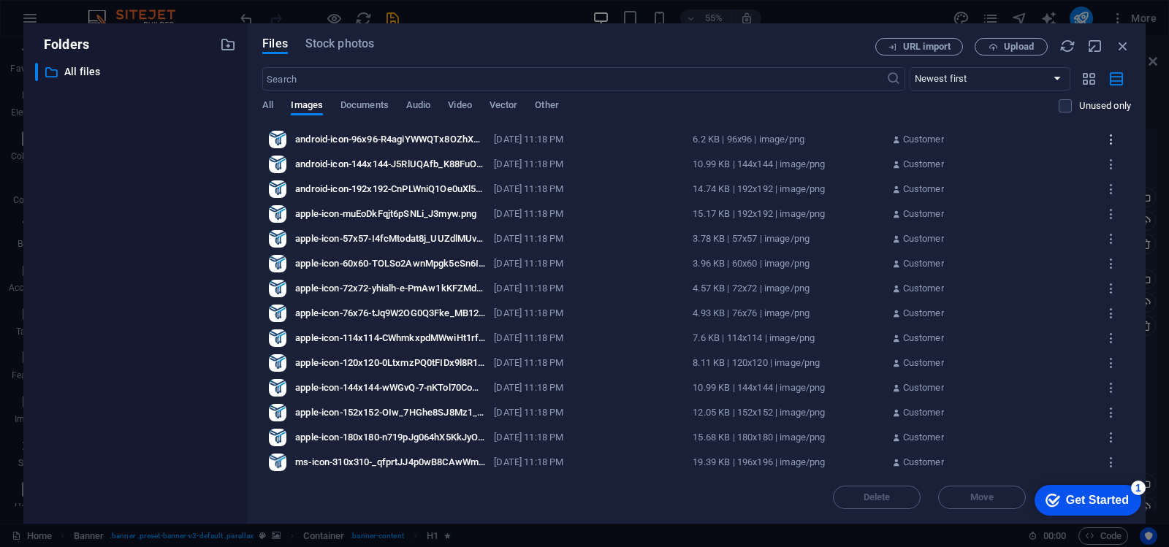
click at [1110, 142] on icon "button" at bounding box center [1112, 139] width 14 height 13
click at [1094, 415] on h6 "Delete" at bounding box center [1114, 423] width 62 height 18
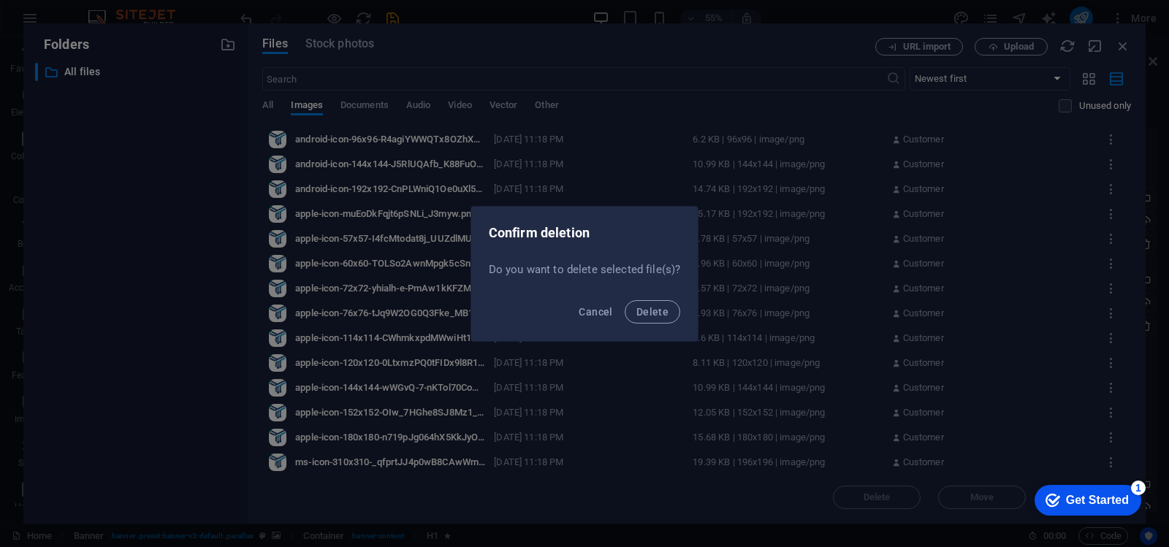
click at [654, 313] on span "Delete" at bounding box center [652, 312] width 32 height 12
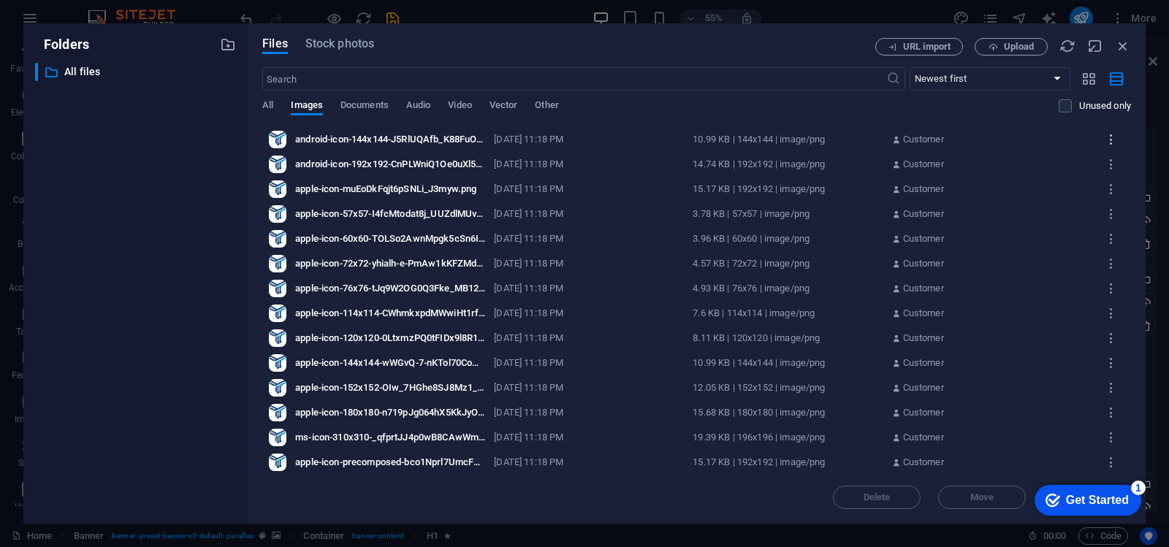
click at [1111, 134] on icon "button" at bounding box center [1112, 139] width 14 height 13
click at [1101, 420] on h6 "Delete" at bounding box center [1114, 423] width 62 height 18
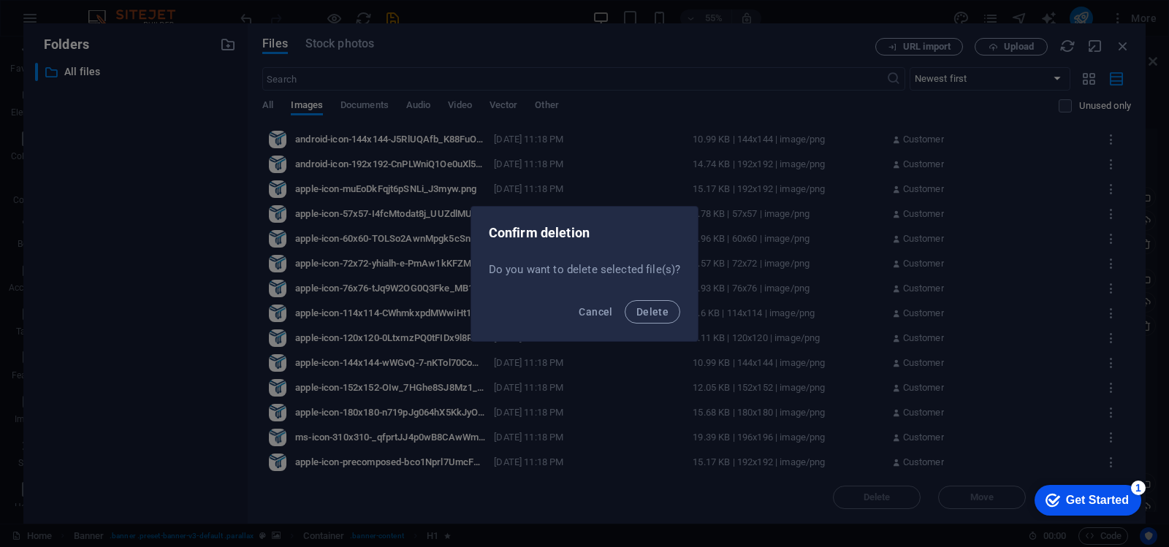
drag, startPoint x: 658, startPoint y: 311, endPoint x: 850, endPoint y: 276, distance: 196.0
click at [660, 309] on span "Delete" at bounding box center [652, 312] width 32 height 12
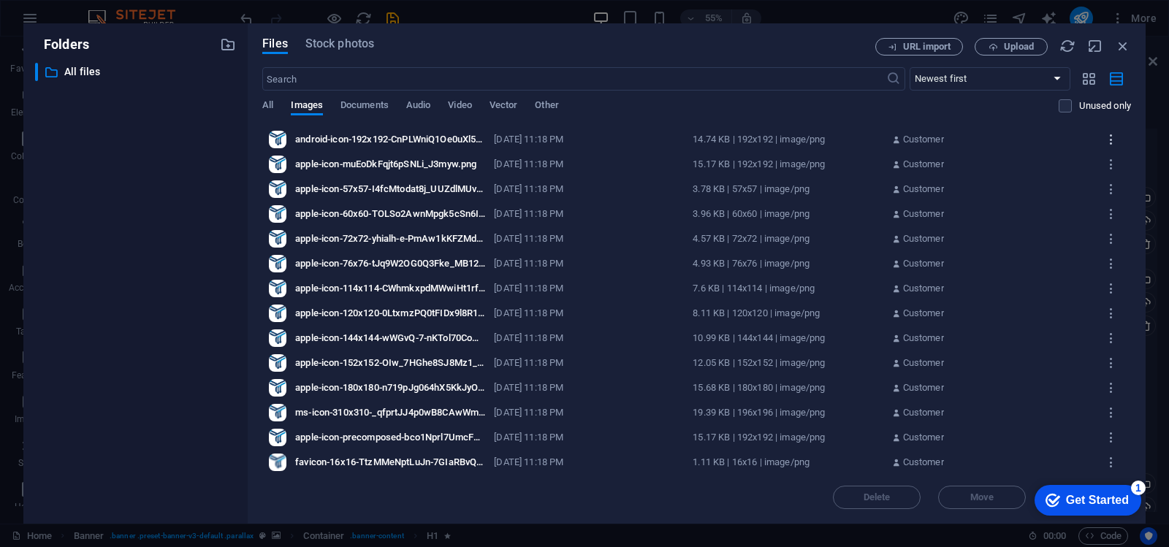
click at [1112, 135] on icon "button" at bounding box center [1112, 139] width 14 height 13
click at [1095, 425] on h6 "Delete" at bounding box center [1114, 423] width 62 height 18
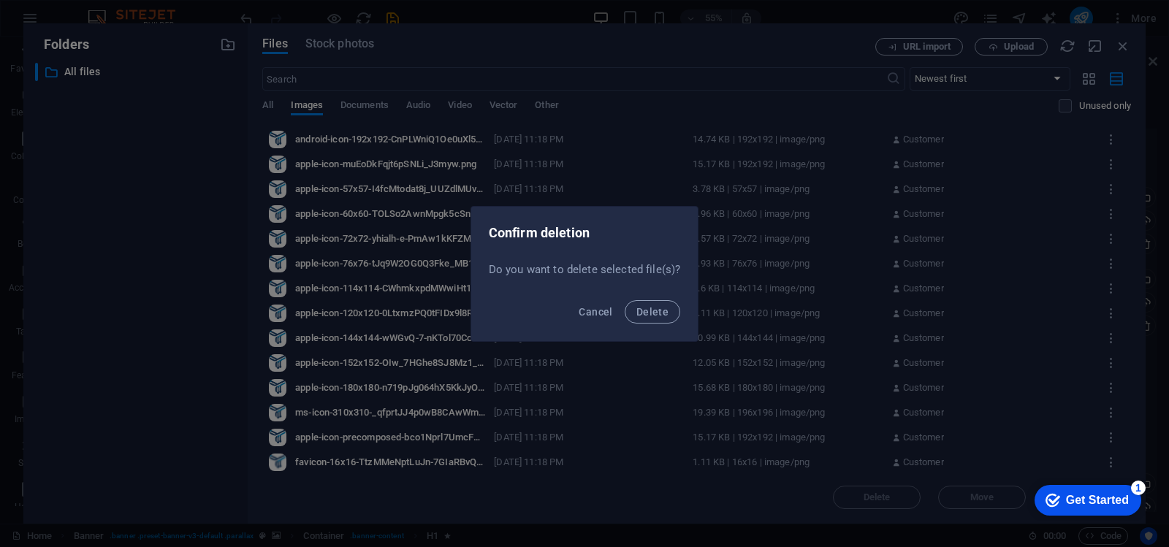
drag, startPoint x: 657, startPoint y: 313, endPoint x: 769, endPoint y: 269, distance: 121.0
click at [658, 313] on span "Delete" at bounding box center [652, 312] width 32 height 12
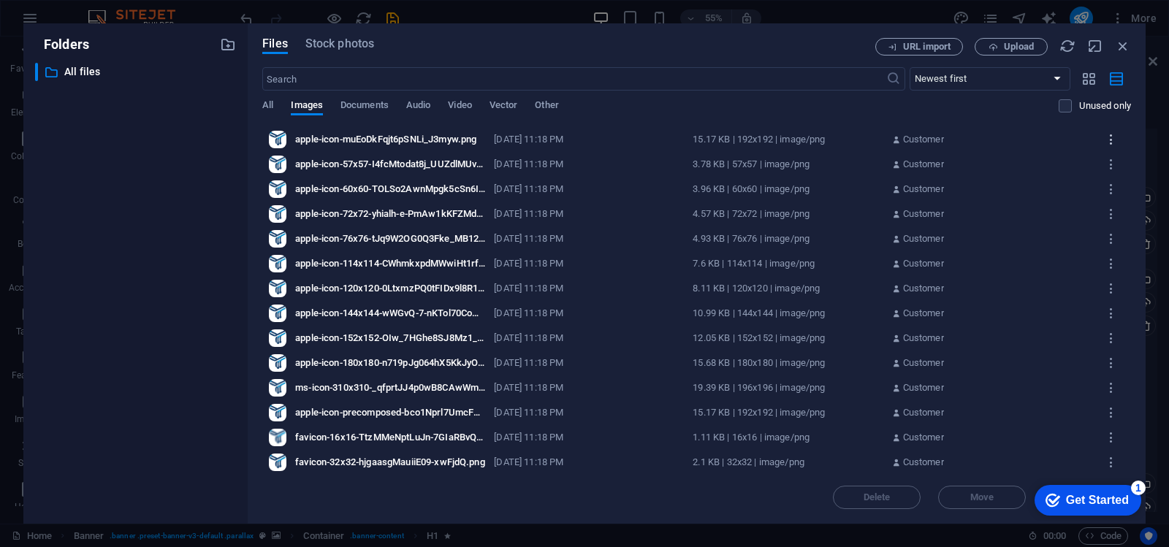
click at [1109, 137] on icon "button" at bounding box center [1112, 139] width 14 height 13
click at [1088, 419] on h6 "Delete" at bounding box center [1114, 423] width 62 height 18
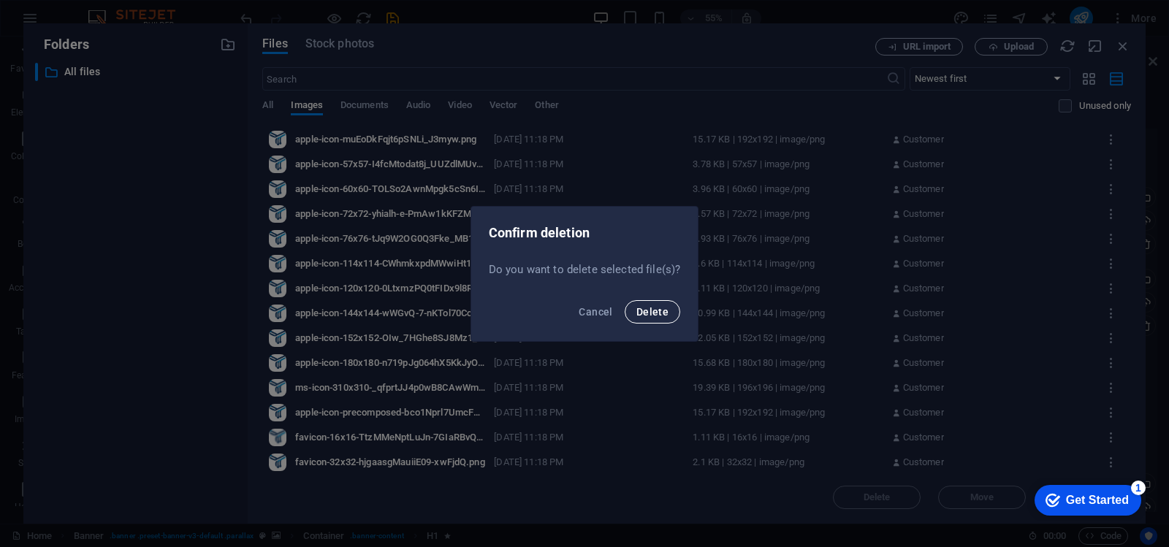
click at [645, 311] on span "Delete" at bounding box center [652, 312] width 32 height 12
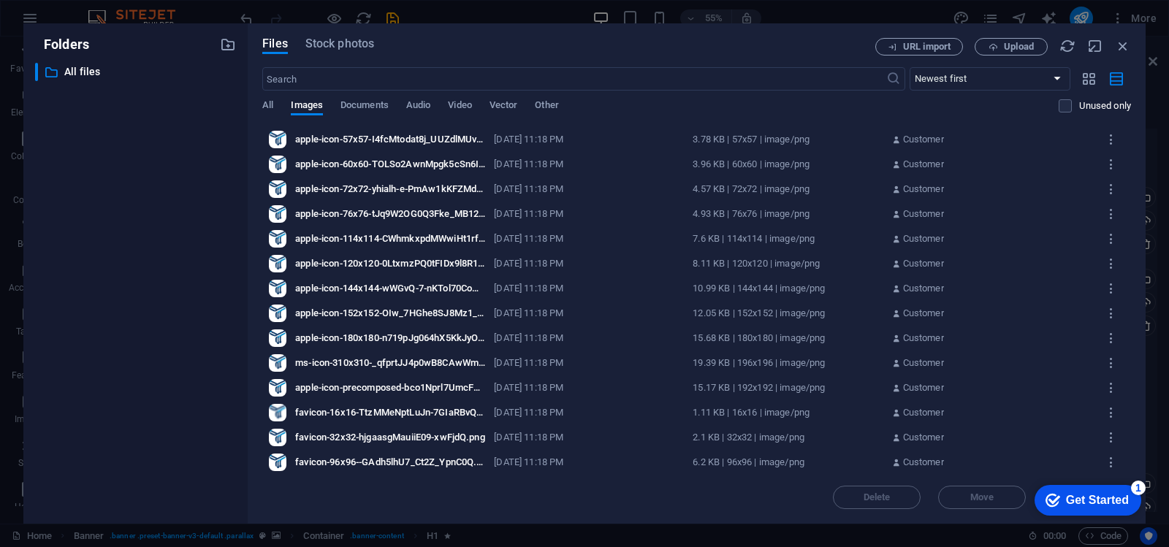
click at [303, 137] on div "apple-icon-57x57-I4fcMtodat8j_UUZdlMUvw.png" at bounding box center [390, 139] width 190 height 13
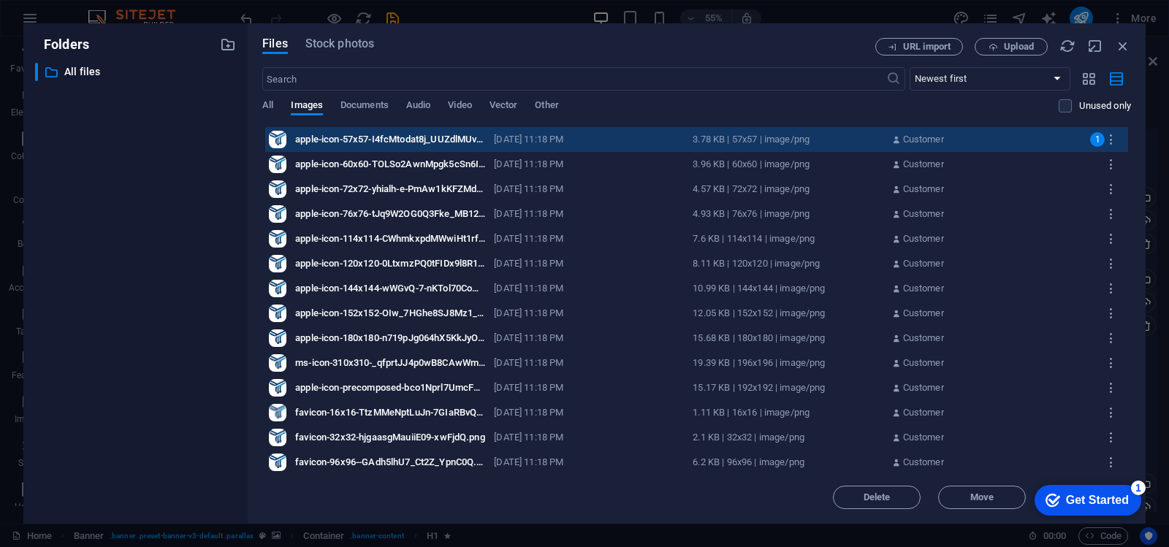
click at [357, 157] on div "apple-icon-60x60-TOLSo2AwnMpgk5cSn6IJfg.png apple-icon-60x60-TOLSo2AwnMpgk5cSn6…" at bounding box center [696, 164] width 863 height 25
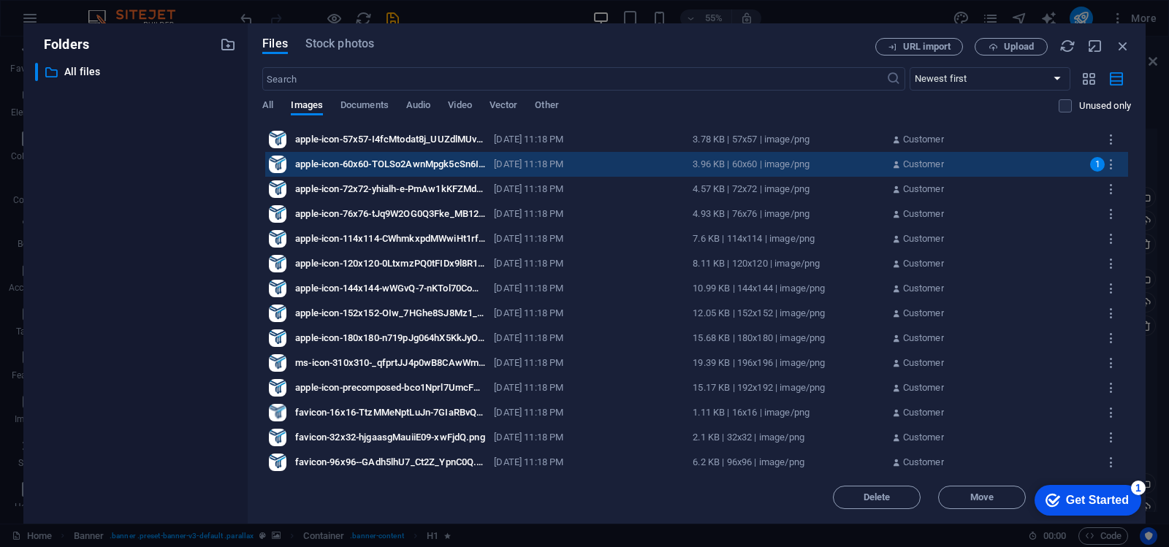
click at [953, 141] on div "Customer" at bounding box center [986, 139] width 190 height 13
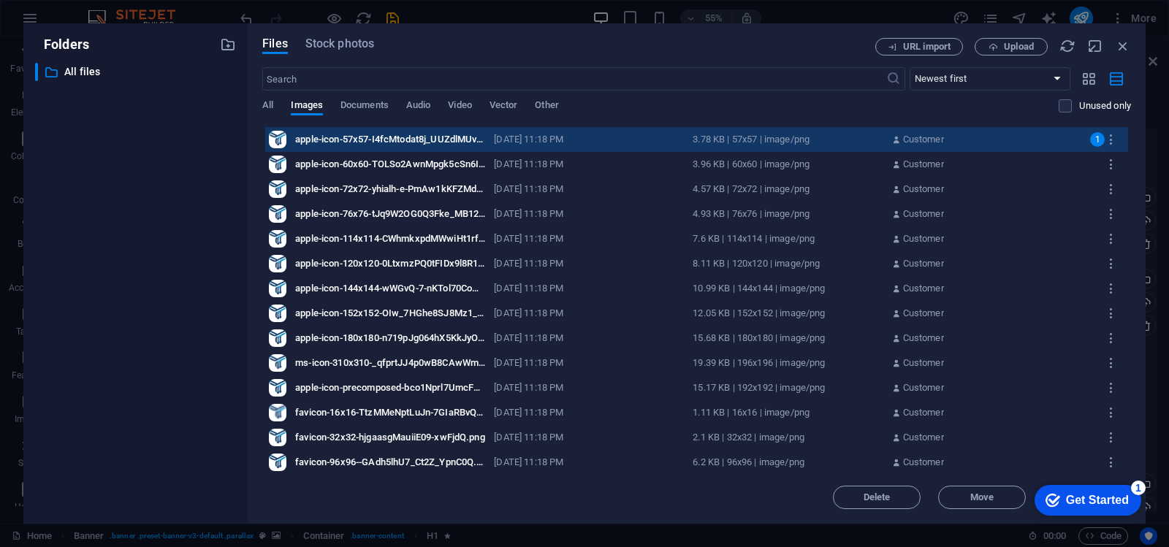
click at [952, 169] on div "apple-icon-60x60-TOLSo2AwnMpgk5cSn6IJfg.png apple-icon-60x60-TOLSo2AwnMpgk5cSn6…" at bounding box center [696, 164] width 863 height 25
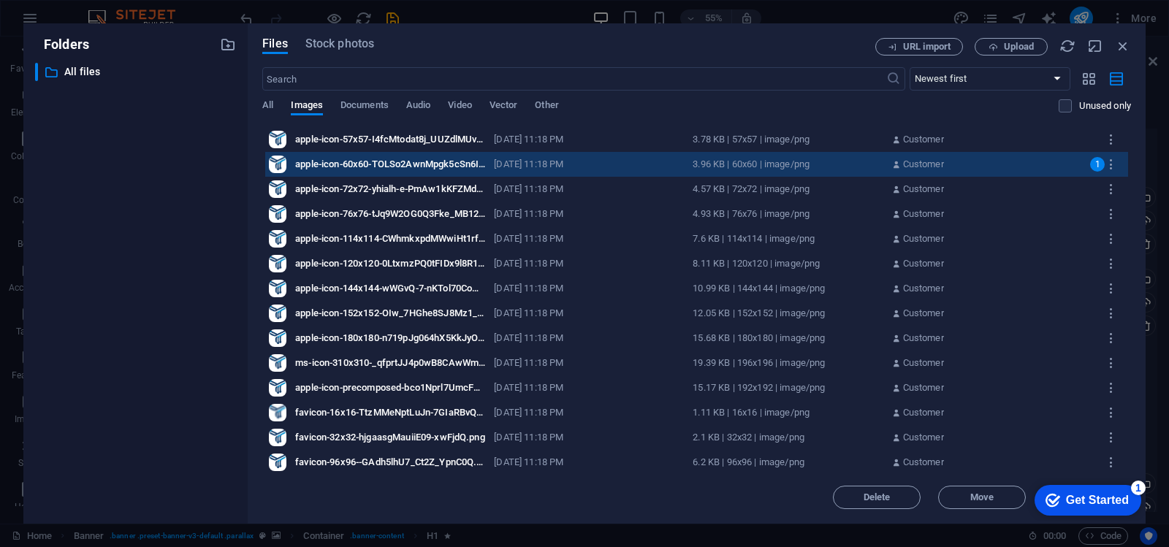
click at [934, 139] on p "Customer" at bounding box center [923, 139] width 41 height 13
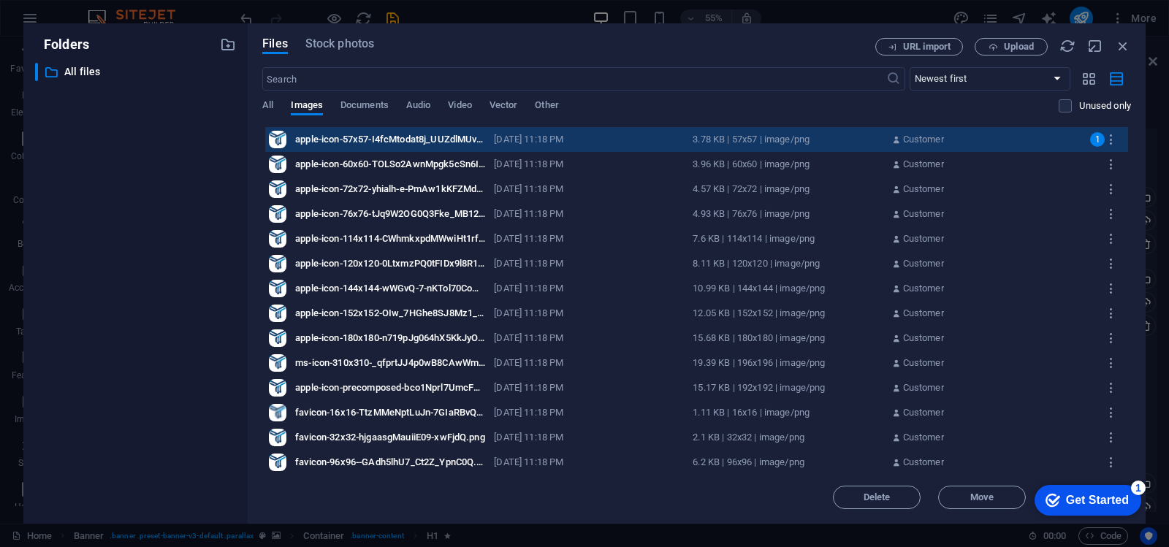
click at [927, 164] on p "Customer" at bounding box center [923, 164] width 41 height 13
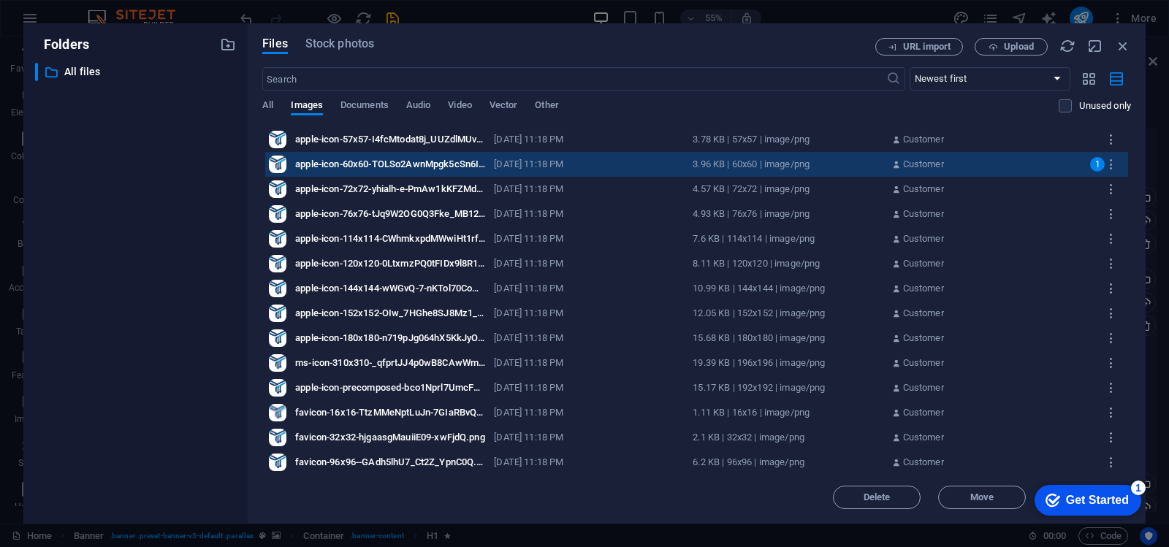
drag, startPoint x: 921, startPoint y: 182, endPoint x: 931, endPoint y: 186, distance: 11.1
click at [920, 182] on div "apple-icon-72x72-yhialh-e-PmAw1kKFZMdOQ.png apple-icon-72x72-yhialh-e-PmAw1kKFZ…" at bounding box center [696, 189] width 863 height 25
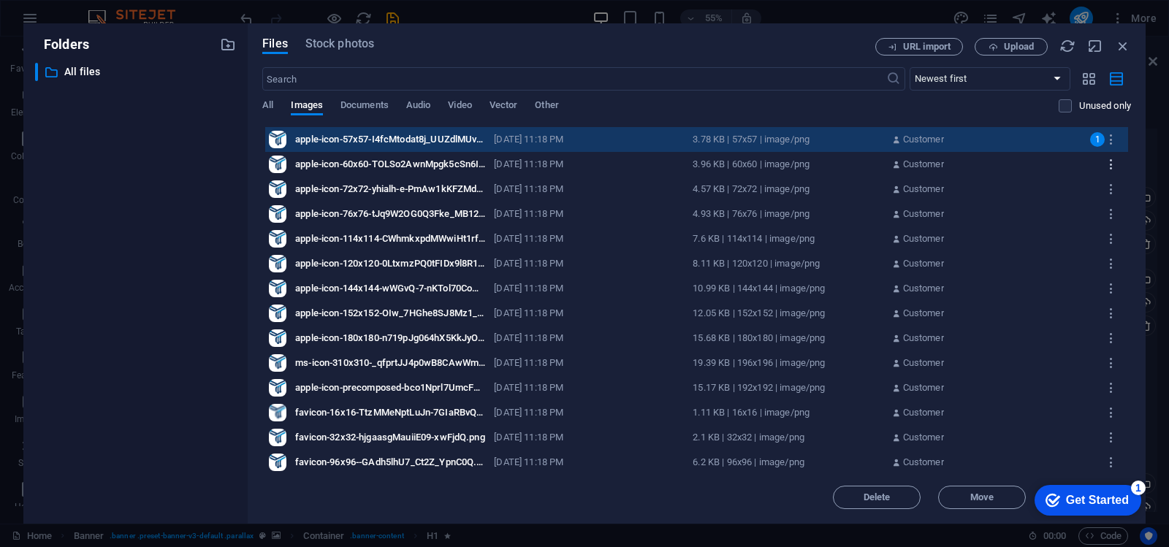
click at [1099, 157] on button "button" at bounding box center [1112, 164] width 26 height 23
click at [1078, 158] on div at bounding box center [584, 273] width 1169 height 547
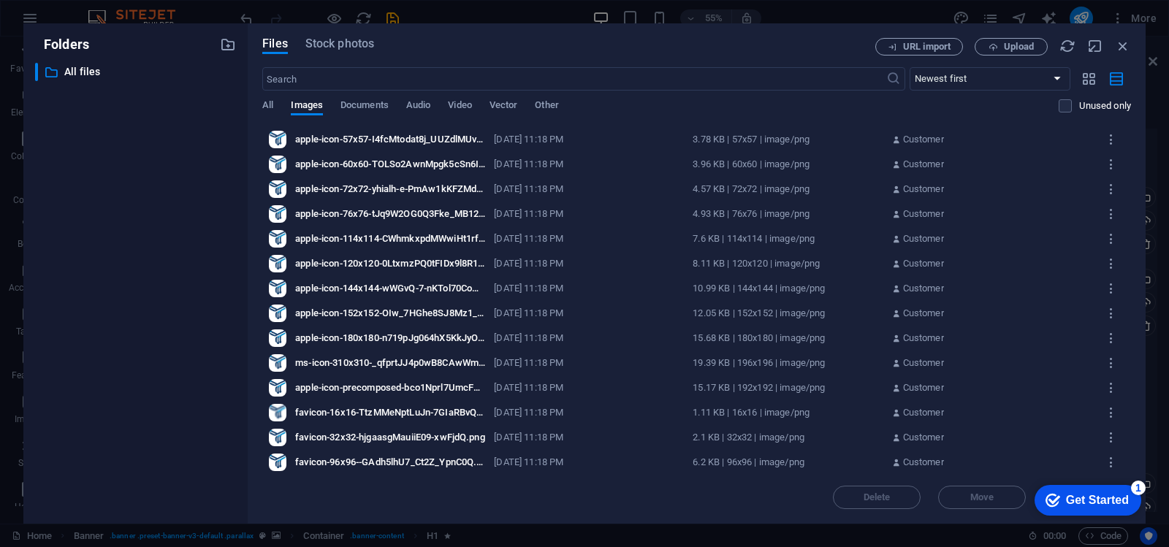
click at [1086, 161] on div "apple-icon-60x60-TOLSo2AwnMpgk5cSn6IJfg.png apple-icon-60x60-TOLSo2AwnMpgk5cSn6…" at bounding box center [696, 164] width 863 height 25
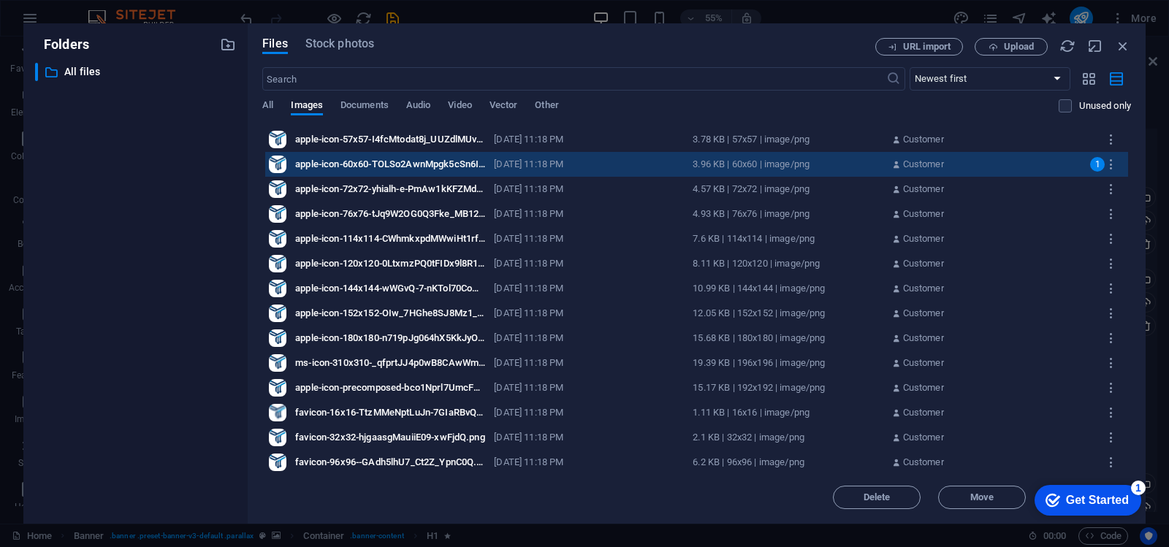
click at [1072, 133] on div "Customer" at bounding box center [986, 139] width 190 height 13
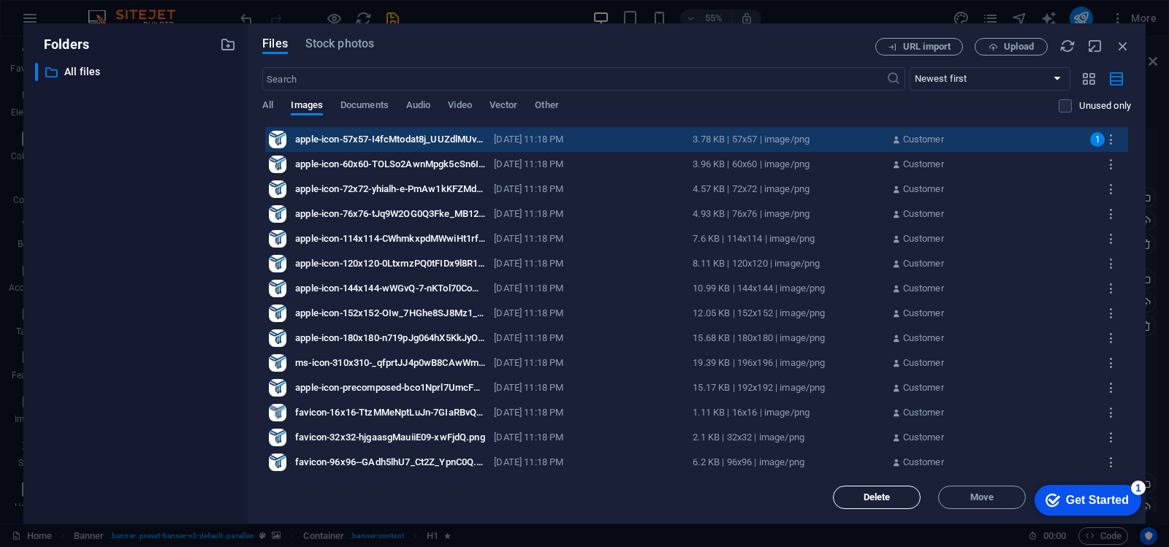
click at [869, 500] on span "Delete" at bounding box center [877, 497] width 27 height 9
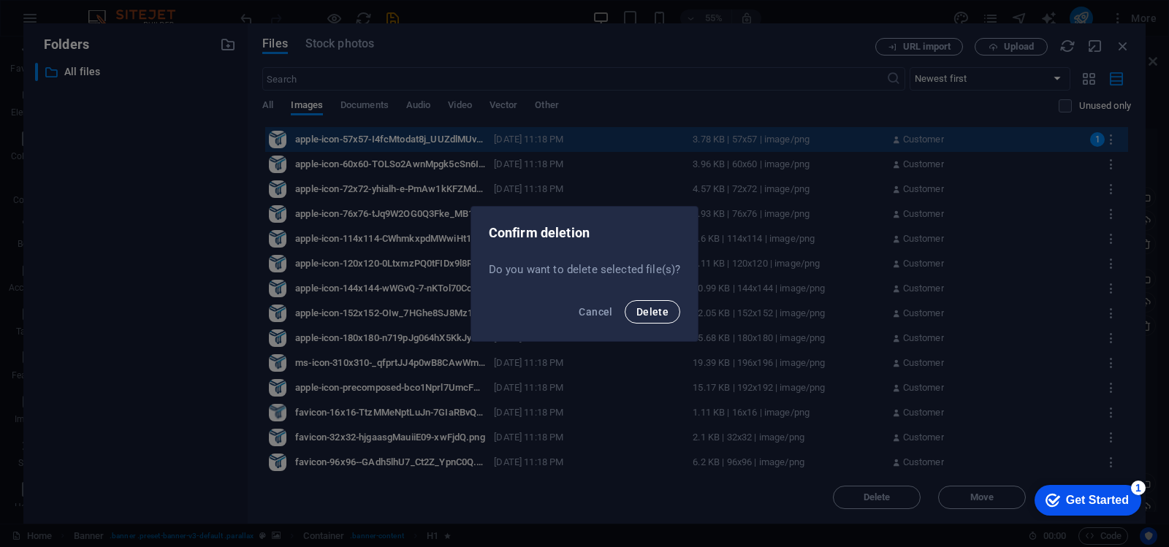
click at [654, 313] on span "Delete" at bounding box center [652, 312] width 32 height 12
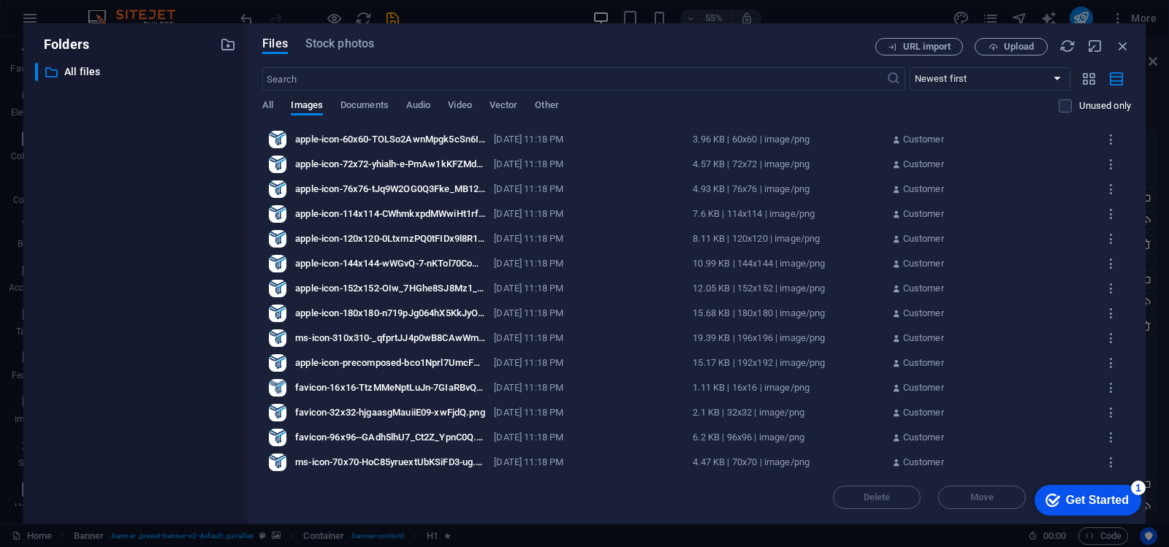
click at [791, 137] on div "3.96 KB | 60x60 | image/png" at bounding box center [788, 139] width 190 height 13
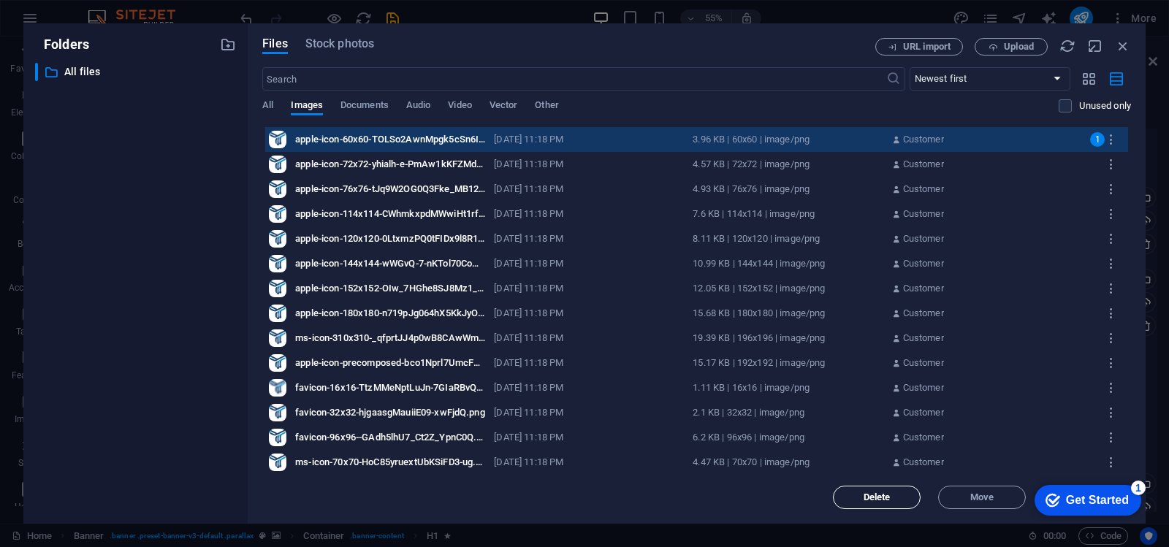
click at [883, 503] on button "Delete" at bounding box center [877, 497] width 88 height 23
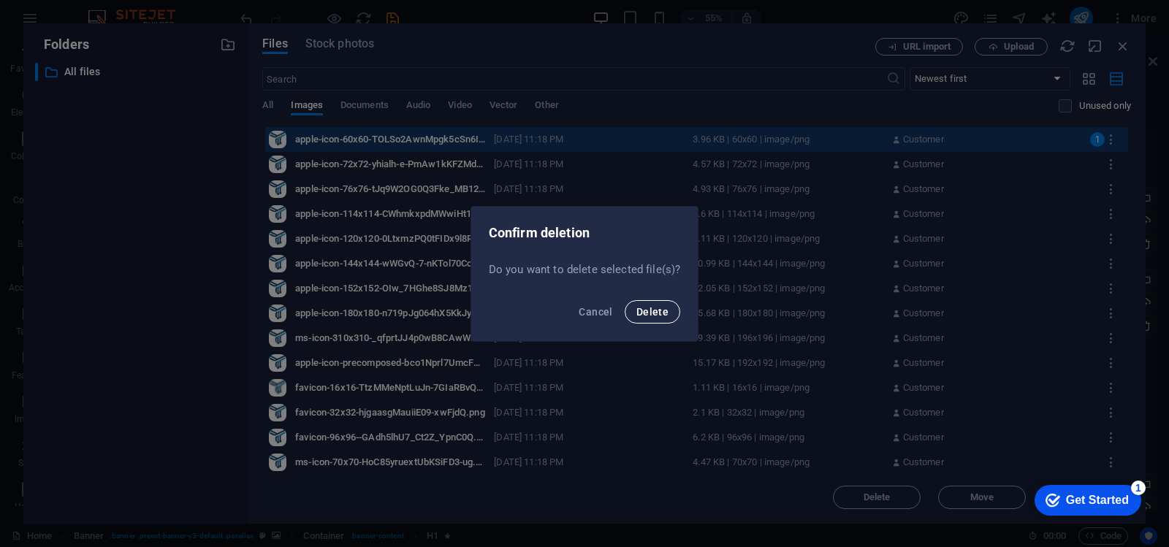
drag, startPoint x: 651, startPoint y: 313, endPoint x: 856, endPoint y: 286, distance: 206.4
click at [652, 313] on span "Delete" at bounding box center [652, 312] width 32 height 12
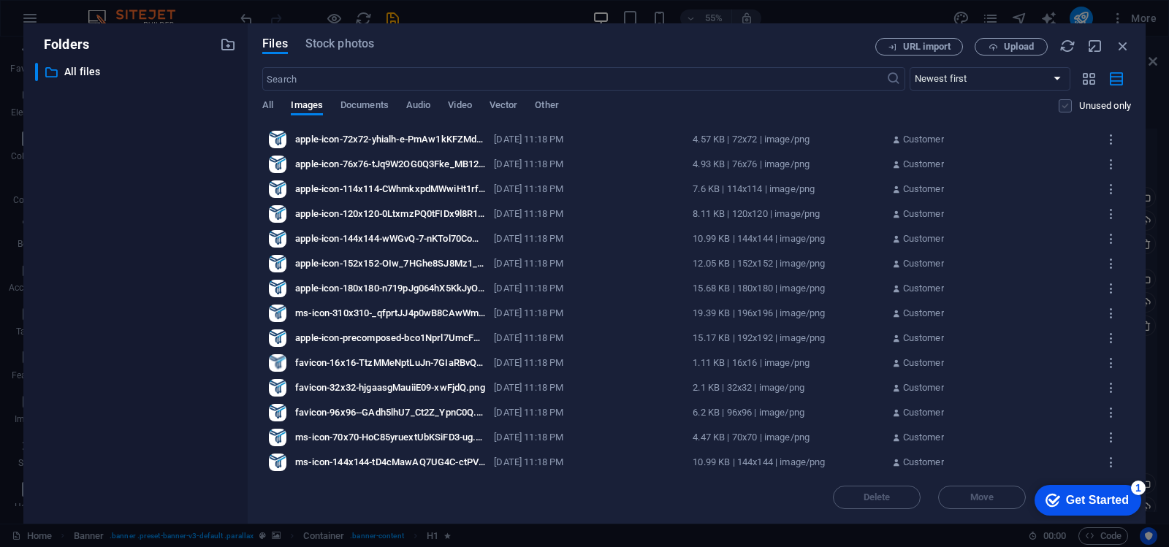
click at [1064, 106] on label at bounding box center [1065, 105] width 13 height 13
click at [0, 0] on input "checkbox" at bounding box center [0, 0] width 0 height 0
drag, startPoint x: 910, startPoint y: 138, endPoint x: 927, endPoint y: 146, distance: 18.6
click at [912, 139] on p "Customer" at bounding box center [923, 139] width 41 height 13
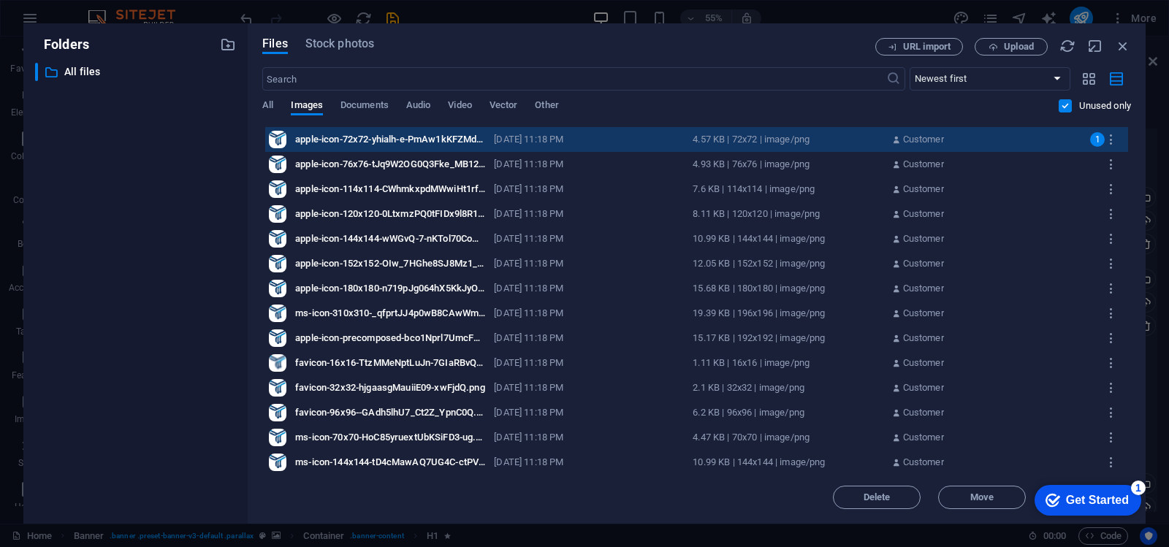
click at [942, 159] on p "Customer" at bounding box center [923, 164] width 41 height 13
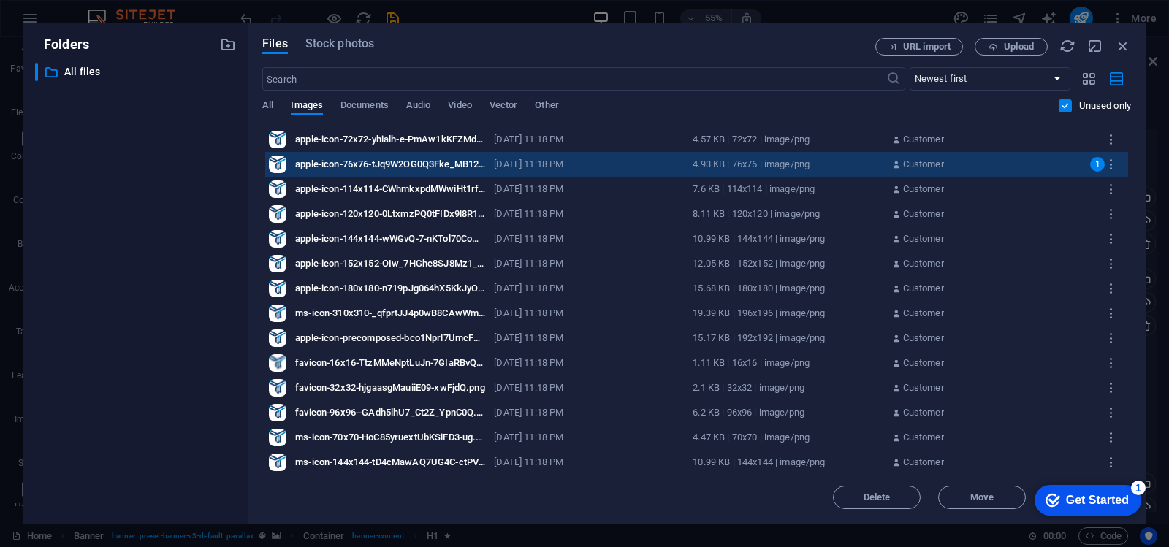
click at [896, 143] on icon at bounding box center [895, 139] width 9 height 13
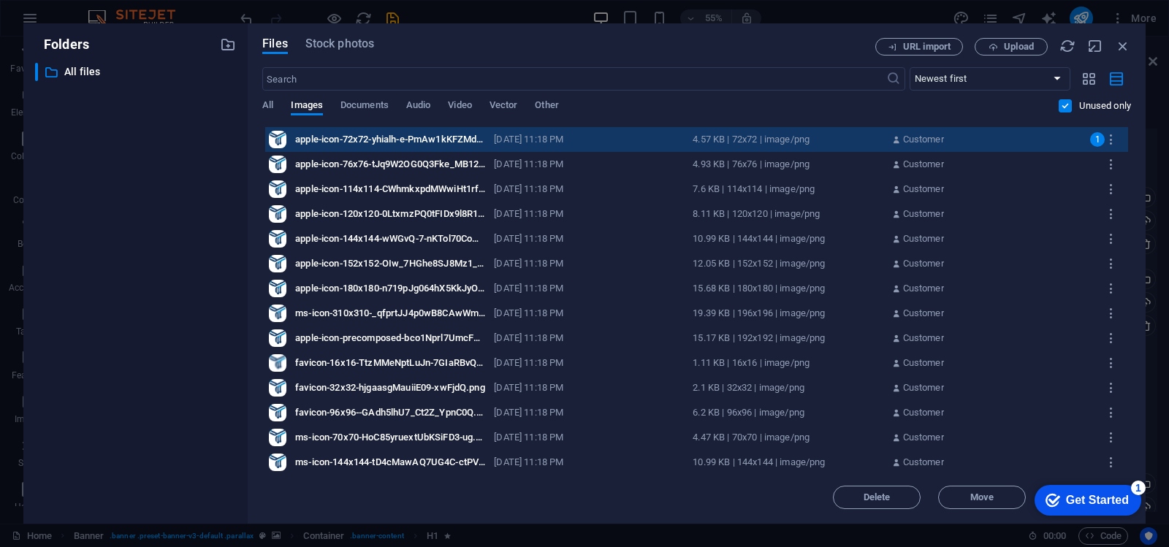
click at [892, 164] on icon at bounding box center [895, 164] width 9 height 13
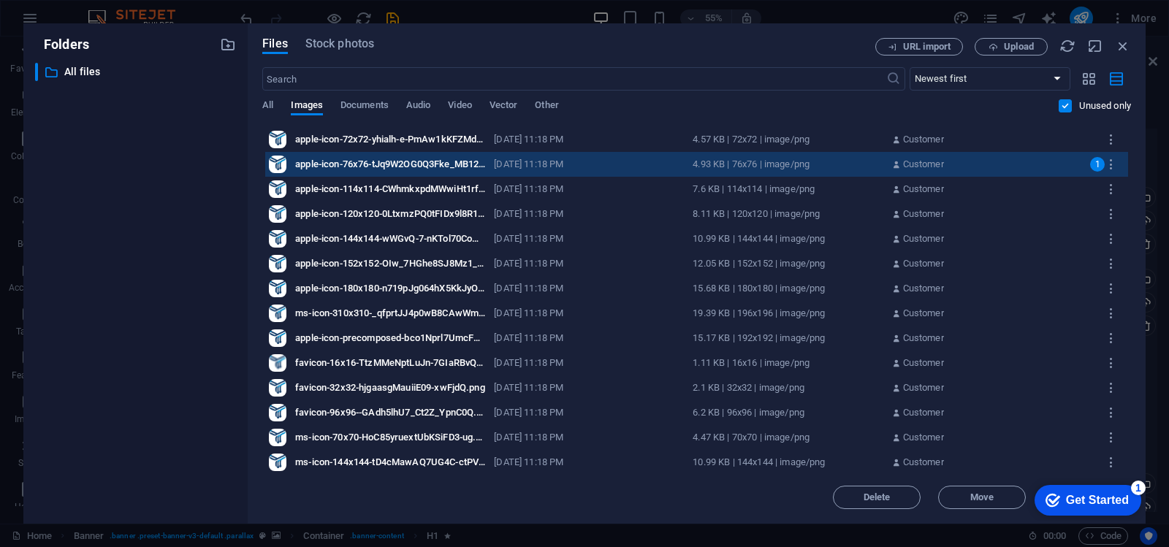
click at [899, 151] on div "apple-icon-72x72-yhialh-e-PmAw1kKFZMdOQ.png apple-icon-72x72-yhialh-e-PmAw1kKFZ…" at bounding box center [696, 139] width 863 height 25
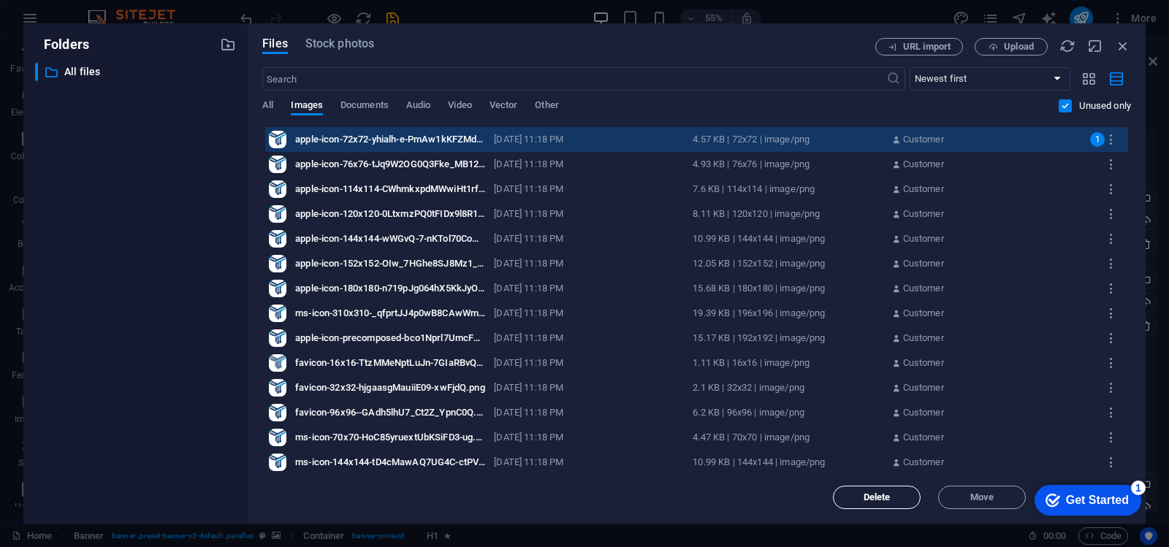
click at [888, 494] on span "Delete" at bounding box center [877, 497] width 27 height 9
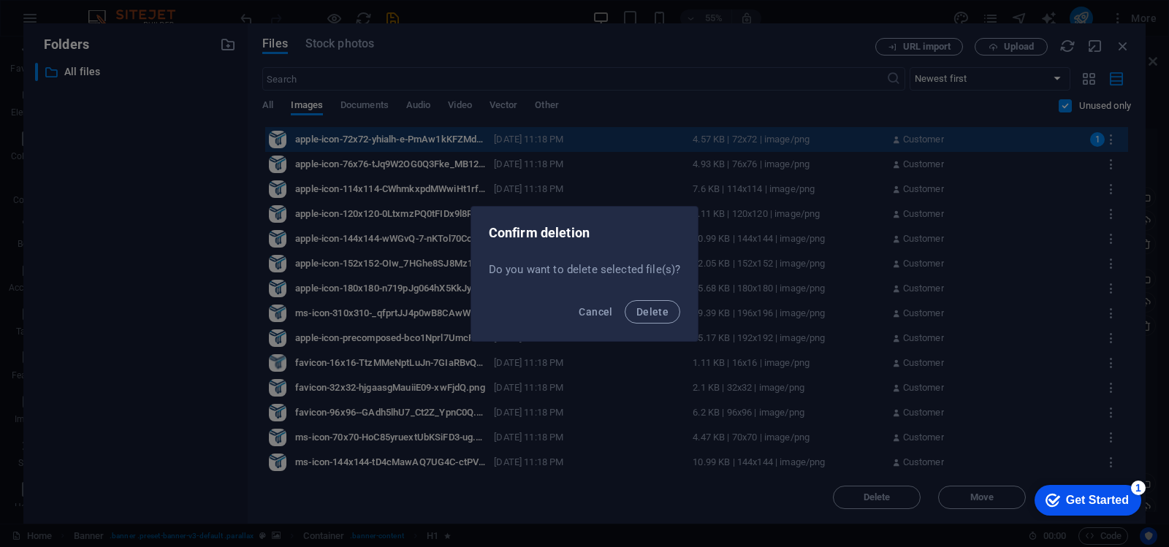
drag, startPoint x: 644, startPoint y: 311, endPoint x: 866, endPoint y: 246, distance: 230.5
click at [648, 311] on span "Delete" at bounding box center [652, 312] width 32 height 12
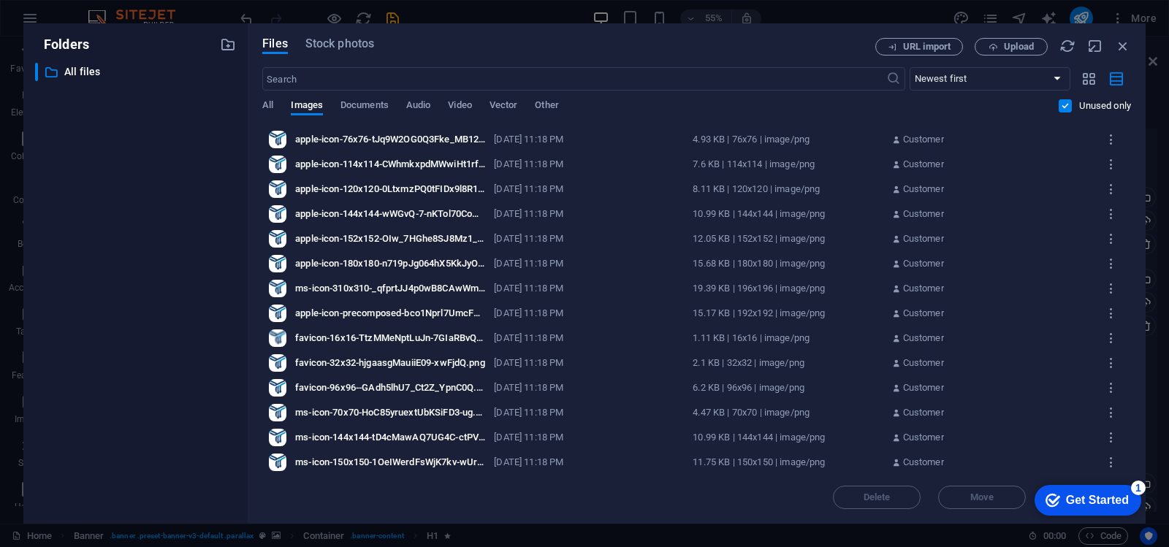
click at [1065, 99] on label at bounding box center [1065, 105] width 13 height 13
click at [0, 0] on input "checkbox" at bounding box center [0, 0] width 0 height 0
click at [1089, 71] on icon "button" at bounding box center [1089, 79] width 17 height 16
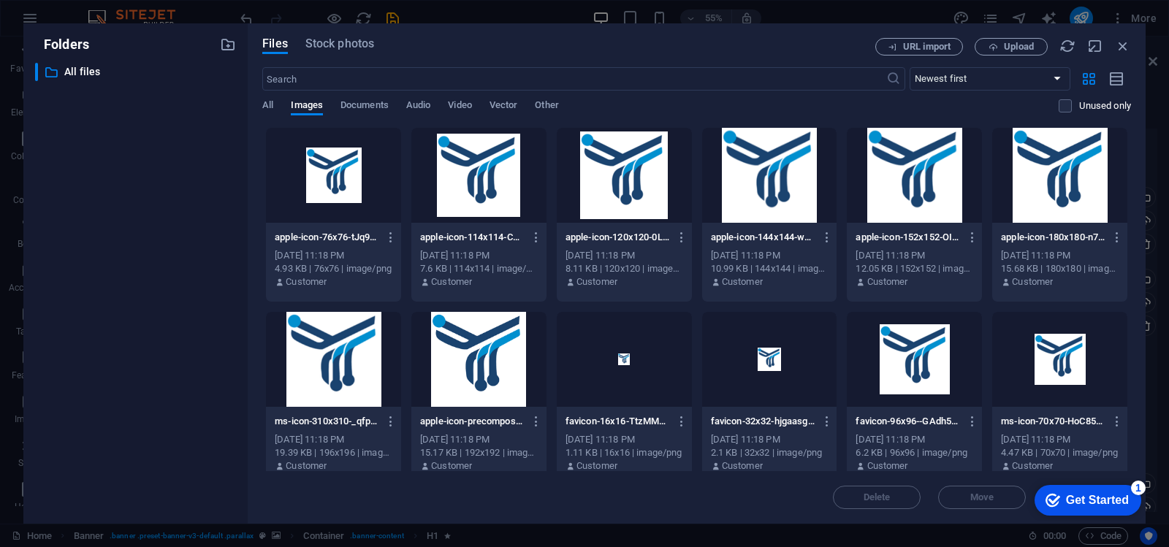
click at [331, 200] on div at bounding box center [333, 175] width 135 height 95
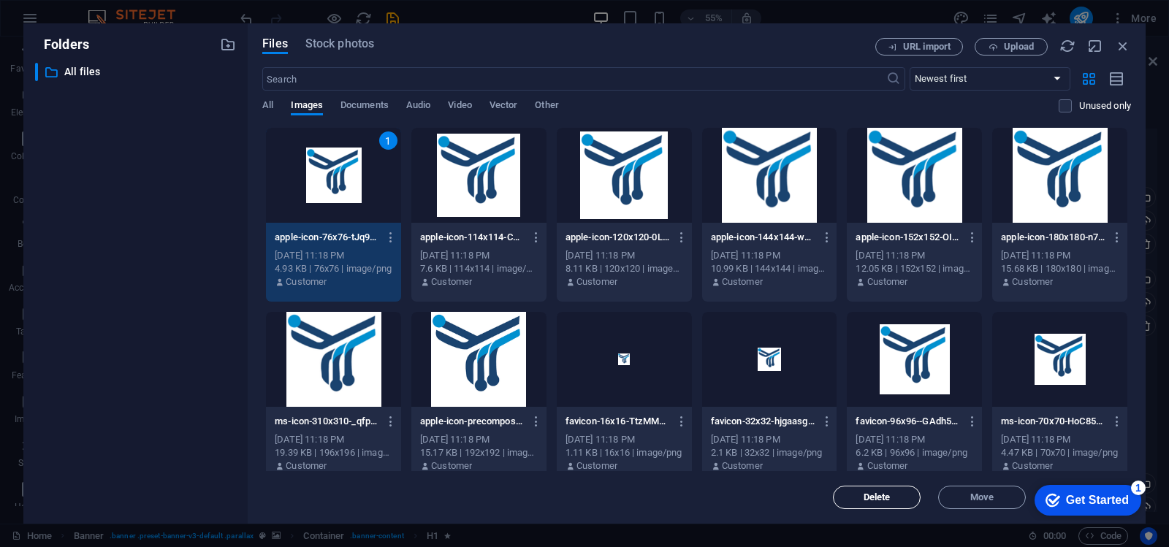
click at [903, 498] on span "Delete" at bounding box center [876, 497] width 75 height 9
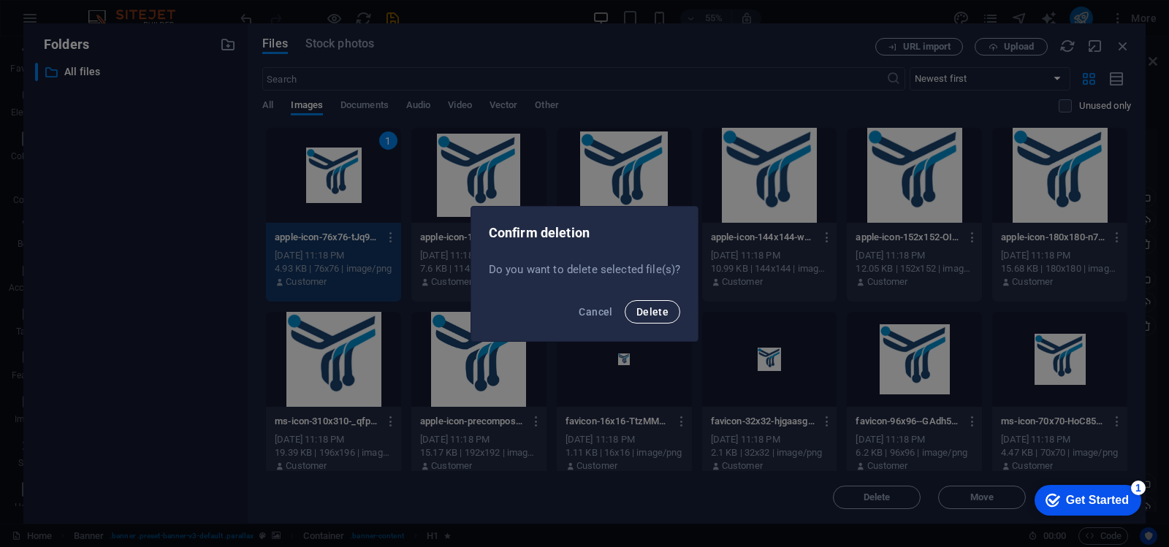
click at [651, 316] on span "Delete" at bounding box center [652, 312] width 32 height 12
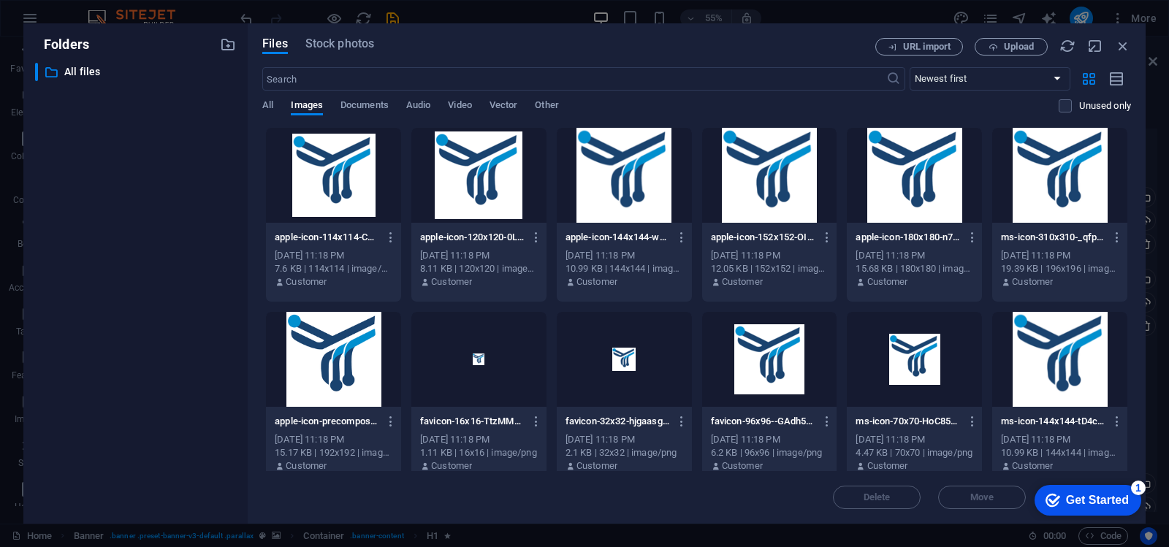
click at [331, 186] on div at bounding box center [333, 175] width 135 height 95
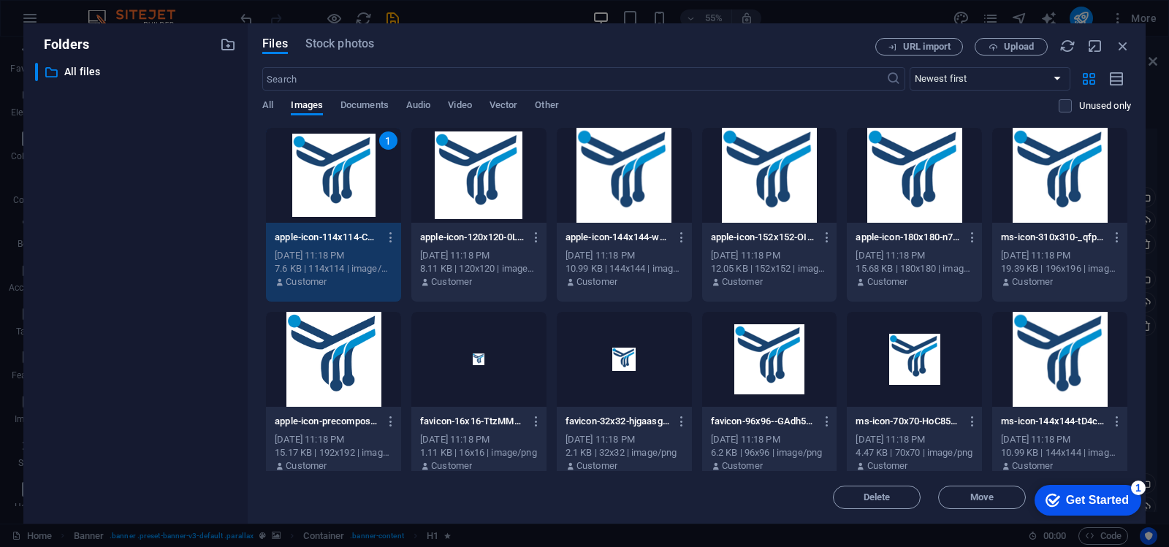
click at [454, 180] on div at bounding box center [478, 175] width 135 height 95
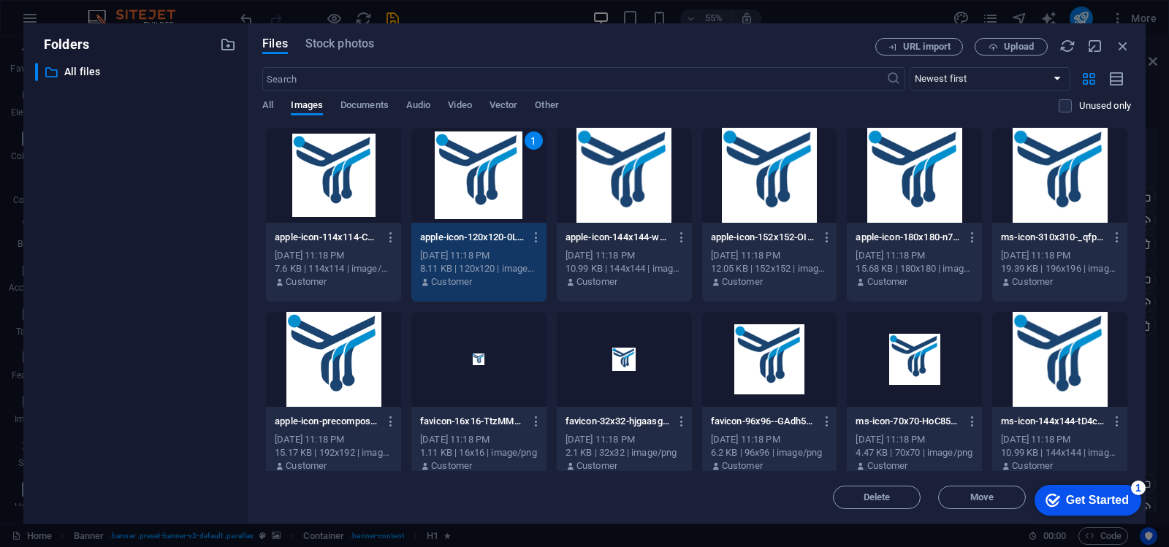
click at [628, 166] on div at bounding box center [624, 175] width 135 height 95
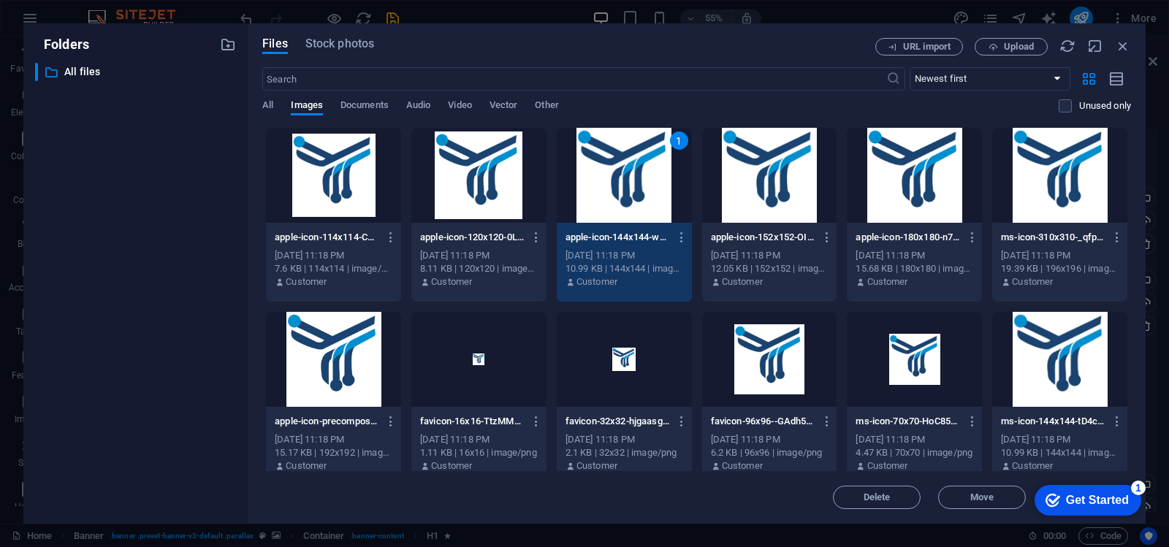
click at [737, 177] on div at bounding box center [769, 175] width 135 height 95
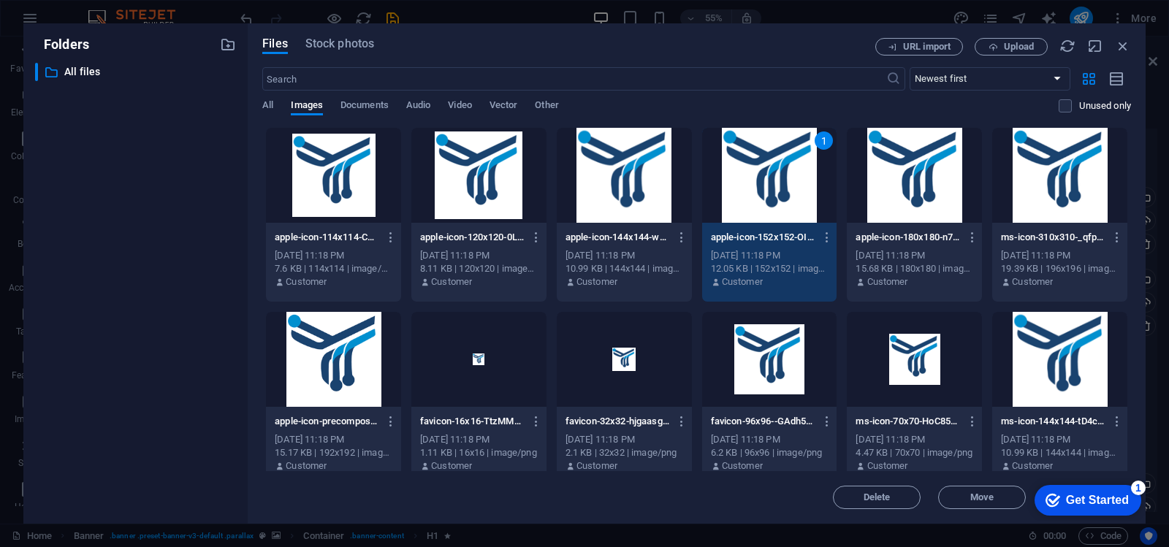
click at [409, 167] on div "apple-icon-114x114-CWhmkxpdMWwiHt1rfJipCA.png apple-icon-114x114-CWhmkxpdMWwiHt…" at bounding box center [696, 399] width 869 height 544
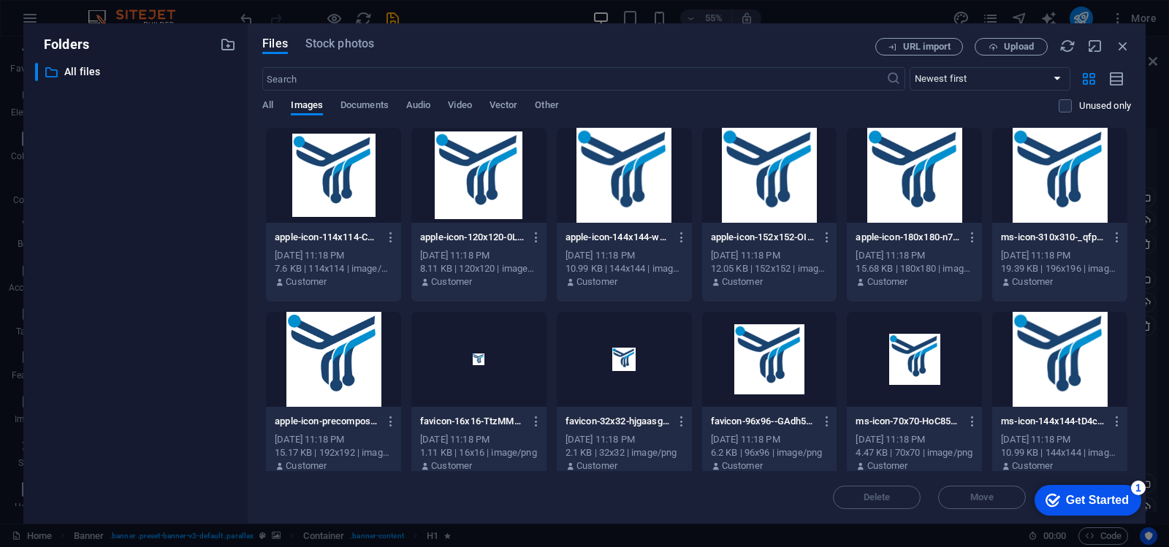
click at [361, 173] on div at bounding box center [333, 175] width 135 height 95
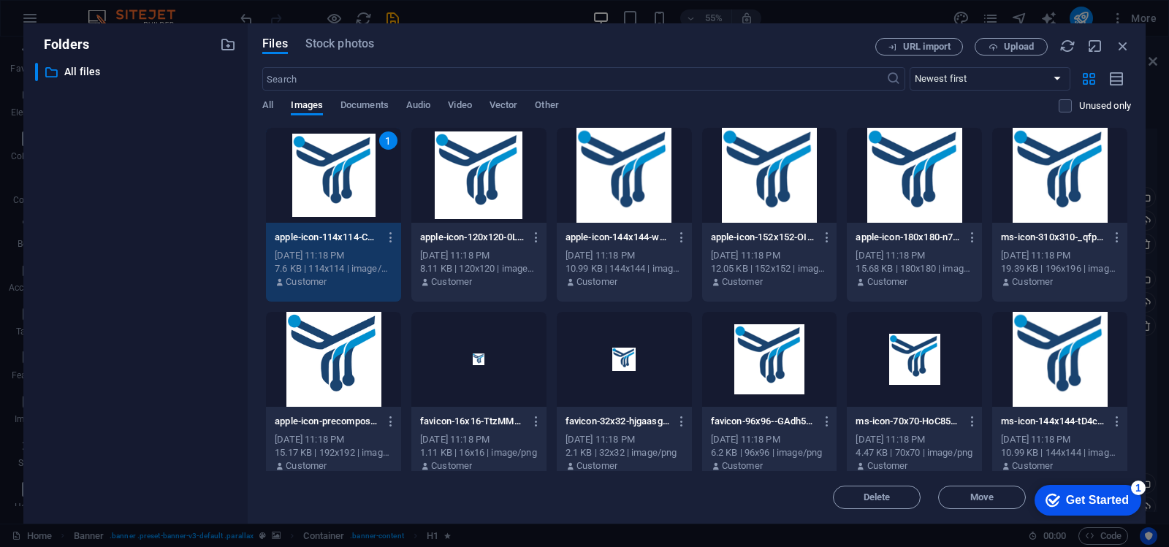
click at [469, 183] on div at bounding box center [478, 175] width 135 height 95
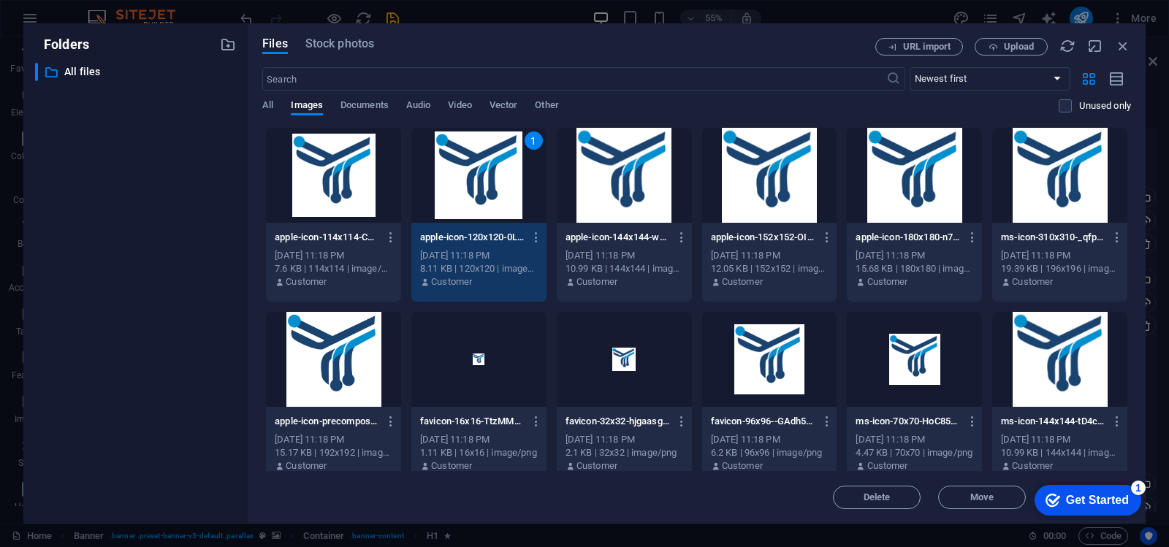
click at [514, 186] on div "1" at bounding box center [478, 175] width 135 height 95
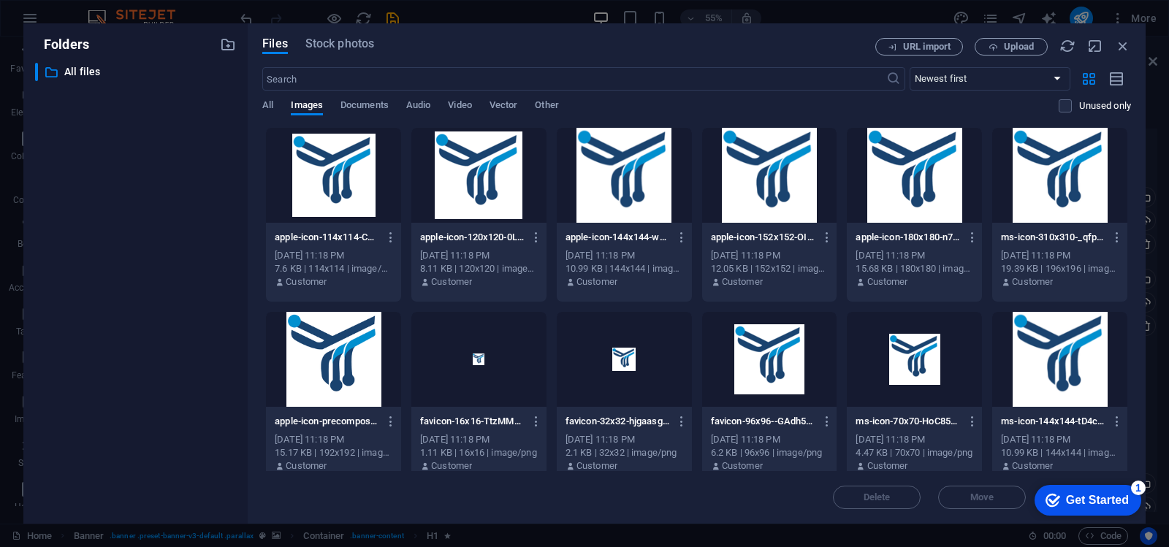
click at [628, 191] on div at bounding box center [624, 175] width 135 height 95
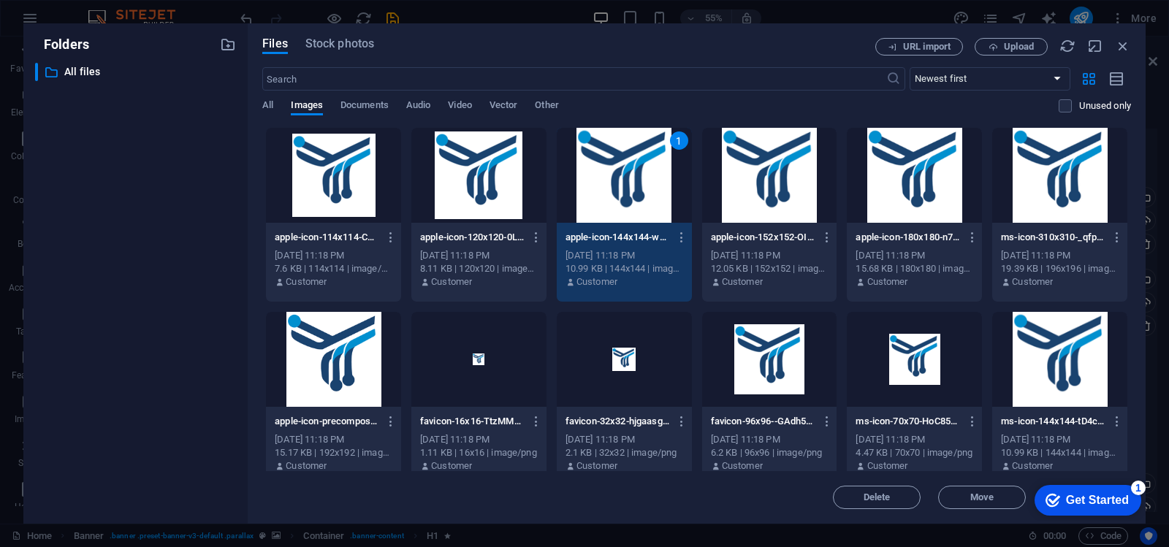
click at [313, 180] on div at bounding box center [333, 175] width 135 height 95
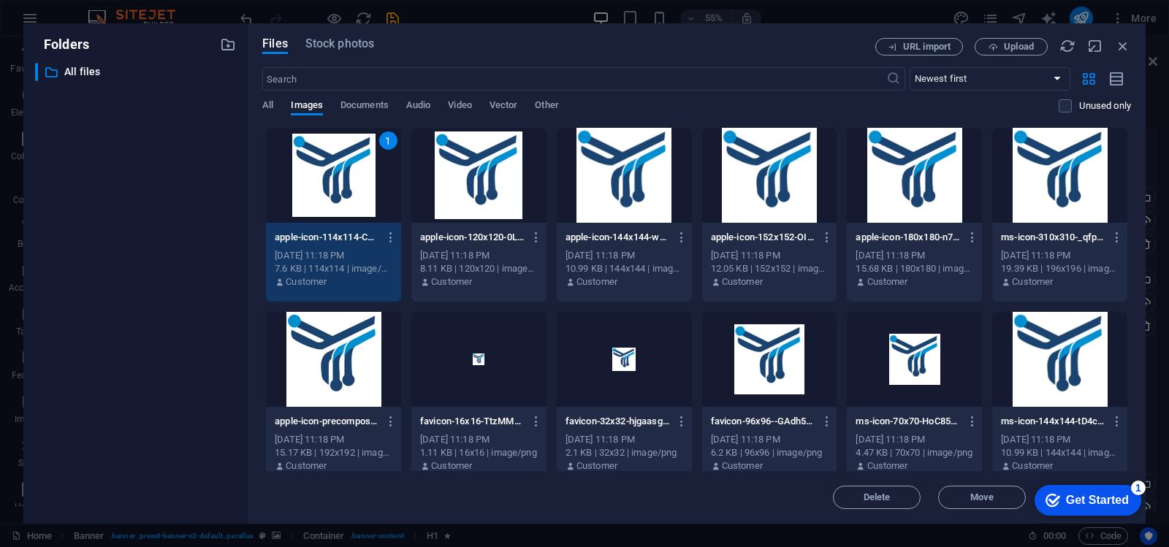
click at [459, 189] on div at bounding box center [478, 175] width 135 height 95
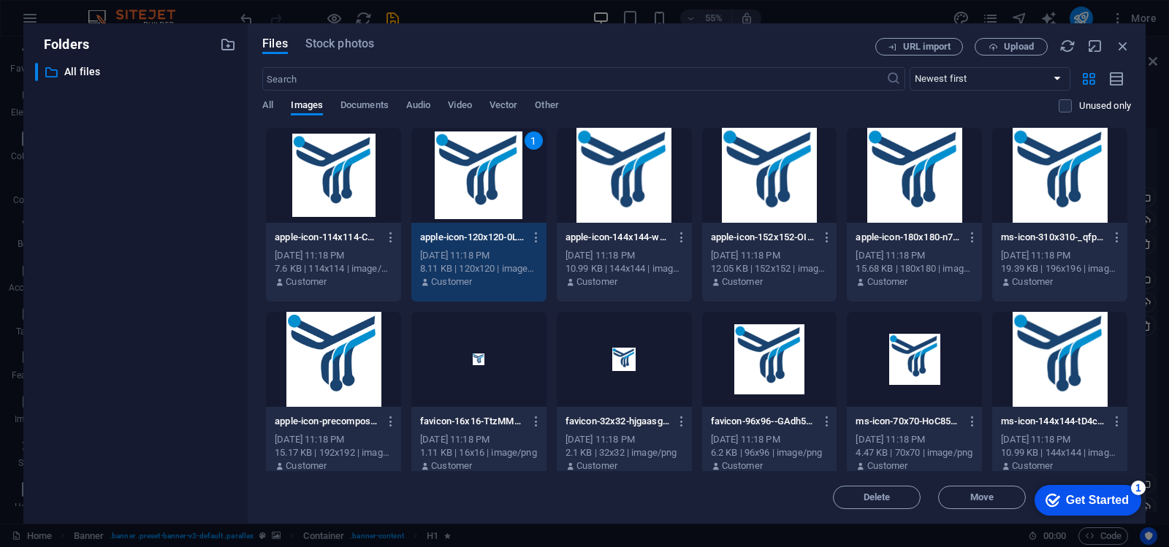
click at [580, 192] on div at bounding box center [624, 175] width 135 height 95
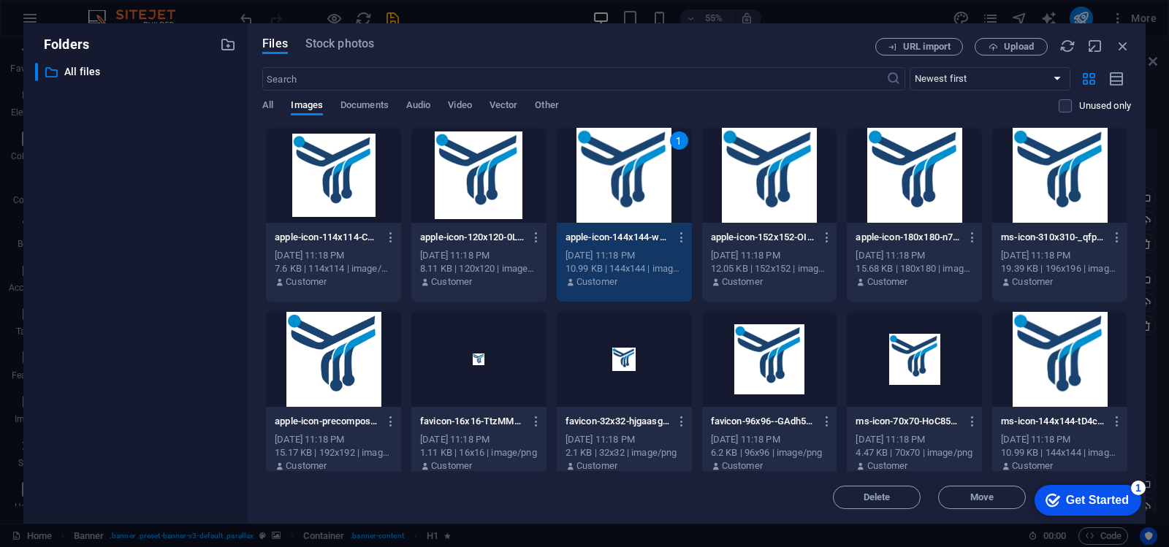
click at [822, 210] on div at bounding box center [769, 175] width 135 height 95
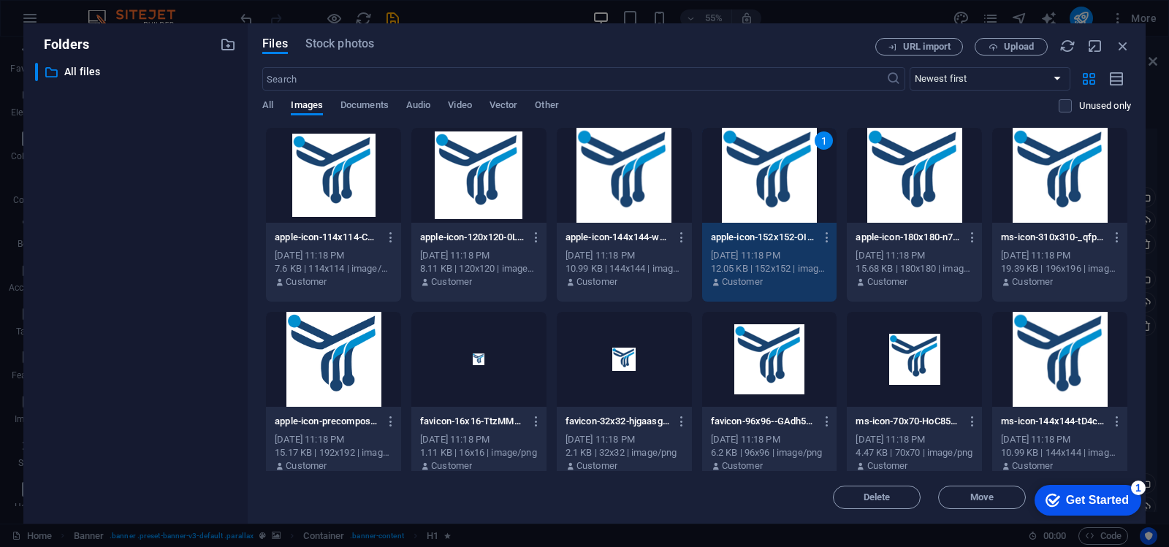
click at [354, 191] on div at bounding box center [333, 175] width 135 height 95
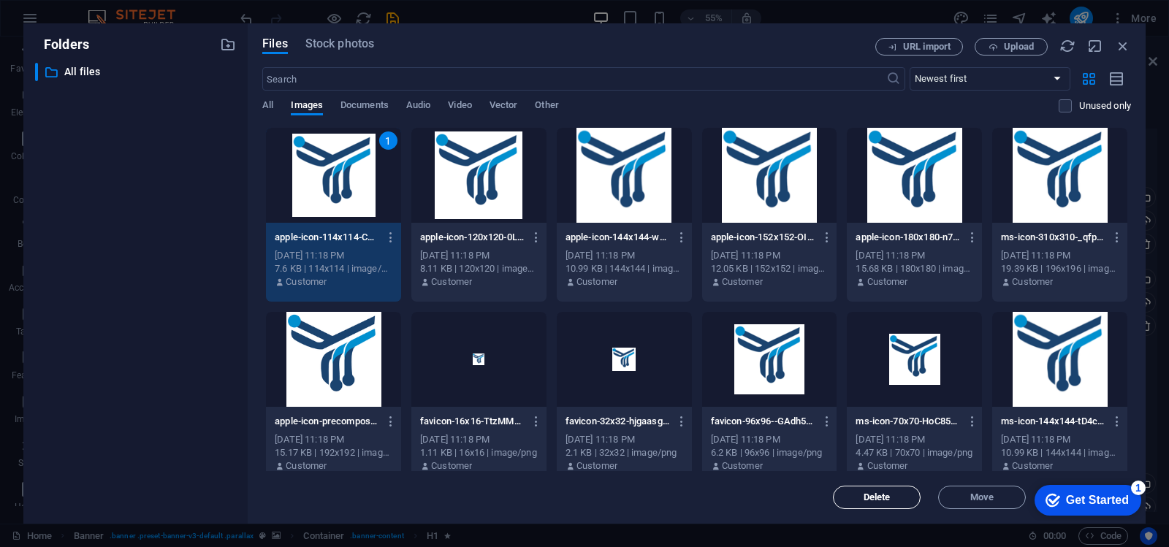
click at [869, 500] on span "Delete" at bounding box center [877, 497] width 27 height 9
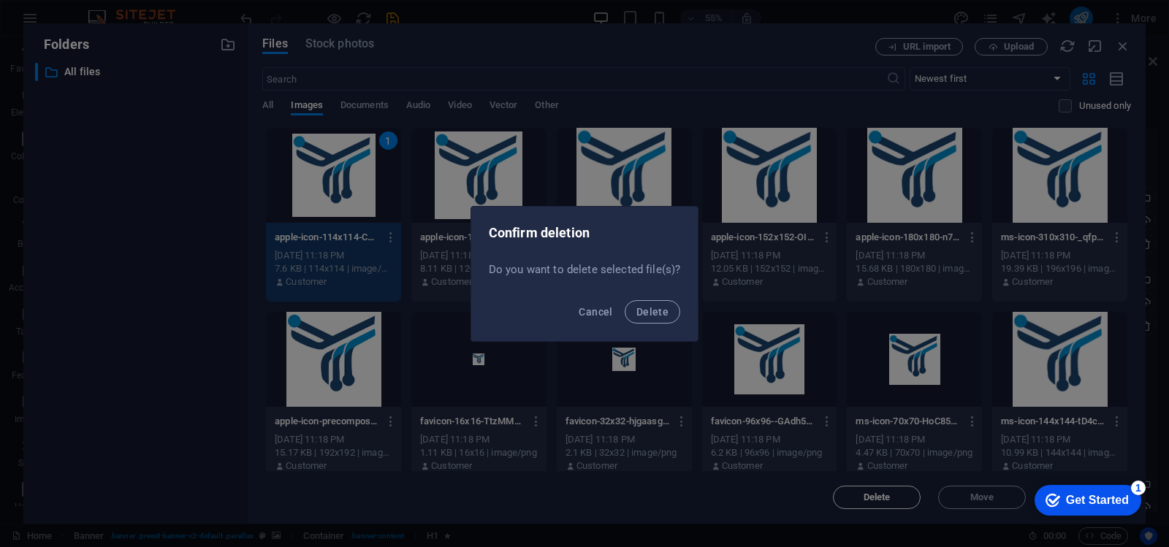
click at [625, 300] on button "Delete" at bounding box center [653, 311] width 56 height 23
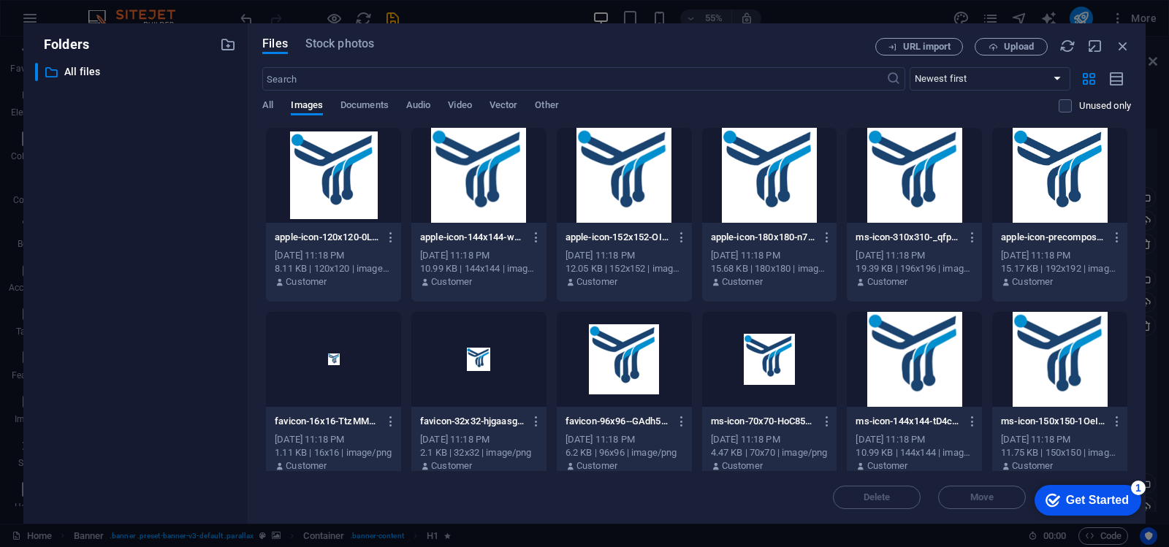
drag, startPoint x: 270, startPoint y: 174, endPoint x: 280, endPoint y: 178, distance: 10.5
click at [273, 174] on div at bounding box center [333, 175] width 135 height 95
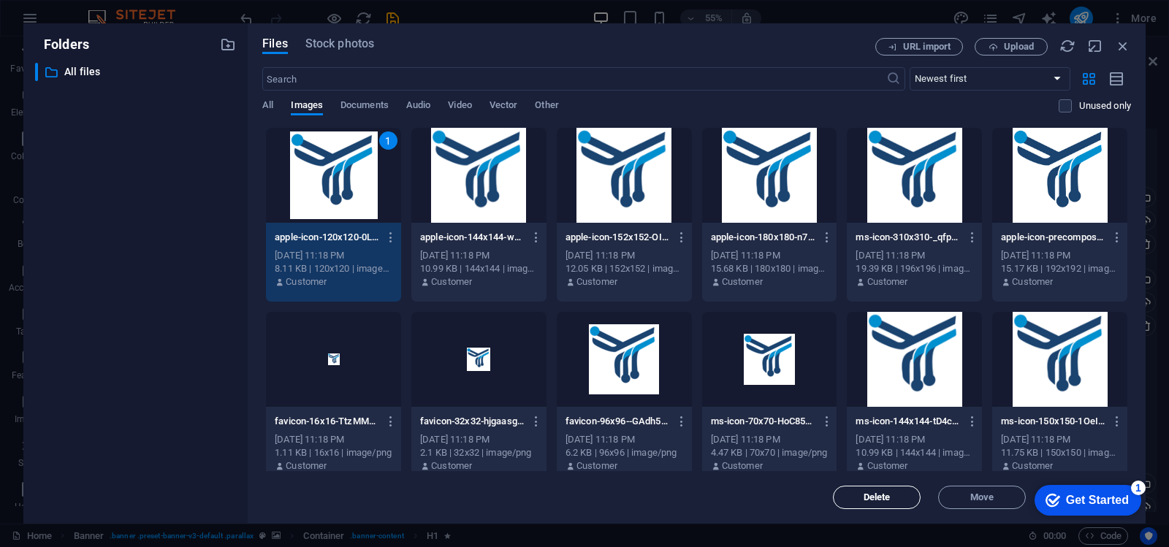
click at [876, 499] on span "Delete" at bounding box center [877, 497] width 27 height 9
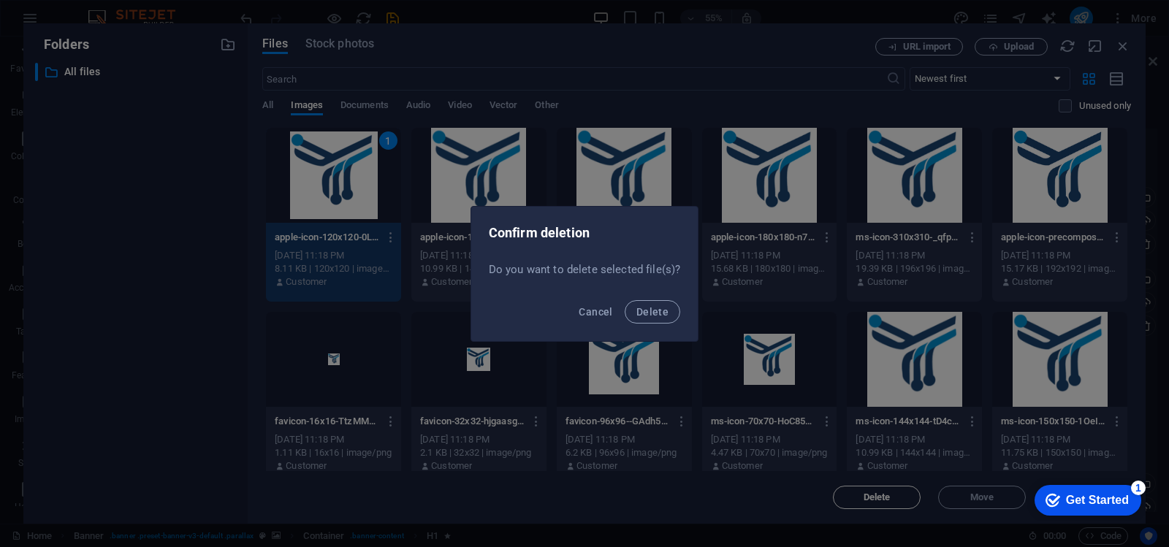
click at [625, 300] on button "Delete" at bounding box center [653, 311] width 56 height 23
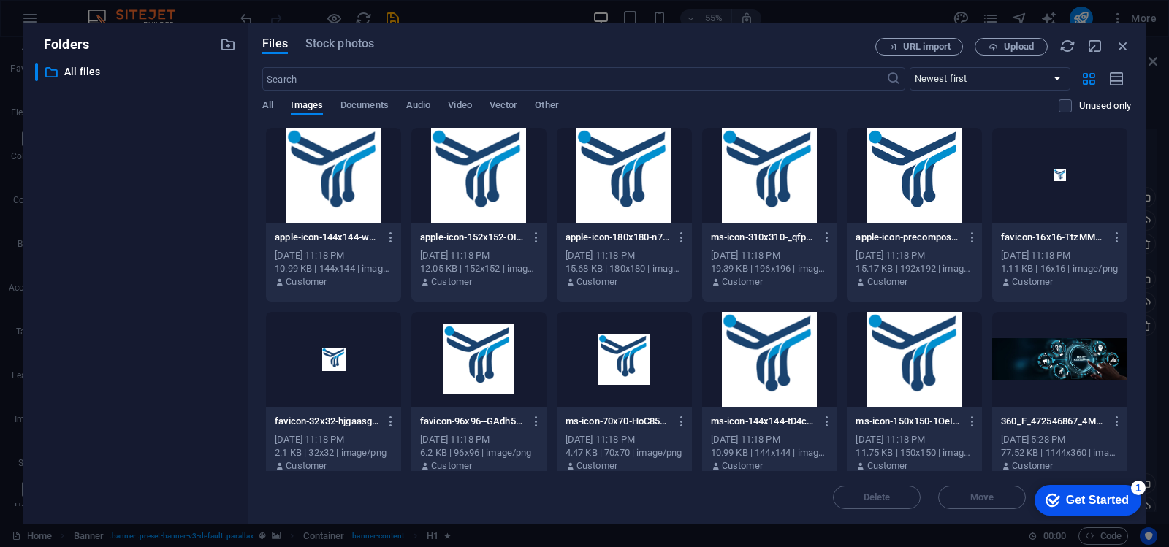
drag, startPoint x: 430, startPoint y: 166, endPoint x: 474, endPoint y: 191, distance: 50.7
click at [431, 165] on div at bounding box center [478, 175] width 135 height 95
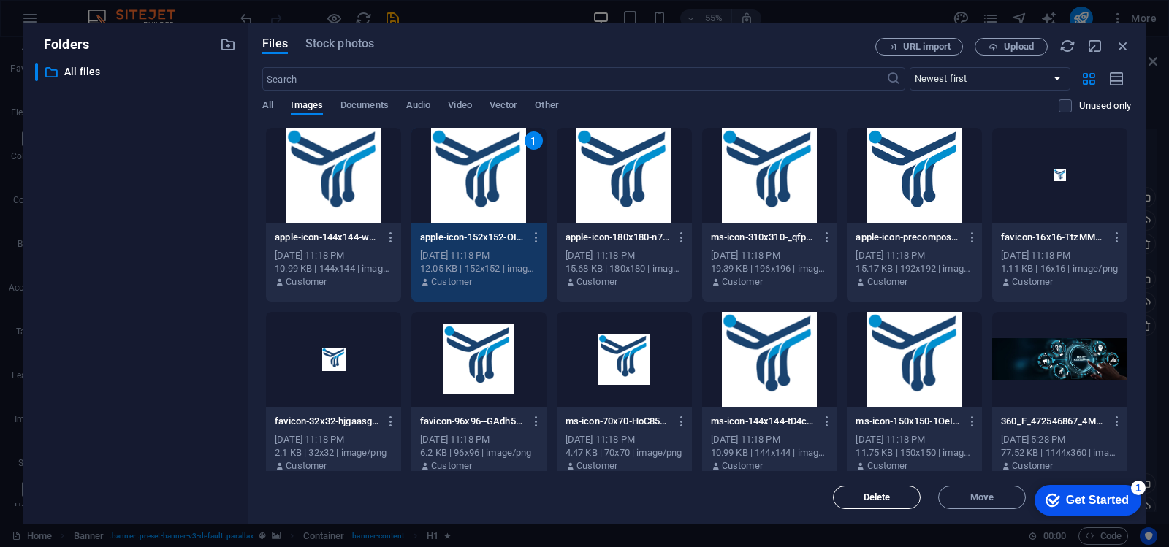
click at [872, 497] on span "Delete" at bounding box center [877, 497] width 27 height 9
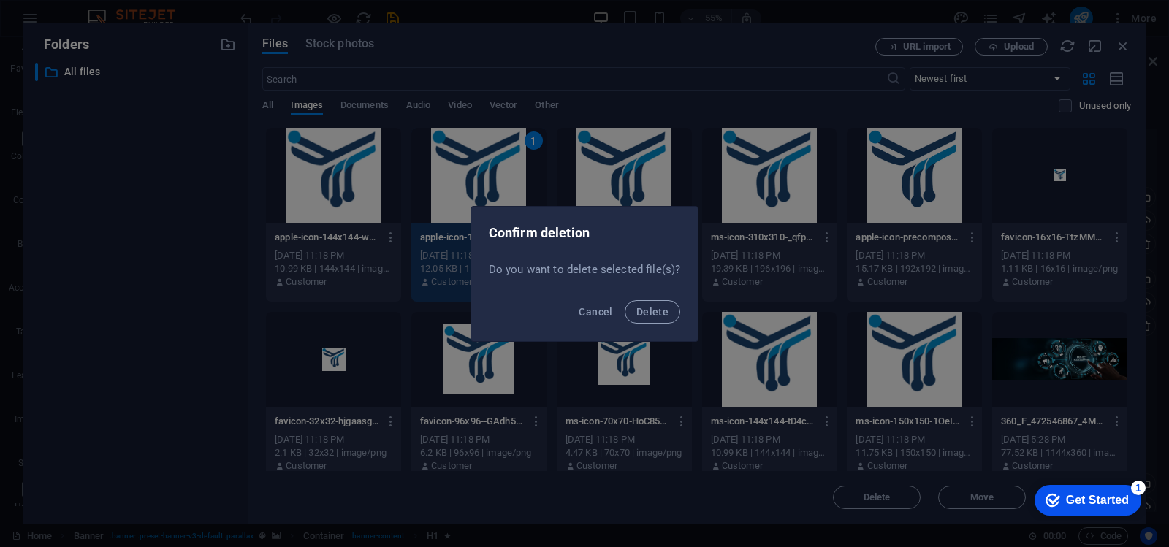
click at [625, 300] on button "Delete" at bounding box center [653, 311] width 56 height 23
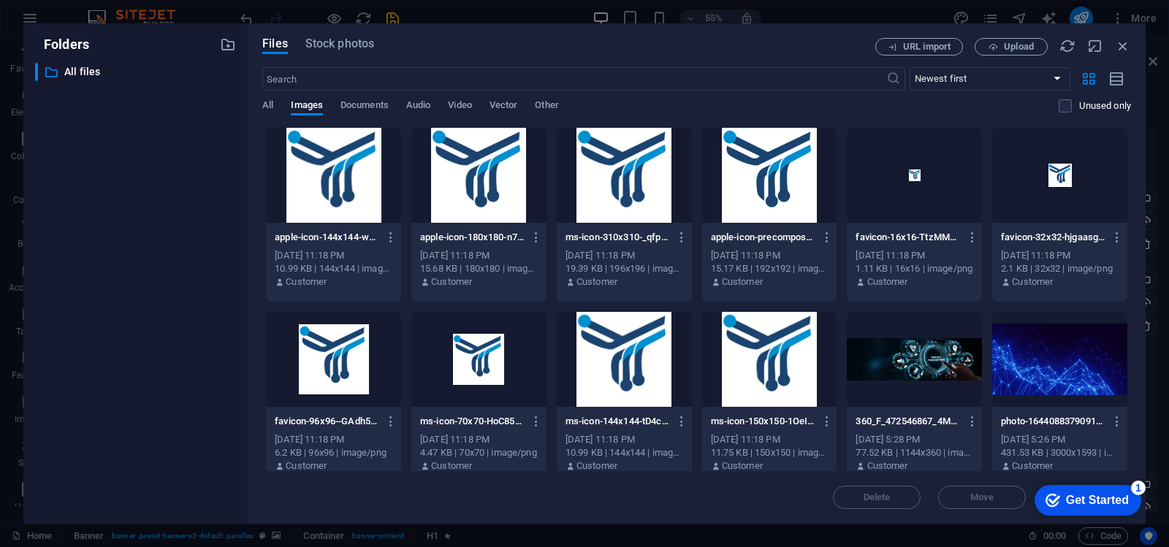
click at [360, 200] on div at bounding box center [333, 175] width 135 height 95
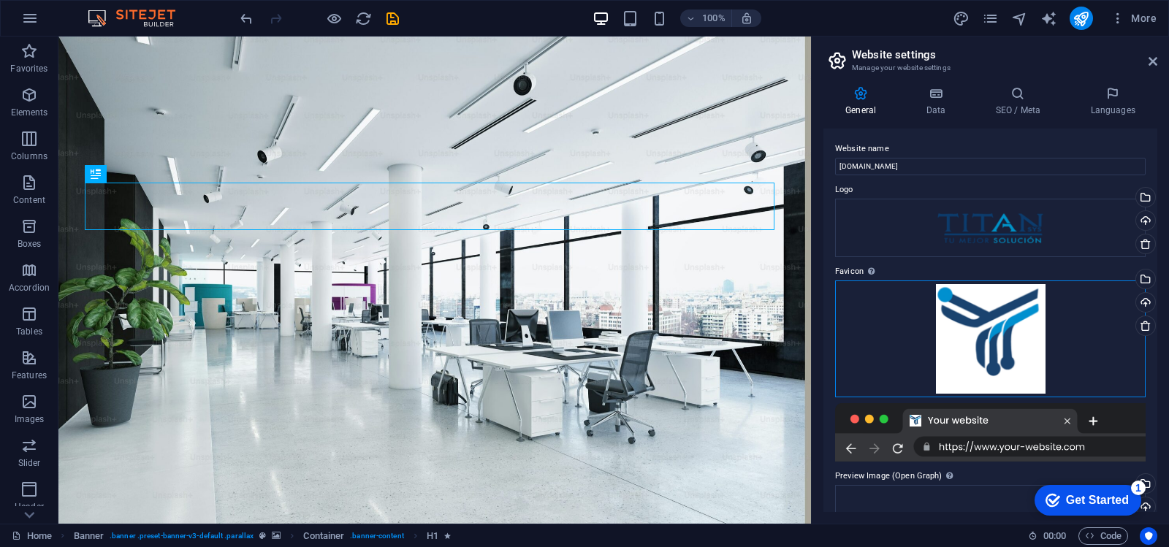
click at [1081, 332] on div "Drag files here, click to choose files or select files from Files or our free s…" at bounding box center [990, 339] width 311 height 117
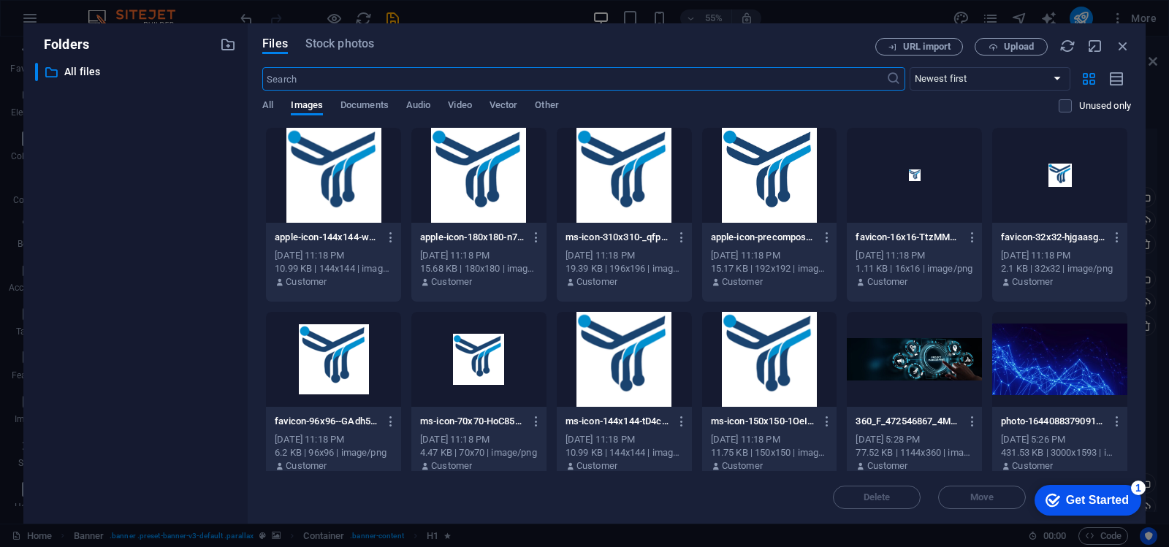
click at [351, 204] on div at bounding box center [333, 175] width 135 height 95
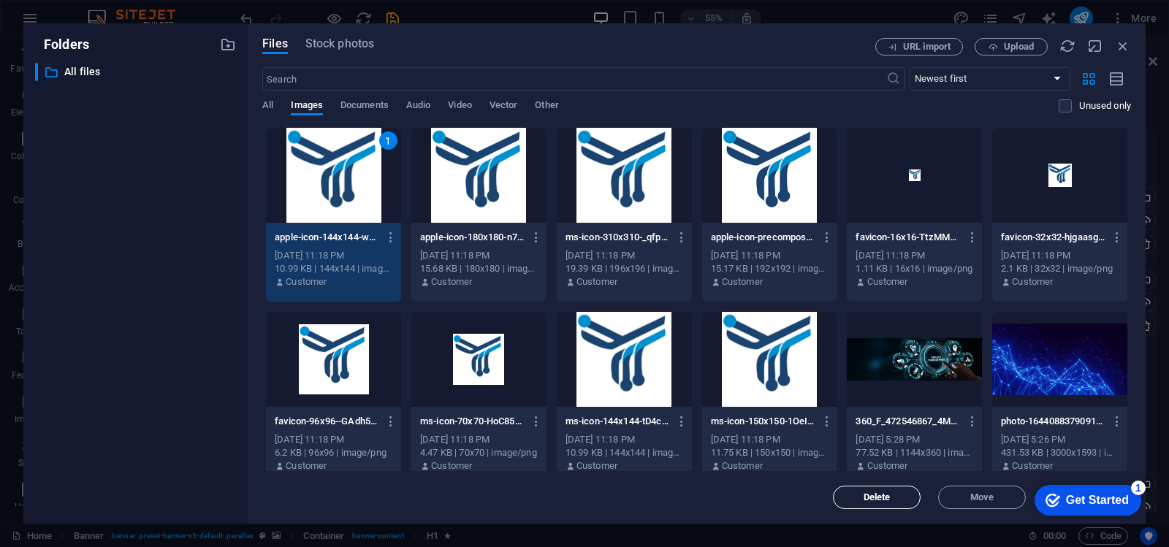
click at [880, 498] on span "Delete" at bounding box center [877, 497] width 27 height 9
click at [877, 501] on span "Delete" at bounding box center [877, 497] width 27 height 9
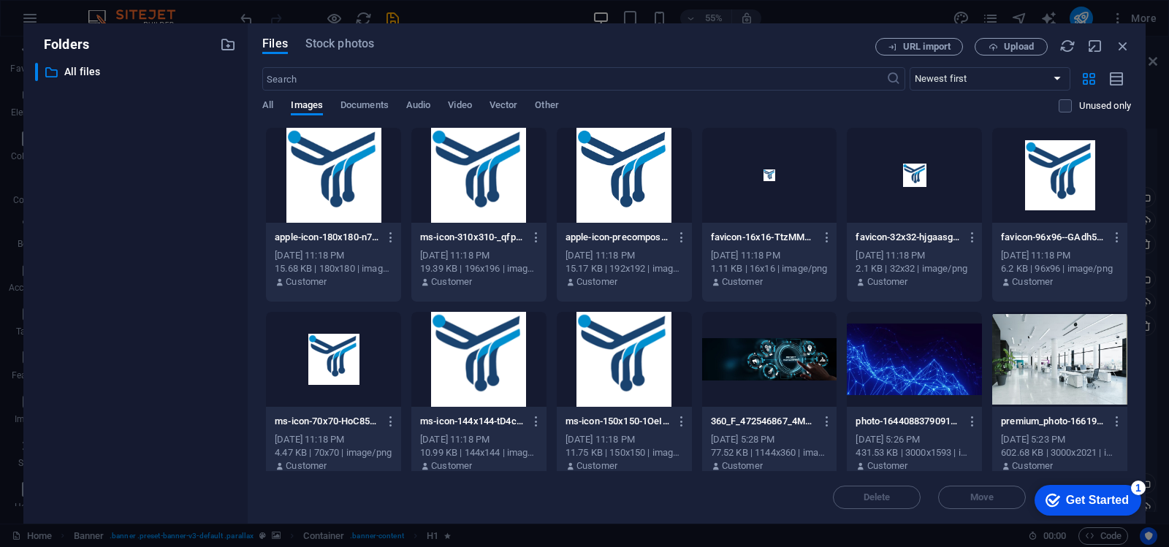
click at [323, 186] on div at bounding box center [333, 175] width 135 height 95
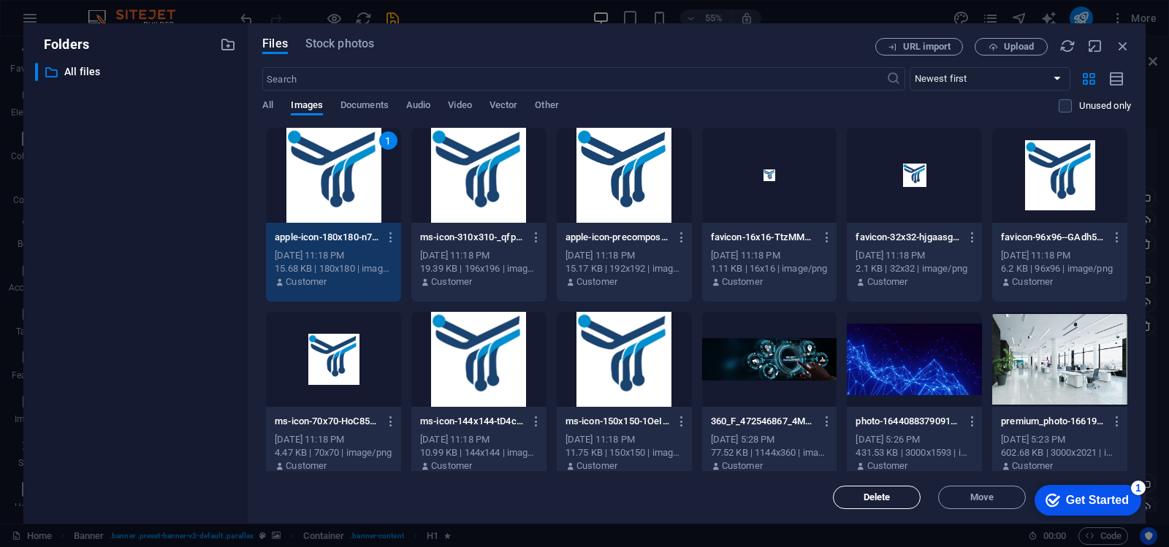
click at [860, 491] on button "Delete" at bounding box center [877, 497] width 88 height 23
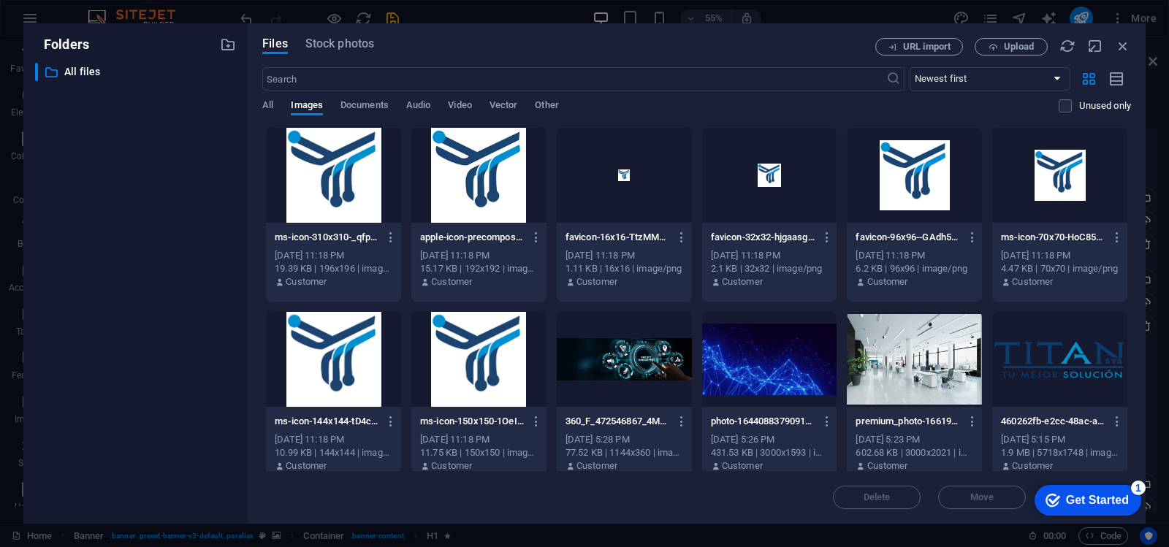
drag, startPoint x: 313, startPoint y: 192, endPoint x: 540, endPoint y: 359, distance: 281.1
click at [314, 192] on div at bounding box center [333, 175] width 135 height 95
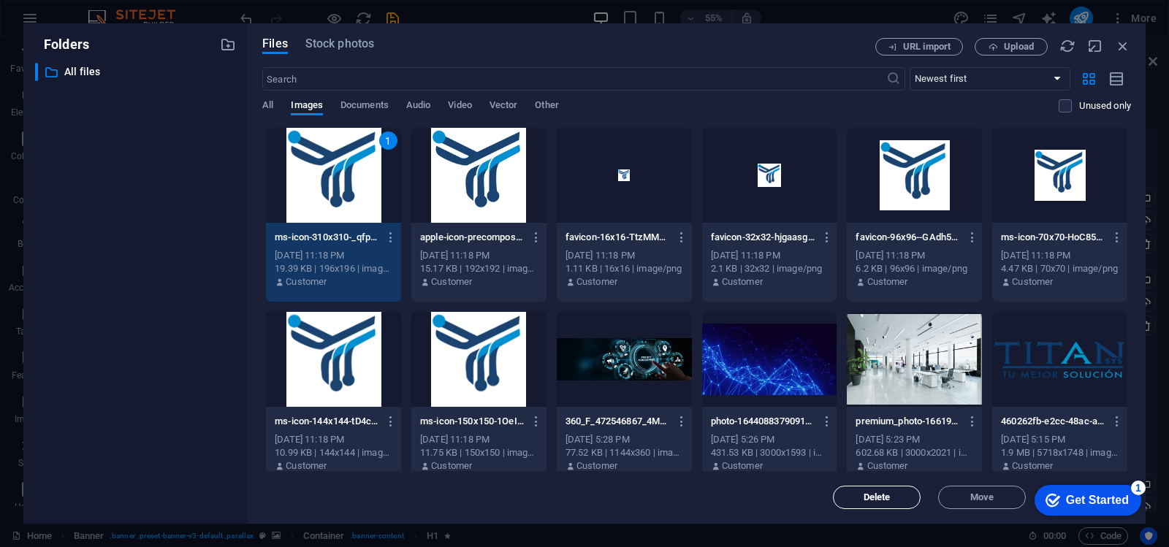
click at [891, 507] on button "Delete" at bounding box center [877, 497] width 88 height 23
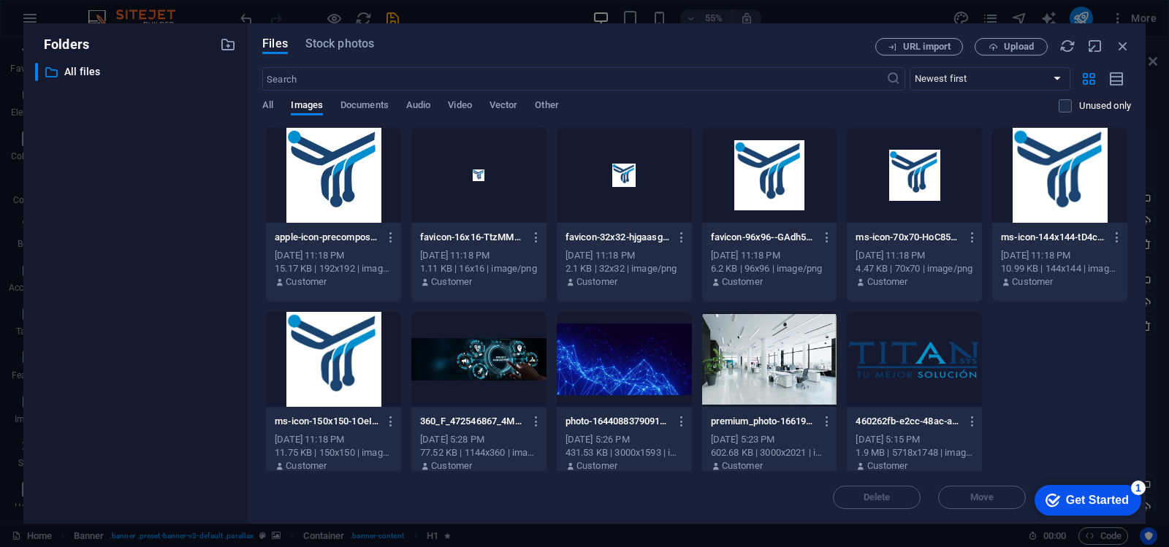
drag, startPoint x: 325, startPoint y: 193, endPoint x: 360, endPoint y: 223, distance: 46.1
click at [325, 192] on div at bounding box center [333, 175] width 135 height 95
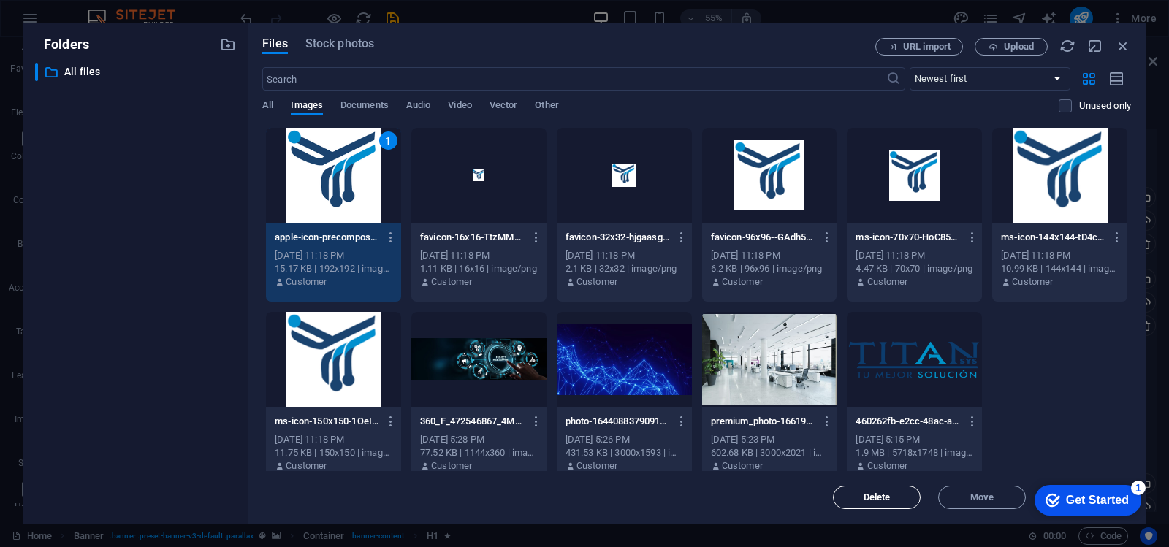
click at [891, 495] on span "Delete" at bounding box center [876, 497] width 75 height 9
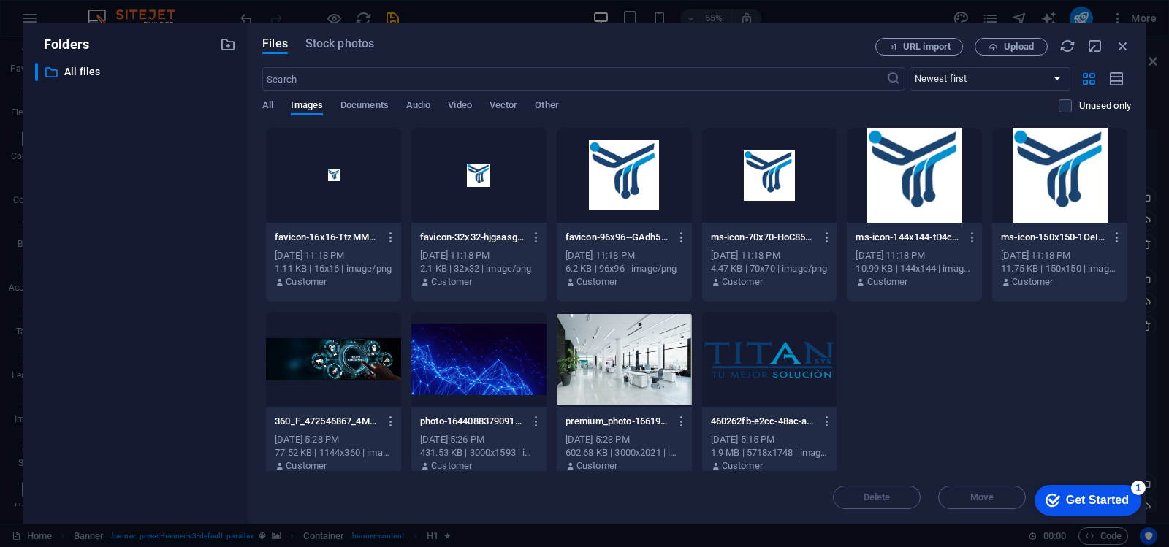
click at [355, 199] on div at bounding box center [333, 175] width 135 height 95
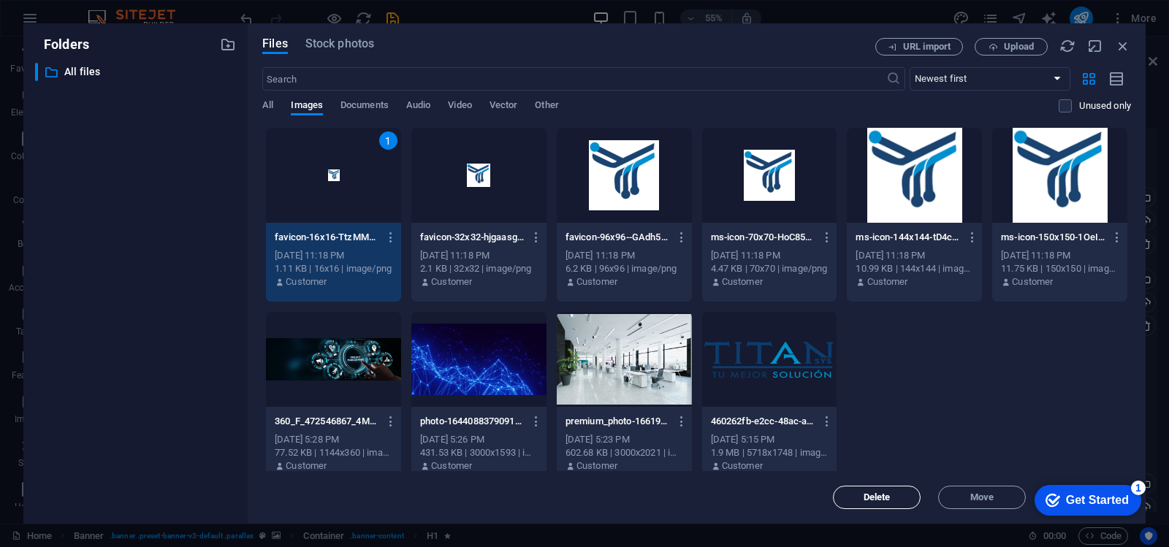
click at [882, 498] on span "Delete" at bounding box center [877, 497] width 27 height 9
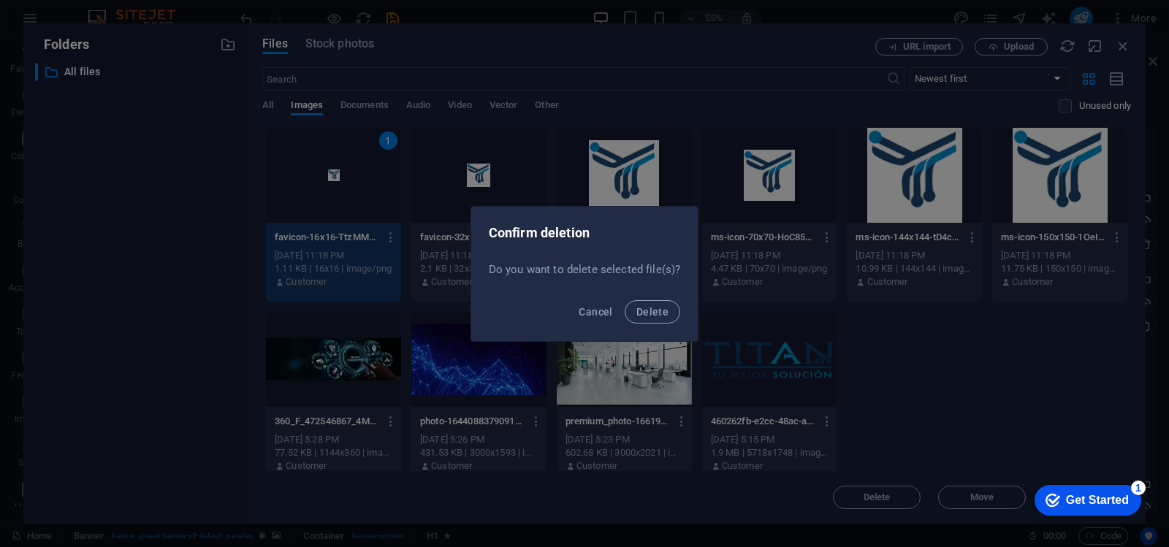
click at [625, 300] on button "Delete" at bounding box center [653, 311] width 56 height 23
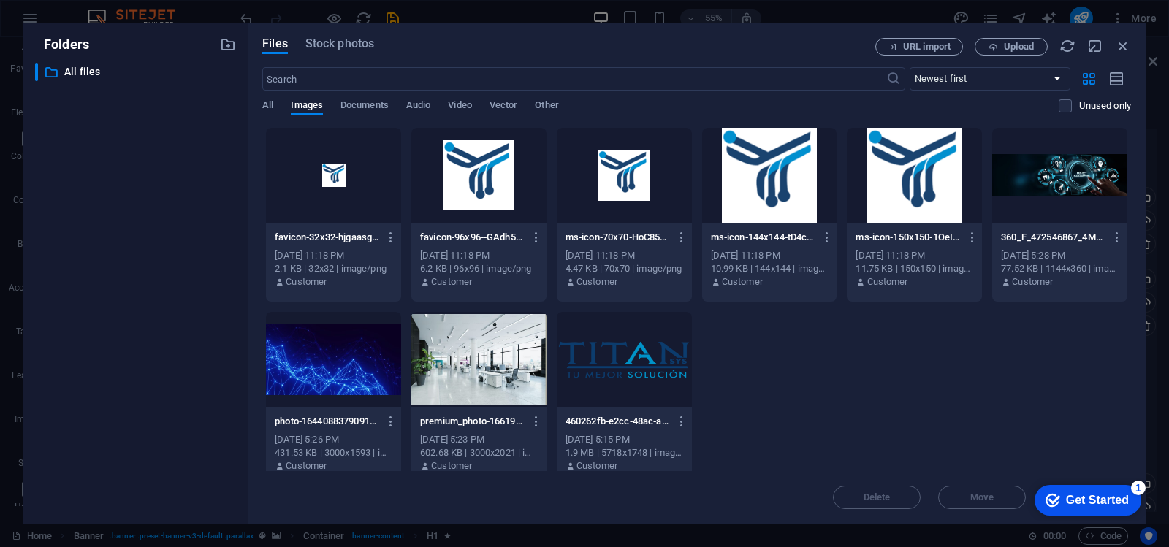
click at [339, 180] on div at bounding box center [333, 175] width 135 height 95
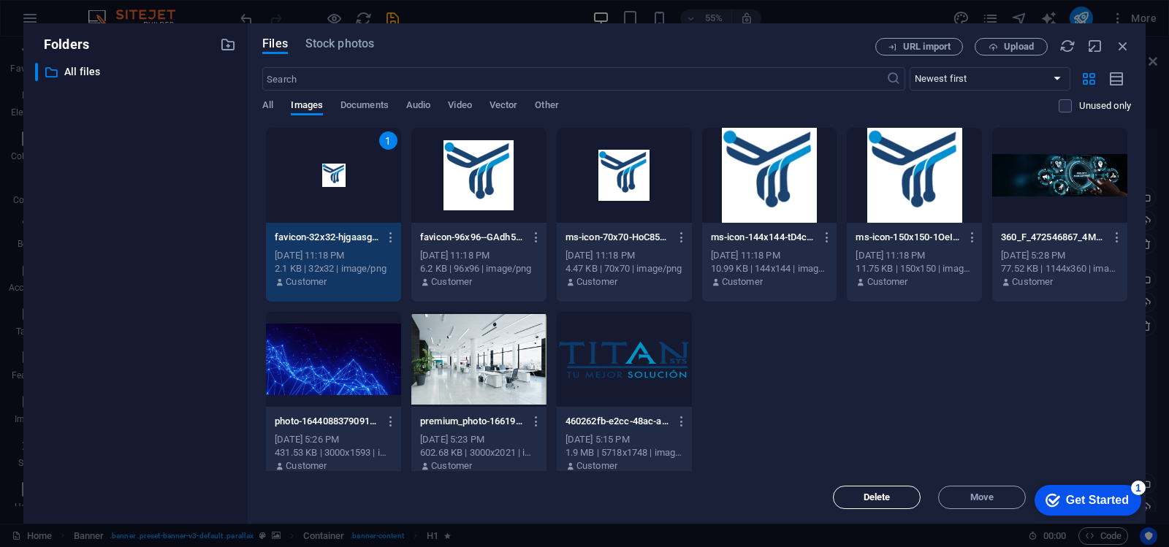
click at [874, 500] on span "Delete" at bounding box center [877, 497] width 27 height 9
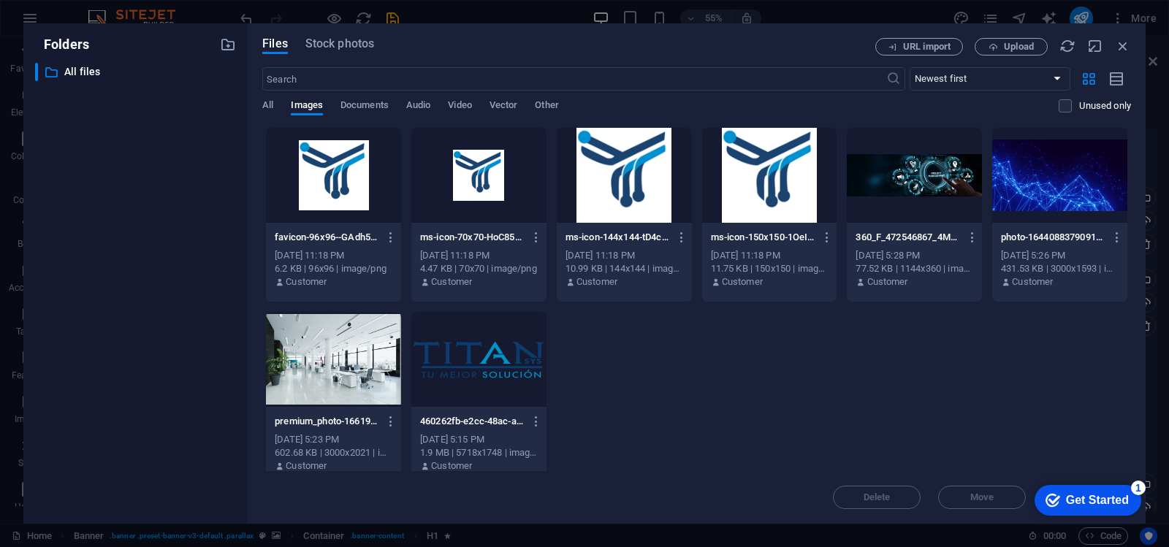
click at [316, 188] on div at bounding box center [333, 175] width 135 height 95
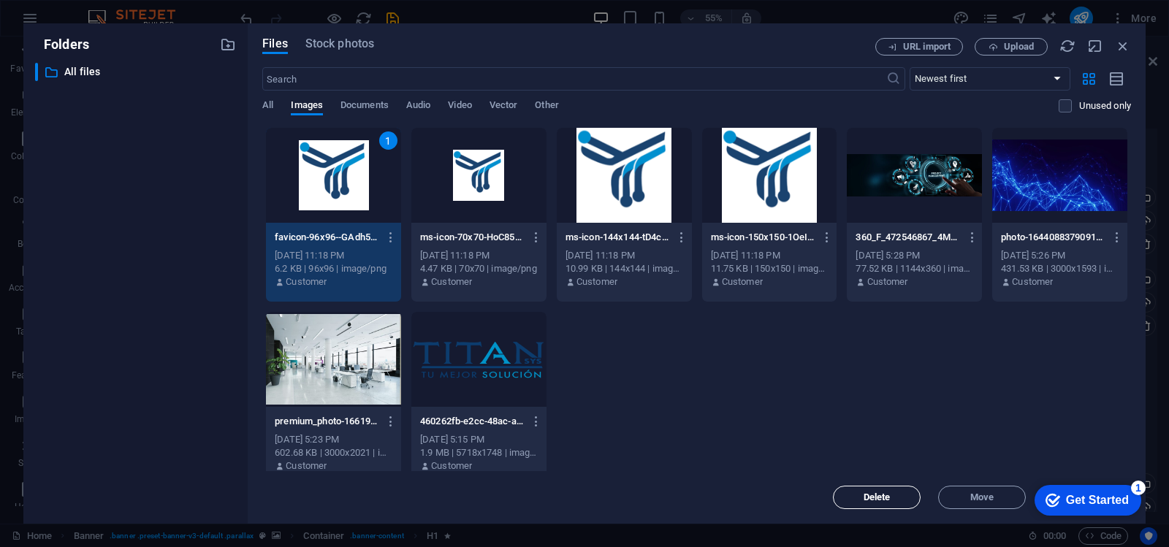
click at [872, 493] on span "Delete" at bounding box center [877, 497] width 27 height 9
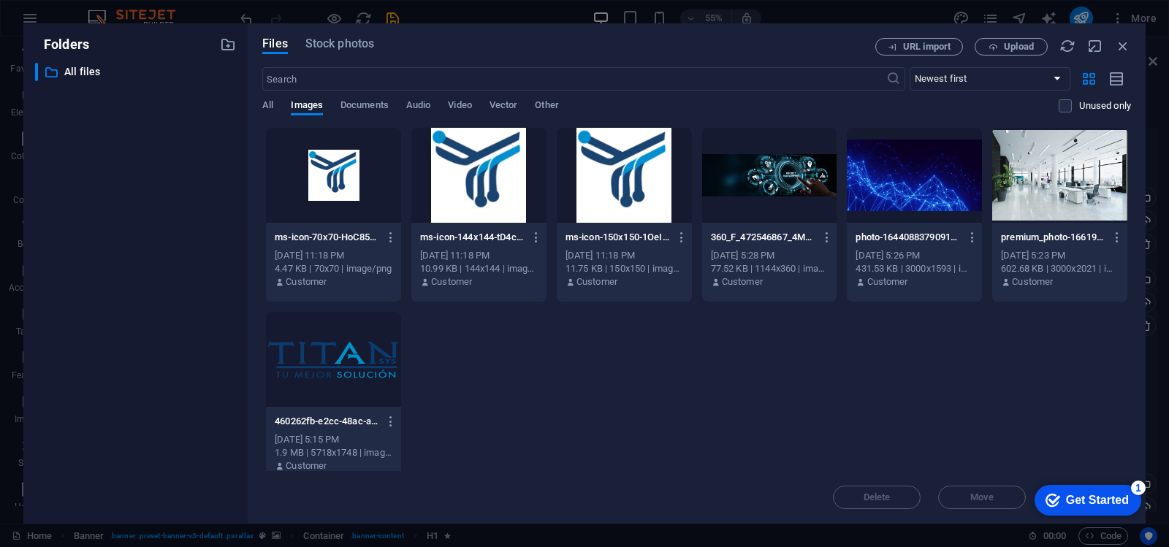
click at [338, 194] on div at bounding box center [333, 175] width 135 height 95
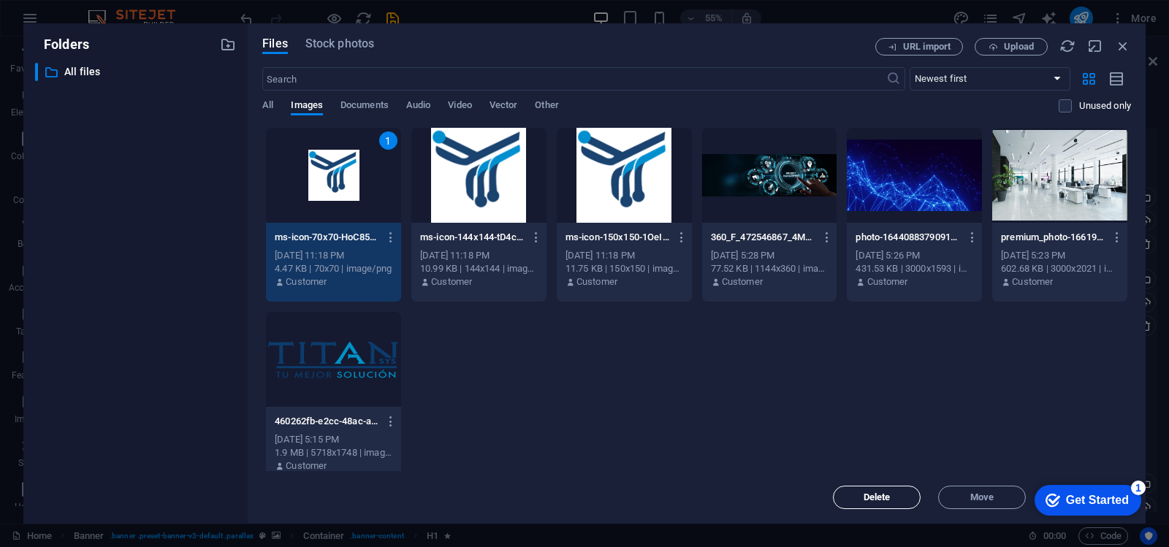
click at [905, 500] on span "Delete" at bounding box center [876, 497] width 75 height 9
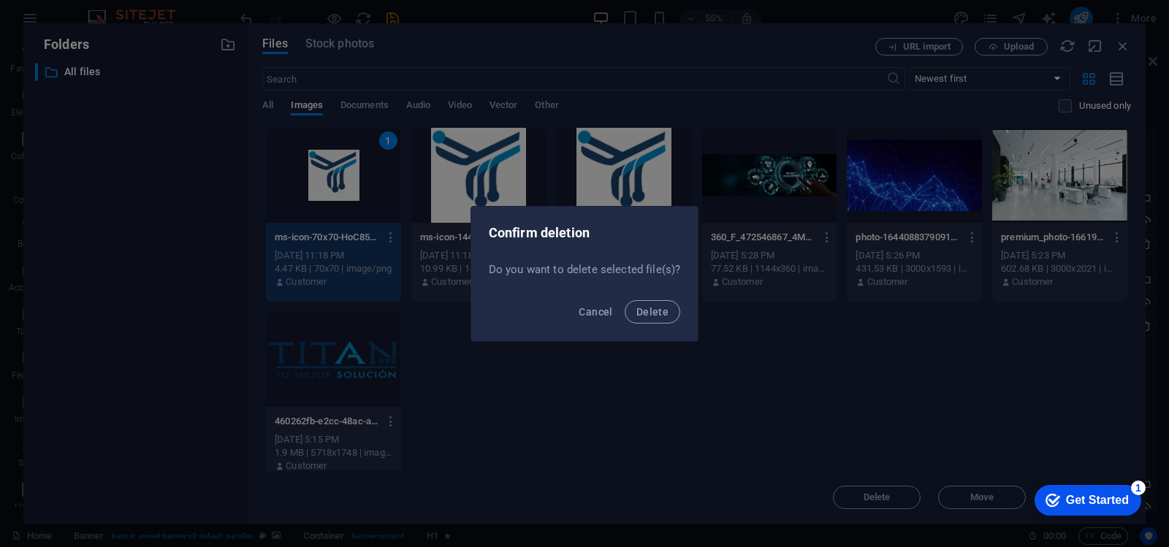
click at [625, 300] on button "Delete" at bounding box center [653, 311] width 56 height 23
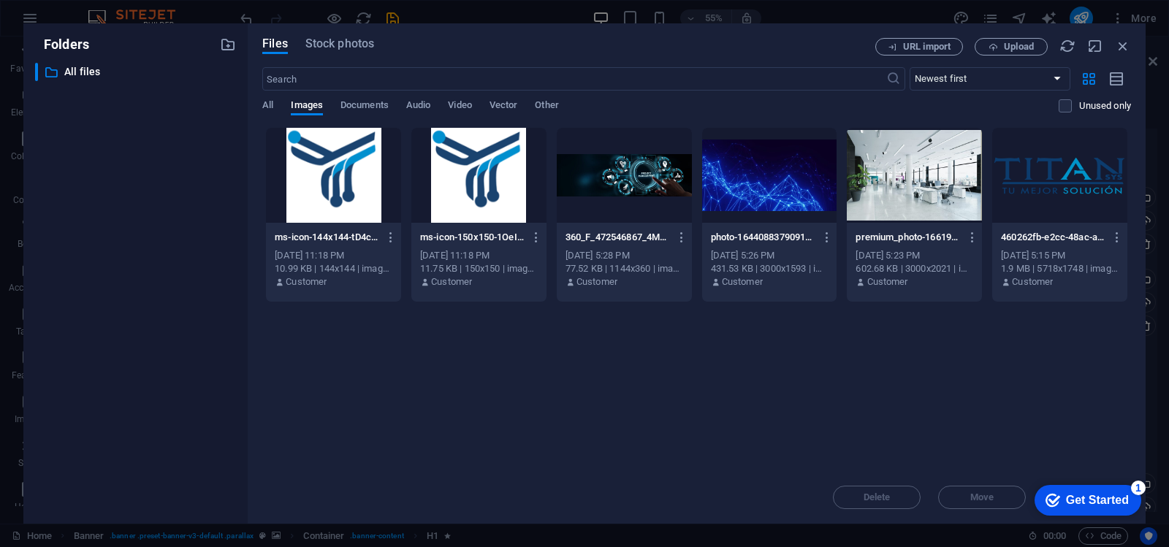
click at [324, 196] on div at bounding box center [333, 175] width 135 height 95
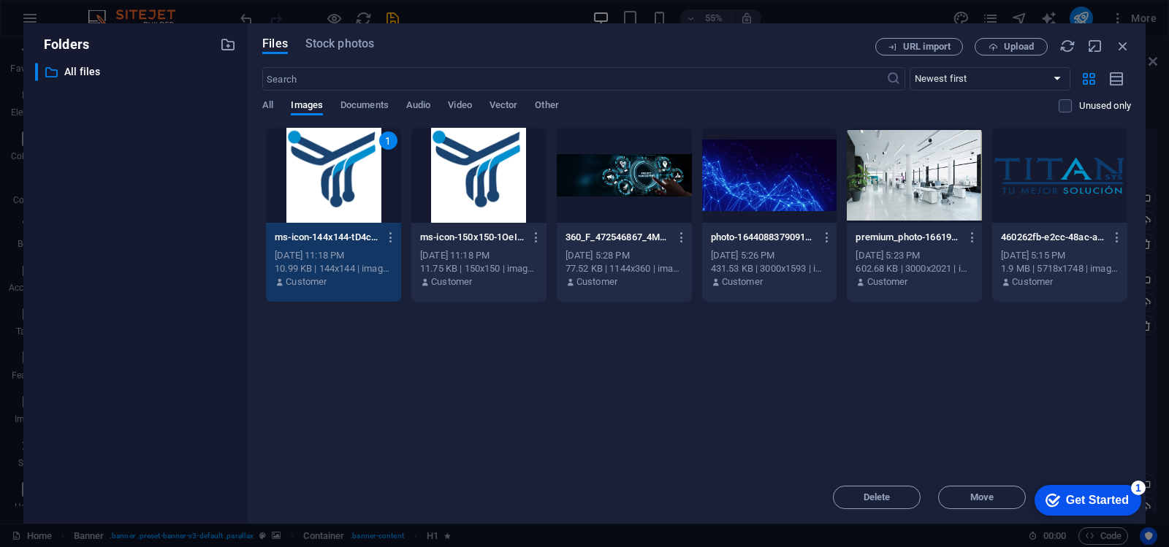
click at [883, 485] on div "Delete Move Insert" at bounding box center [696, 490] width 869 height 38
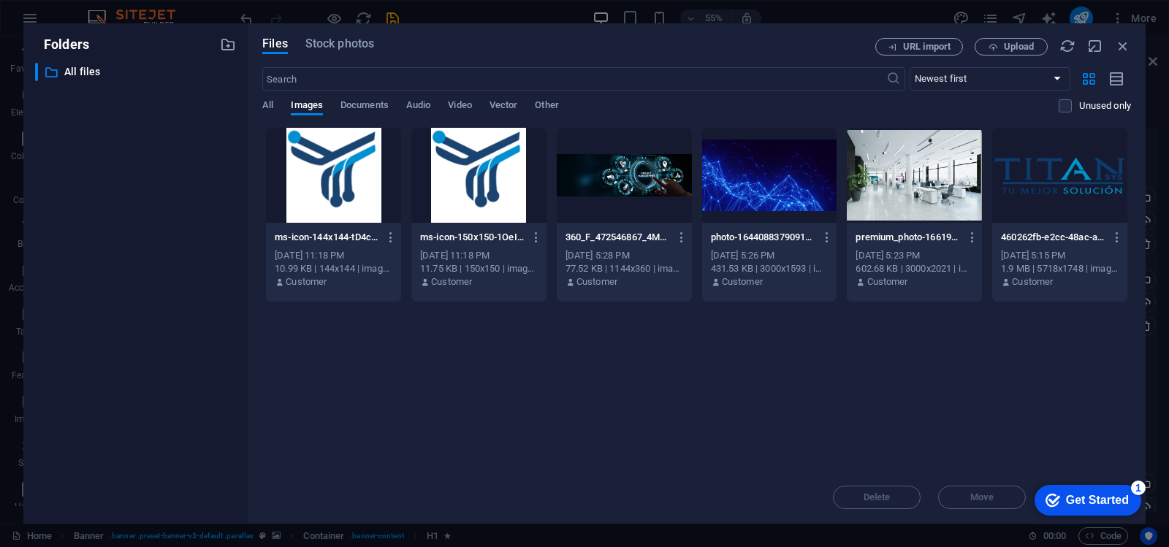
click at [879, 500] on div "Delete Move Insert" at bounding box center [696, 490] width 869 height 38
click at [319, 153] on div at bounding box center [333, 175] width 135 height 95
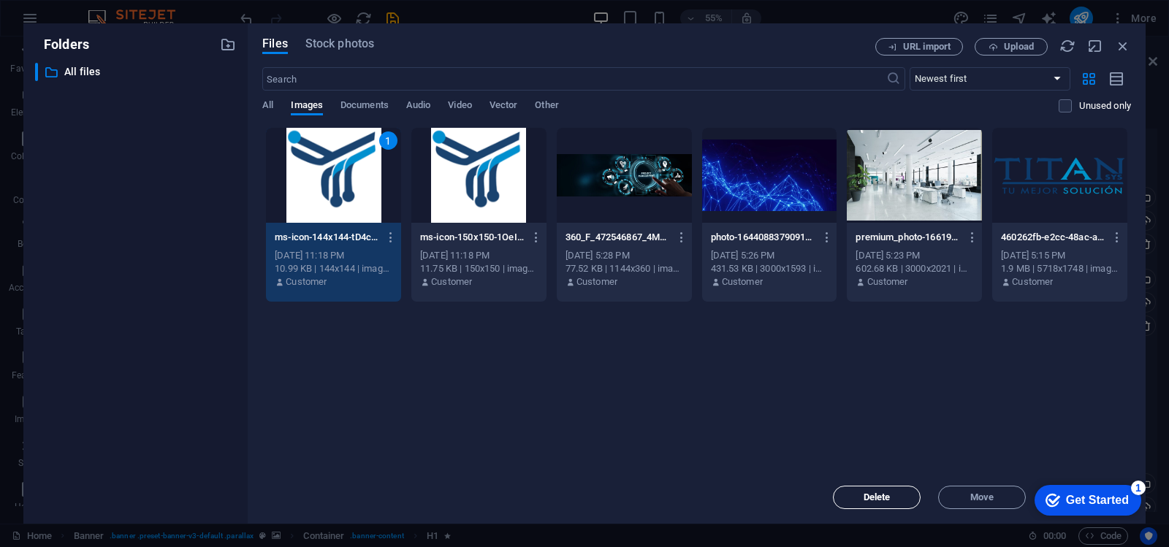
click at [871, 495] on span "Delete" at bounding box center [877, 497] width 27 height 9
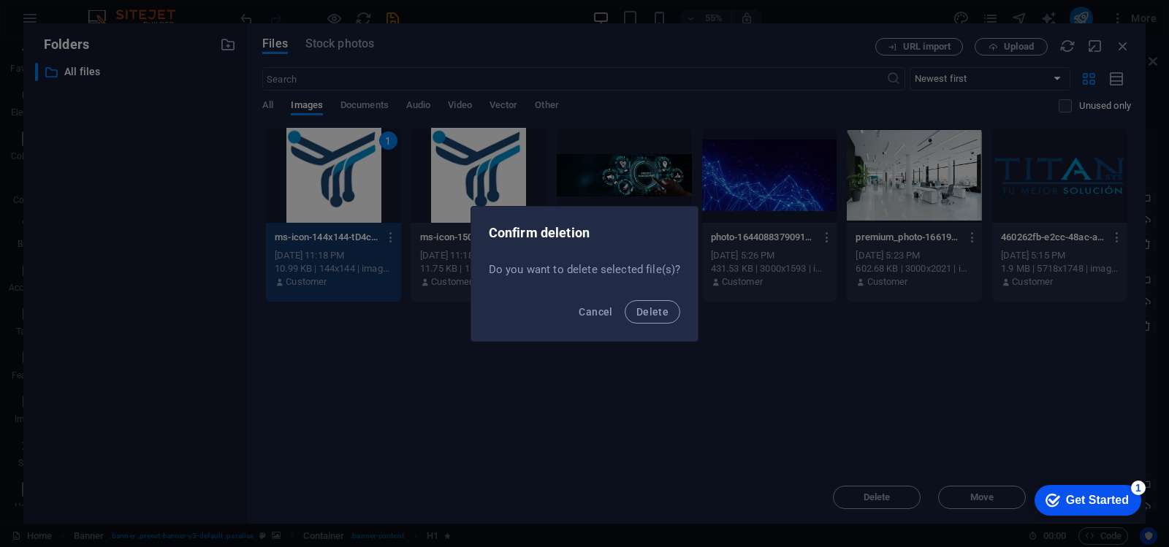
click at [625, 300] on button "Delete" at bounding box center [653, 311] width 56 height 23
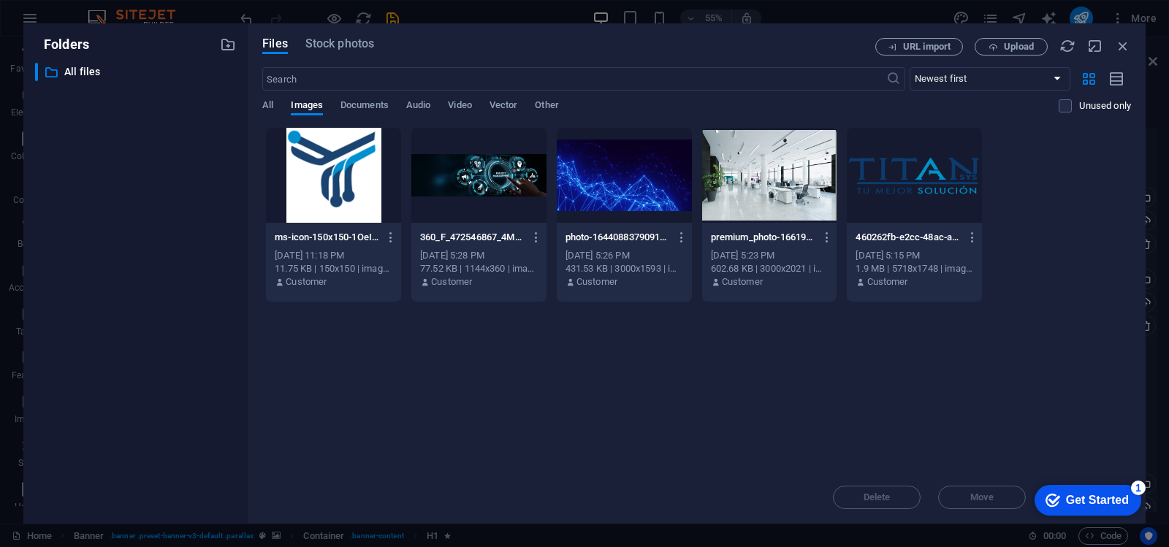
click at [340, 185] on div at bounding box center [333, 175] width 135 height 95
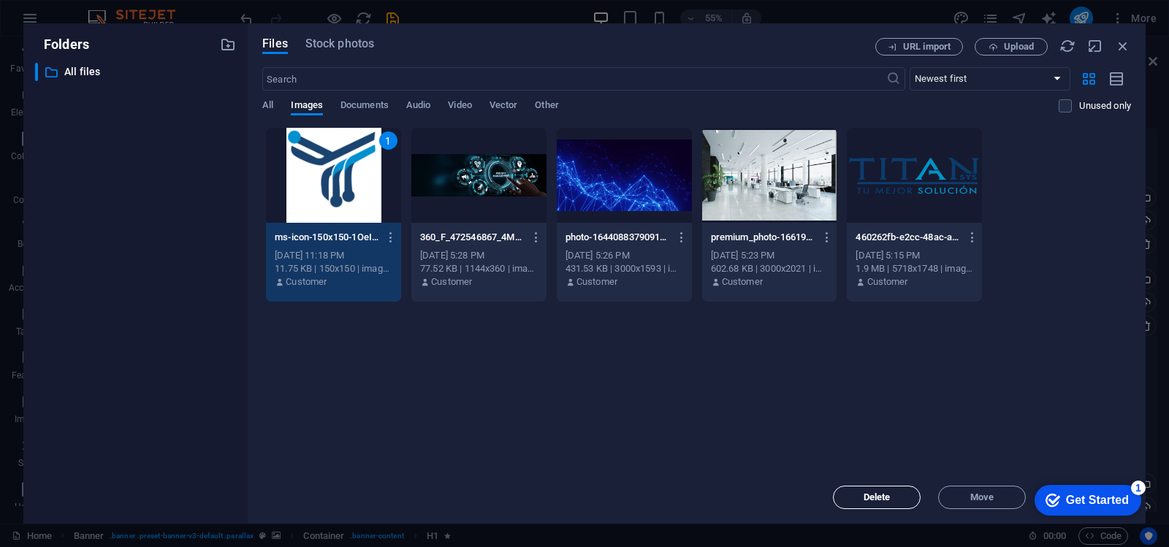
click at [886, 503] on button "Delete" at bounding box center [877, 497] width 88 height 23
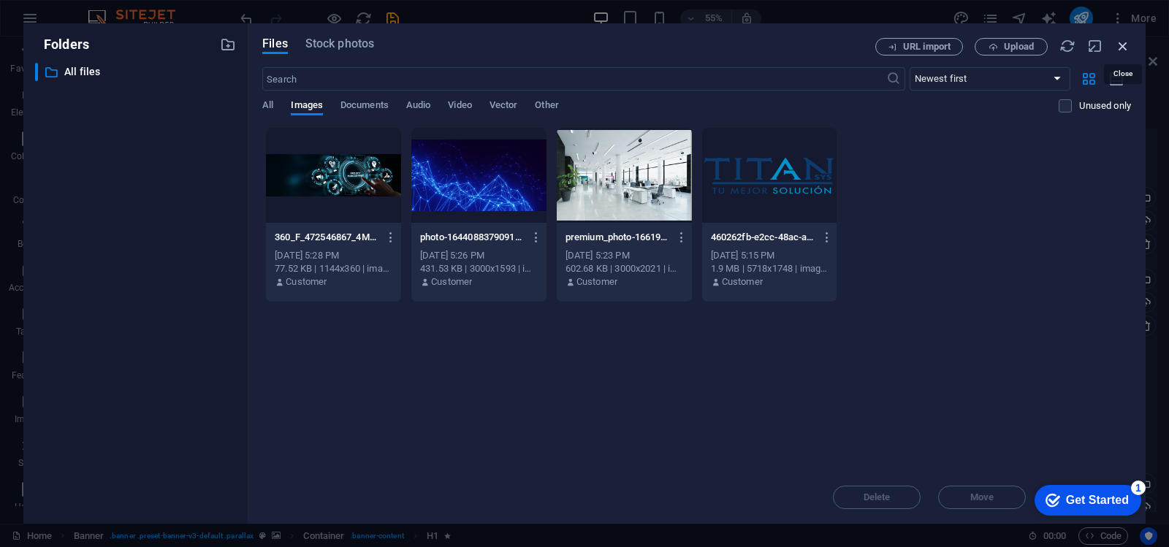
click at [1123, 45] on icon "button" at bounding box center [1123, 46] width 16 height 16
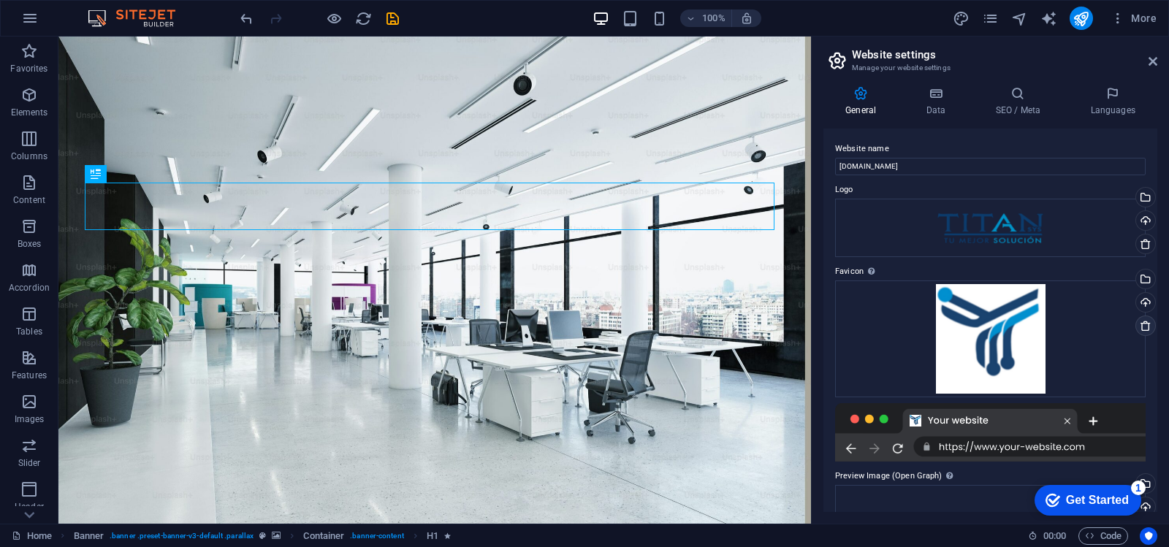
click at [1146, 325] on icon at bounding box center [1146, 326] width 12 height 12
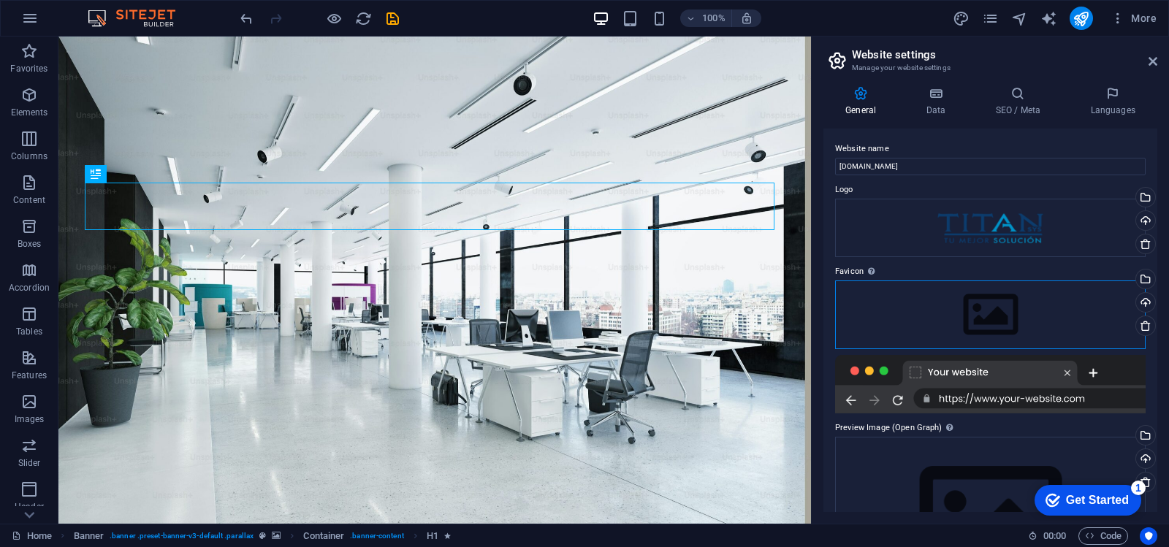
click at [1041, 321] on div "Drag files here, click to choose files or select files from Files or our free s…" at bounding box center [990, 315] width 311 height 69
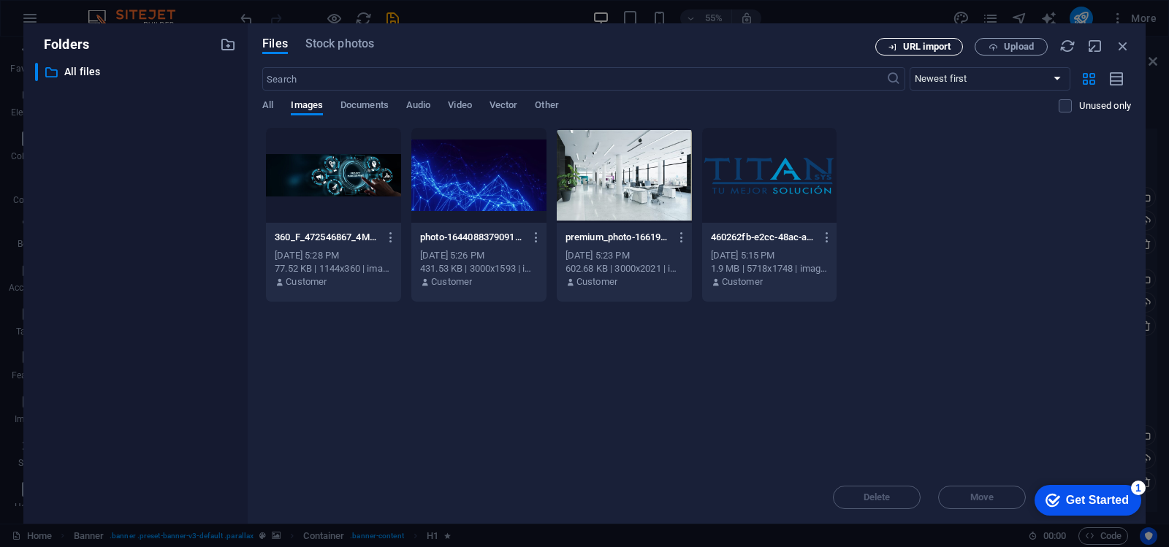
click at [915, 39] on button "URL import" at bounding box center [919, 47] width 88 height 18
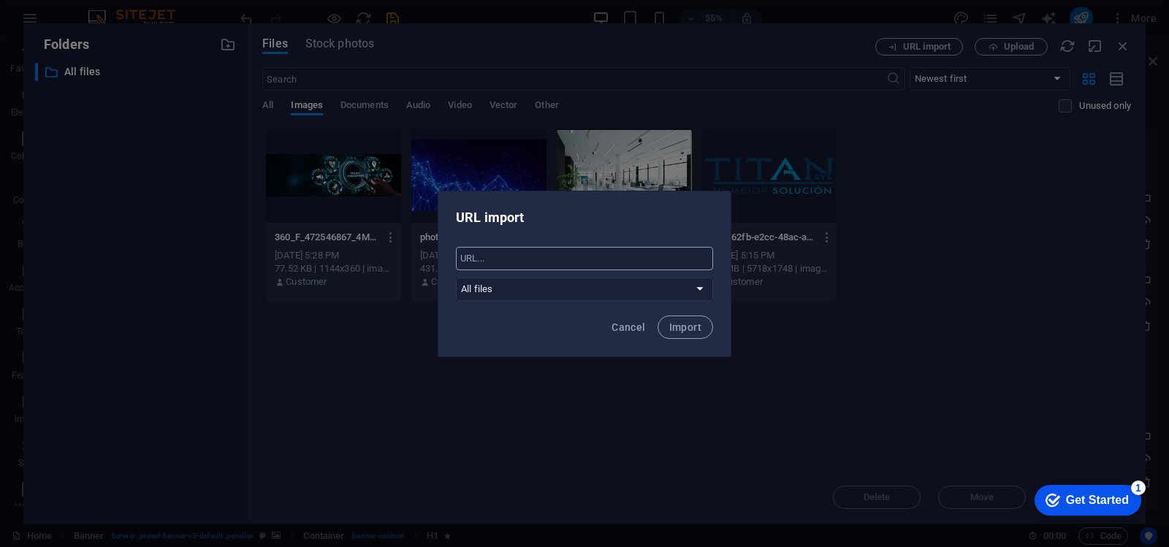
click at [563, 264] on input "text" at bounding box center [584, 258] width 257 height 23
paste input "<link rel="apple-touch-icon" sizes="57x57" href="/apple-icon-57x57.png"> <link …"
type input "<link rel="apple-touch-icon" sizes="57x57" href="/apple-icon-57x57.png"> <link …"
click at [639, 322] on span "Cancel" at bounding box center [629, 327] width 34 height 12
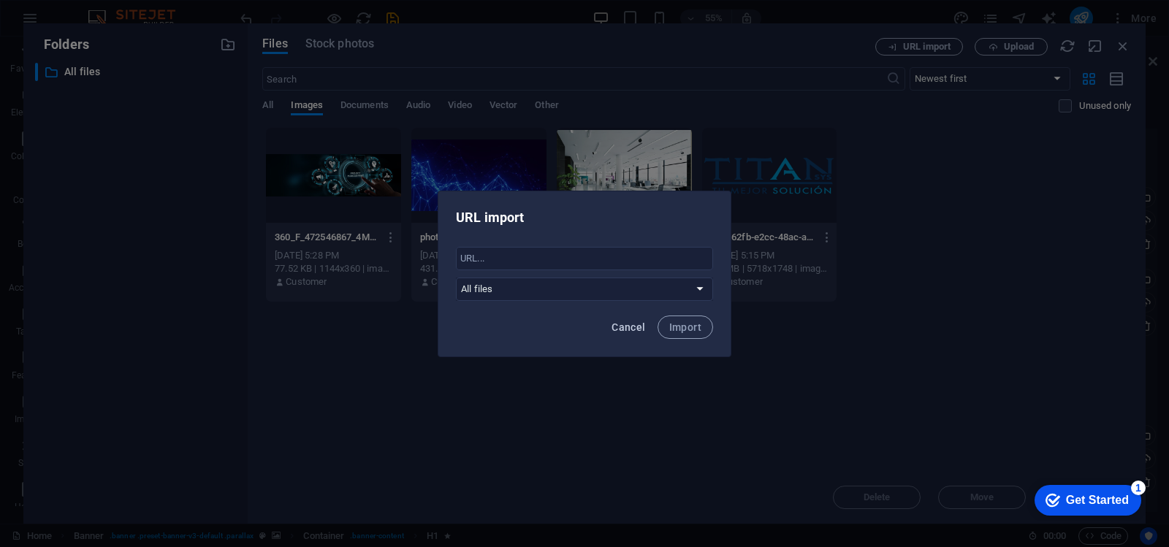
scroll to position [0, 0]
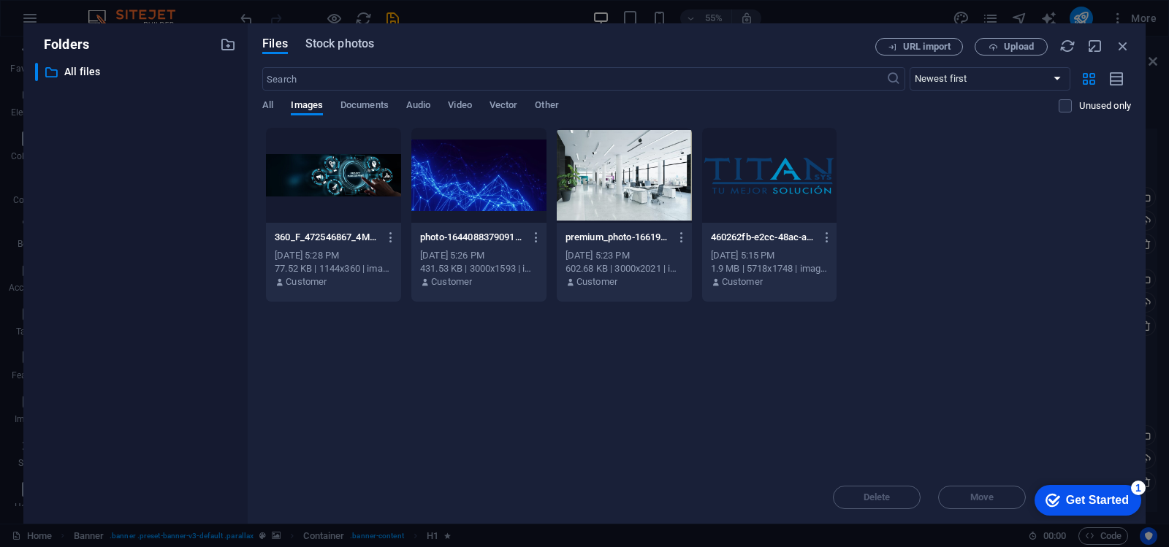
click at [351, 49] on span "Stock photos" at bounding box center [339, 44] width 69 height 18
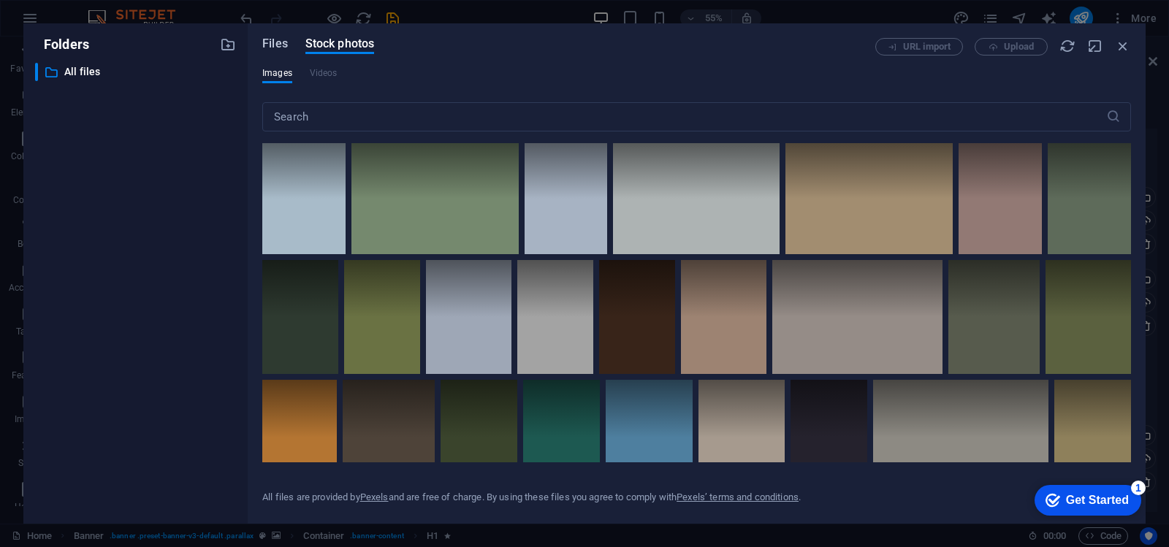
click at [271, 45] on span "Files" at bounding box center [275, 44] width 26 height 18
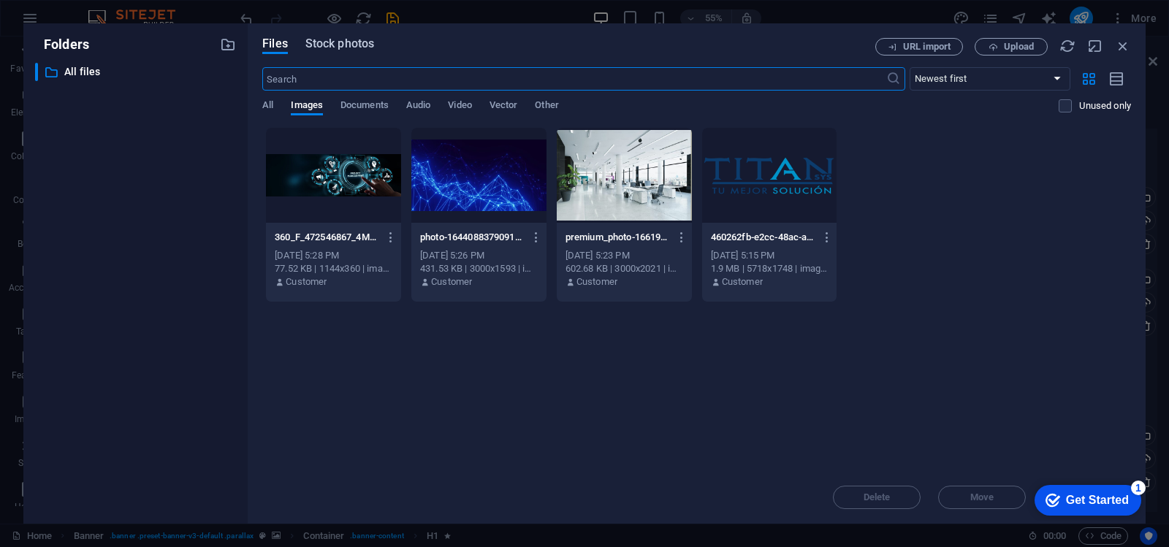
click at [323, 43] on span "Stock photos" at bounding box center [339, 44] width 69 height 18
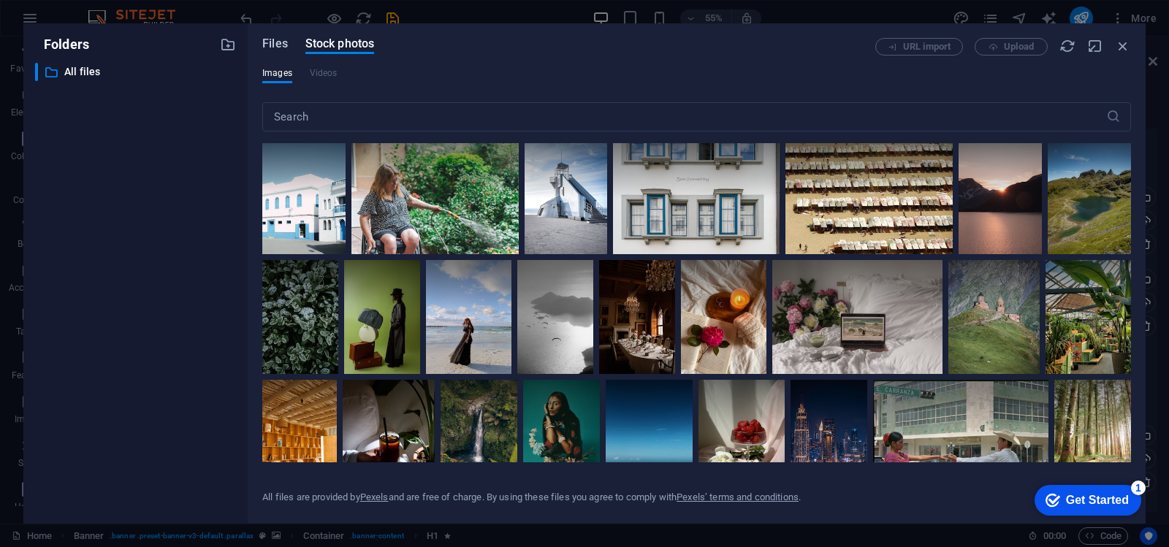
click at [277, 42] on span "Files" at bounding box center [275, 44] width 26 height 18
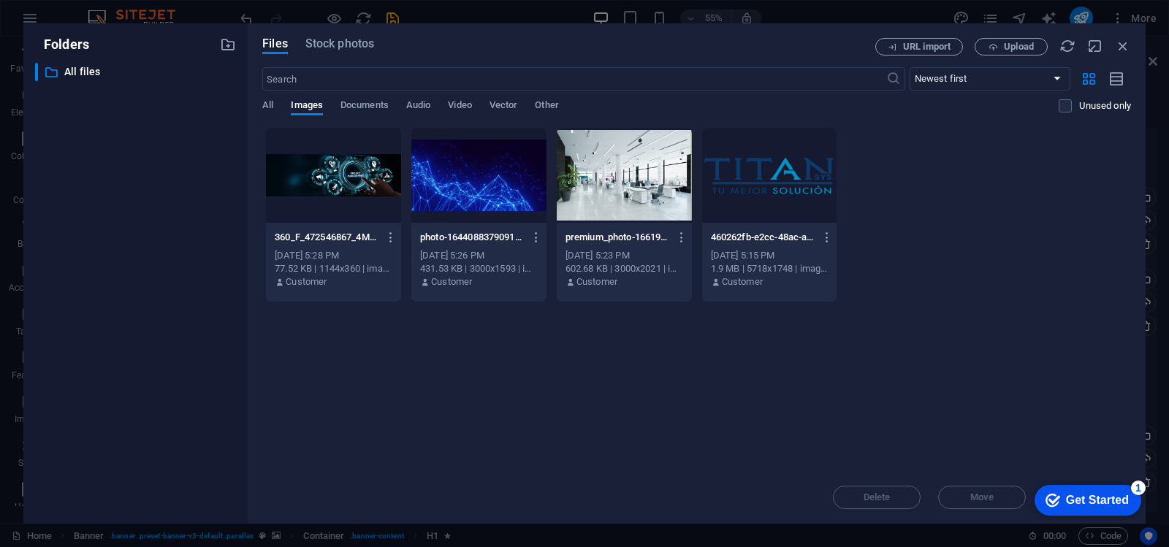
click at [1121, 34] on div "Files Stock photos URL import Upload ​ Newest first Oldest first Name (A-Z) Nam…" at bounding box center [697, 273] width 898 height 500
drag, startPoint x: 1121, startPoint y: 43, endPoint x: 1119, endPoint y: 66, distance: 23.5
click at [1121, 44] on icon "button" at bounding box center [1123, 46] width 16 height 16
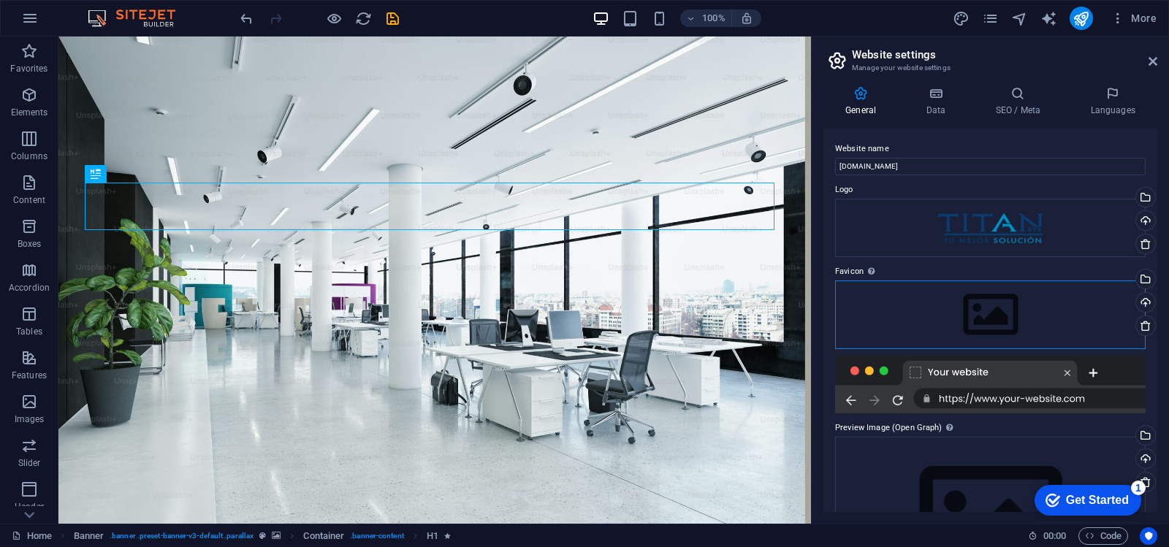
click at [968, 310] on div "Drag files here, click to choose files or select files from Files or our free s…" at bounding box center [990, 315] width 311 height 69
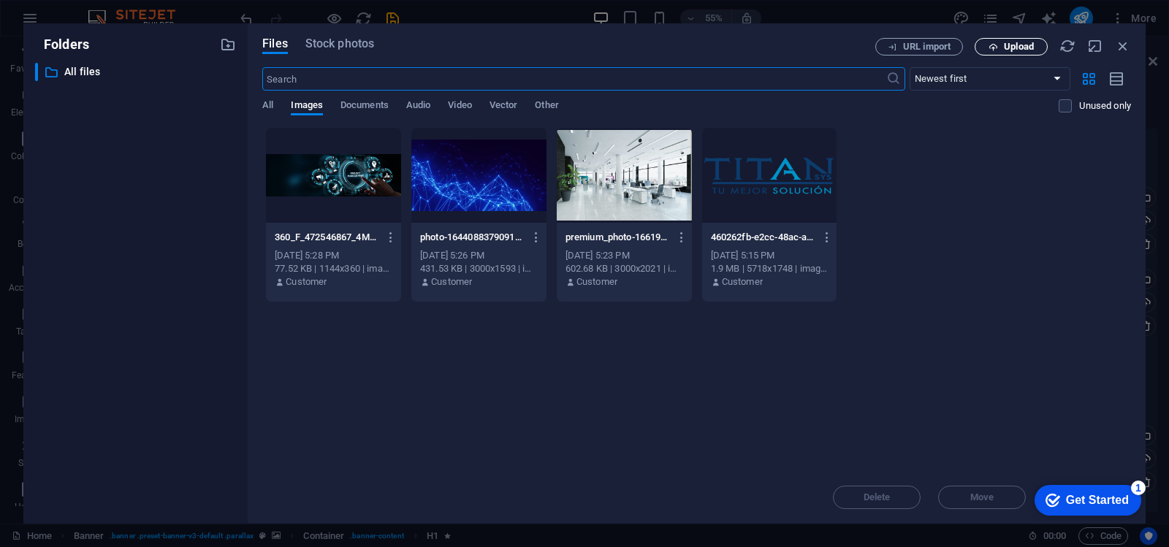
click at [1018, 49] on span "Upload" at bounding box center [1019, 46] width 30 height 9
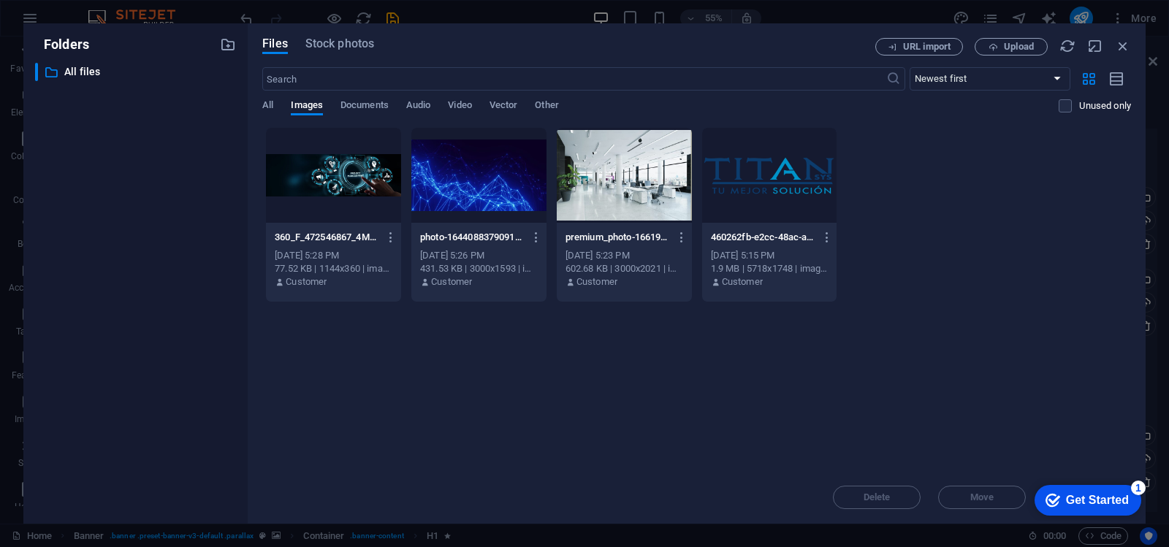
click at [515, 342] on div "Drop files here to upload them instantly 360_F_472546867_4MBw9cVFYE7AwnrIIbmZ8x…" at bounding box center [696, 299] width 869 height 344
click at [1010, 46] on span "Upload" at bounding box center [1019, 46] width 30 height 9
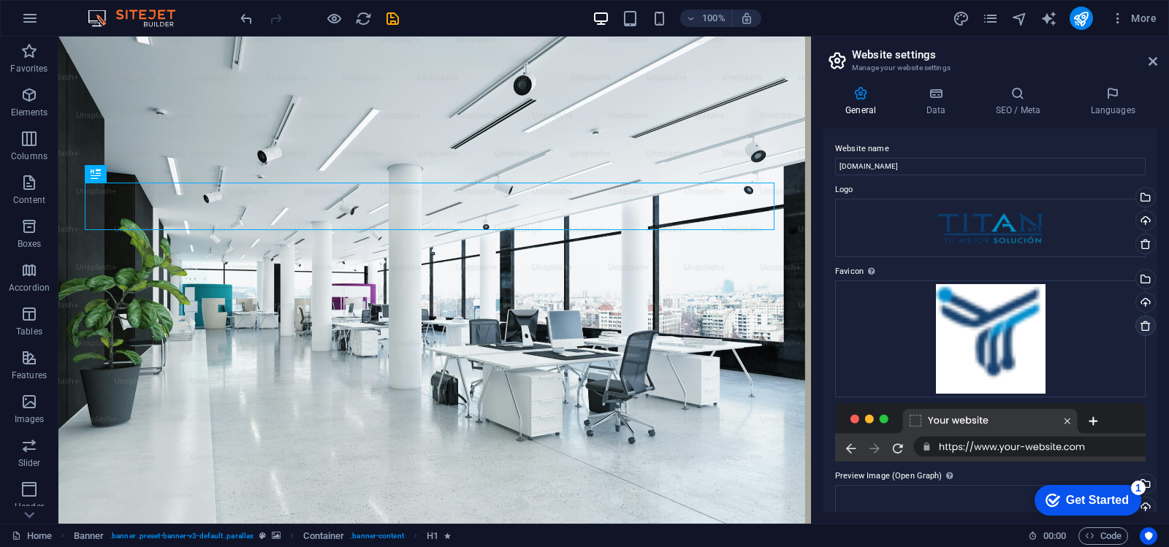
click at [1140, 324] on icon at bounding box center [1146, 326] width 12 height 12
click at [981, 324] on div "Drag files here, click to choose files or select files from Files or our free s…" at bounding box center [990, 339] width 311 height 117
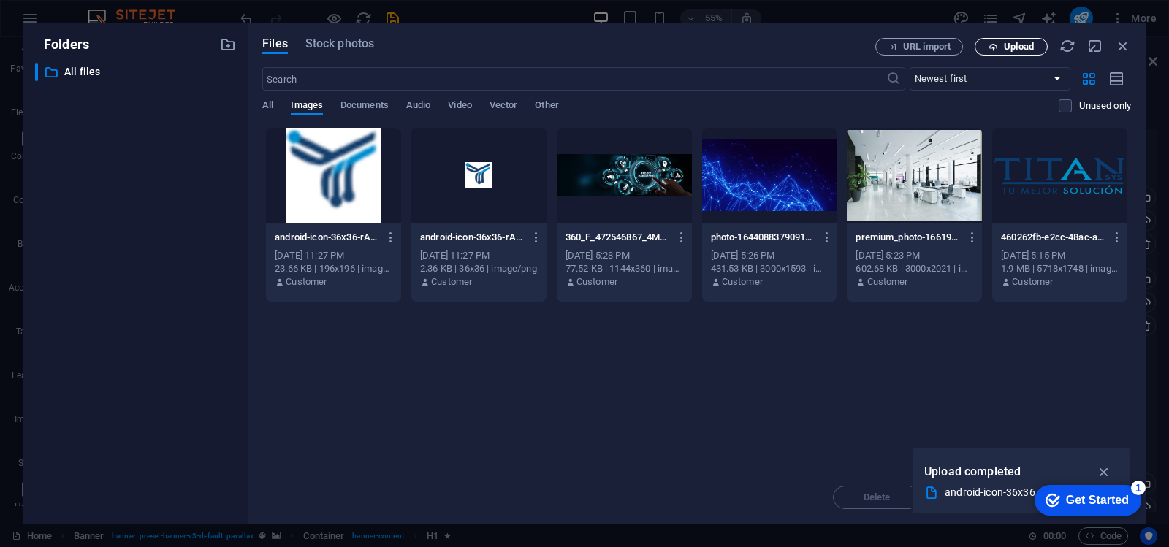
click at [993, 44] on icon "button" at bounding box center [992, 46] width 9 height 9
click at [513, 378] on div "Drop files here to upload them instantly android-icon-36x36-rAO6W6l0tvEULt7OGMf…" at bounding box center [696, 299] width 869 height 344
click at [1018, 45] on span "Upload" at bounding box center [1019, 46] width 30 height 9
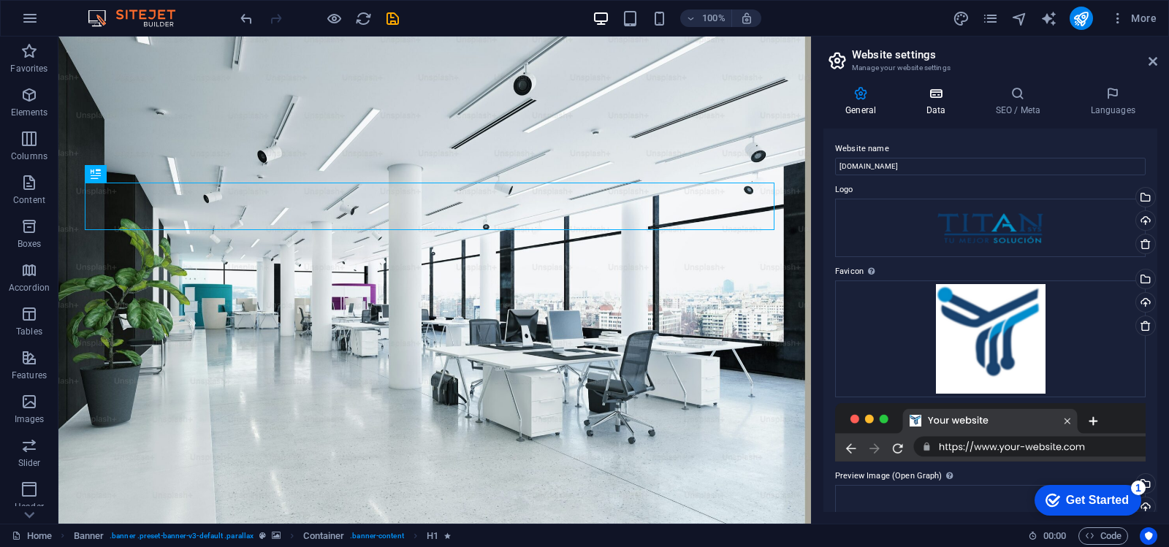
click at [942, 96] on icon at bounding box center [936, 93] width 64 height 15
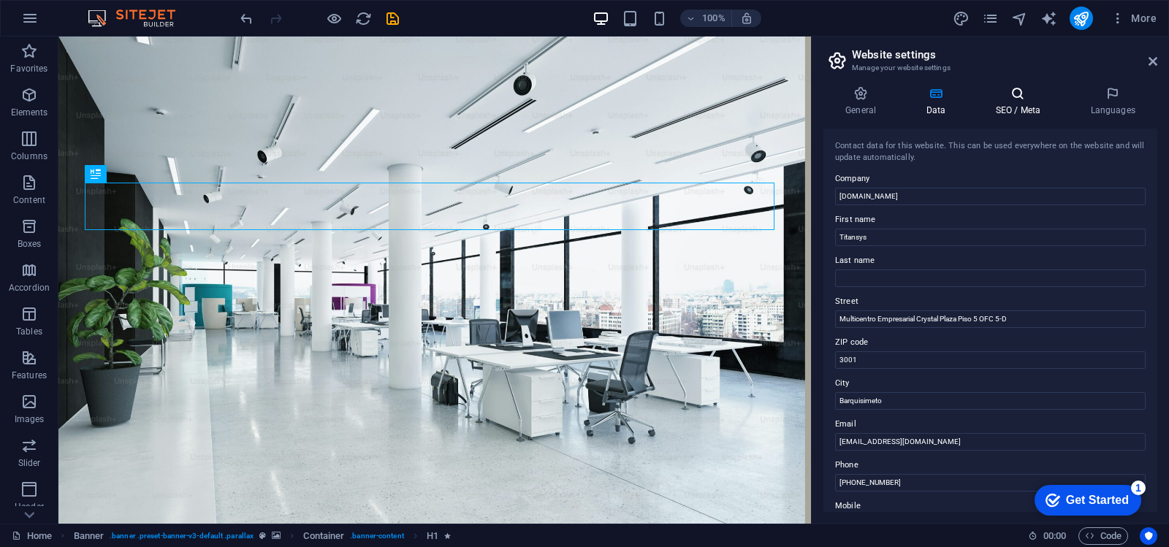
click at [1024, 96] on icon at bounding box center [1017, 93] width 89 height 15
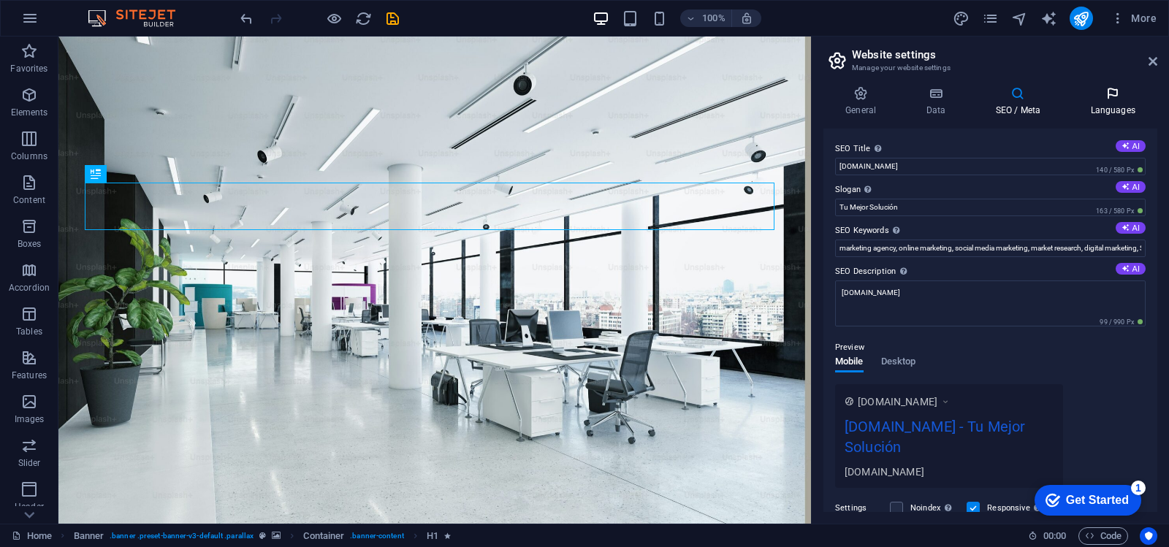
click at [1108, 92] on icon at bounding box center [1112, 93] width 89 height 15
